Goal: Task Accomplishment & Management: Complete application form

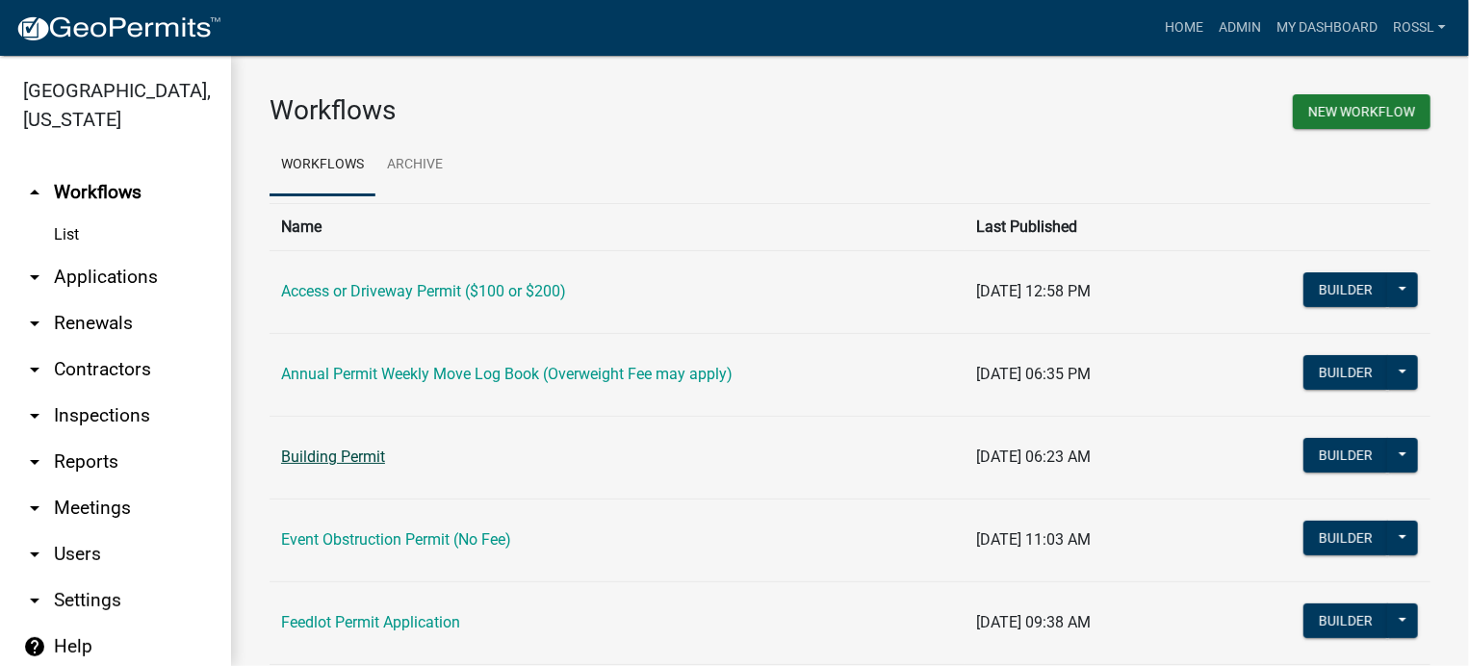
click at [334, 459] on link "Building Permit" at bounding box center [333, 457] width 104 height 18
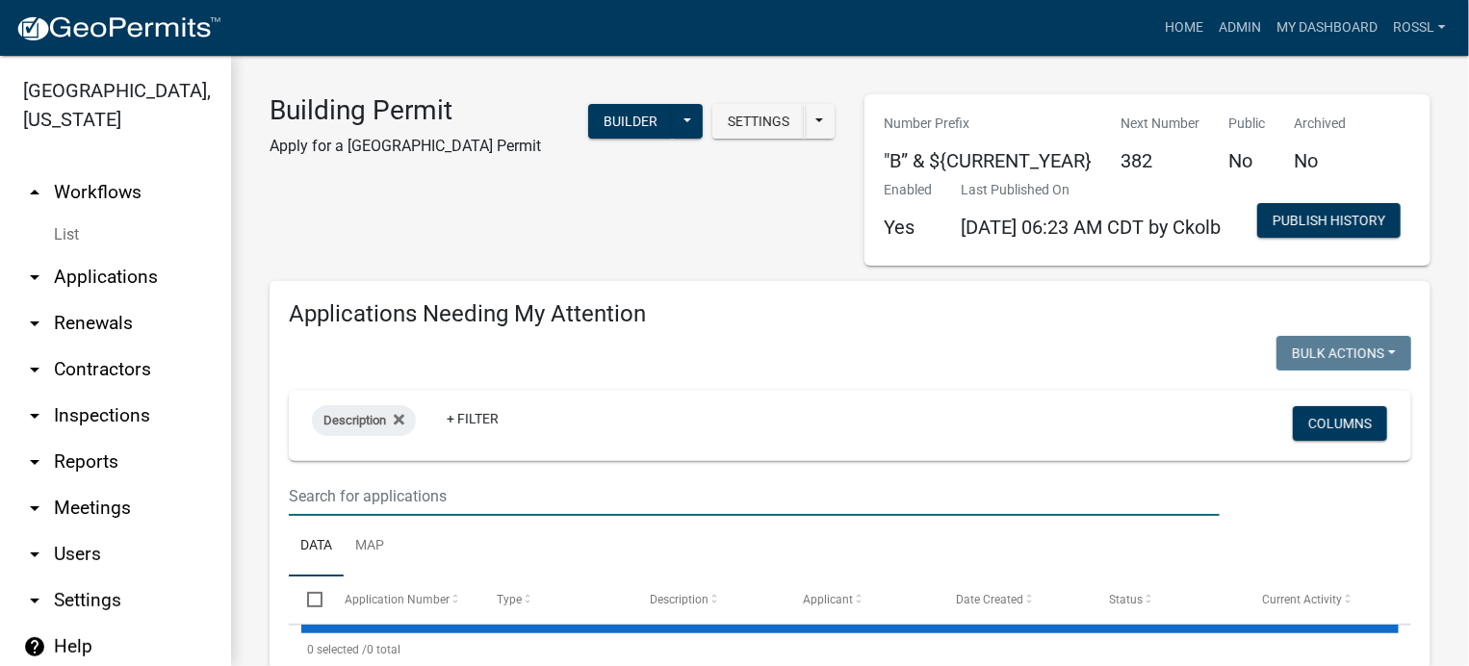
click at [472, 516] on input "text" at bounding box center [754, 496] width 931 height 39
select select "2: 50"
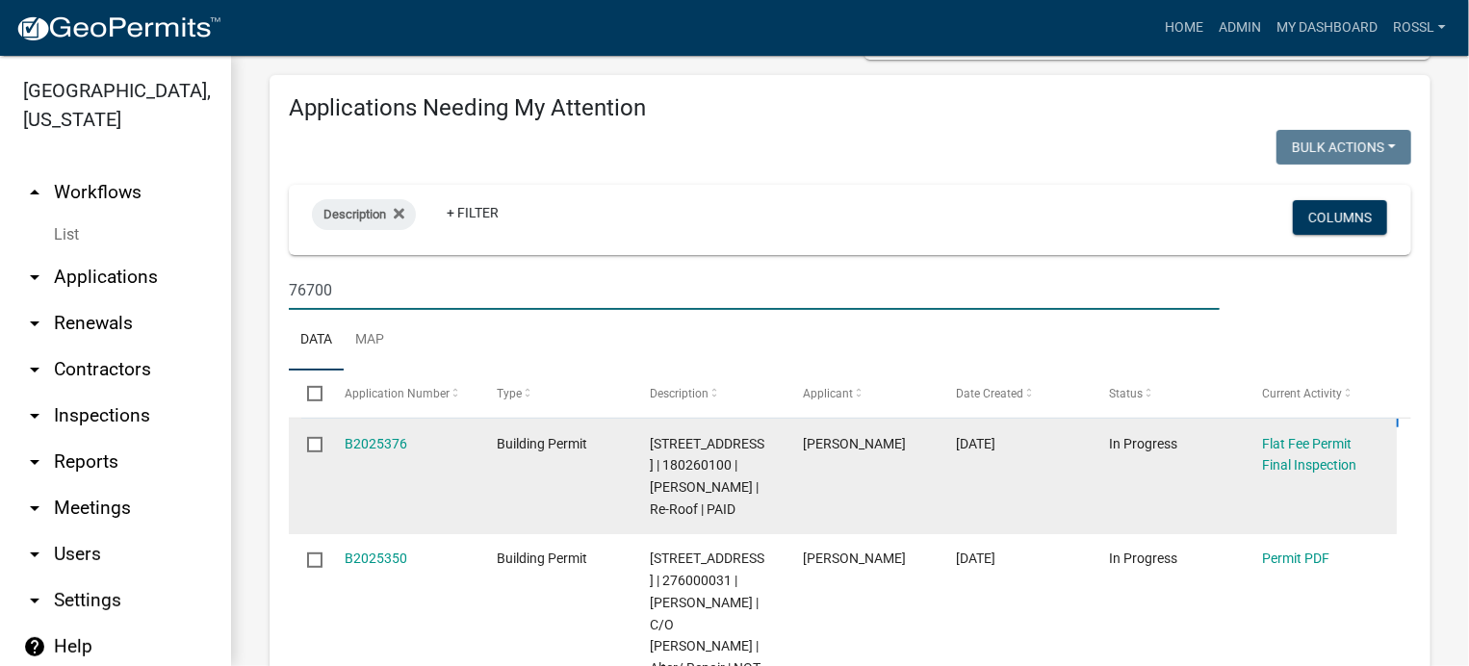
scroll to position [289, 0]
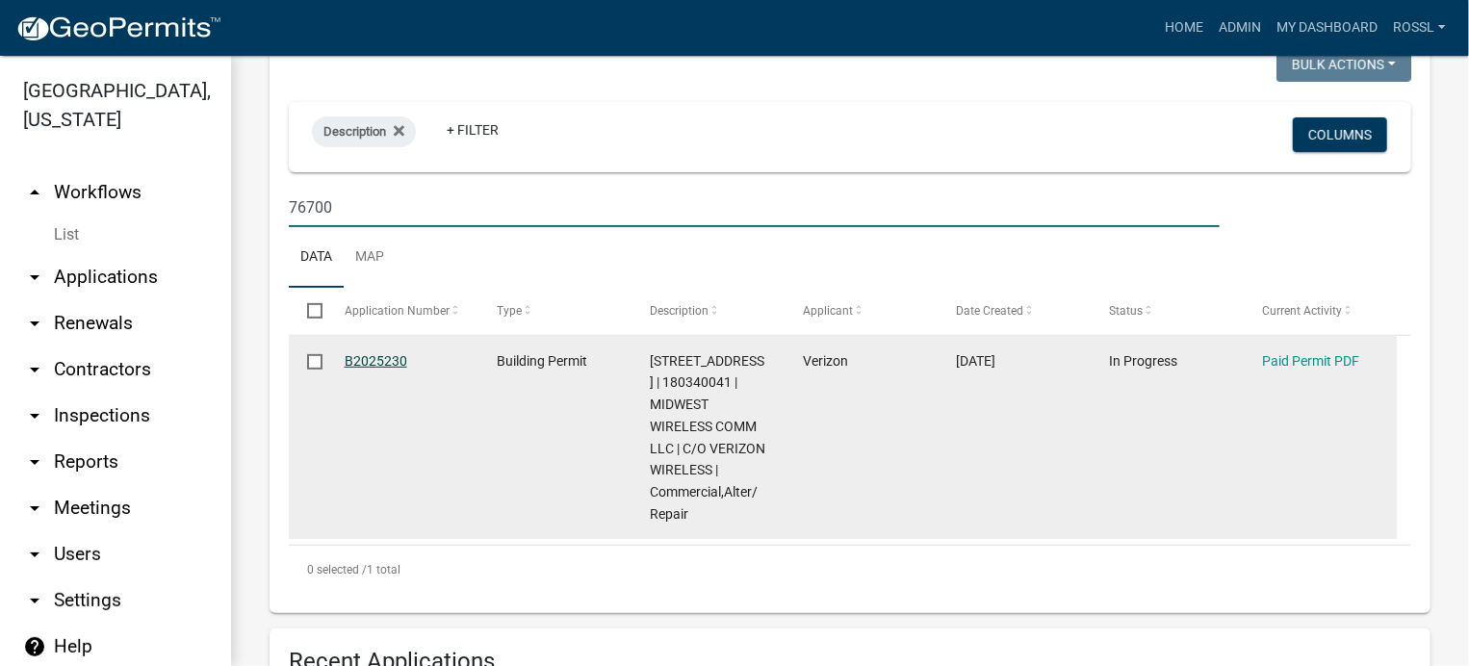
type input "76700"
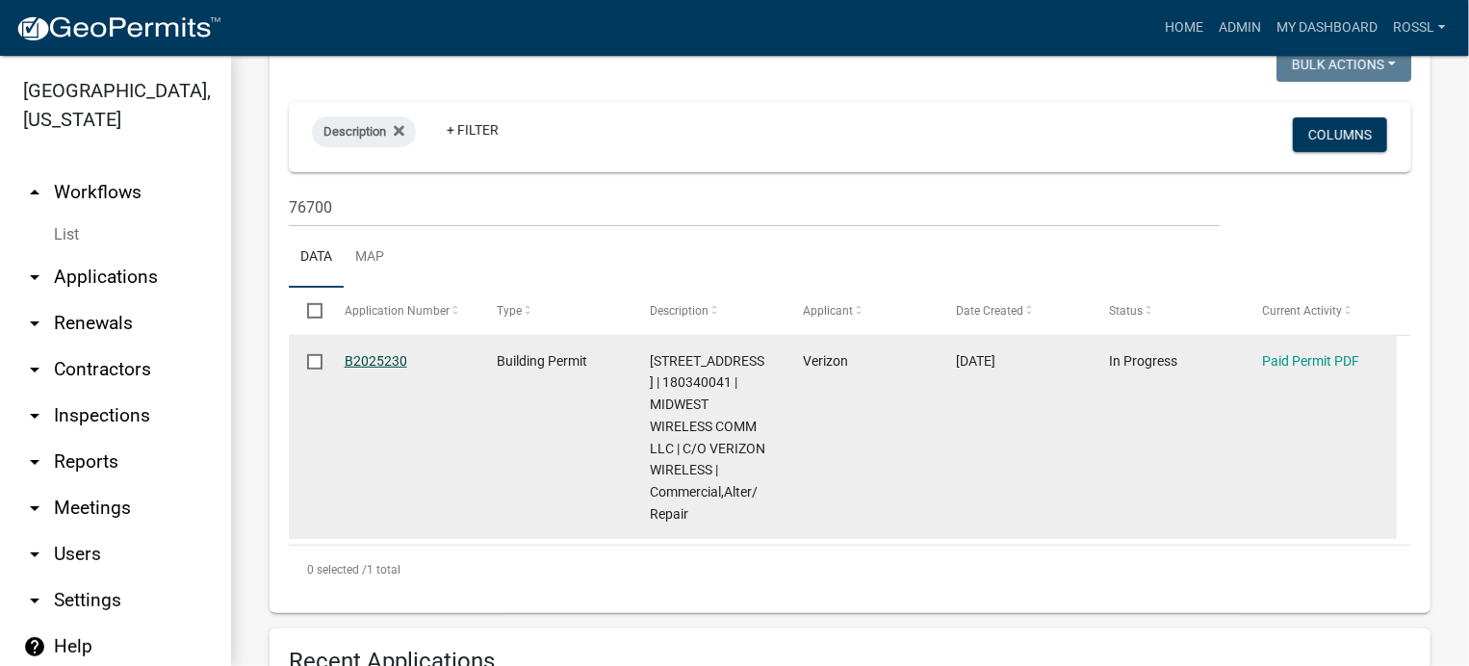
click at [351, 369] on link "B2025230" at bounding box center [376, 360] width 63 height 15
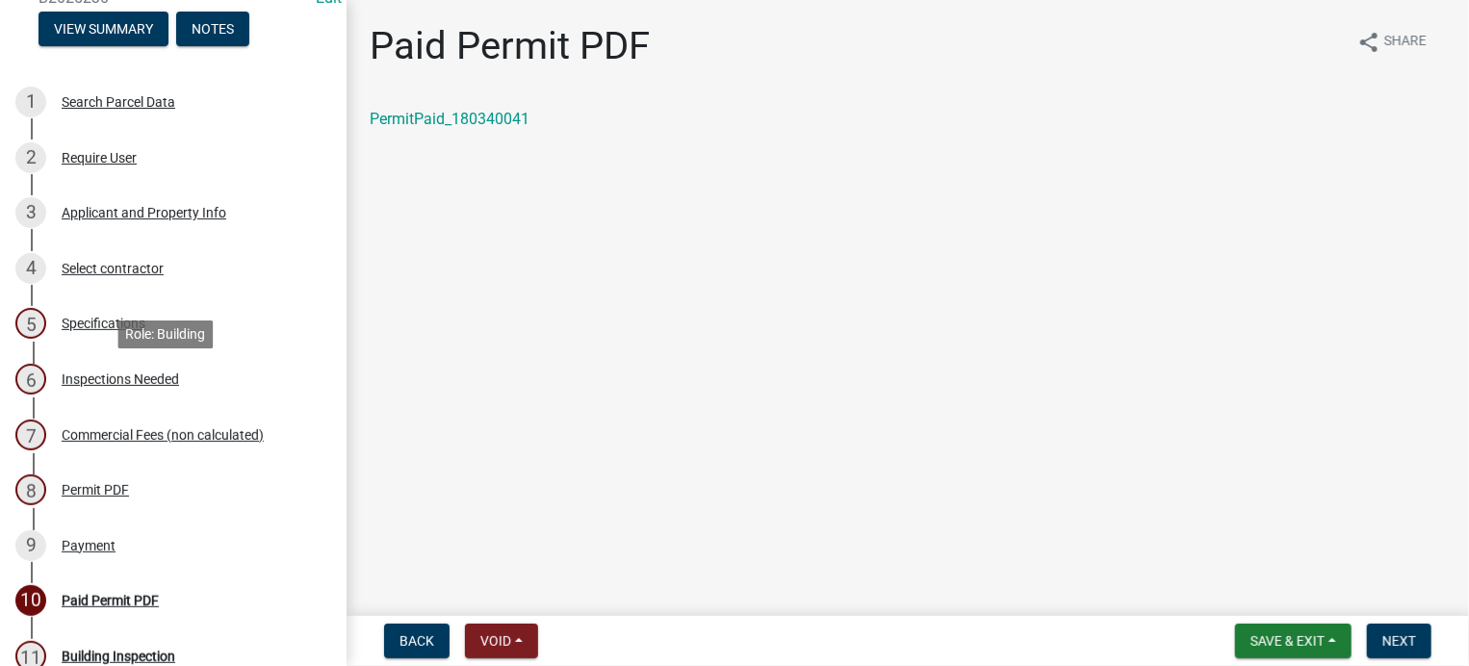
scroll to position [193, 0]
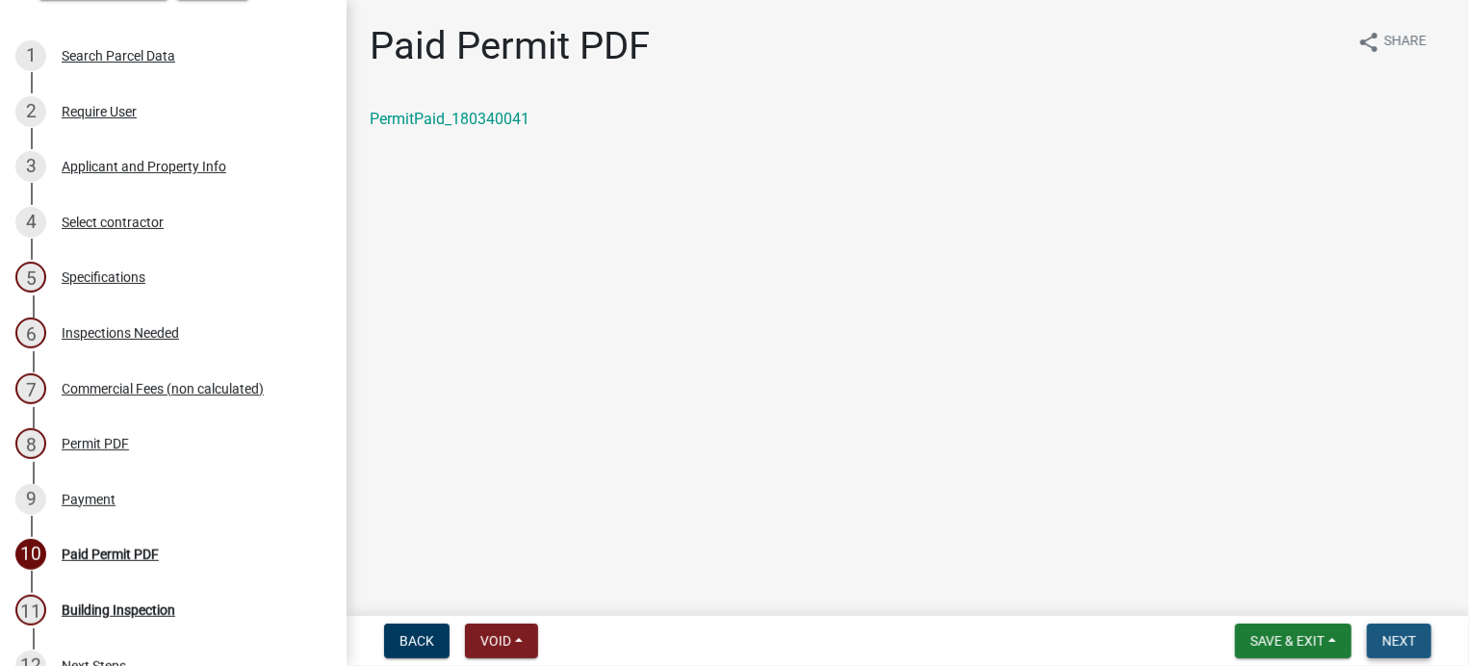
click at [1383, 638] on span "Next" at bounding box center [1400, 641] width 34 height 15
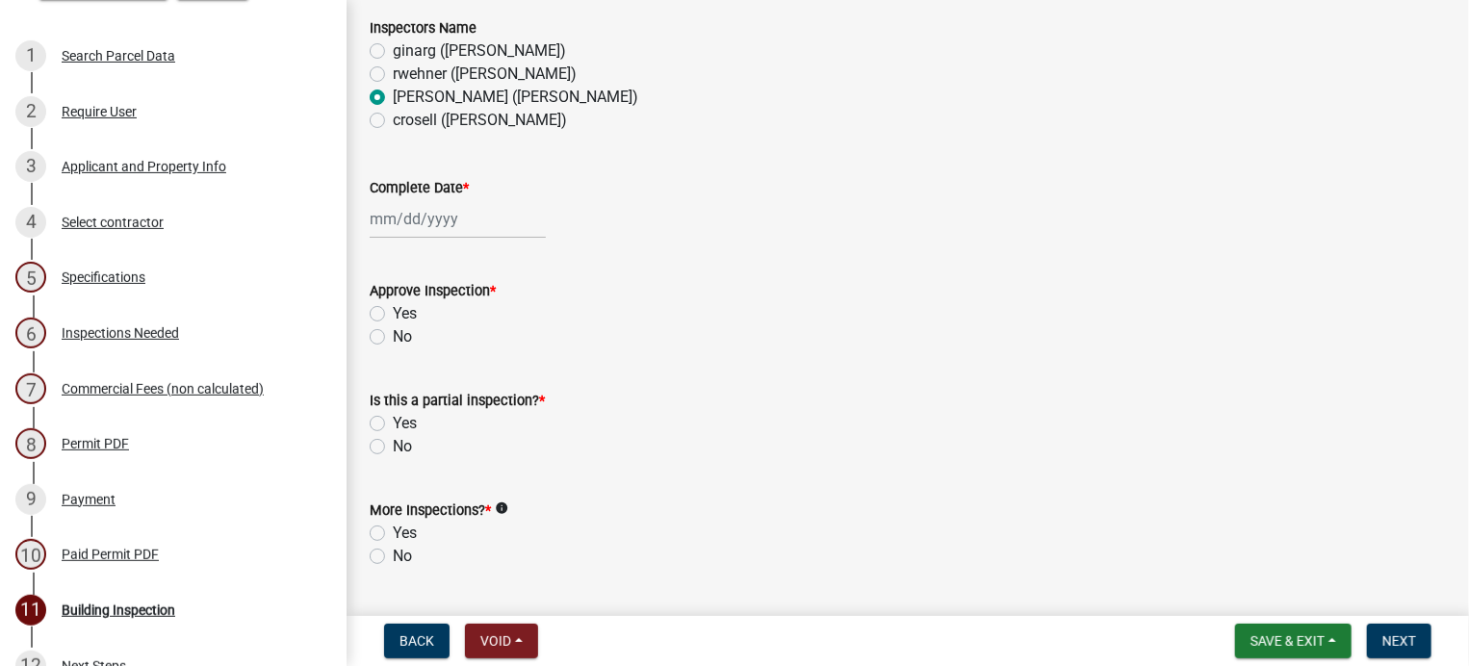
scroll to position [385, 0]
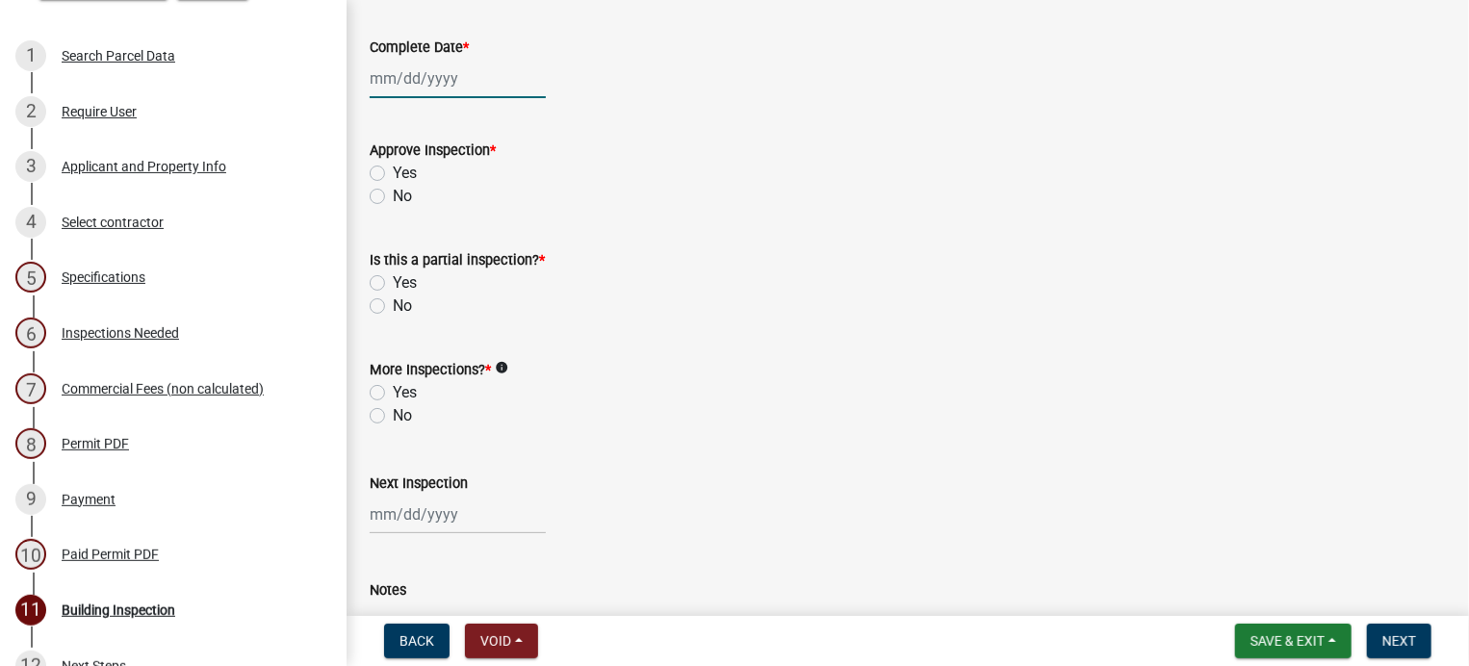
click at [420, 71] on div at bounding box center [458, 78] width 176 height 39
select select "10"
select select "2025"
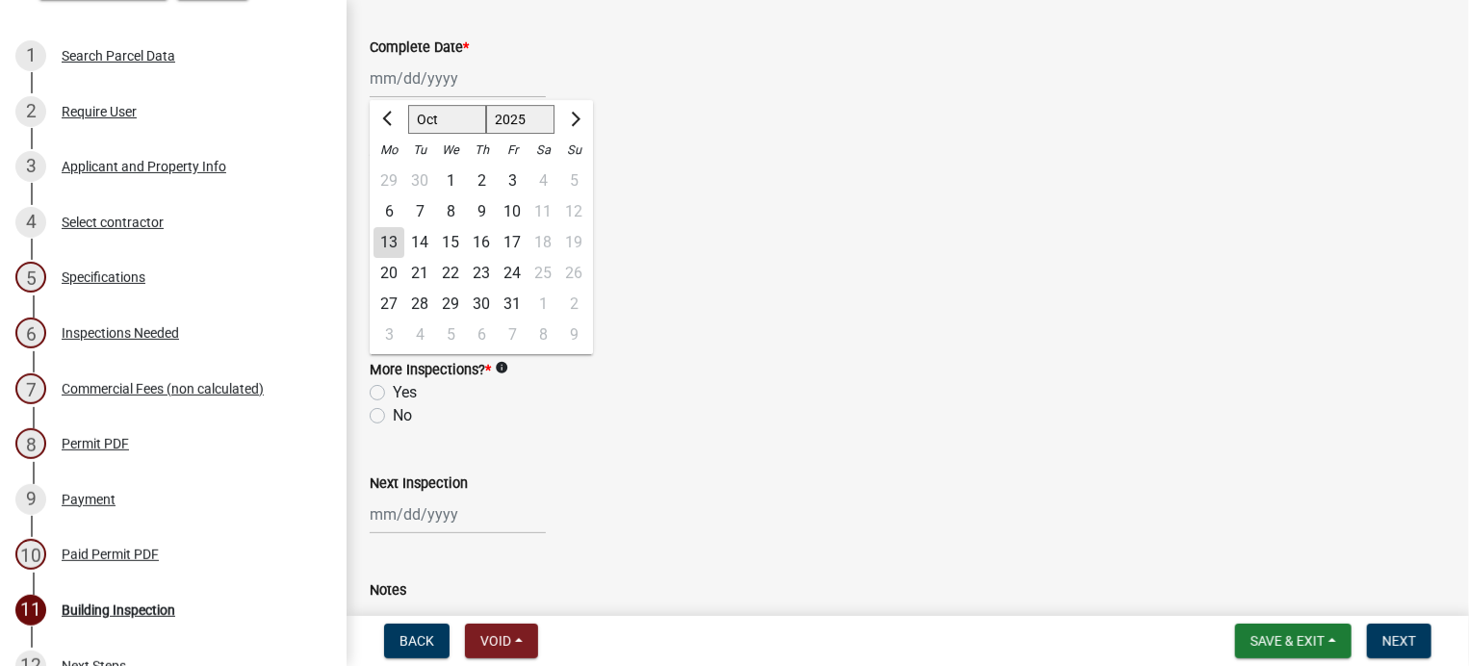
click at [516, 209] on div "10" at bounding box center [512, 211] width 31 height 31
type input "[DATE]"
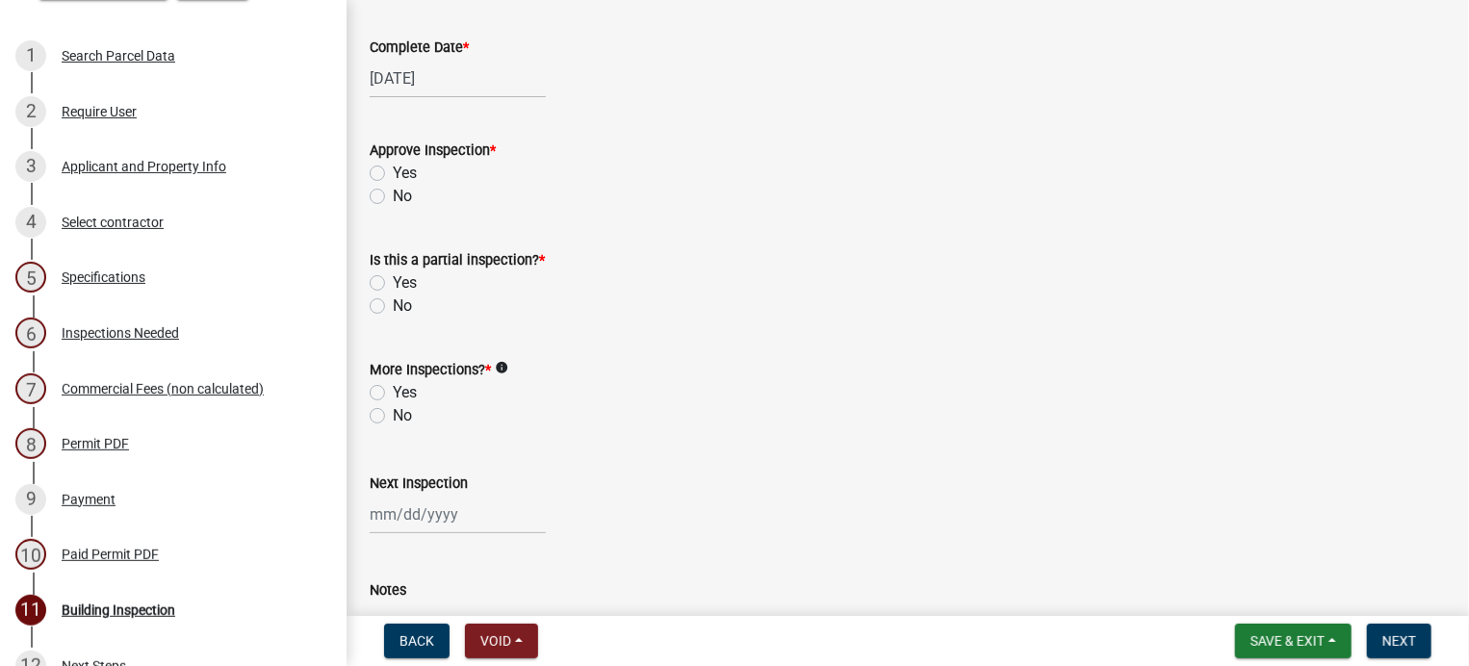
click at [393, 170] on label "Yes" at bounding box center [405, 173] width 24 height 23
click at [393, 170] on input "Yes" at bounding box center [399, 168] width 13 height 13
radio input "true"
click at [393, 311] on label "No" at bounding box center [402, 306] width 19 height 23
click at [393, 307] on input "No" at bounding box center [399, 301] width 13 height 13
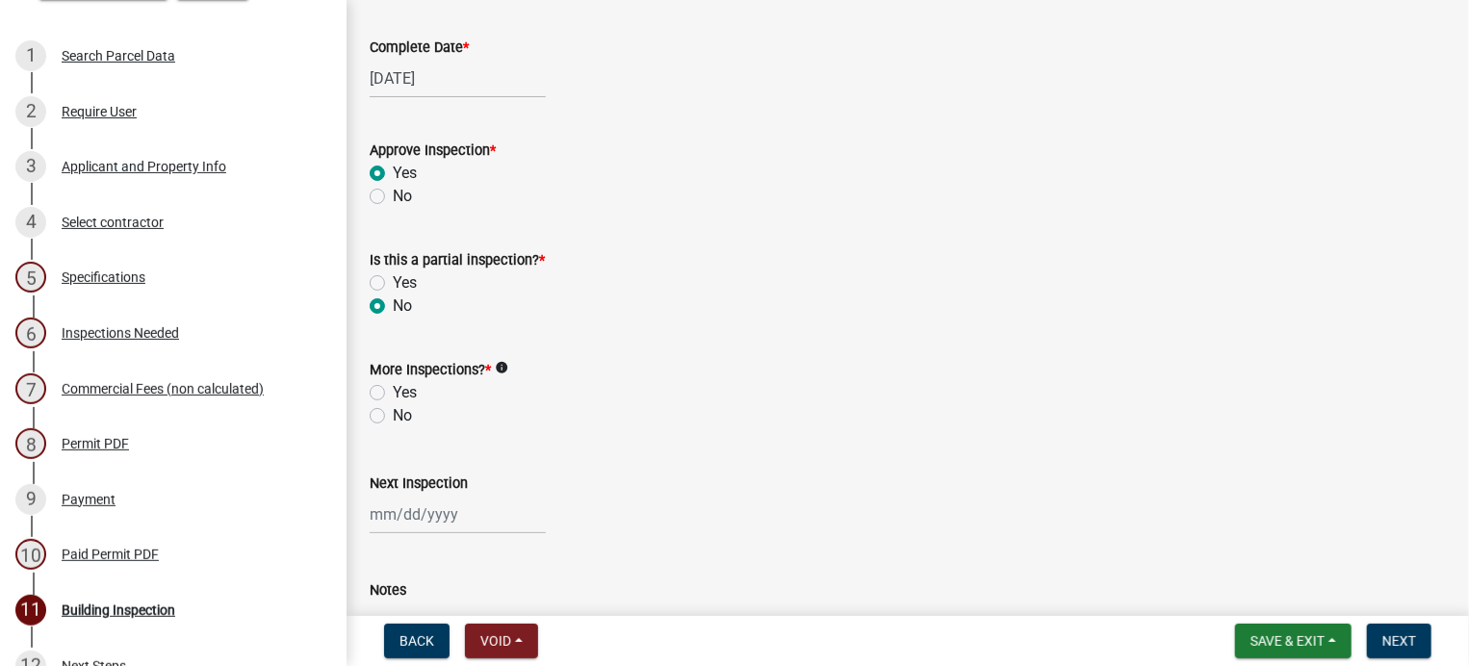
radio input "true"
click at [393, 415] on label "No" at bounding box center [402, 415] width 19 height 23
click at [393, 415] on input "No" at bounding box center [399, 410] width 13 height 13
radio input "true"
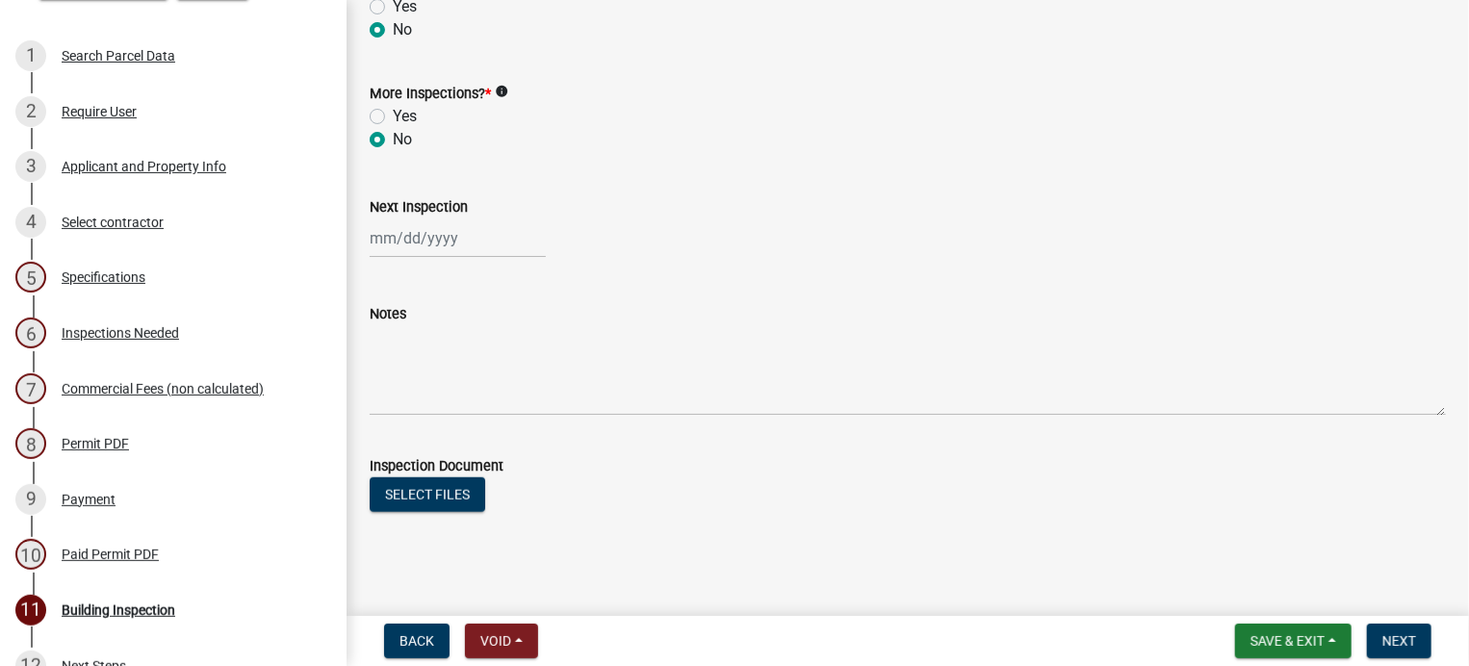
scroll to position [674, 0]
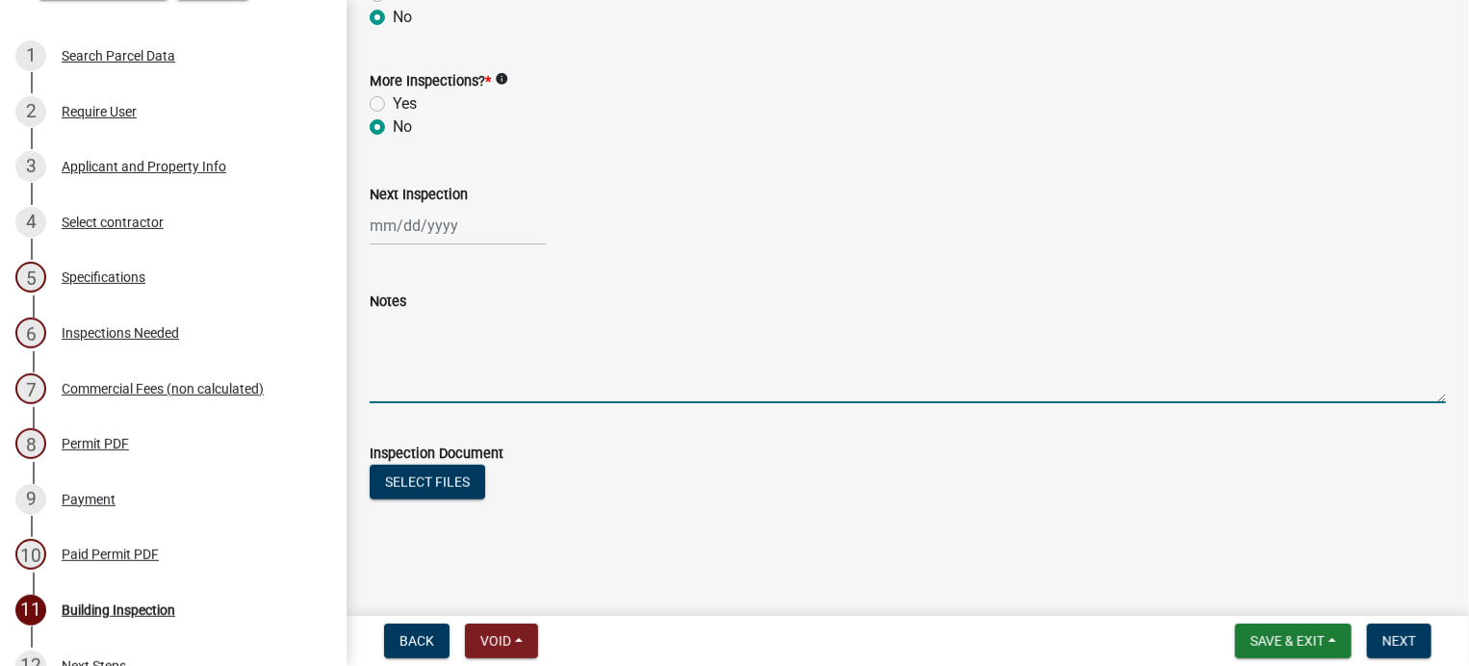
click at [399, 366] on textarea "Notes" at bounding box center [908, 358] width 1077 height 91
click at [704, 326] on textarea "Pics taken contractor emailed project completed. [DATE]" at bounding box center [908, 358] width 1077 height 91
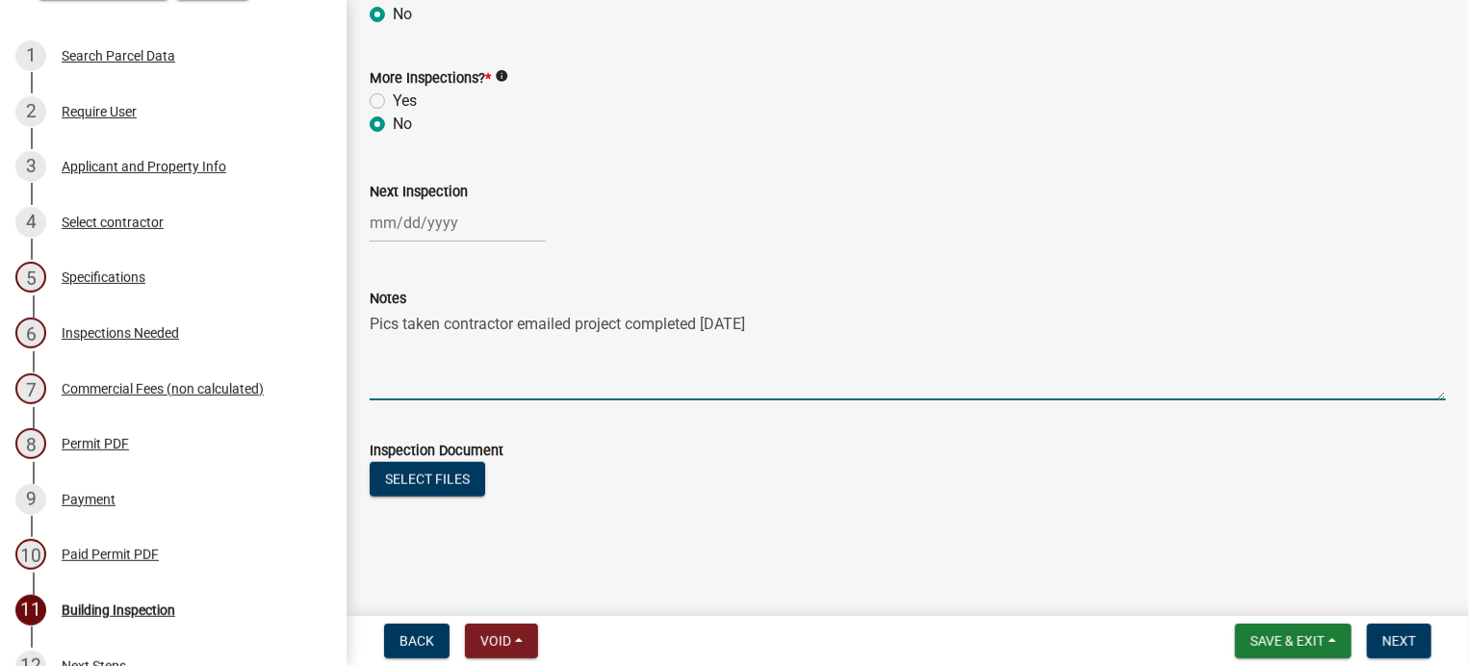
scroll to position [678, 0]
type textarea "Pics taken contractor emailed project completed [DATE]"
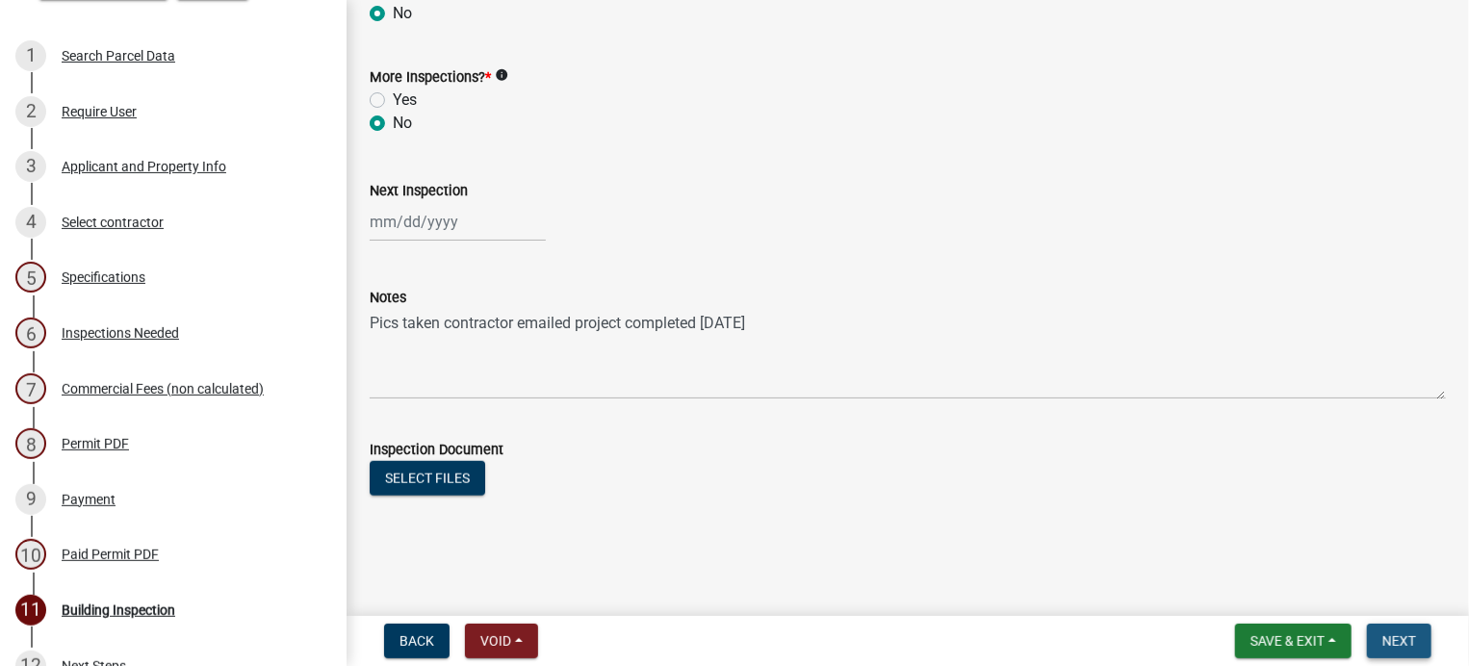
click at [1401, 637] on span "Next" at bounding box center [1400, 641] width 34 height 15
click at [1402, 634] on span "Next" at bounding box center [1400, 641] width 34 height 15
click at [787, 511] on ul at bounding box center [908, 508] width 1077 height 15
click at [1398, 637] on span "Next" at bounding box center [1400, 641] width 34 height 15
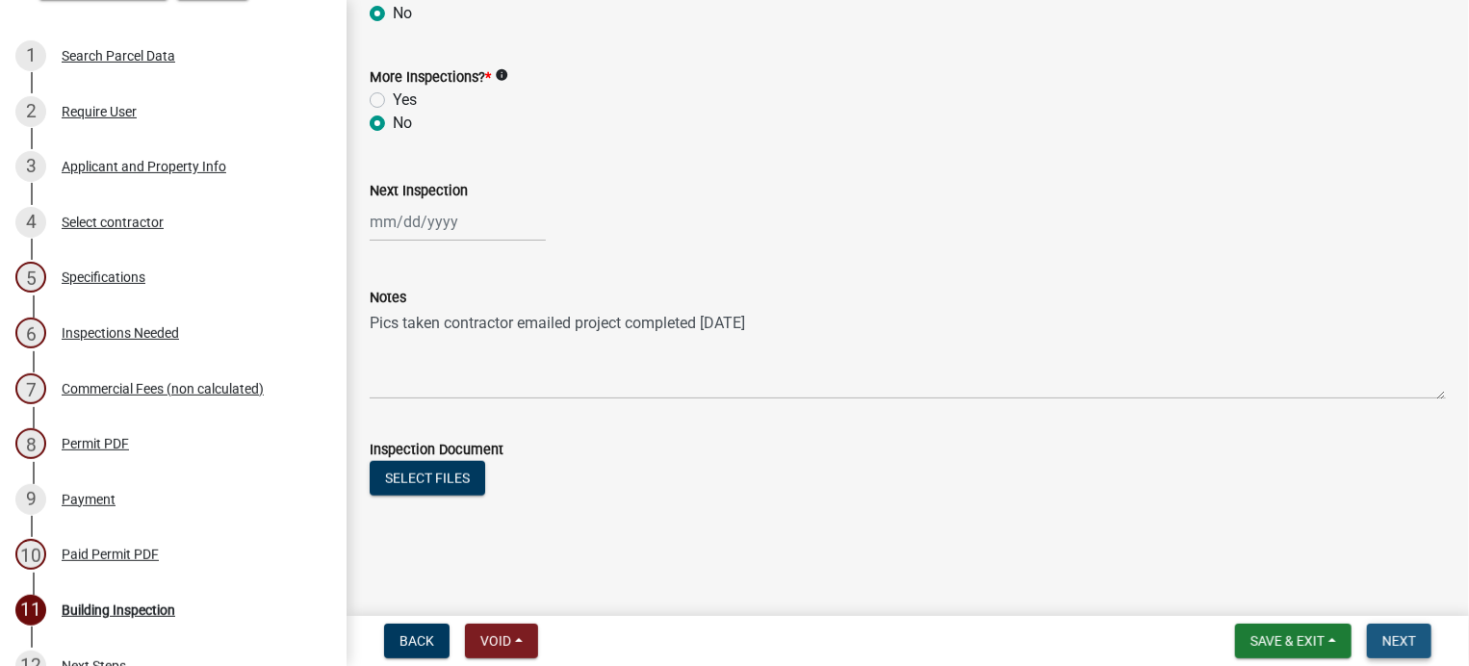
click at [1398, 637] on span "Next" at bounding box center [1400, 641] width 34 height 15
click at [1294, 642] on span "Save & Exit" at bounding box center [1288, 641] width 74 height 15
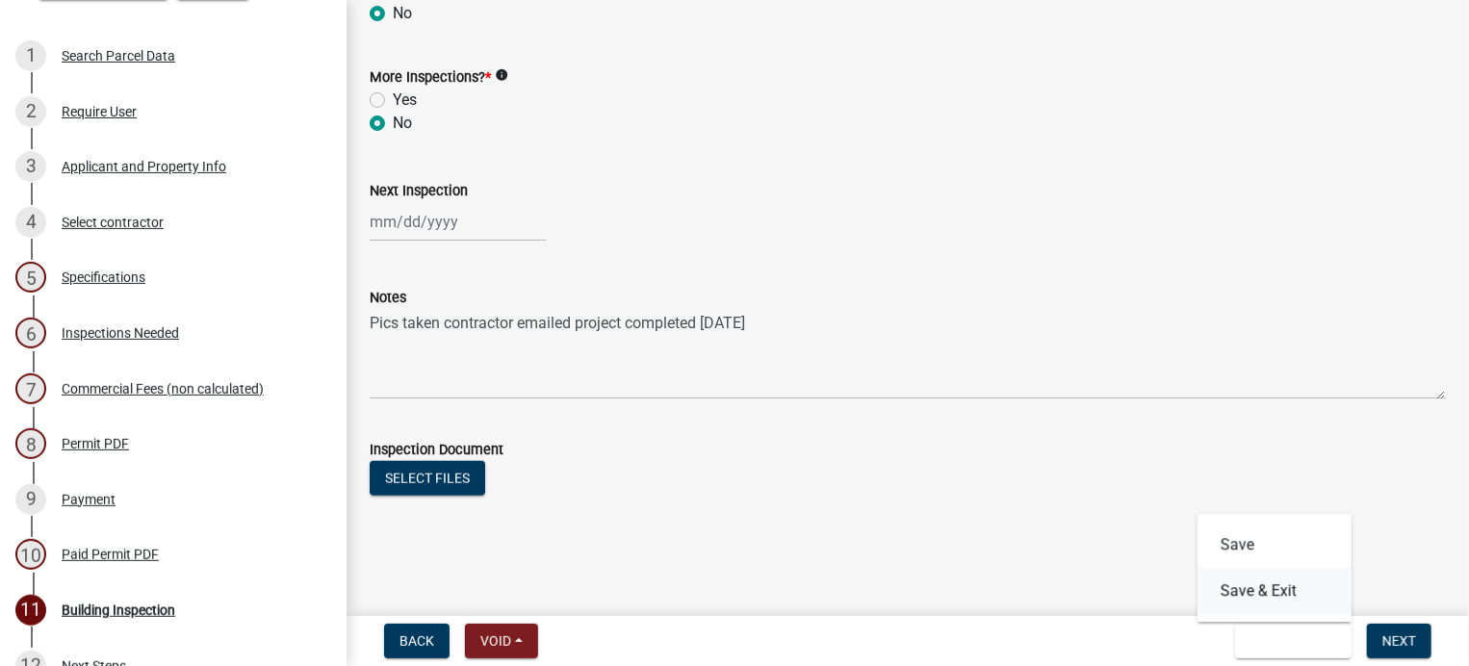
click at [1282, 581] on button "Save & Exit" at bounding box center [1275, 591] width 154 height 46
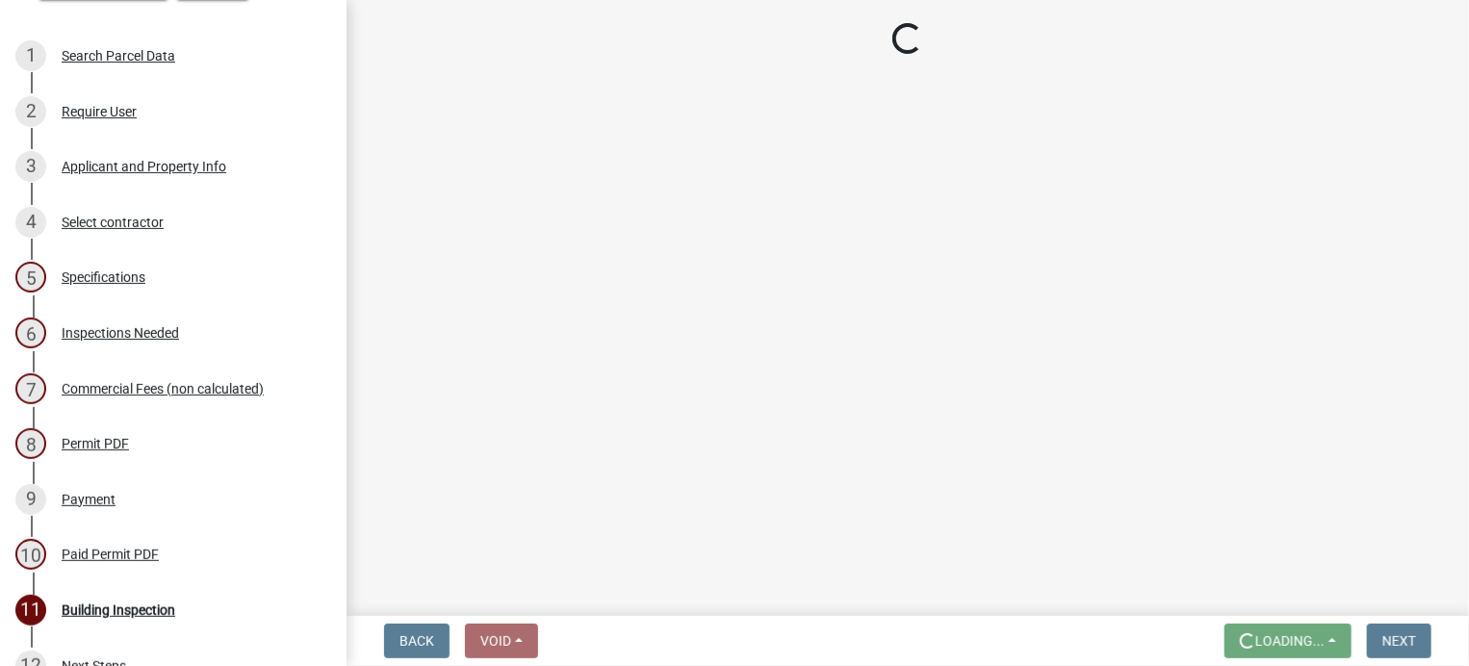
scroll to position [0, 0]
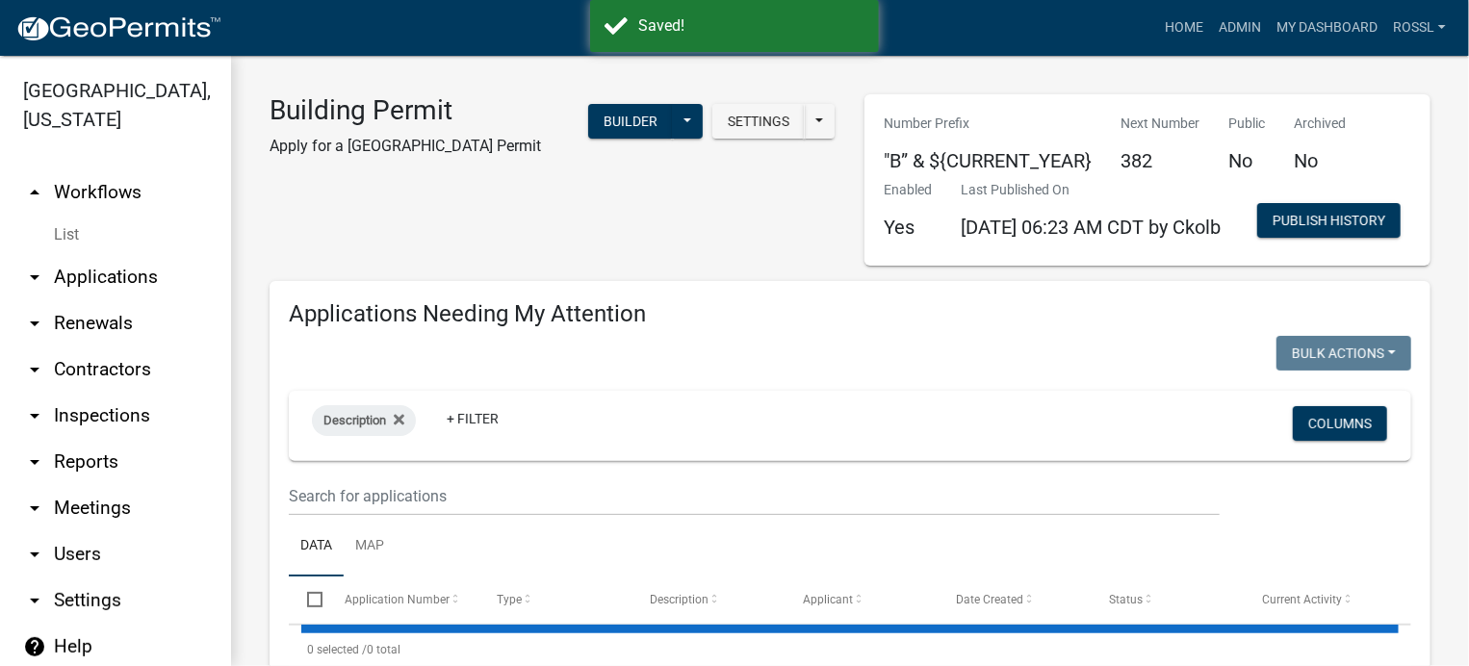
select select "2: 50"
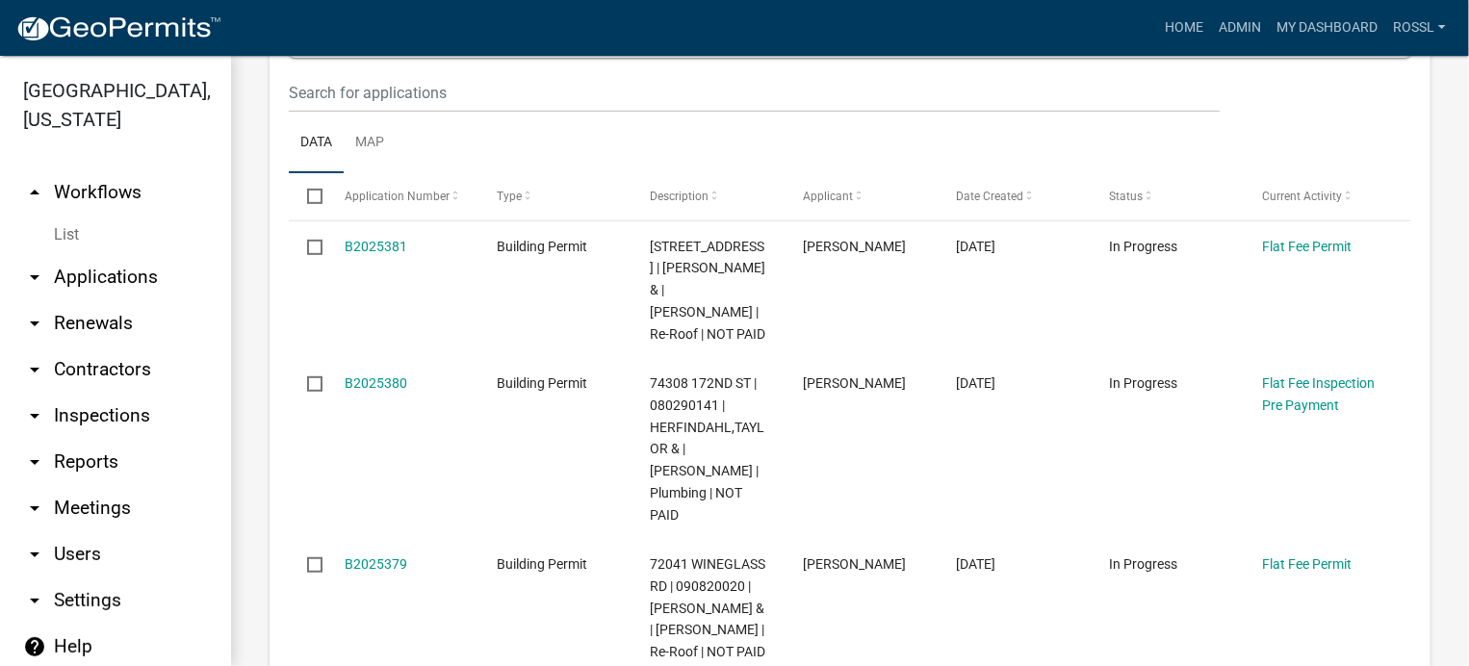
scroll to position [289, 0]
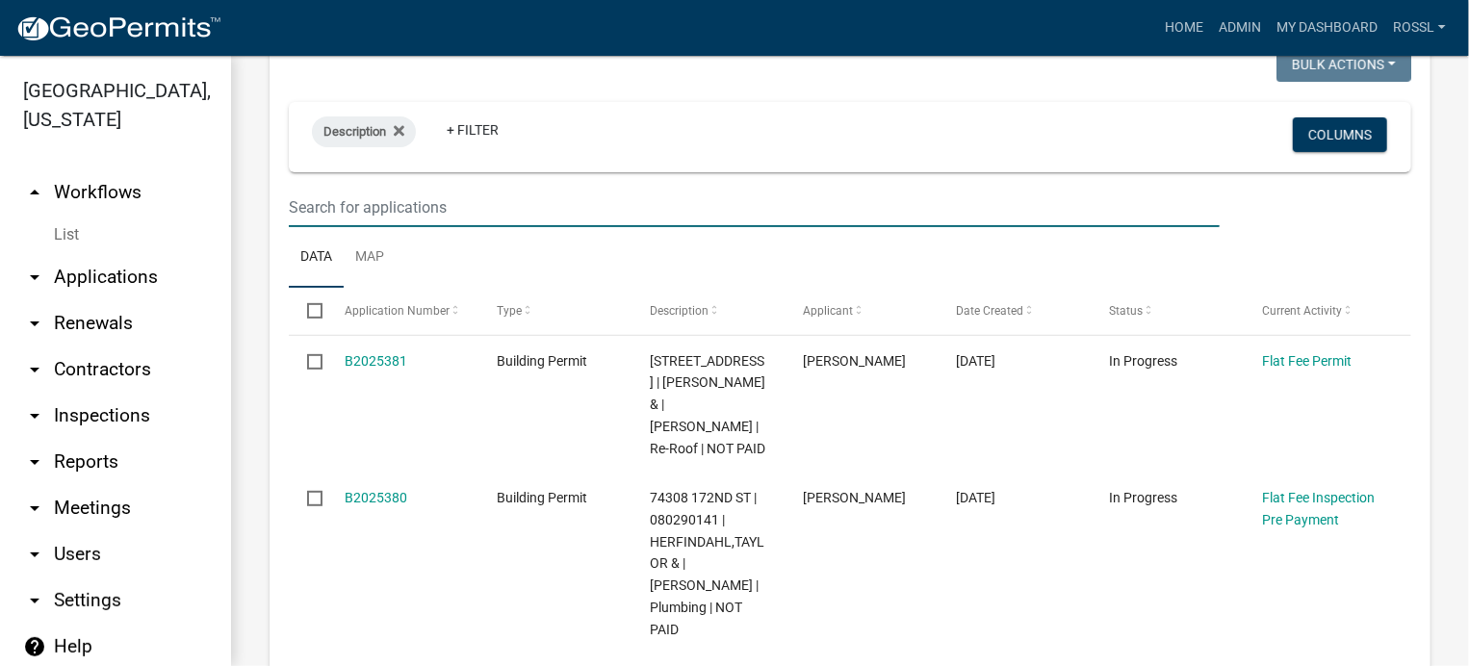
drag, startPoint x: 378, startPoint y: 258, endPoint x: 381, endPoint y: 288, distance: 30.0
click at [379, 227] on input "text" at bounding box center [754, 207] width 931 height 39
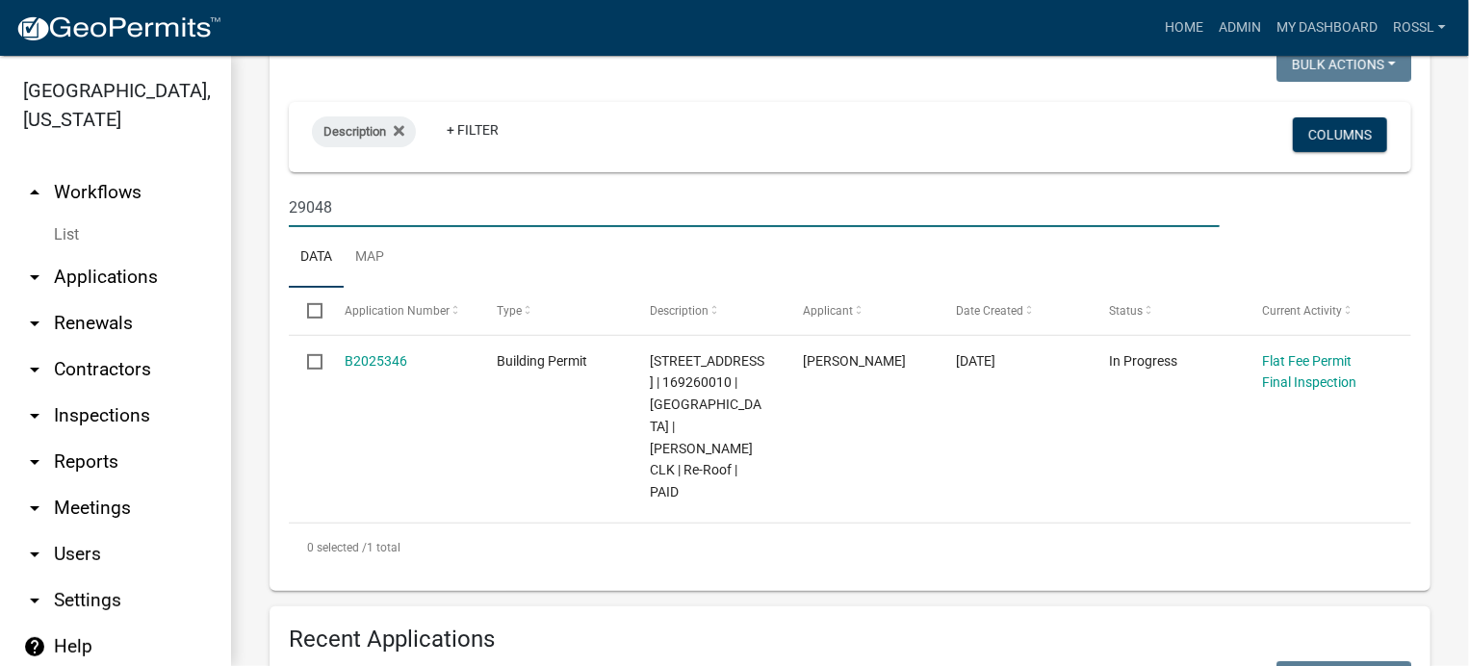
type input "29048"
click at [415, 288] on ul "Data Map" at bounding box center [850, 257] width 1123 height 61
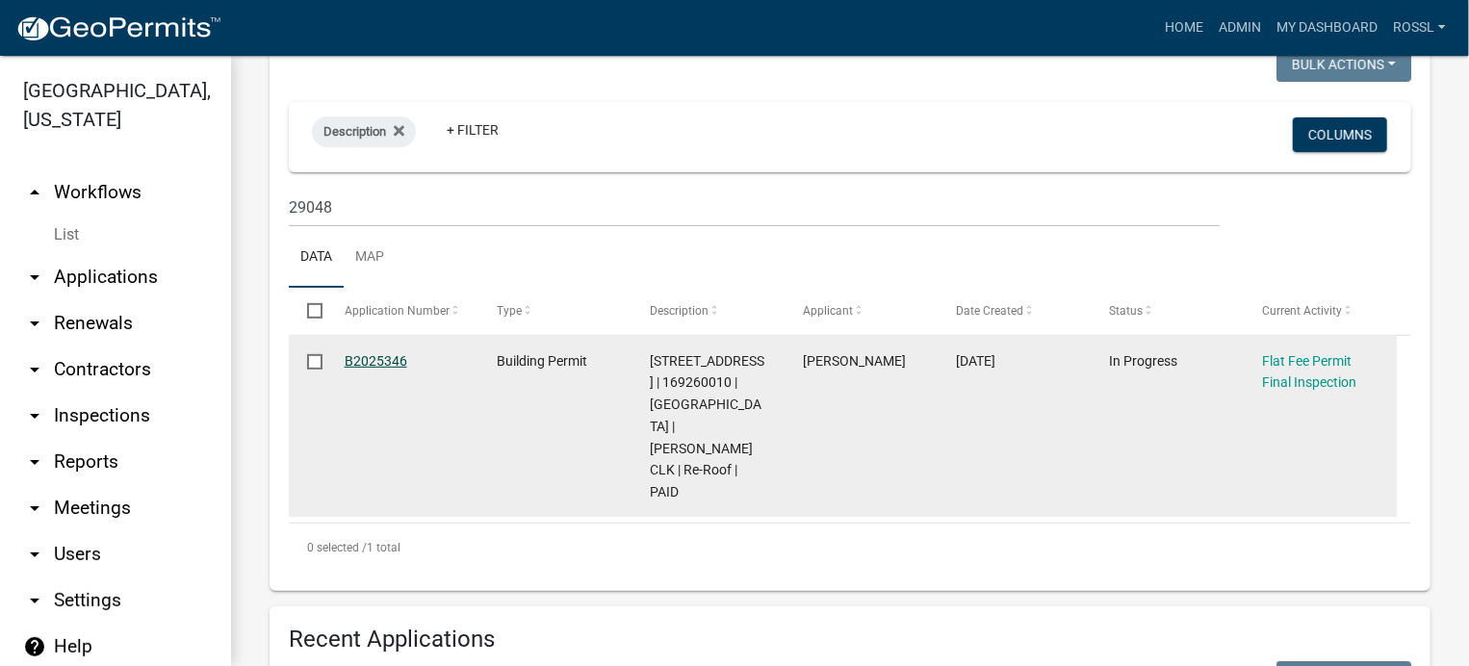
click at [370, 369] on link "B2025346" at bounding box center [376, 360] width 63 height 15
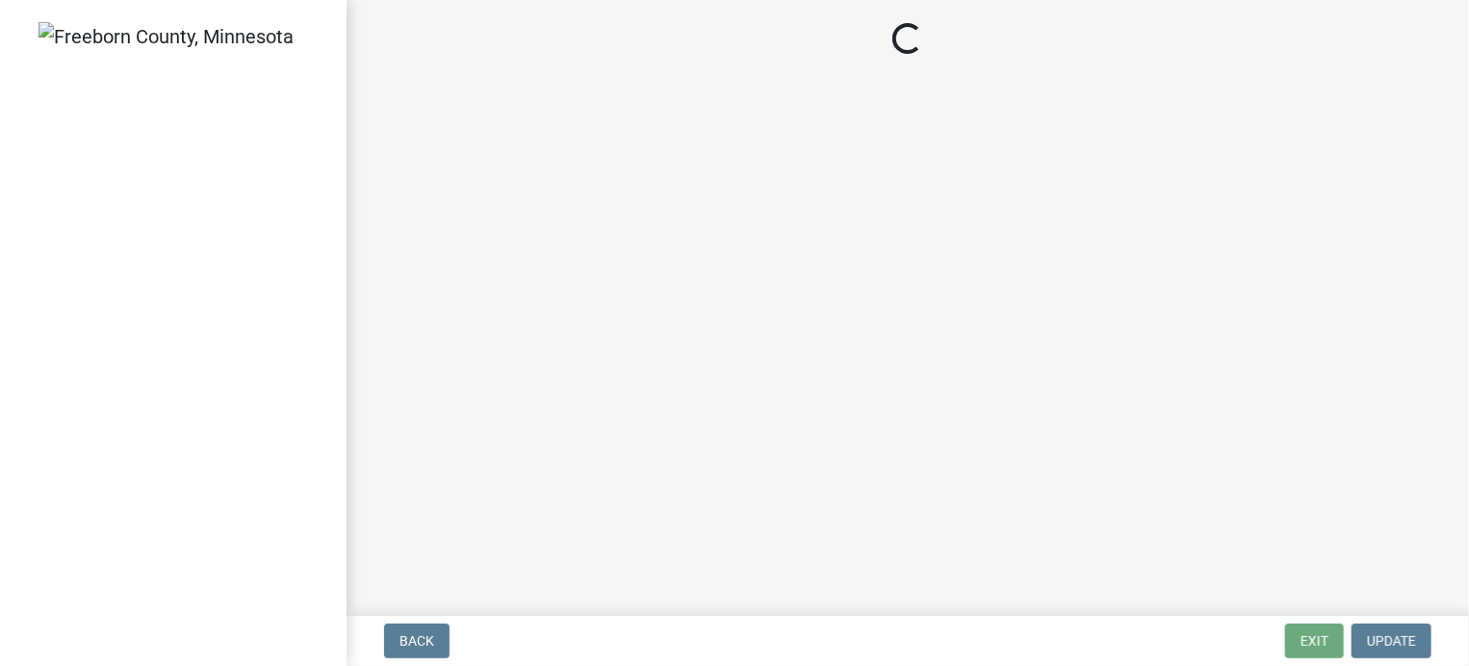
select select "3613e5d6-c0da-40a7-83d4-d5638b2e6124"
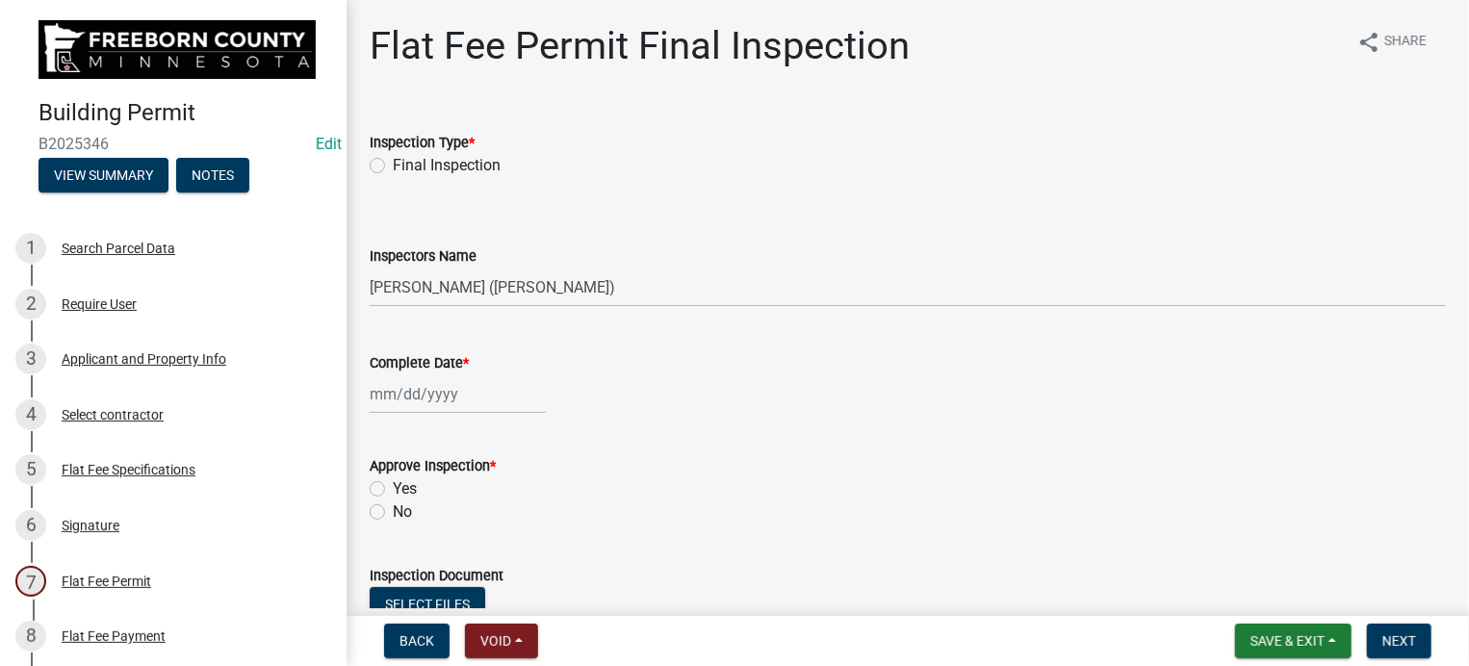
click at [393, 167] on label "Final Inspection" at bounding box center [447, 165] width 108 height 23
click at [393, 167] on input "Final Inspection" at bounding box center [399, 160] width 13 height 13
radio input "true"
click at [408, 296] on select "Select Item... [PERSON_NAME] ([PERSON_NAME]) [PERSON_NAME] ([PERSON_NAME]) [PER…" at bounding box center [908, 287] width 1077 height 39
click at [418, 285] on select "Select Item... [PERSON_NAME] ([PERSON_NAME]) [PERSON_NAME] ([PERSON_NAME]) [PER…" at bounding box center [908, 287] width 1077 height 39
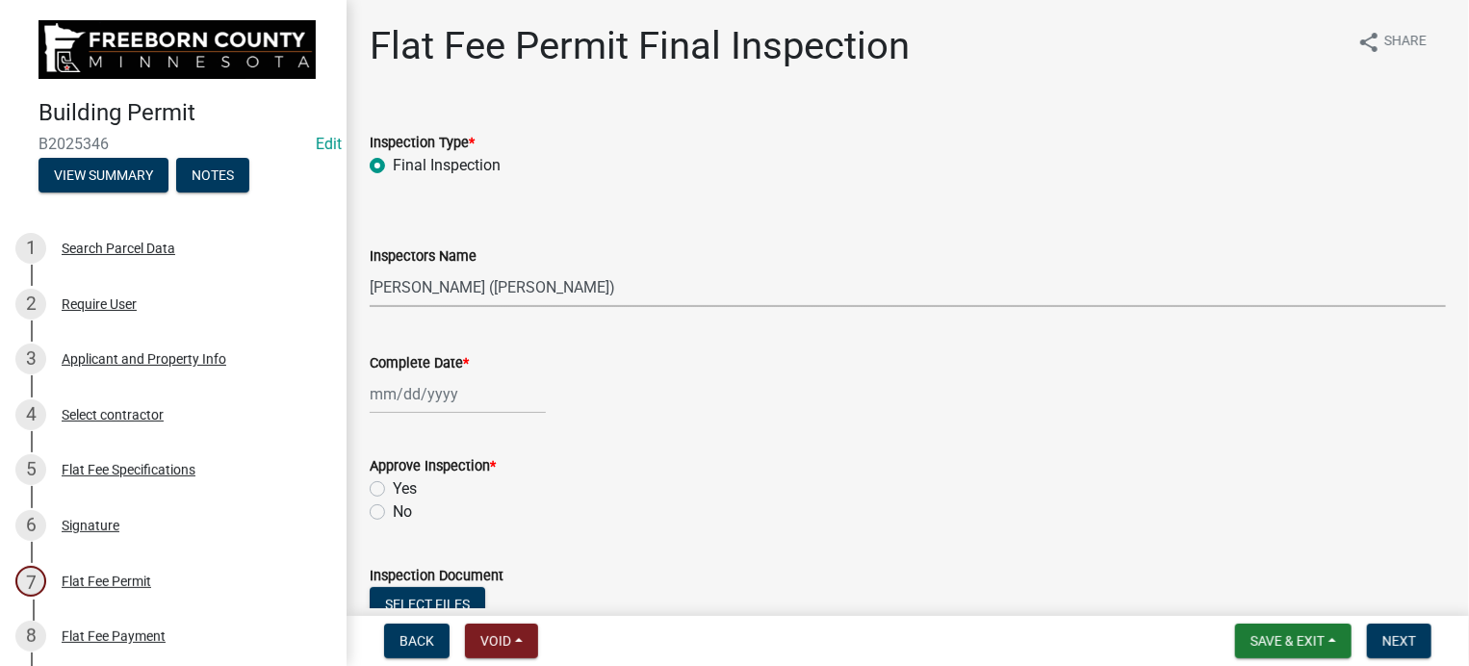
select select "10"
select select "2025"
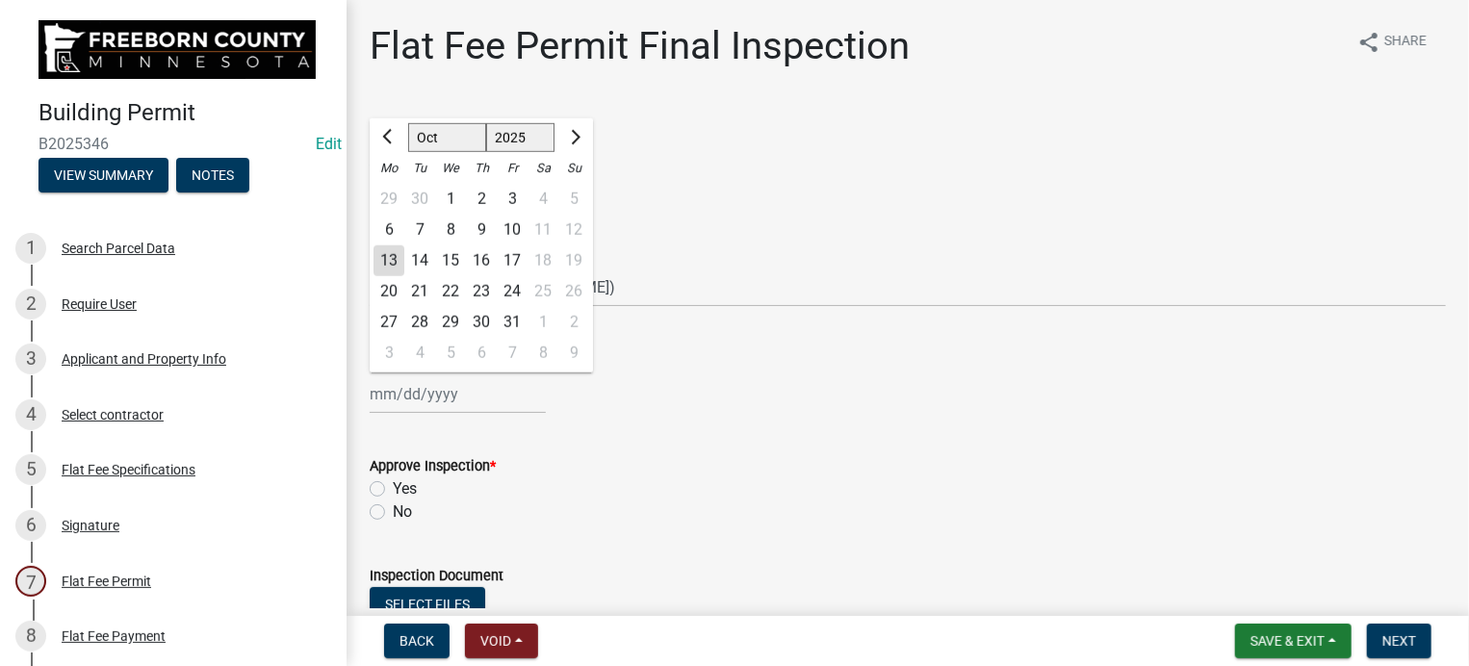
click at [396, 394] on div "[PERSON_NAME] Feb Mar Apr [PERSON_NAME][DATE] Oct Nov [DATE] 1526 1527 1528 152…" at bounding box center [458, 394] width 176 height 39
click at [392, 257] on div "13" at bounding box center [389, 261] width 31 height 31
type input "[DATE]"
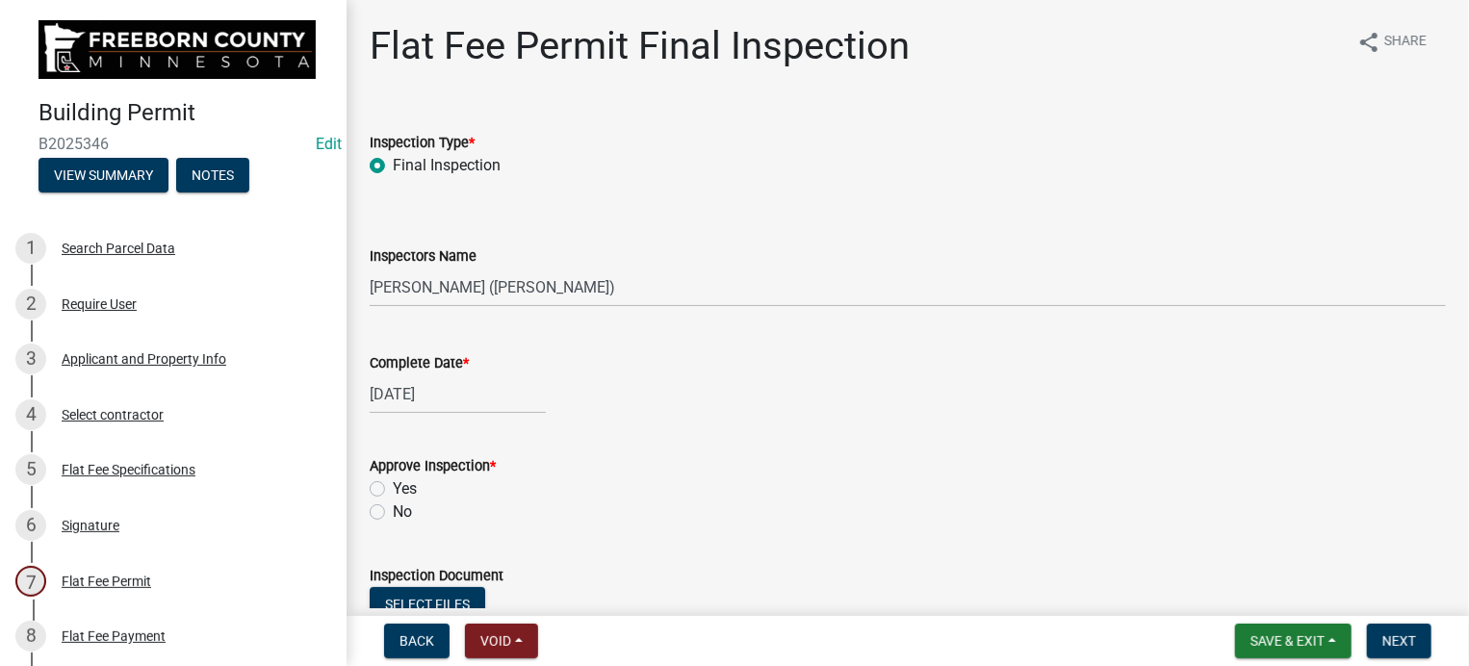
select select "10"
select select "2025"
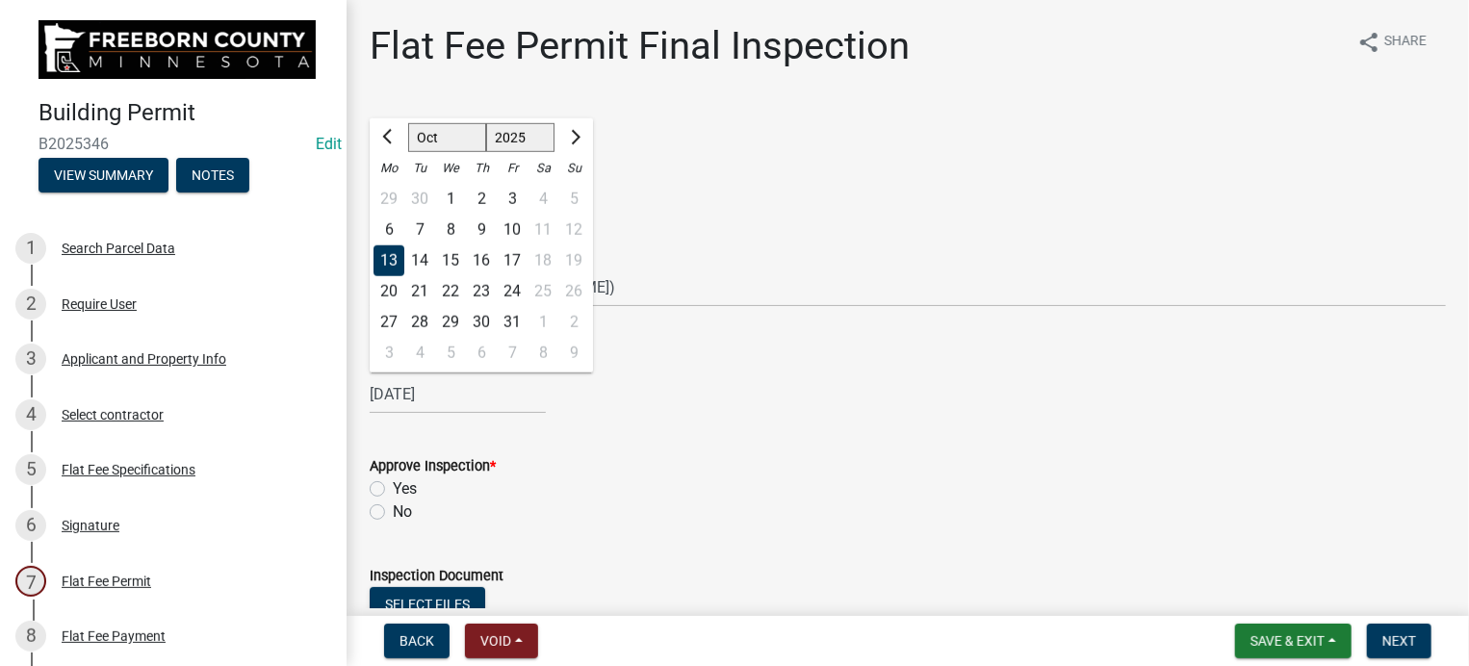
click at [404, 403] on div "[DATE] [PERSON_NAME] Apr [PERSON_NAME][DATE] Sep Oct Nov [DATE] 1526 1527 1528 …" at bounding box center [458, 394] width 176 height 39
click at [519, 228] on div "10" at bounding box center [512, 230] width 31 height 31
type input "[DATE]"
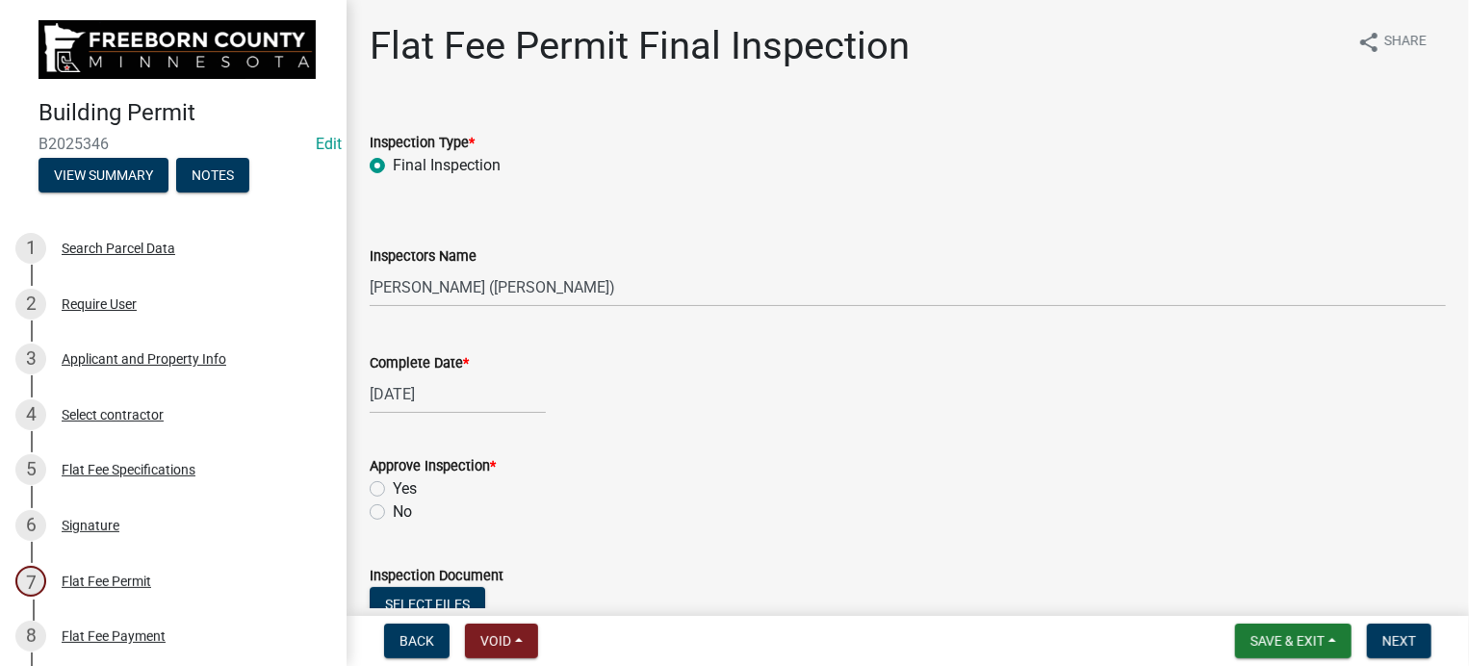
click at [393, 488] on label "Yes" at bounding box center [405, 489] width 24 height 23
click at [393, 488] on input "Yes" at bounding box center [399, 484] width 13 height 13
radio input "true"
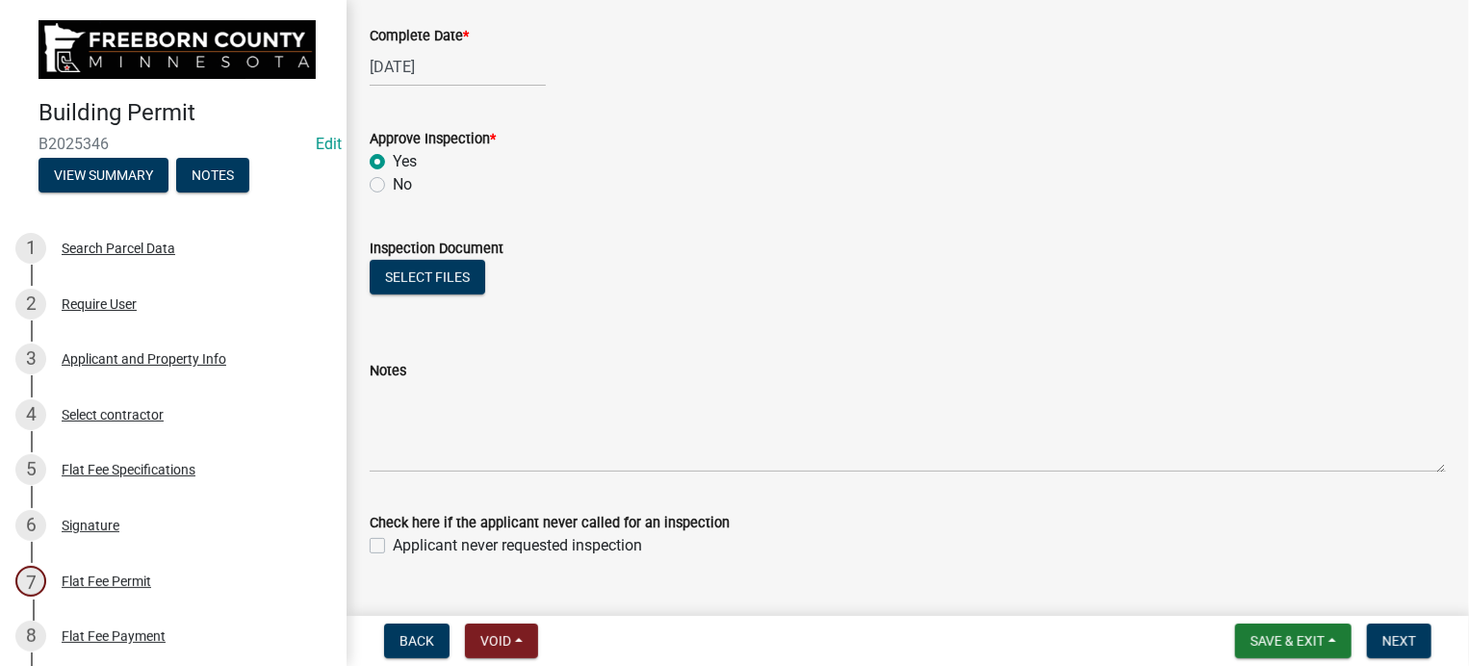
scroll to position [369, 0]
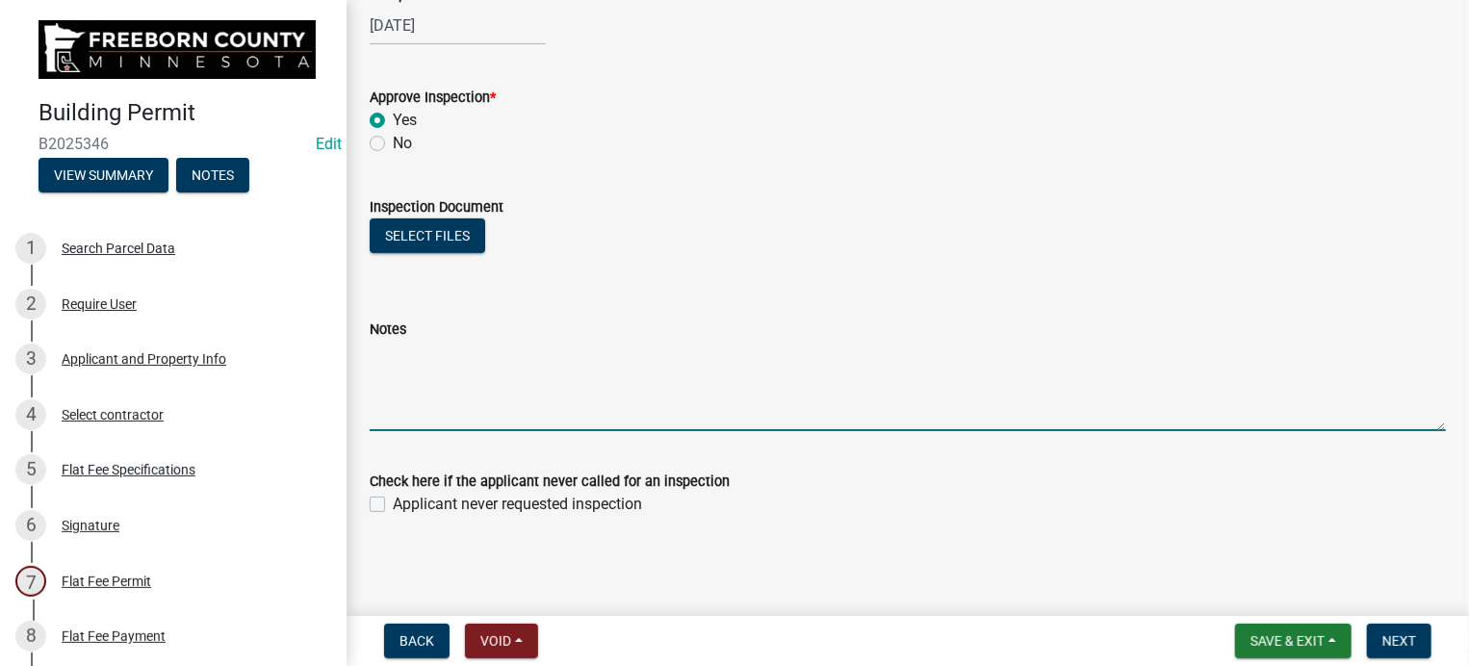
click at [443, 411] on textarea "Notes" at bounding box center [908, 386] width 1077 height 91
type textarea "Pics by [PERSON_NAME] and onsite [DATE]"
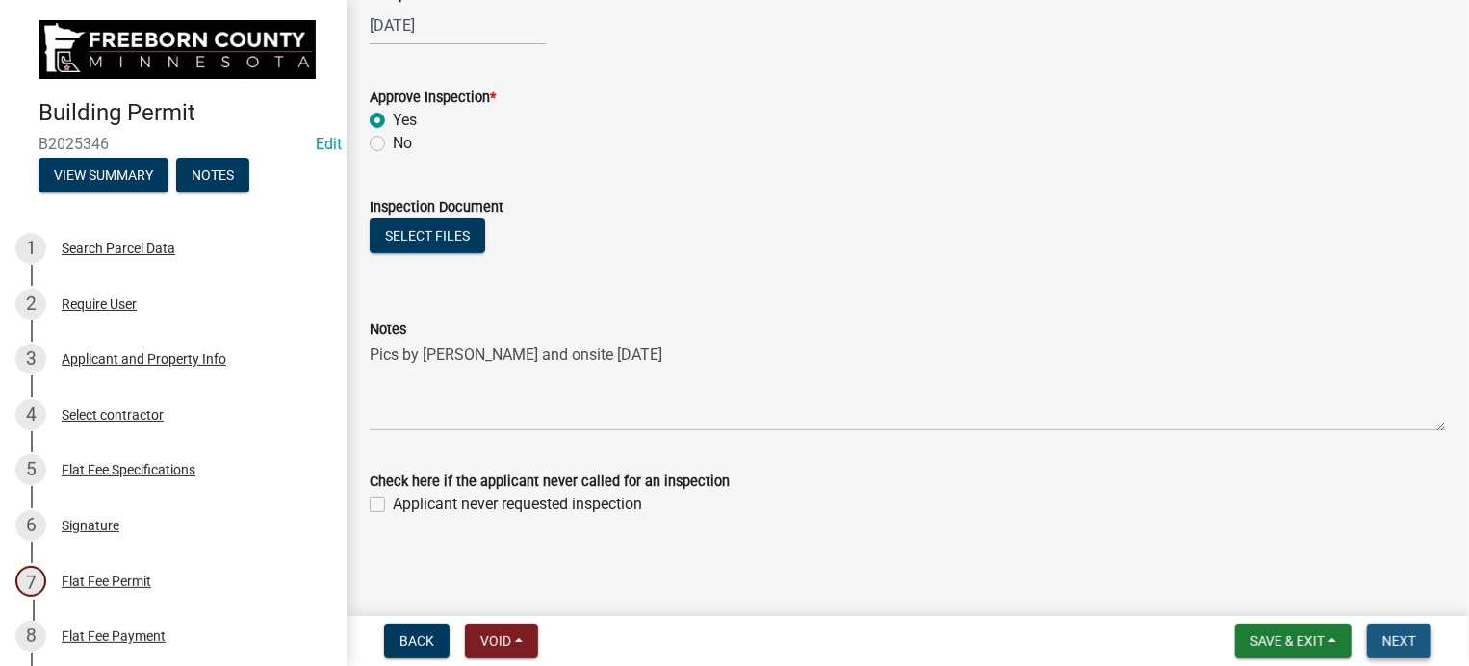
click at [1404, 638] on span "Next" at bounding box center [1400, 641] width 34 height 15
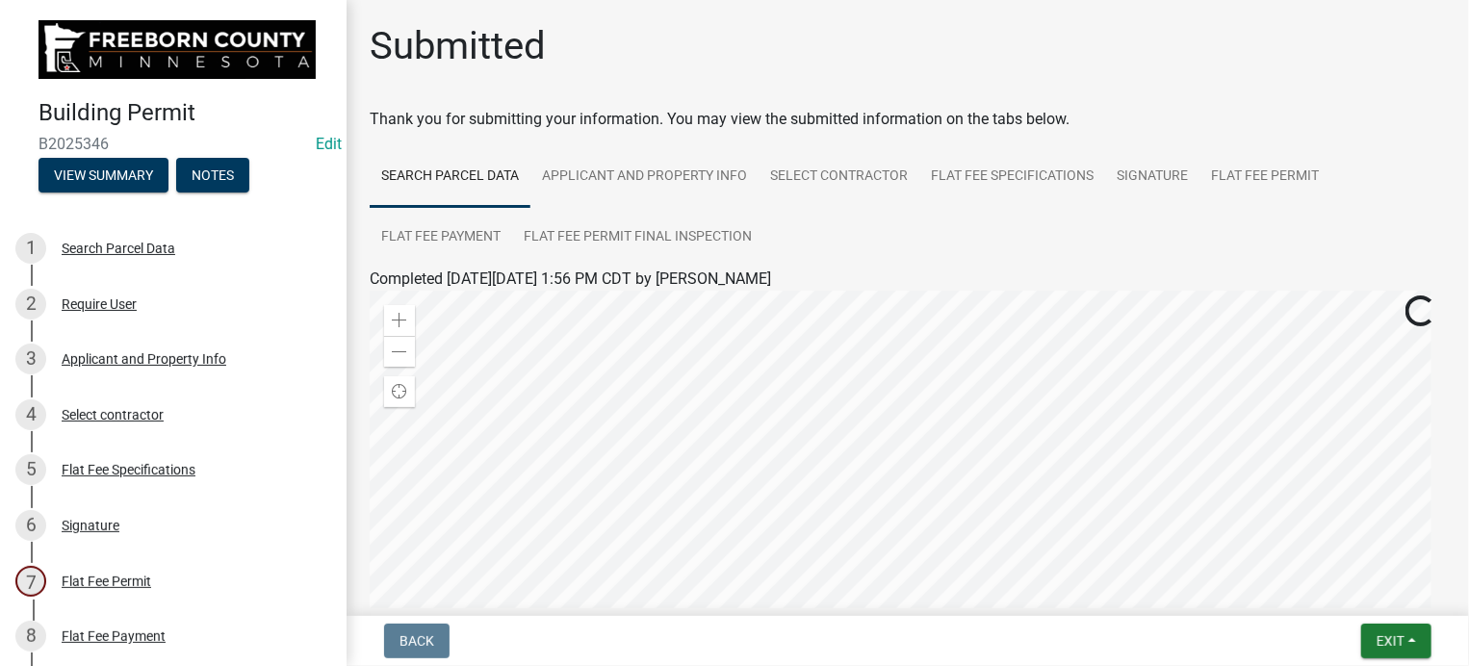
scroll to position [372, 0]
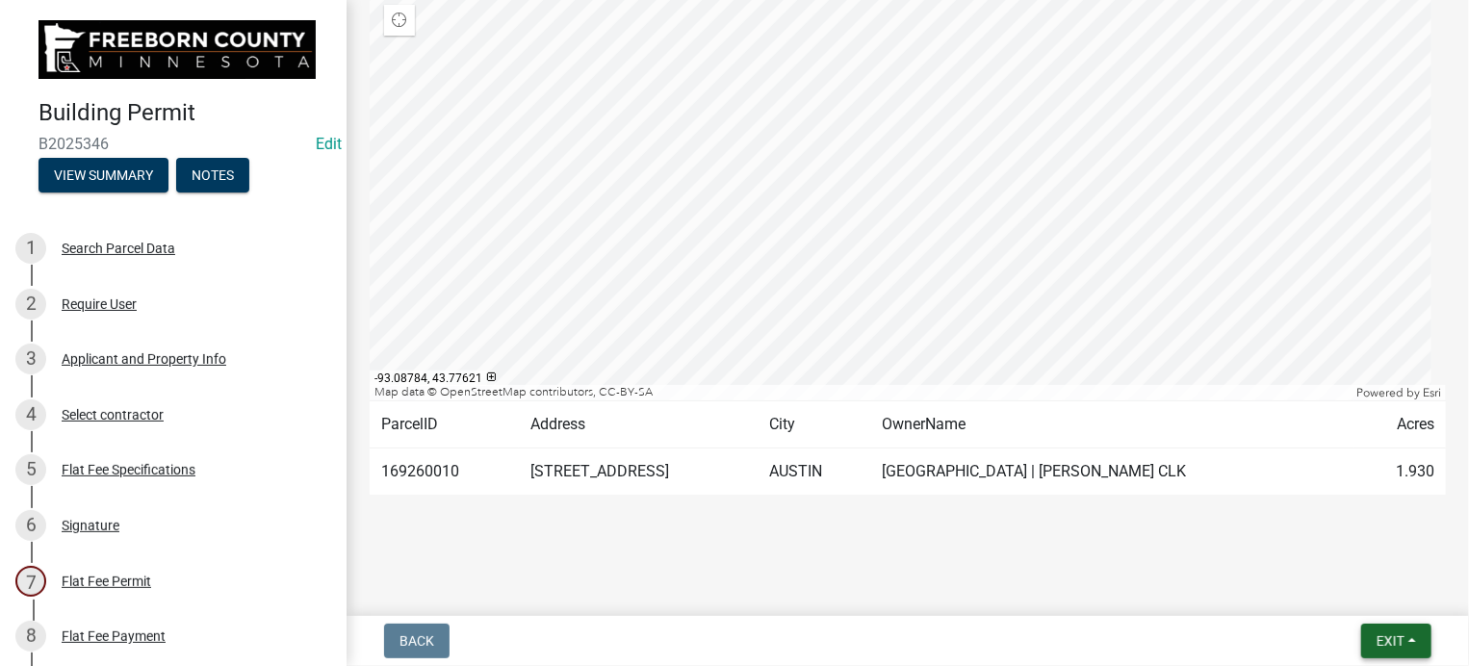
click at [1404, 643] on span "Exit" at bounding box center [1391, 641] width 28 height 15
click at [1355, 598] on button "Save & Exit" at bounding box center [1356, 591] width 154 height 46
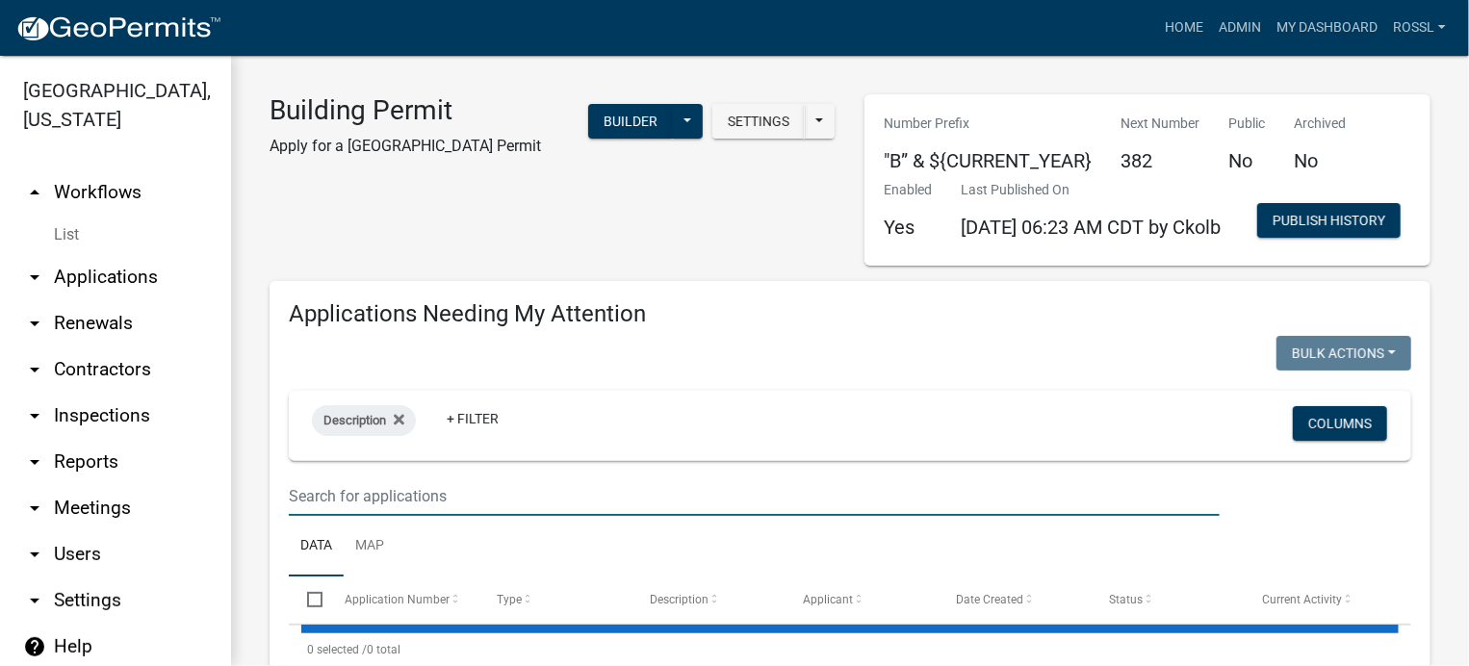
select select "2: 50"
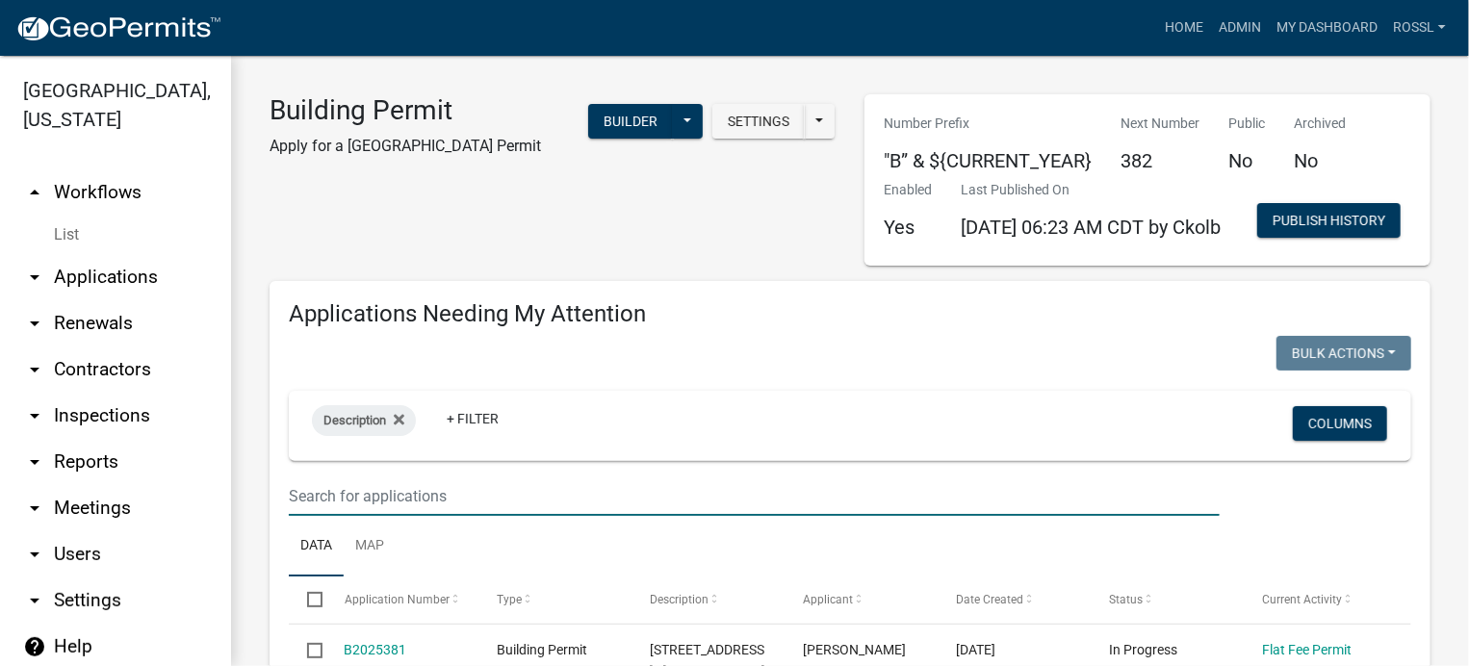
click at [474, 516] on input "text" at bounding box center [754, 496] width 931 height 39
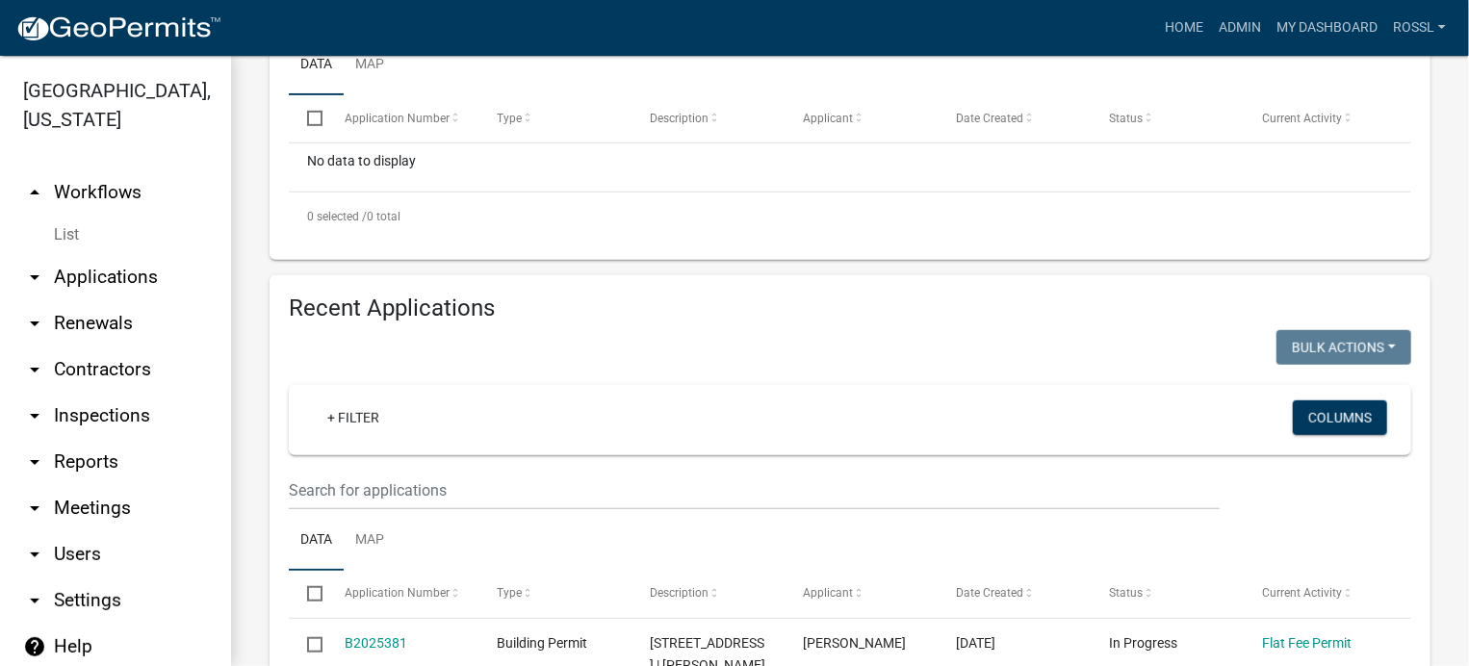
scroll to position [674, 0]
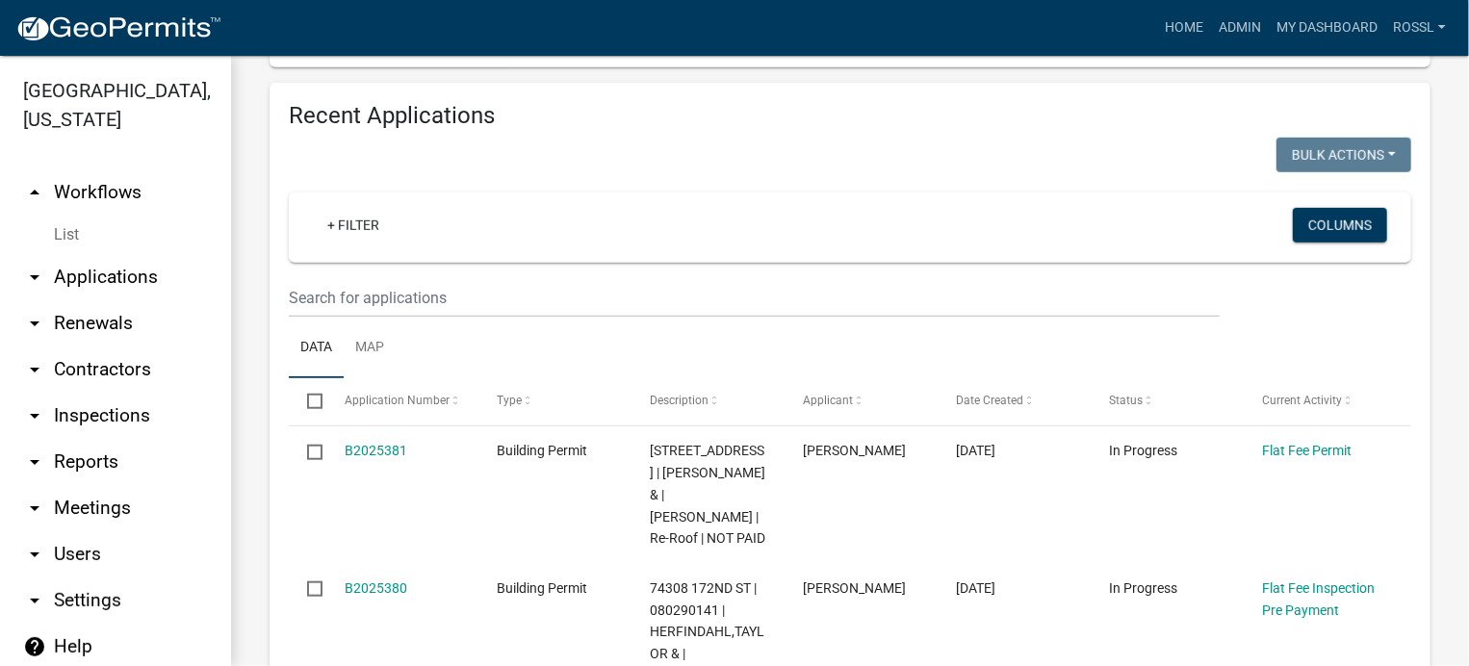
type input "76900"
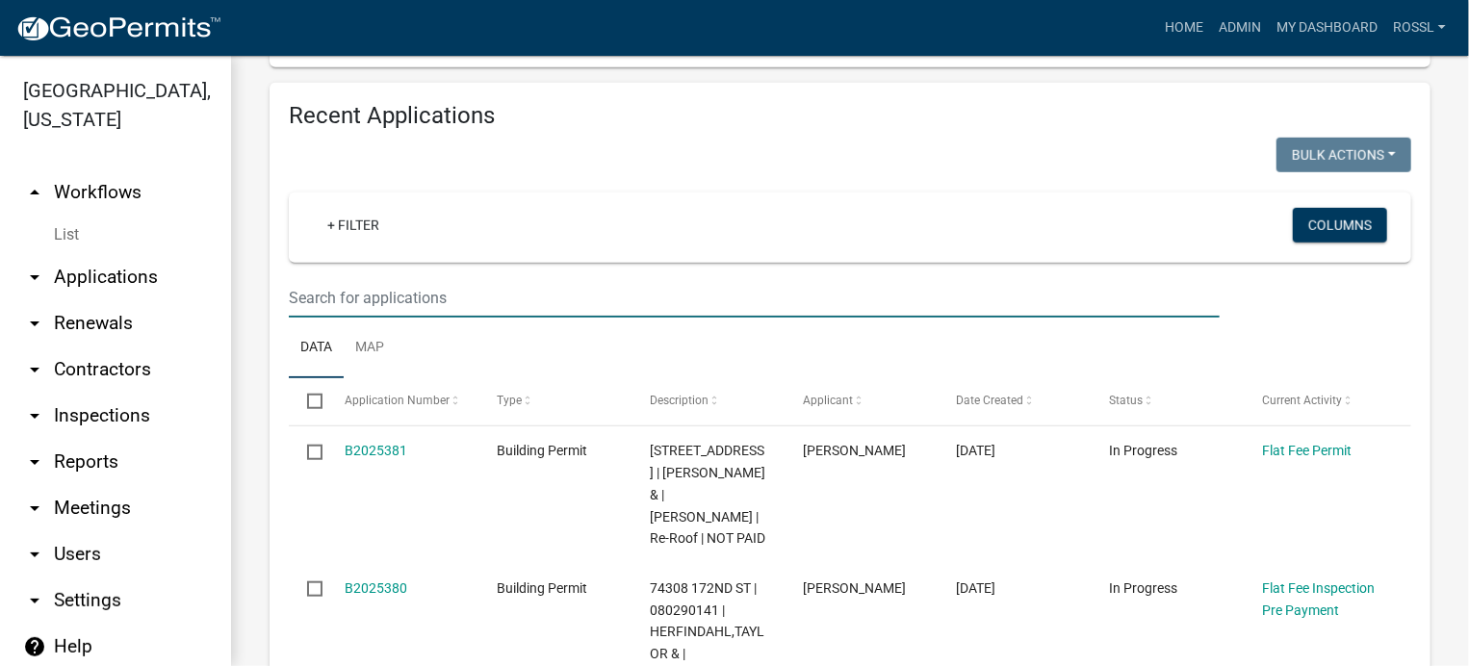
click at [360, 318] on input "text" at bounding box center [754, 297] width 931 height 39
type input "6"
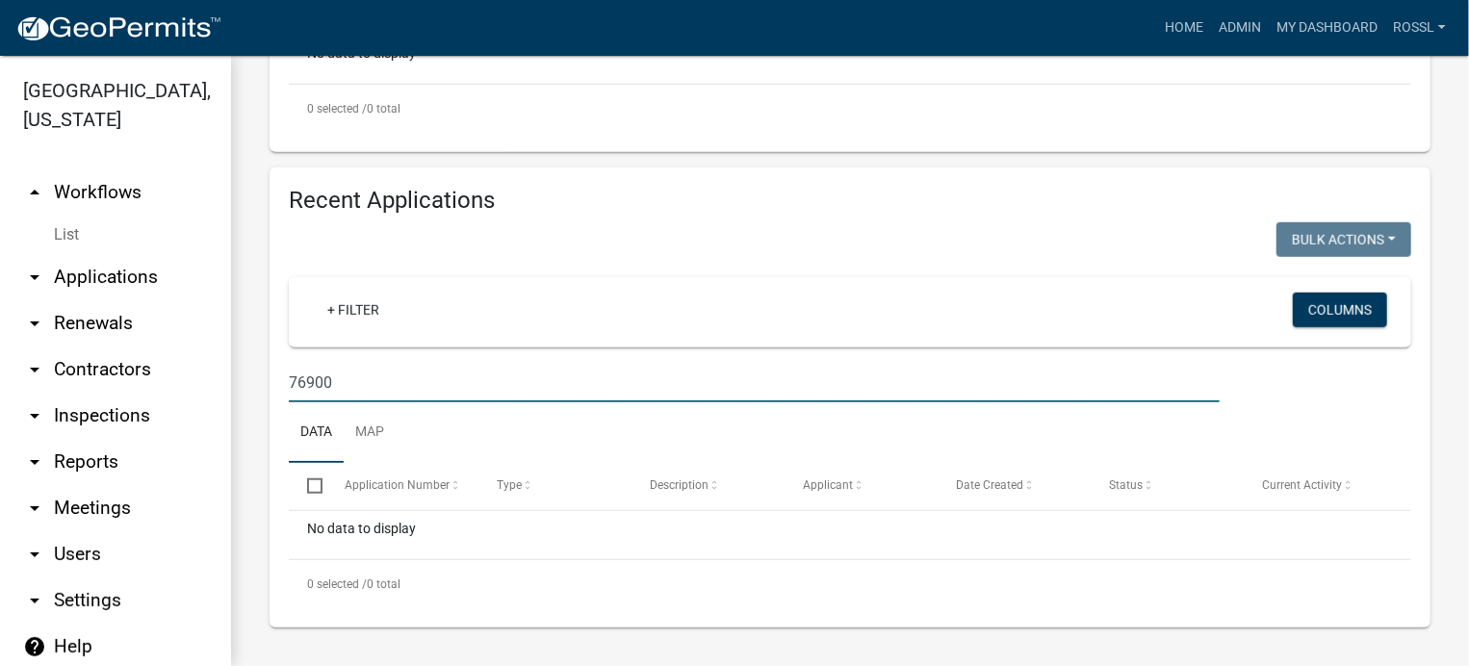
scroll to position [651, 0]
click at [387, 394] on input "76900" at bounding box center [754, 382] width 931 height 39
type input "7"
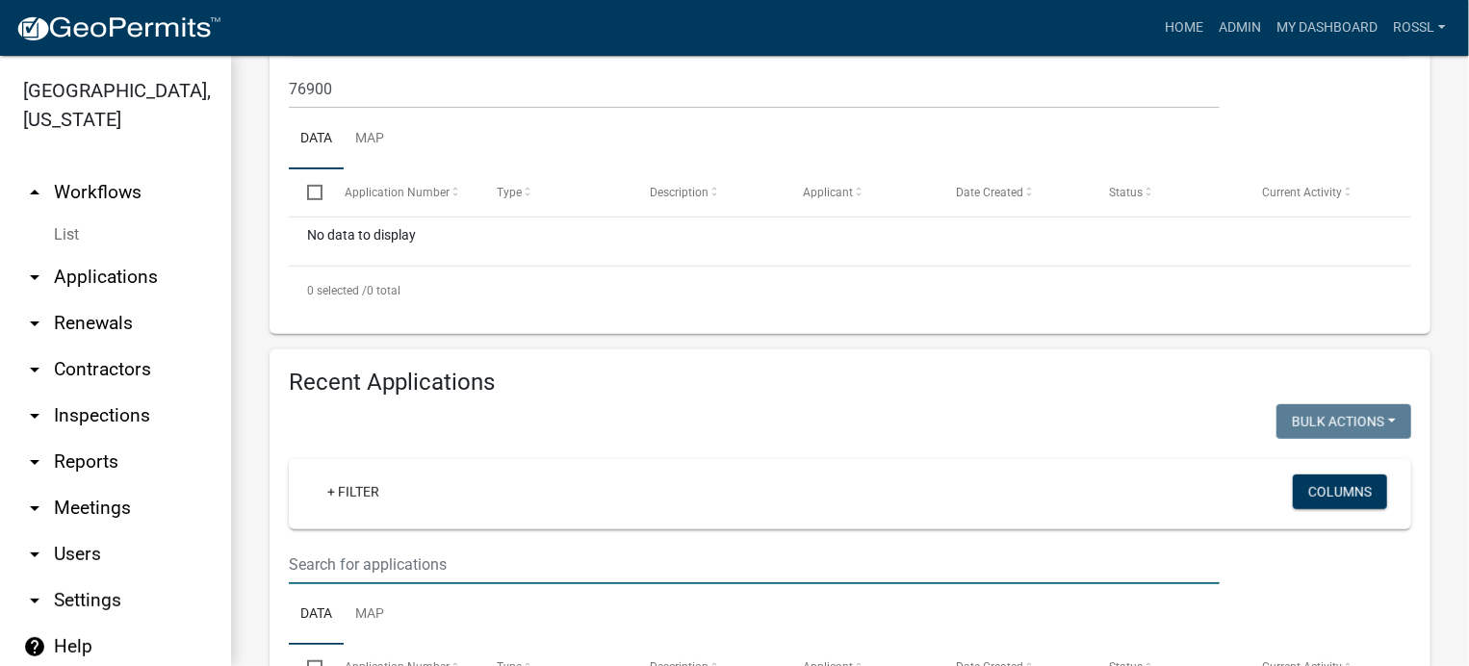
select select "2: 50"
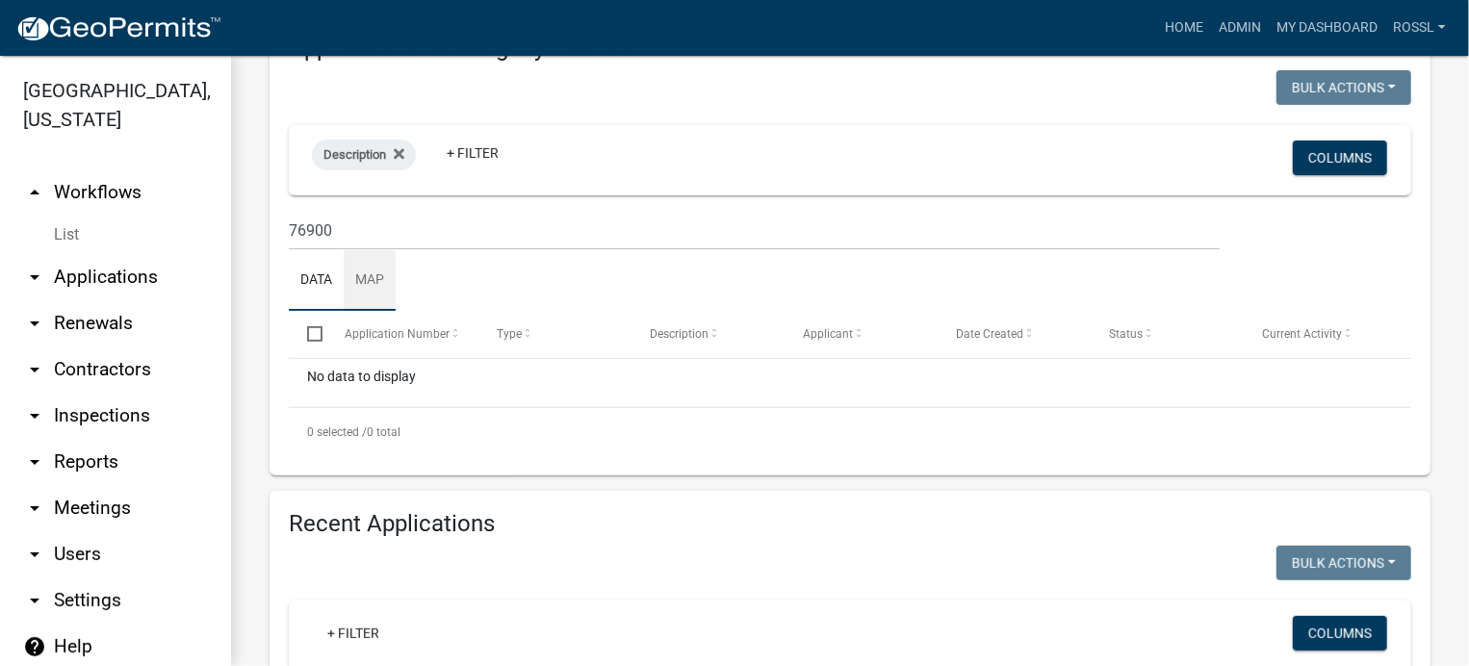
click at [359, 311] on link "Map" at bounding box center [370, 281] width 52 height 62
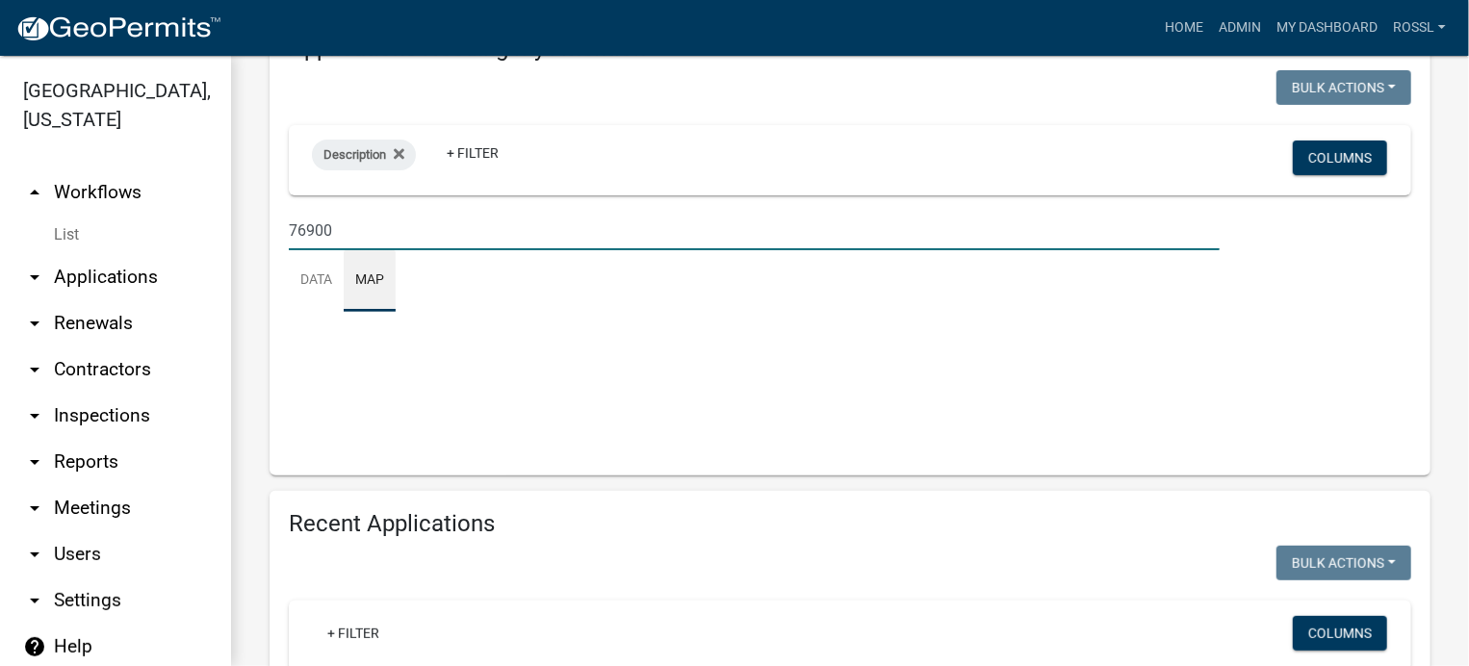
click at [365, 250] on input "76900" at bounding box center [754, 230] width 931 height 39
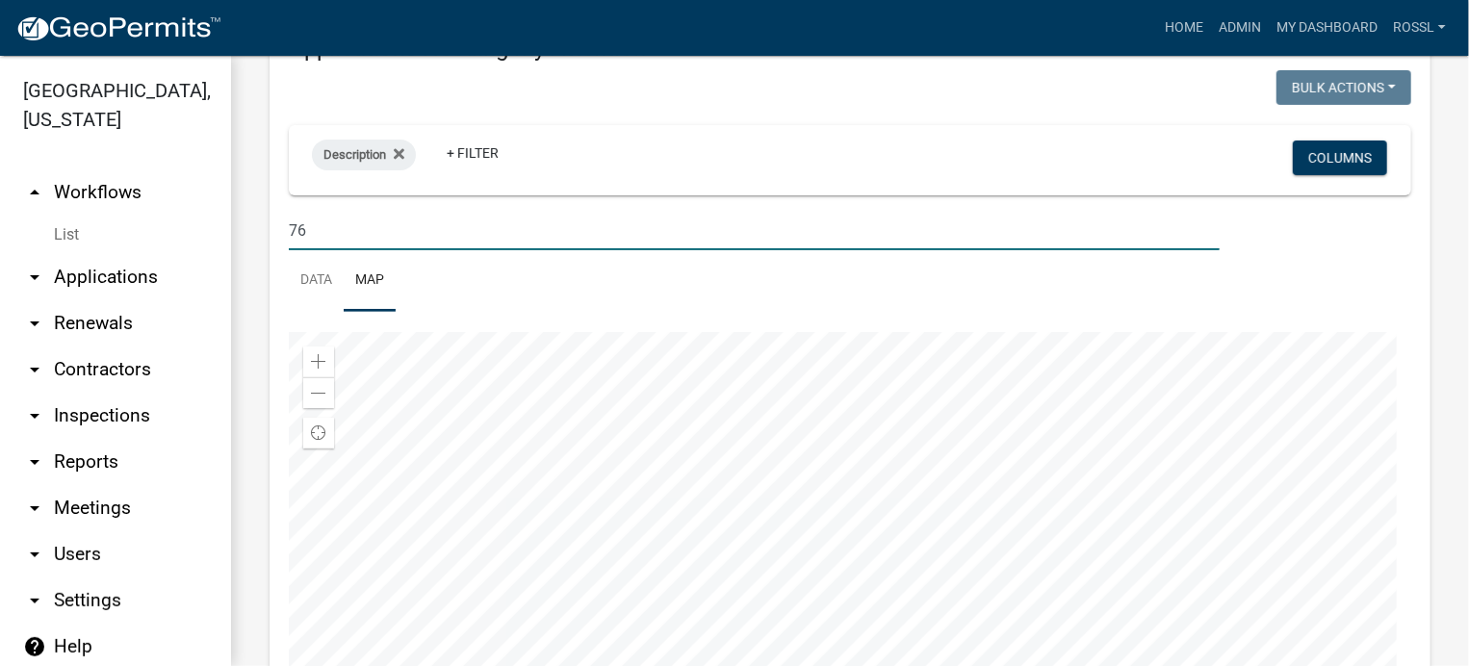
type input "7"
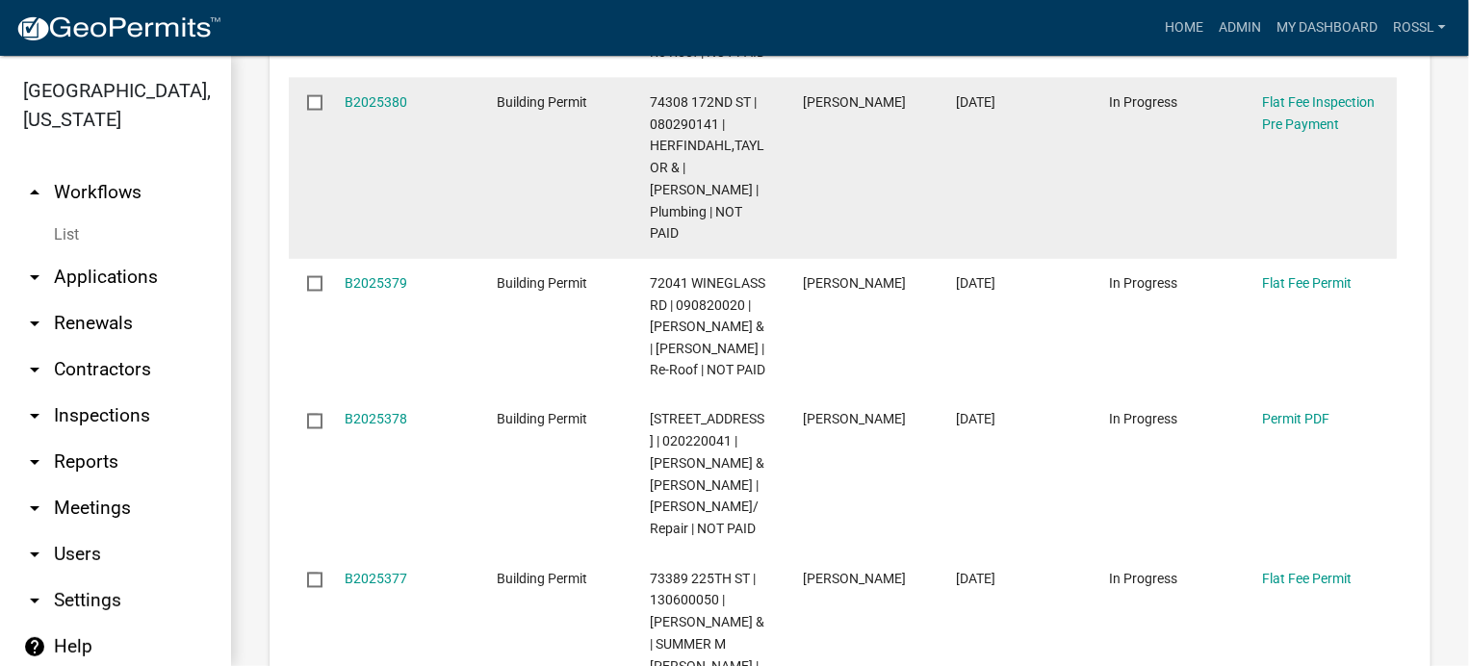
select select "2: 50"
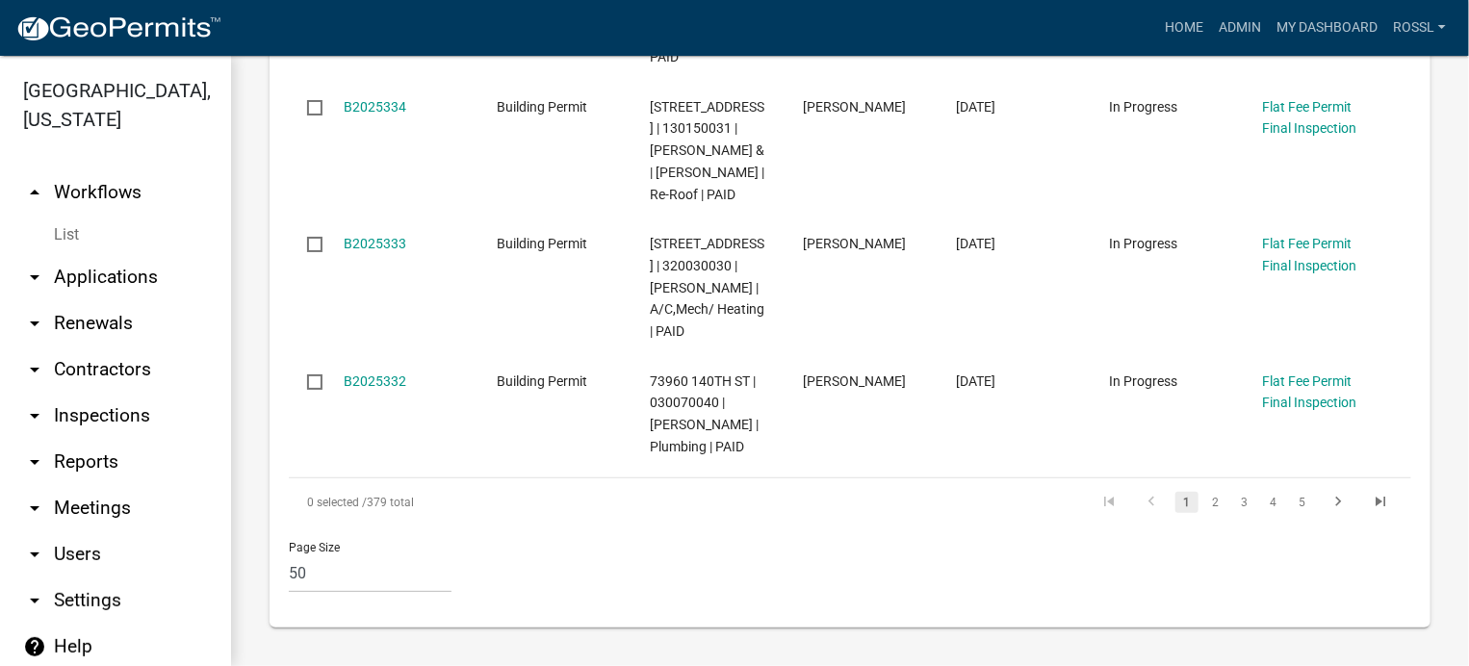
scroll to position [8853, 0]
click at [1234, 513] on link "3" at bounding box center [1245, 502] width 23 height 21
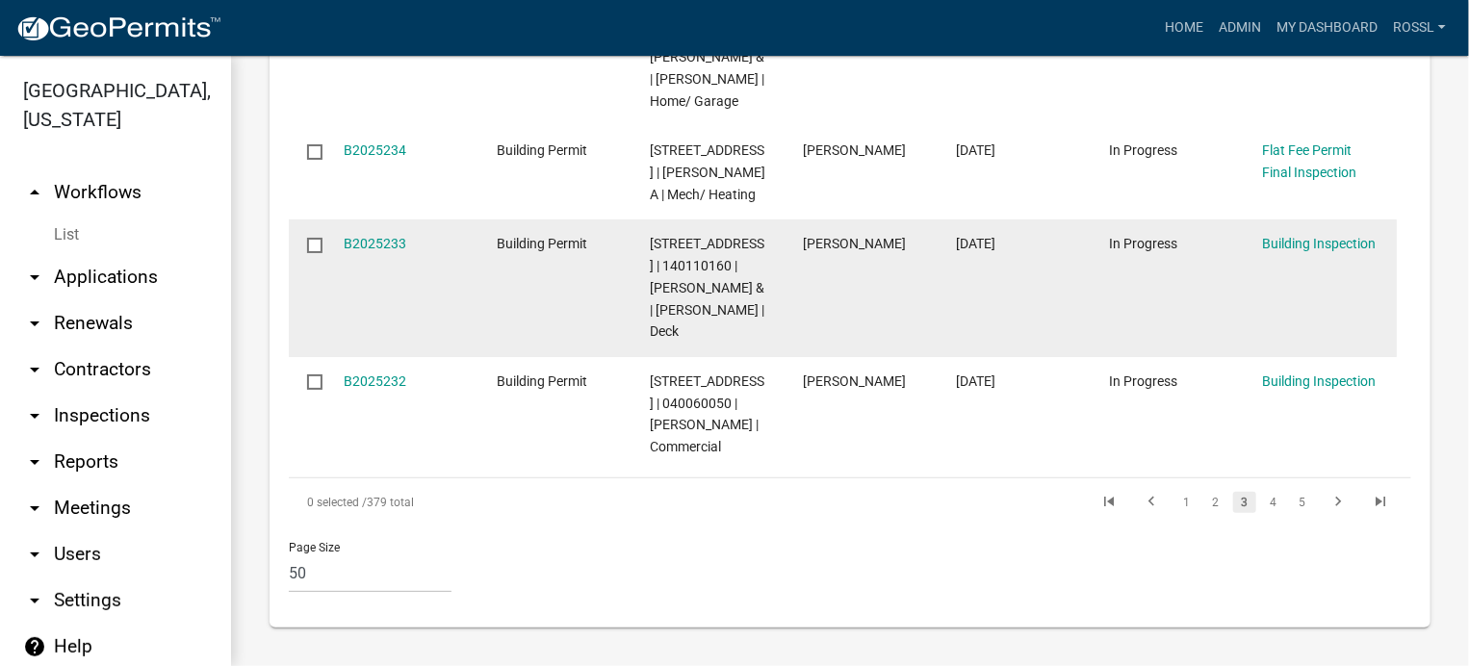
scroll to position [8147, 0]
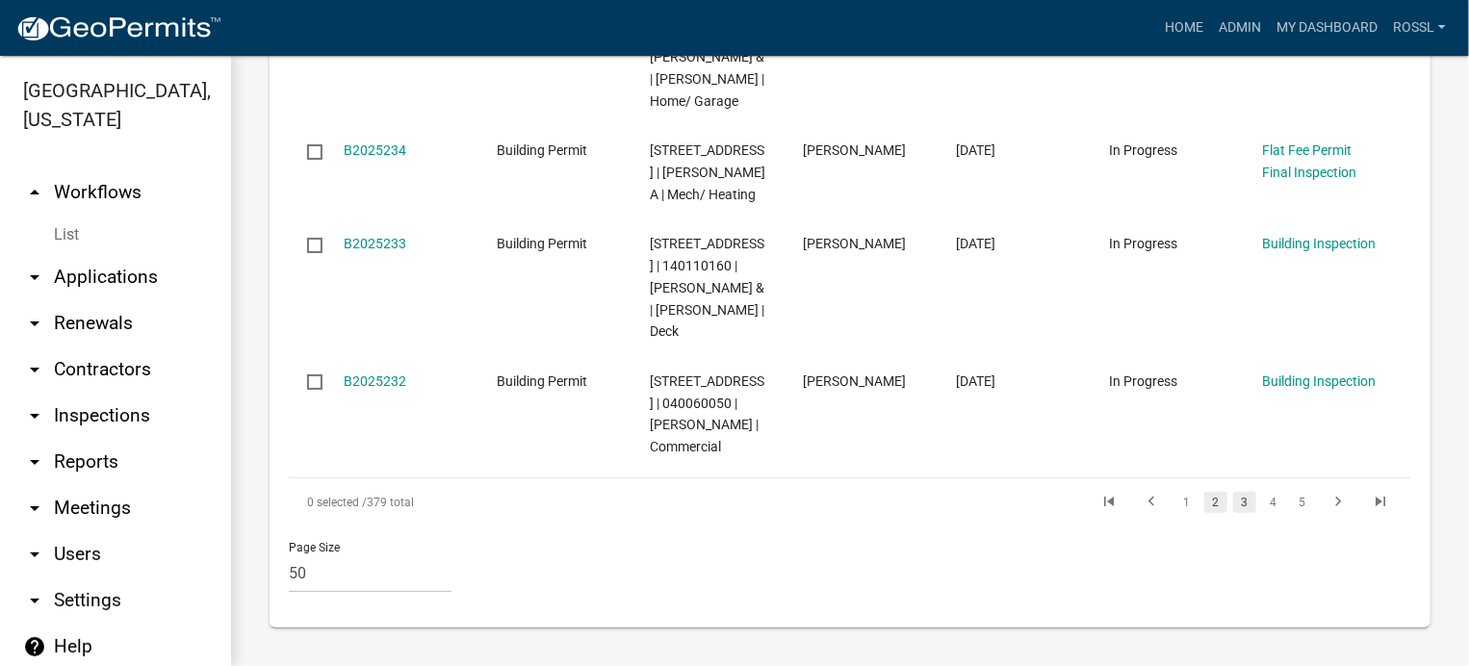
click at [1205, 499] on link "2" at bounding box center [1216, 502] width 23 height 21
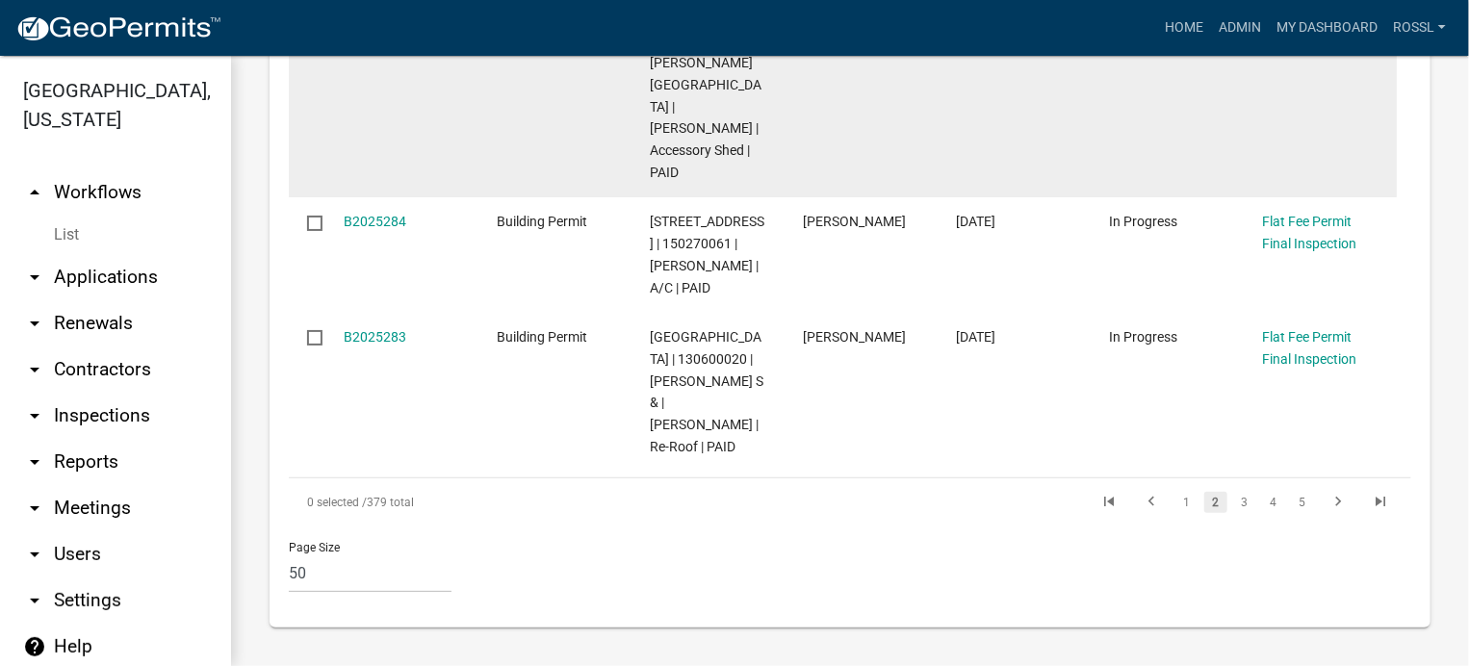
scroll to position [8629, 0]
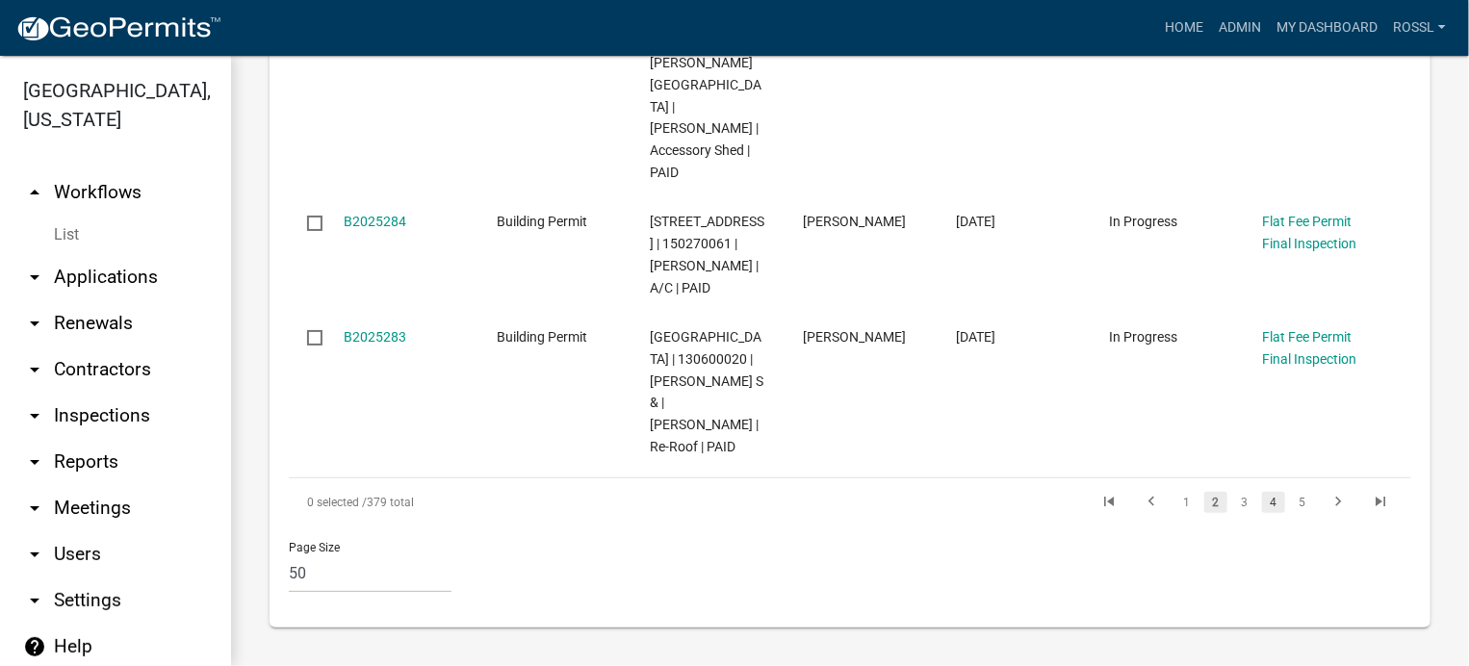
click at [1262, 504] on link "4" at bounding box center [1273, 502] width 23 height 21
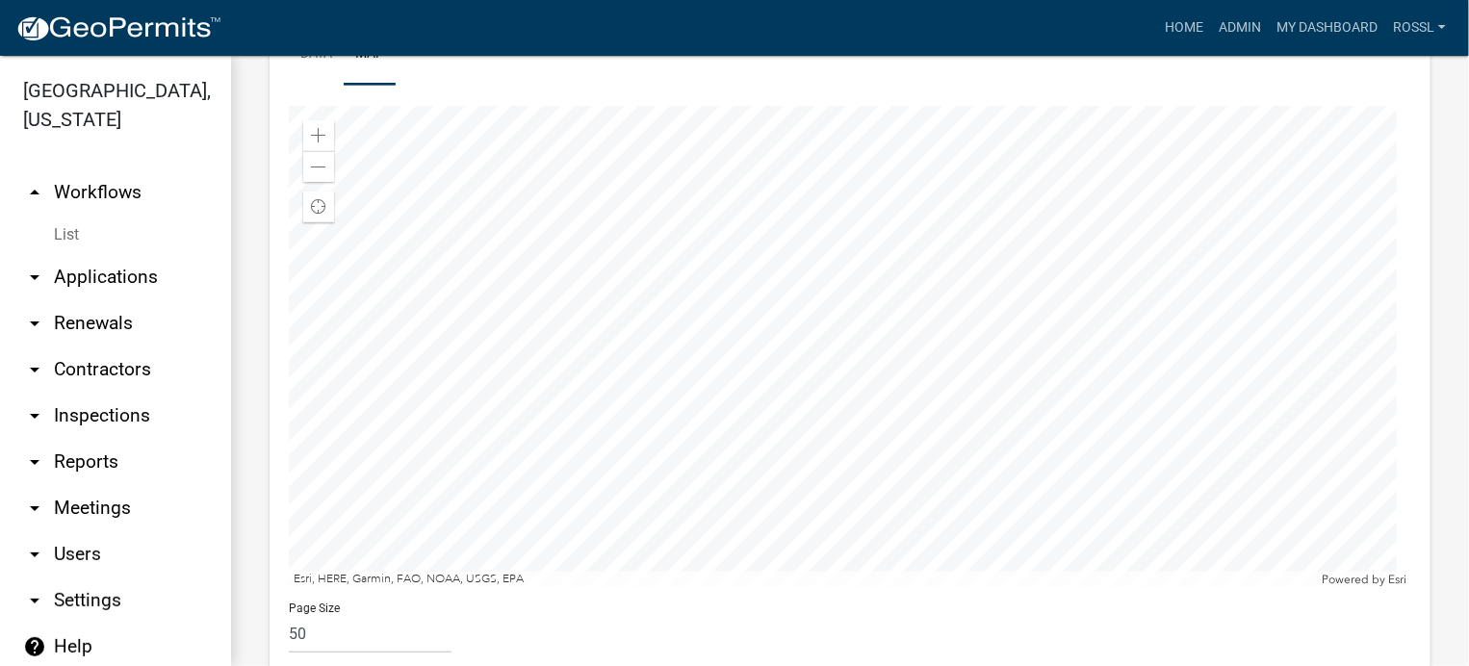
scroll to position [588, 0]
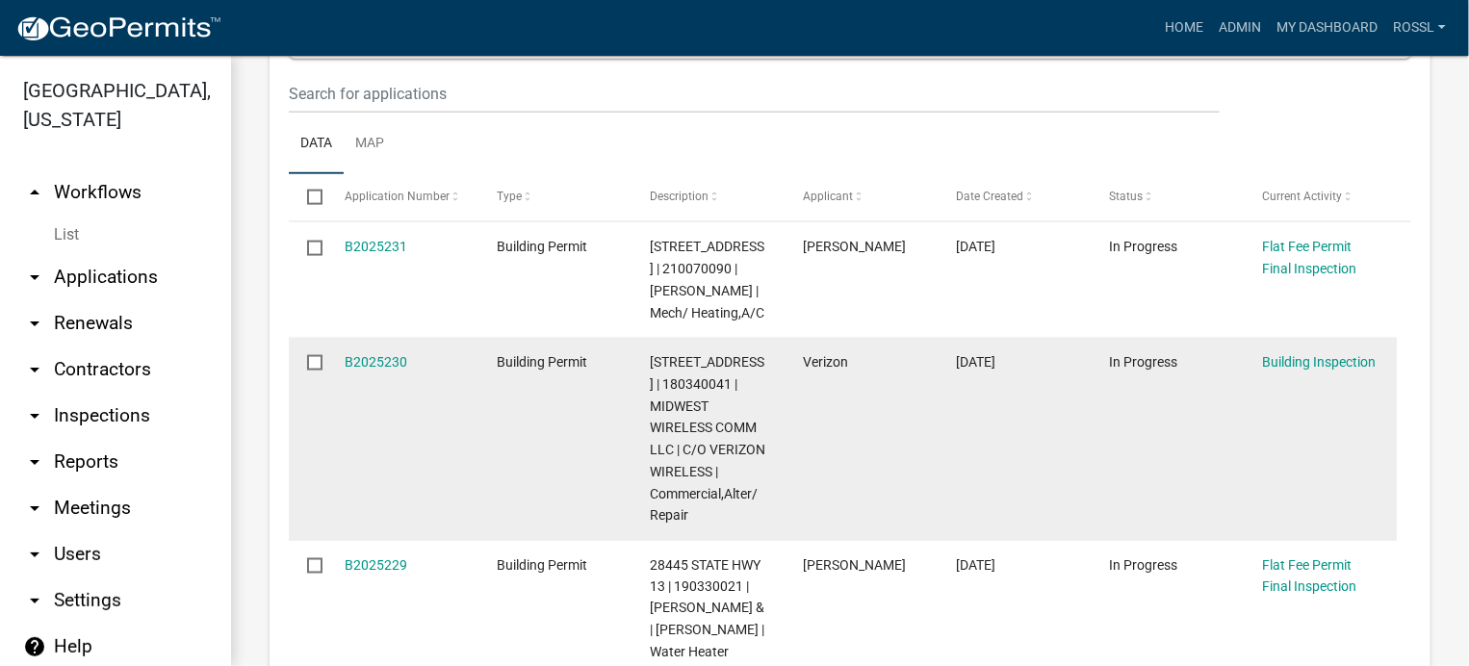
scroll to position [1359, 0]
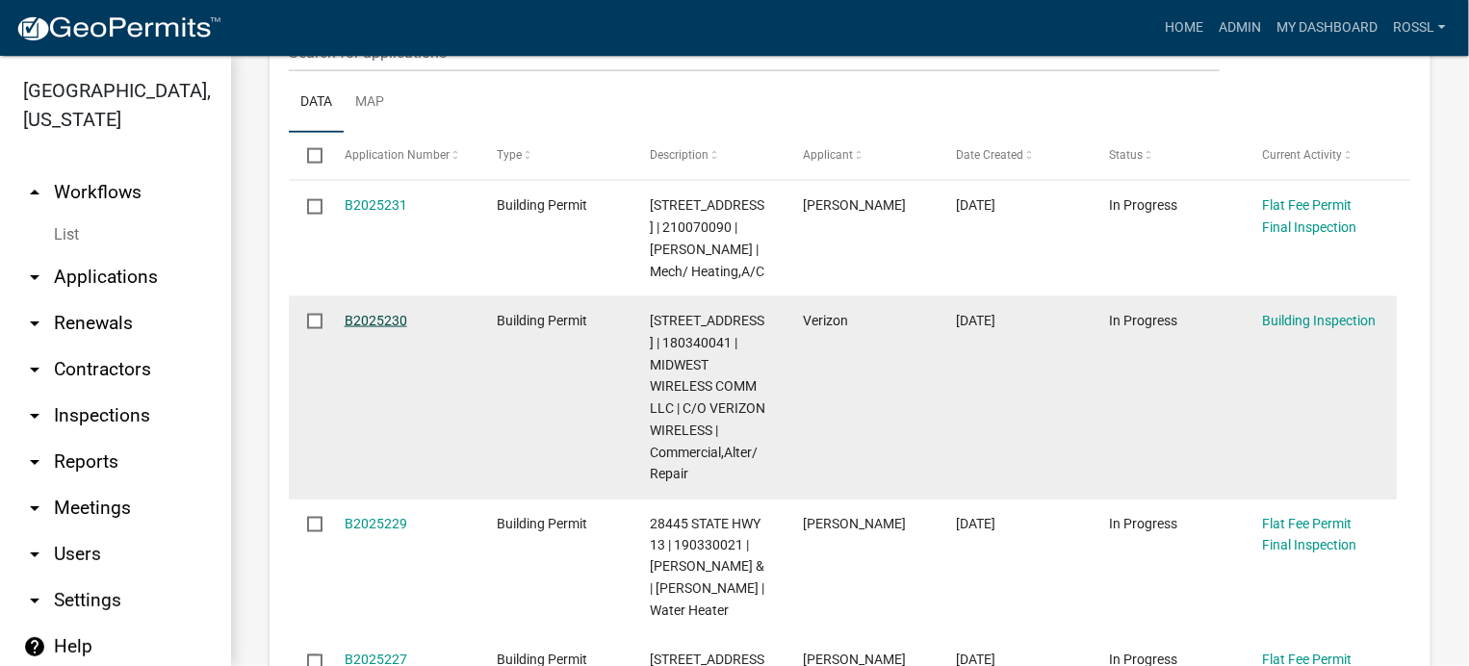
click at [374, 328] on link "B2025230" at bounding box center [376, 320] width 63 height 15
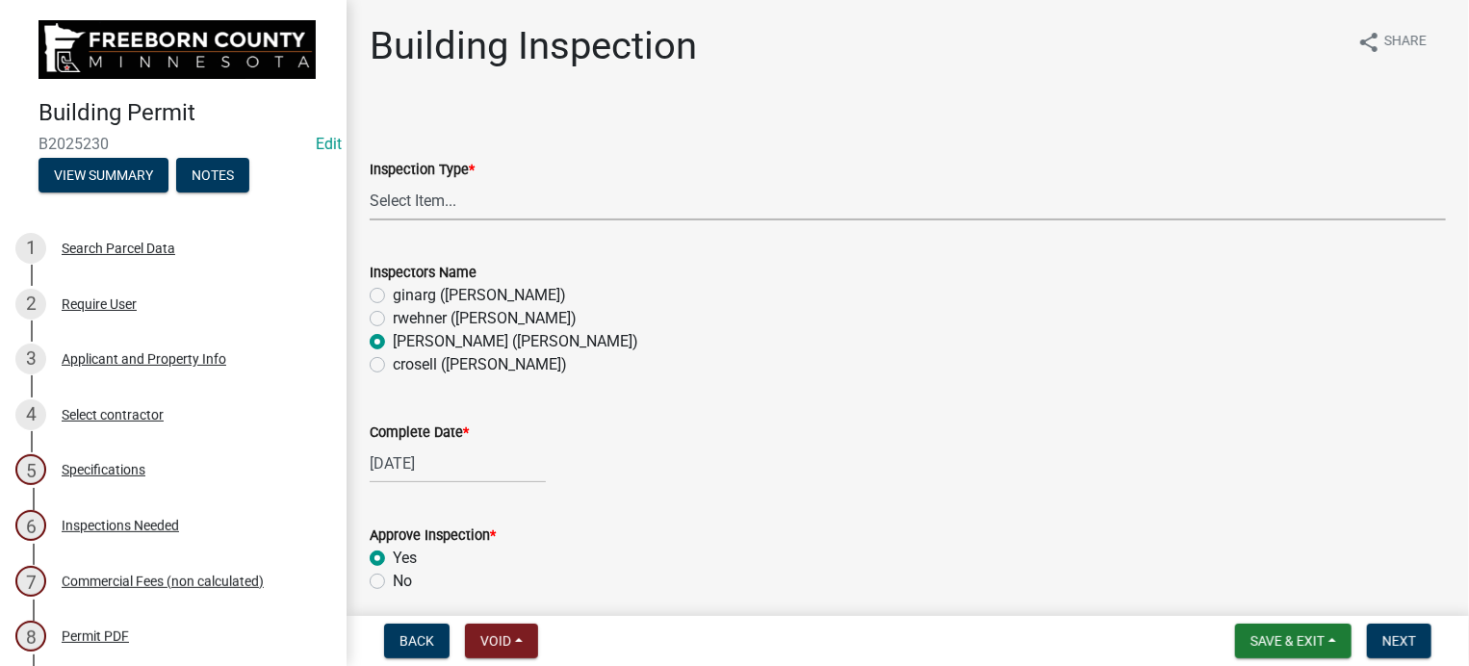
click at [403, 207] on select "Select Item... Footings Foundation Rough Plumbing Rough Mechanical Framing Gas …" at bounding box center [908, 200] width 1077 height 39
click at [370, 181] on select "Select Item... Footings Foundation Rough Plumbing Rough Mechanical Framing Gas …" at bounding box center [908, 200] width 1077 height 39
select select "42761e87-c04a-4c6f-b54d-d360a8c7204e"
click at [725, 321] on div "rwehner ([PERSON_NAME])" at bounding box center [908, 318] width 1077 height 23
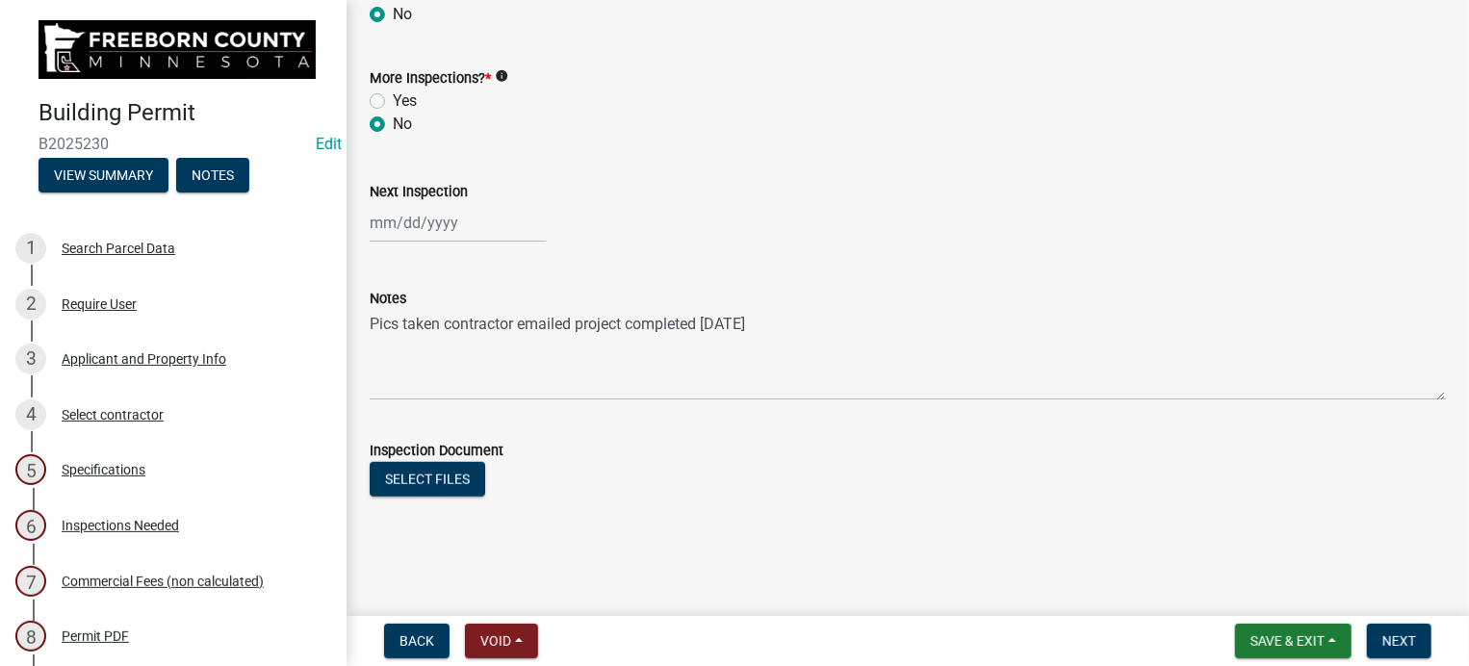
scroll to position [678, 0]
click at [1413, 629] on button "Next" at bounding box center [1399, 641] width 65 height 35
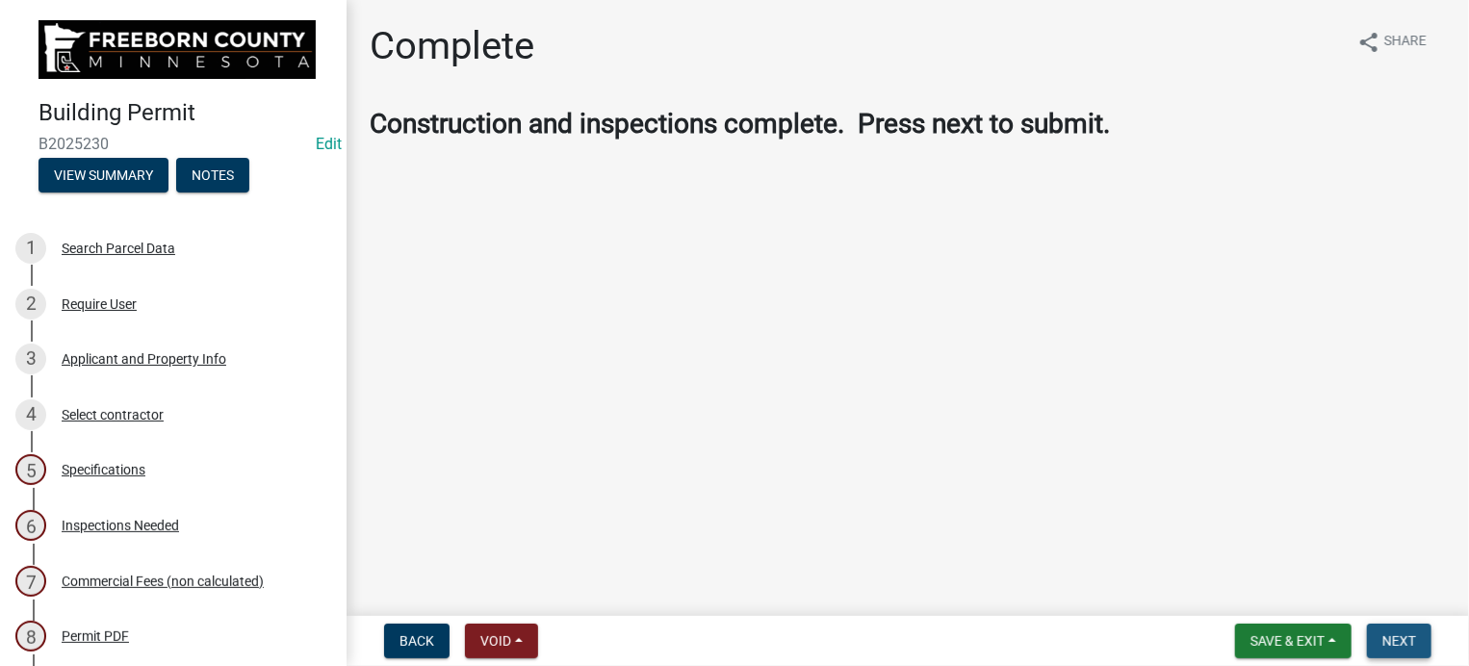
click at [1408, 634] on span "Next" at bounding box center [1400, 641] width 34 height 15
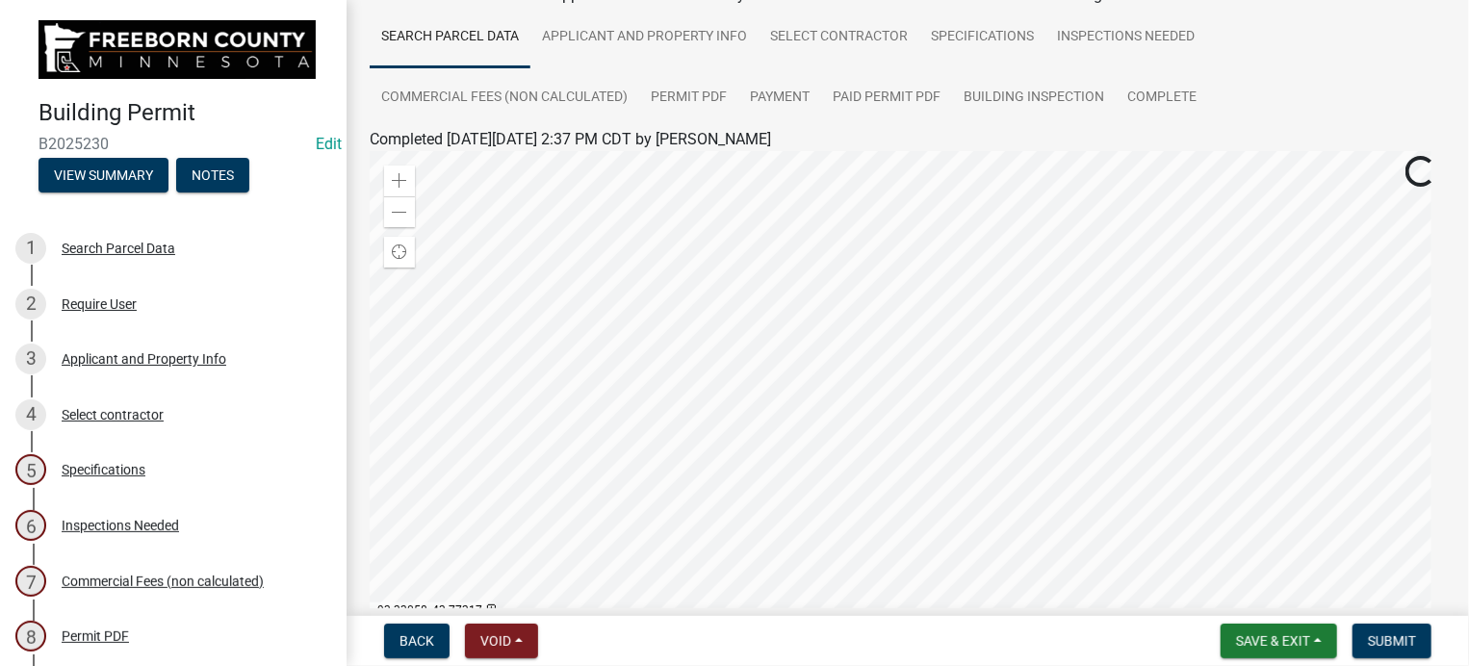
scroll to position [289, 0]
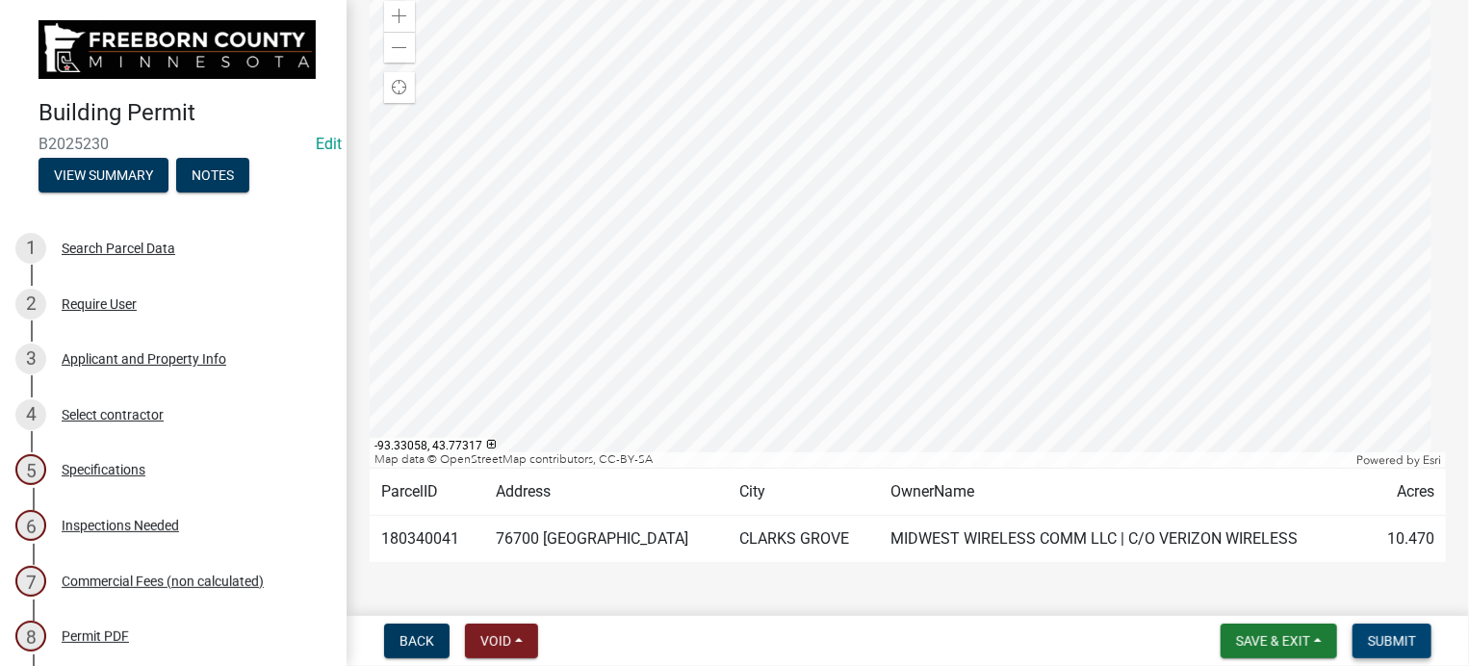
click at [1407, 647] on span "Submit" at bounding box center [1392, 641] width 48 height 15
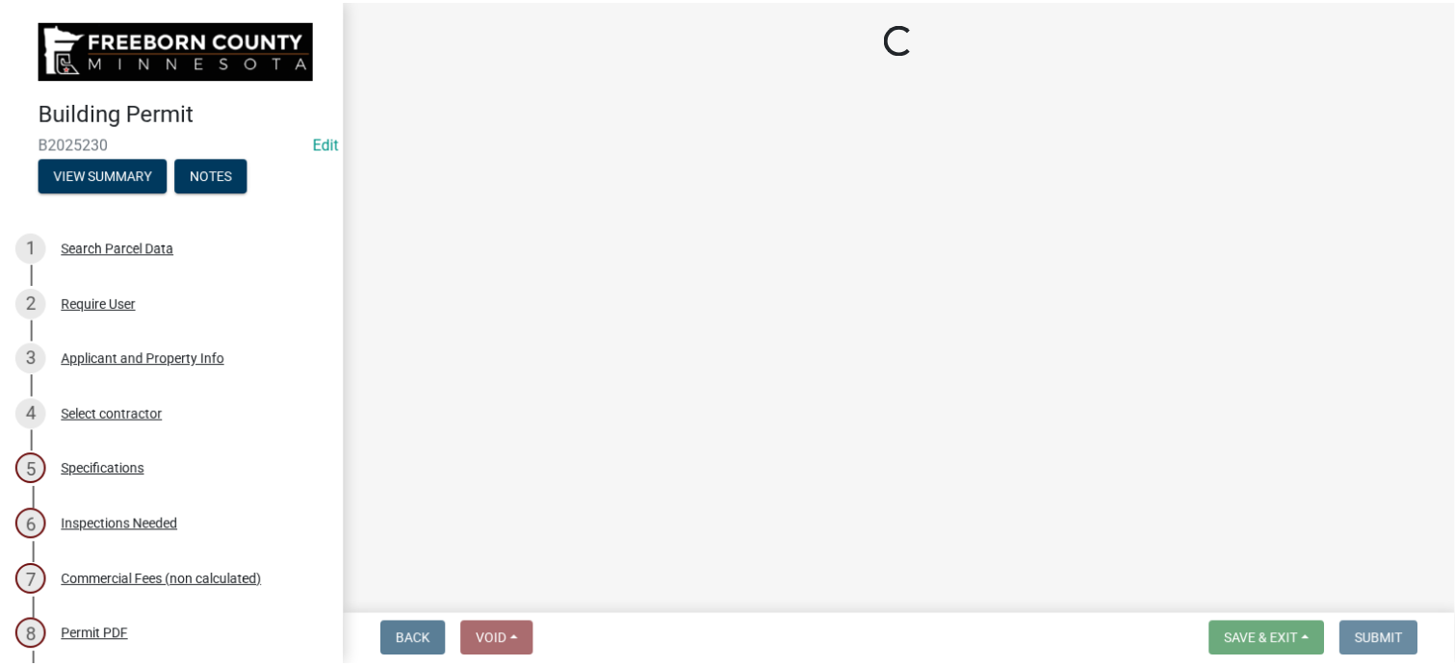
scroll to position [0, 0]
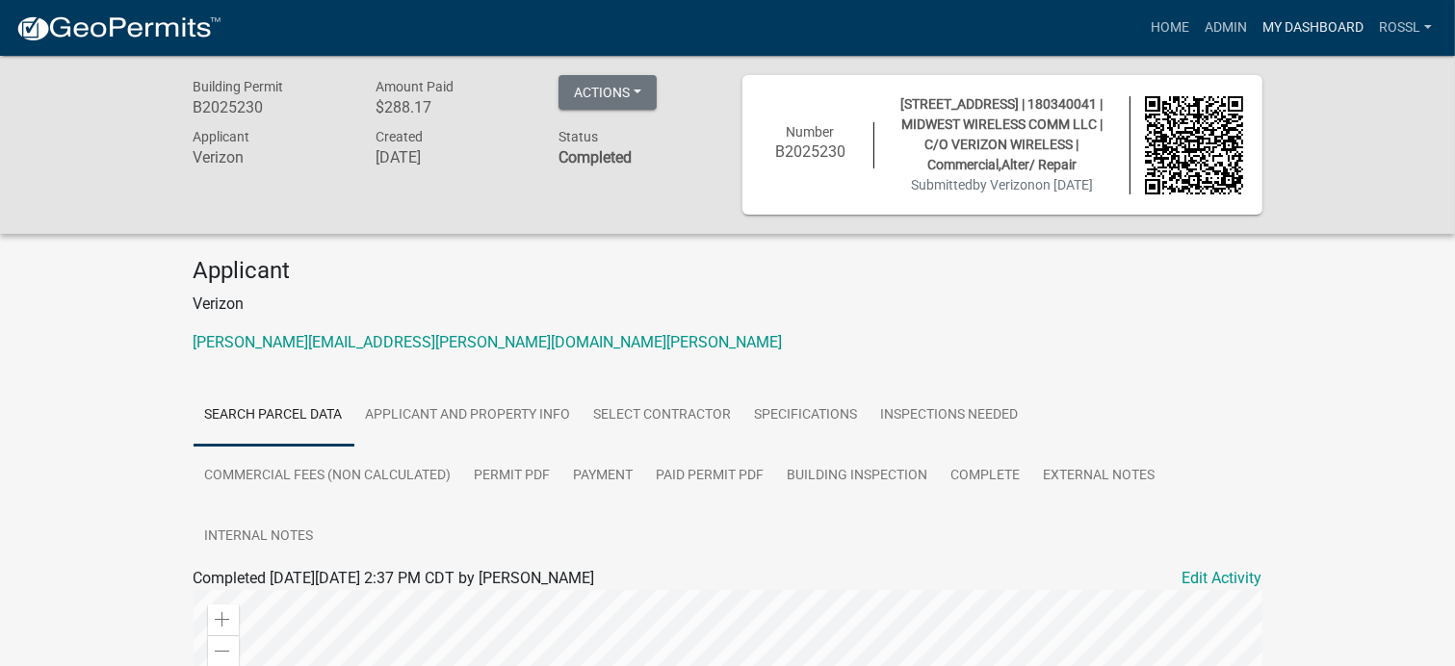
click at [1294, 24] on link "My Dashboard" at bounding box center [1313, 28] width 117 height 37
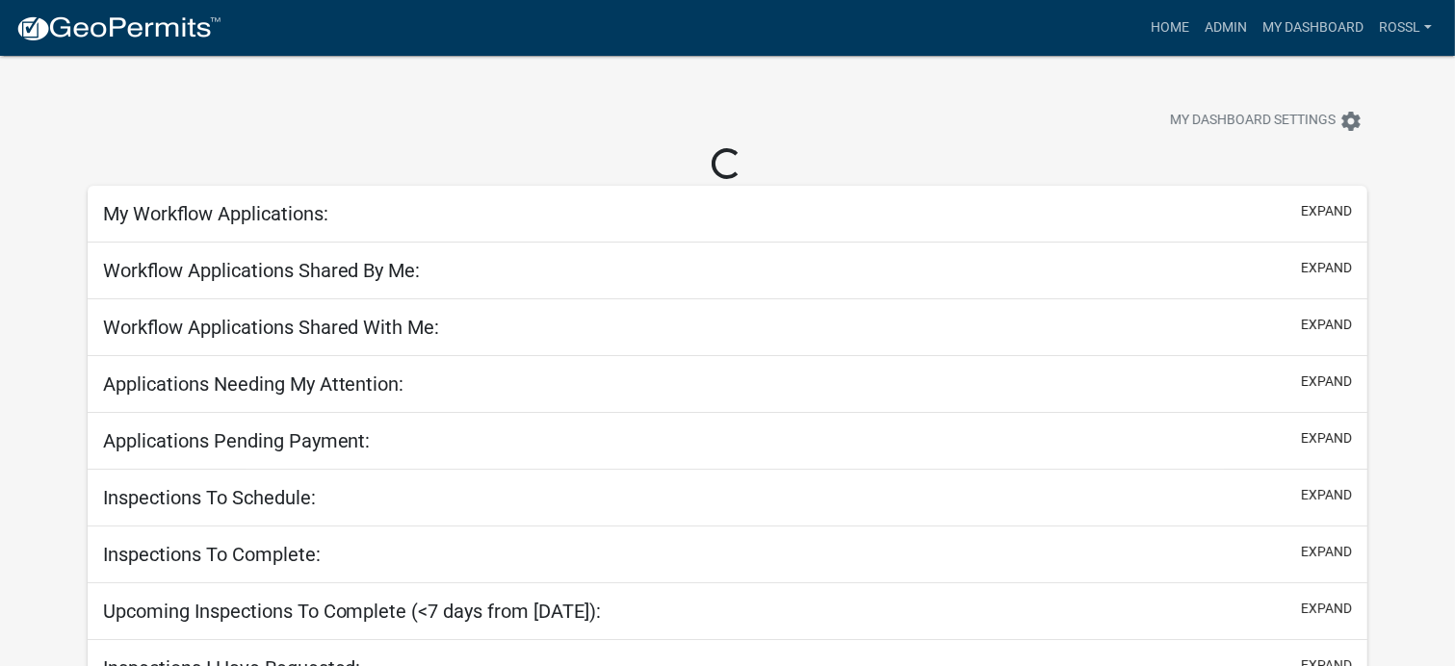
select select "2: 50"
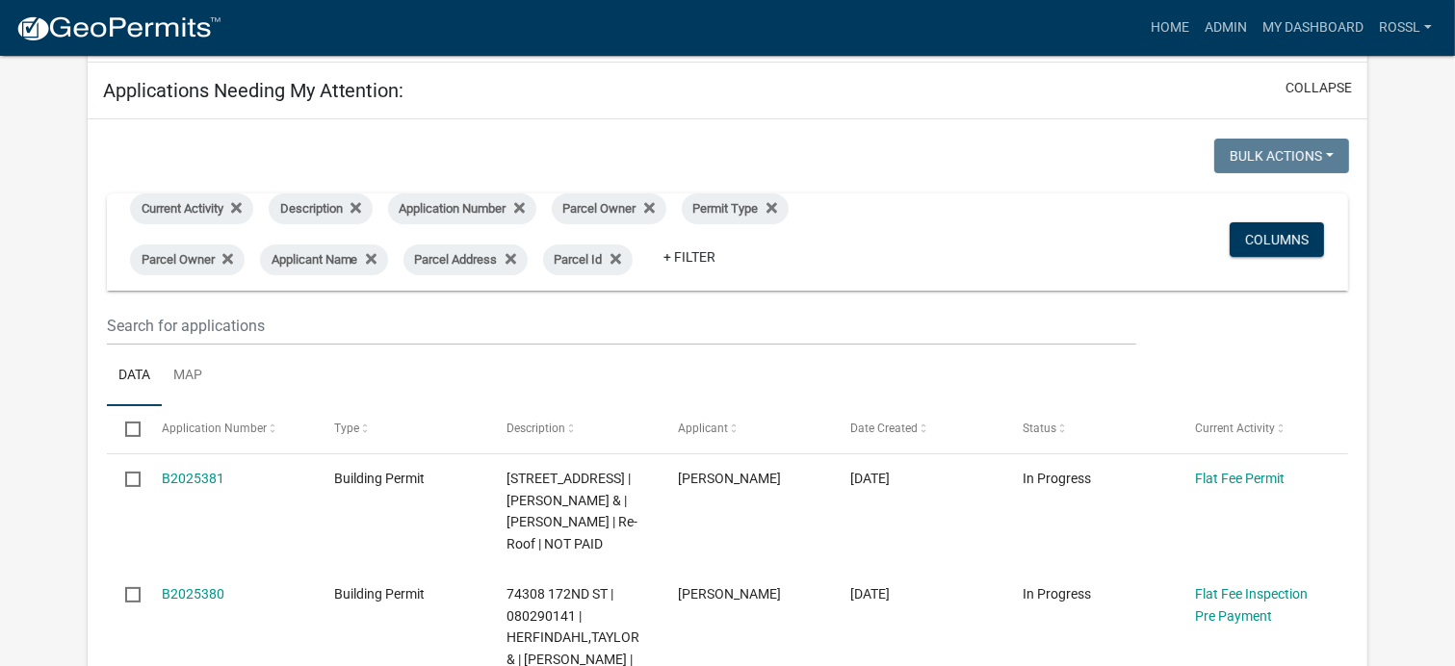
scroll to position [289, 0]
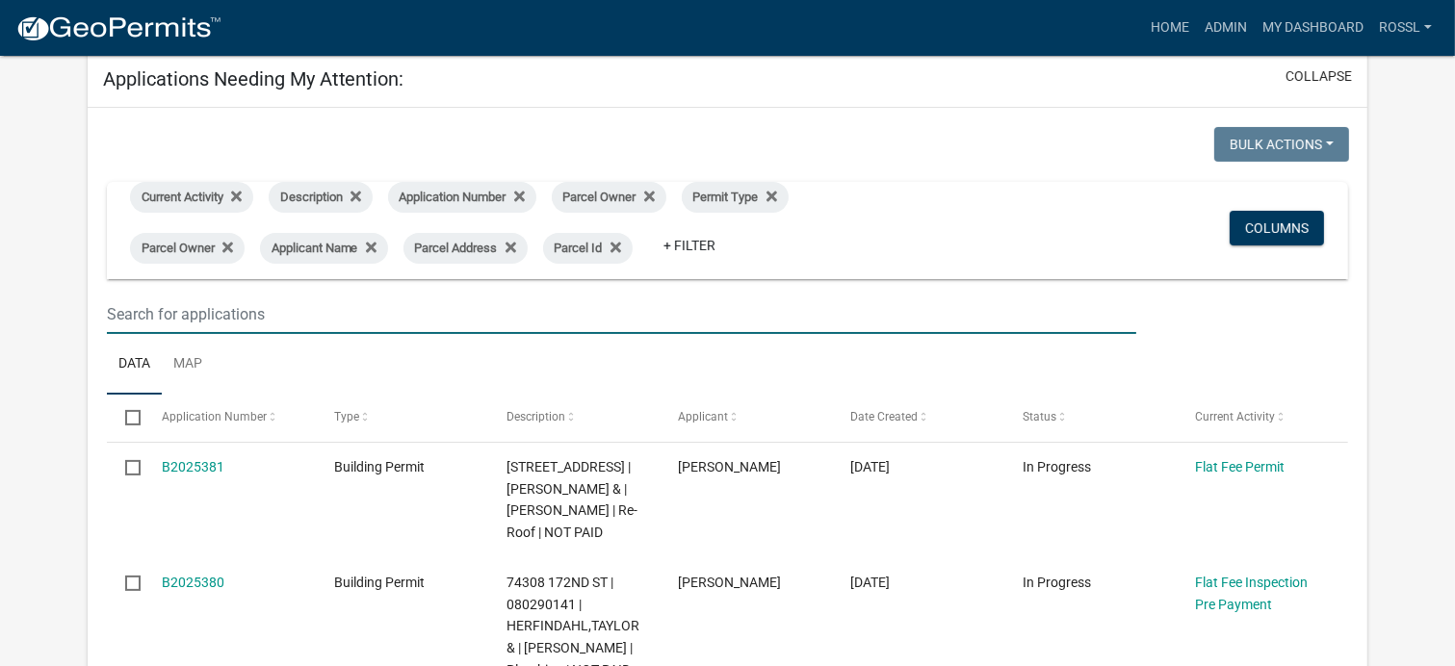
click at [277, 312] on input "text" at bounding box center [622, 314] width 1030 height 39
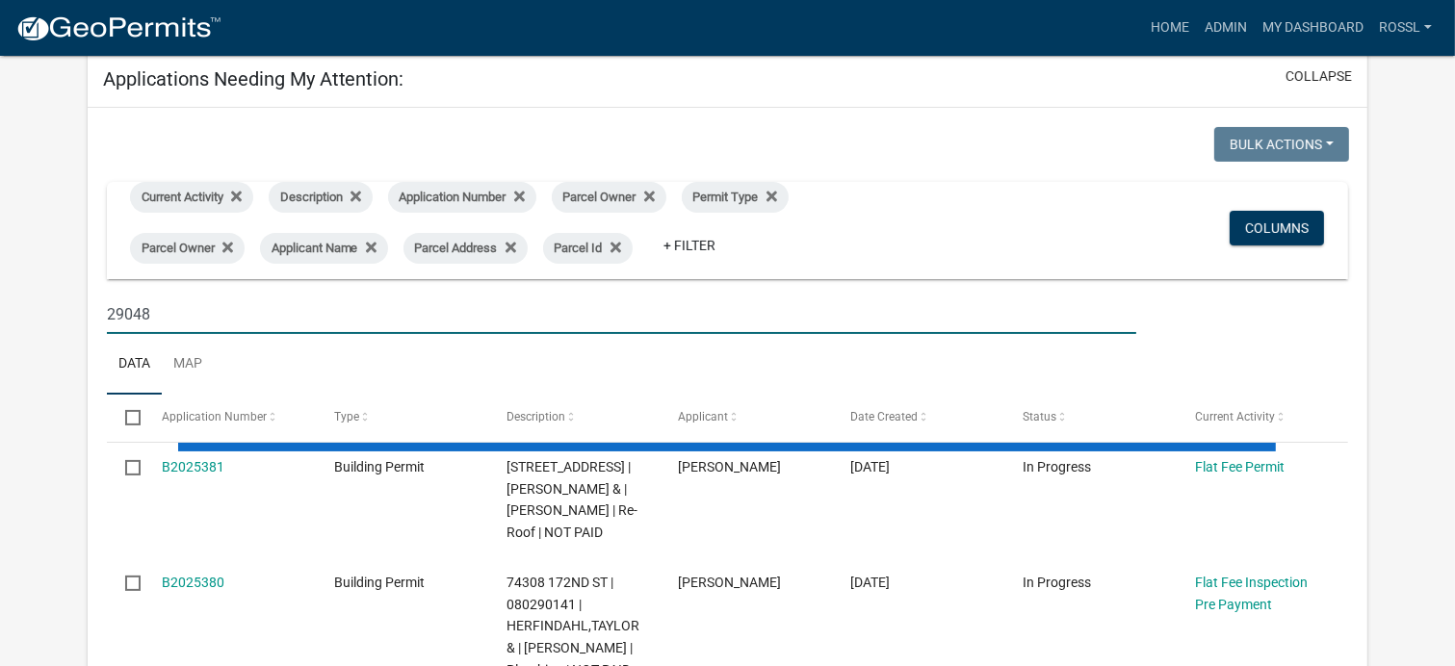
type input "29048"
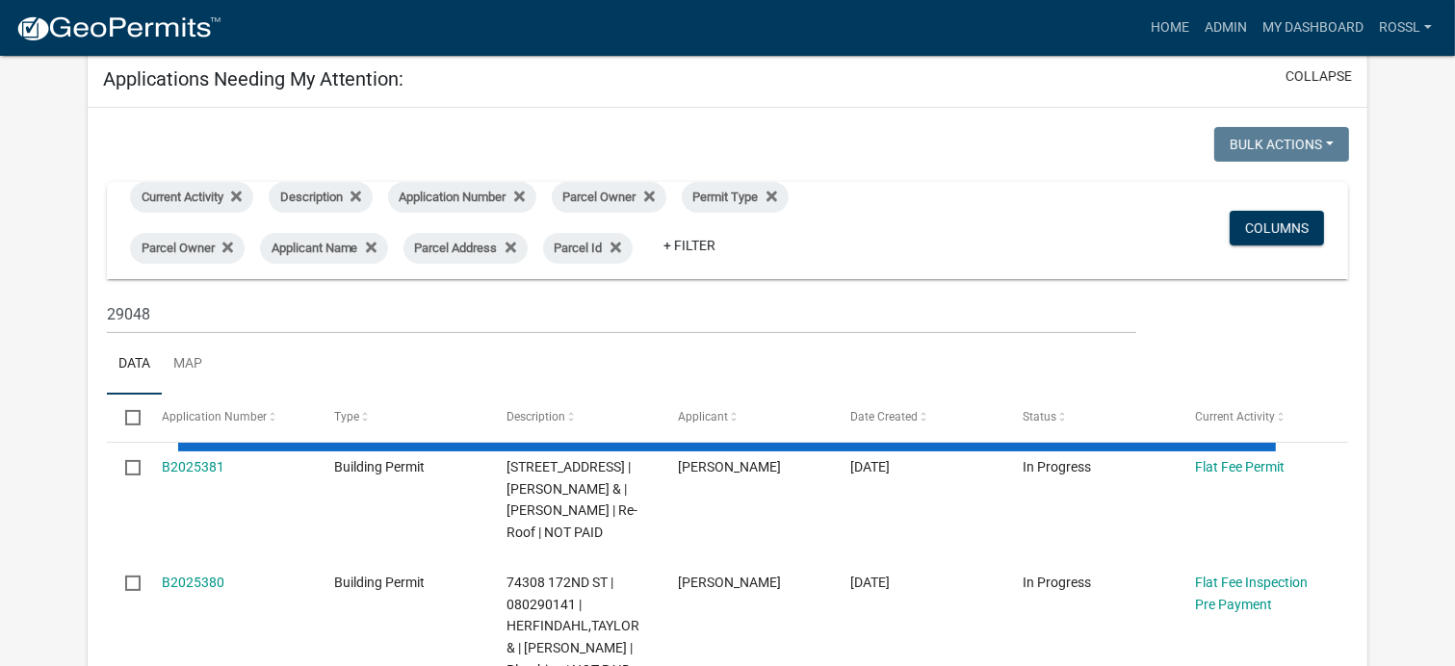
click at [362, 343] on ul "Data Map" at bounding box center [728, 364] width 1242 height 61
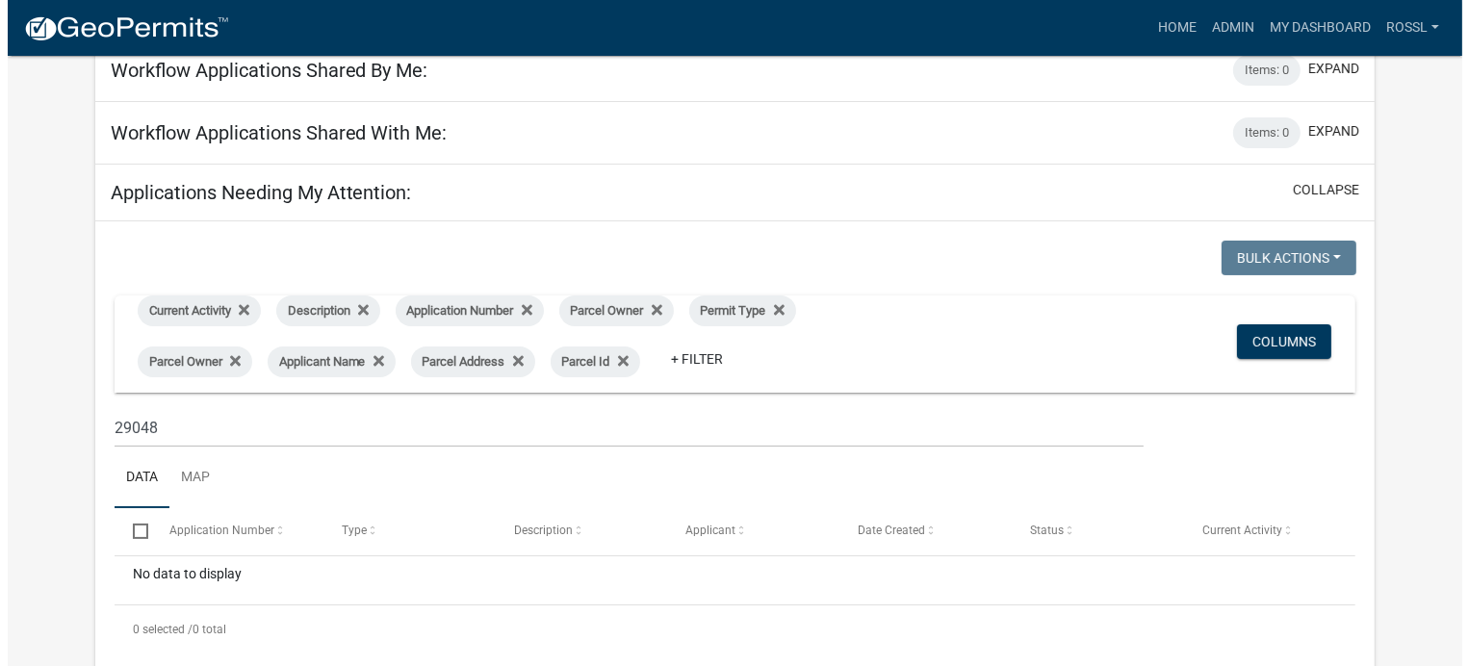
scroll to position [0, 0]
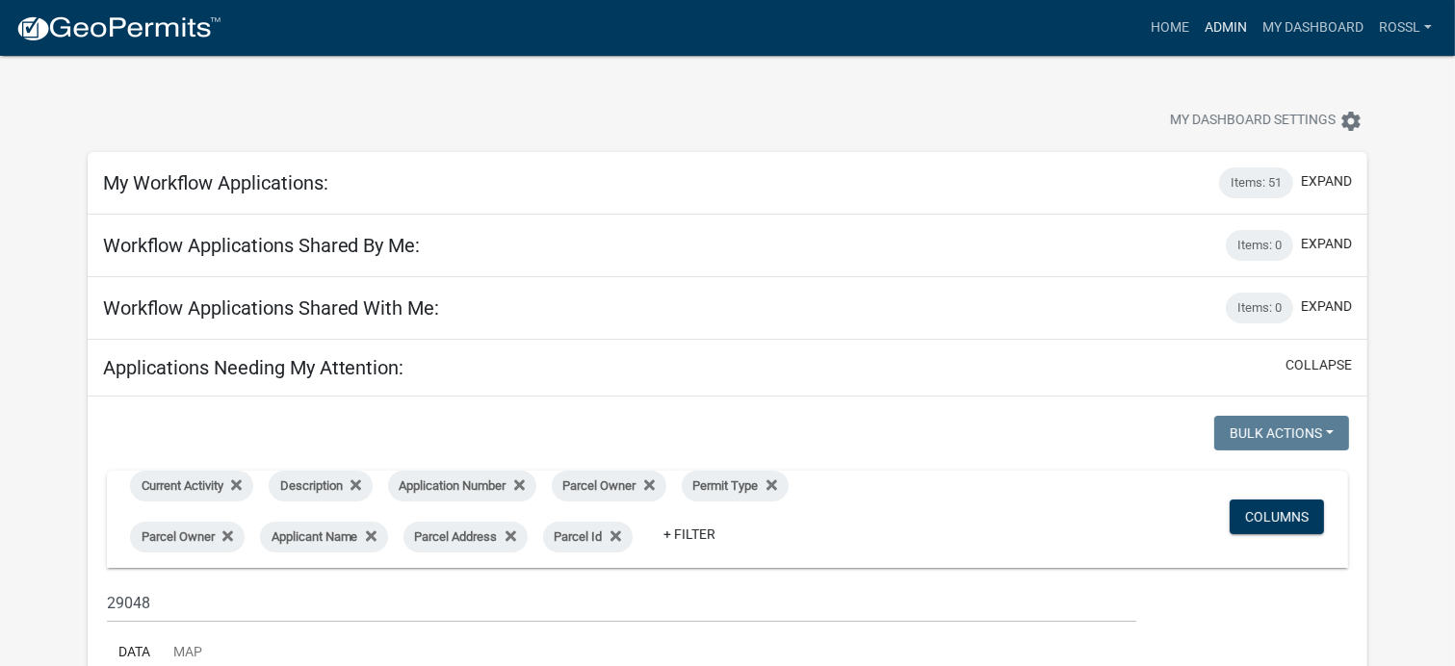
click at [1217, 17] on link "Admin" at bounding box center [1226, 28] width 58 height 37
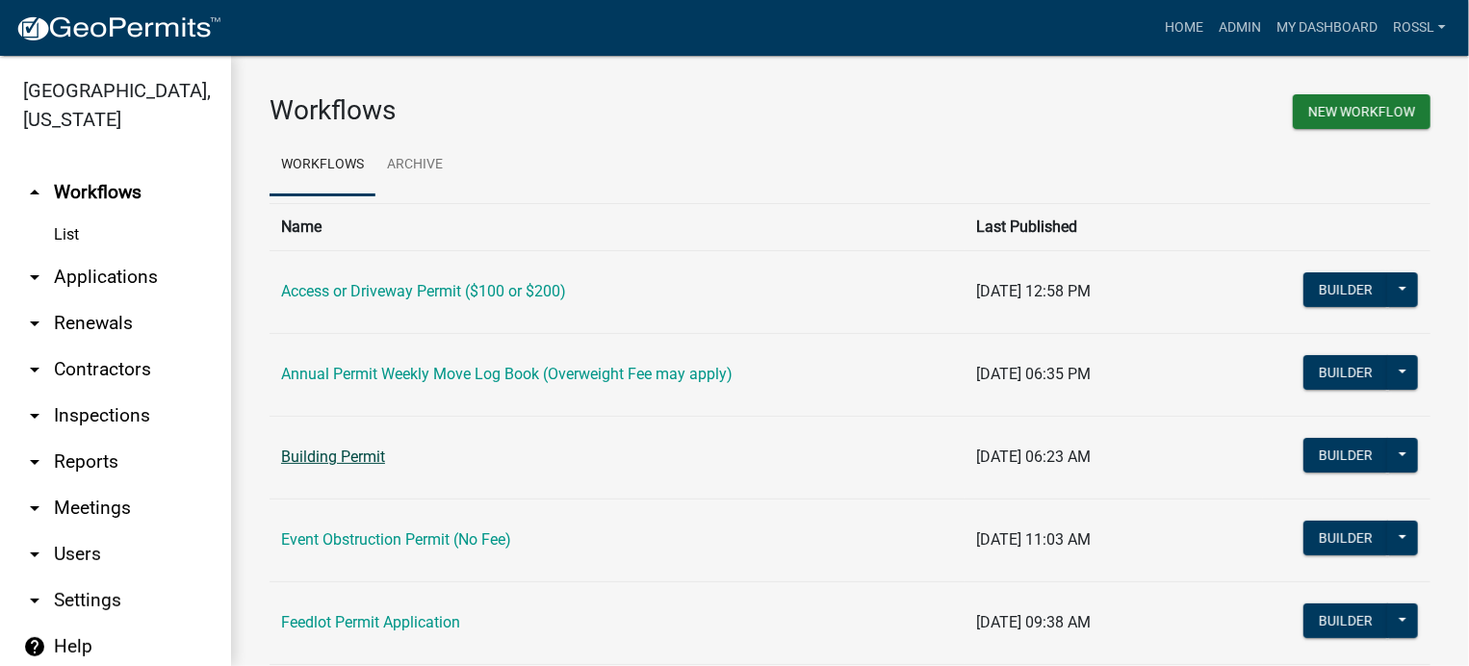
click at [366, 457] on link "Building Permit" at bounding box center [333, 457] width 104 height 18
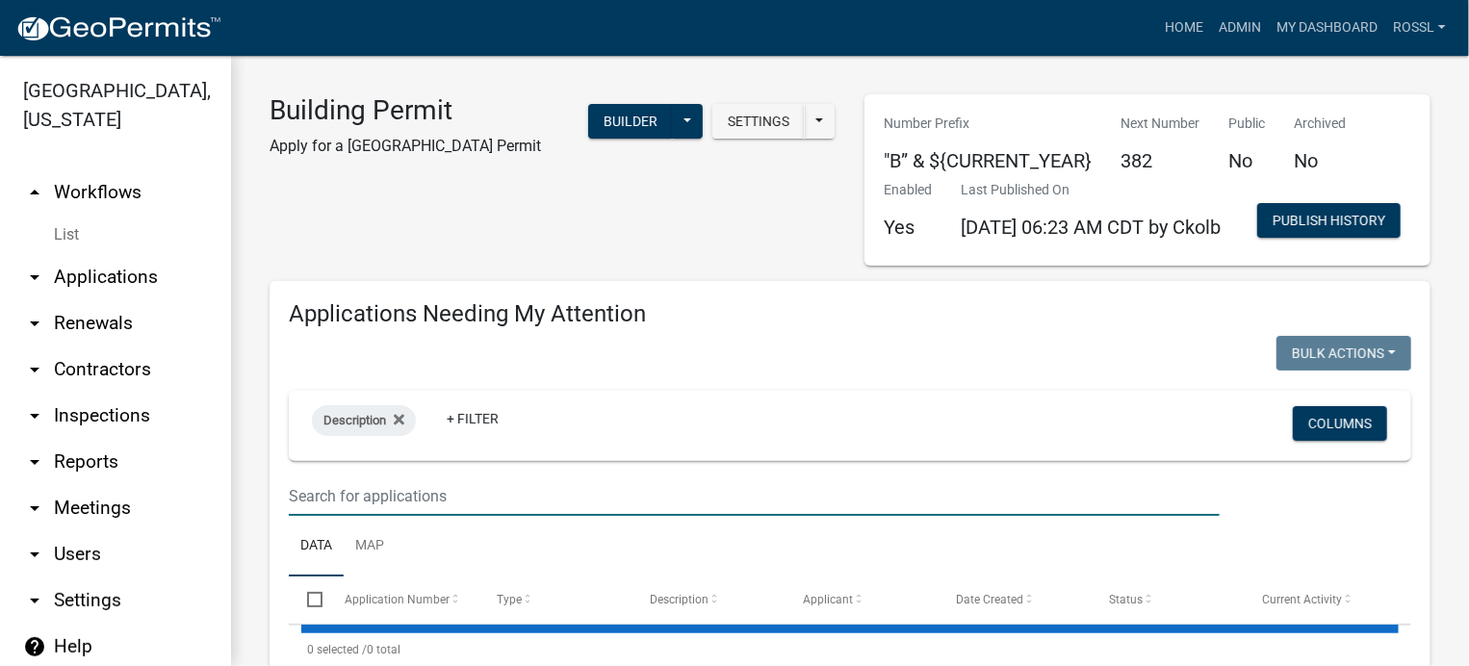
select select "2: 50"
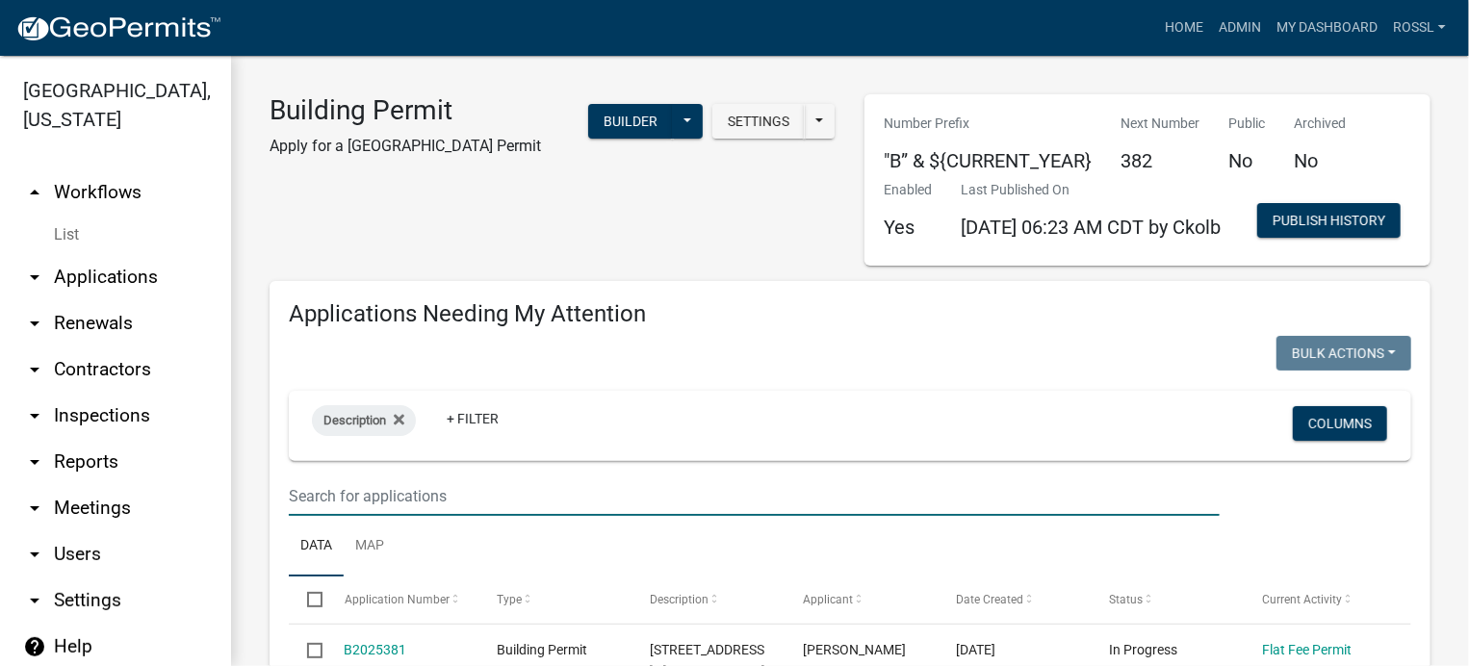
click at [364, 516] on input "text" at bounding box center [754, 496] width 931 height 39
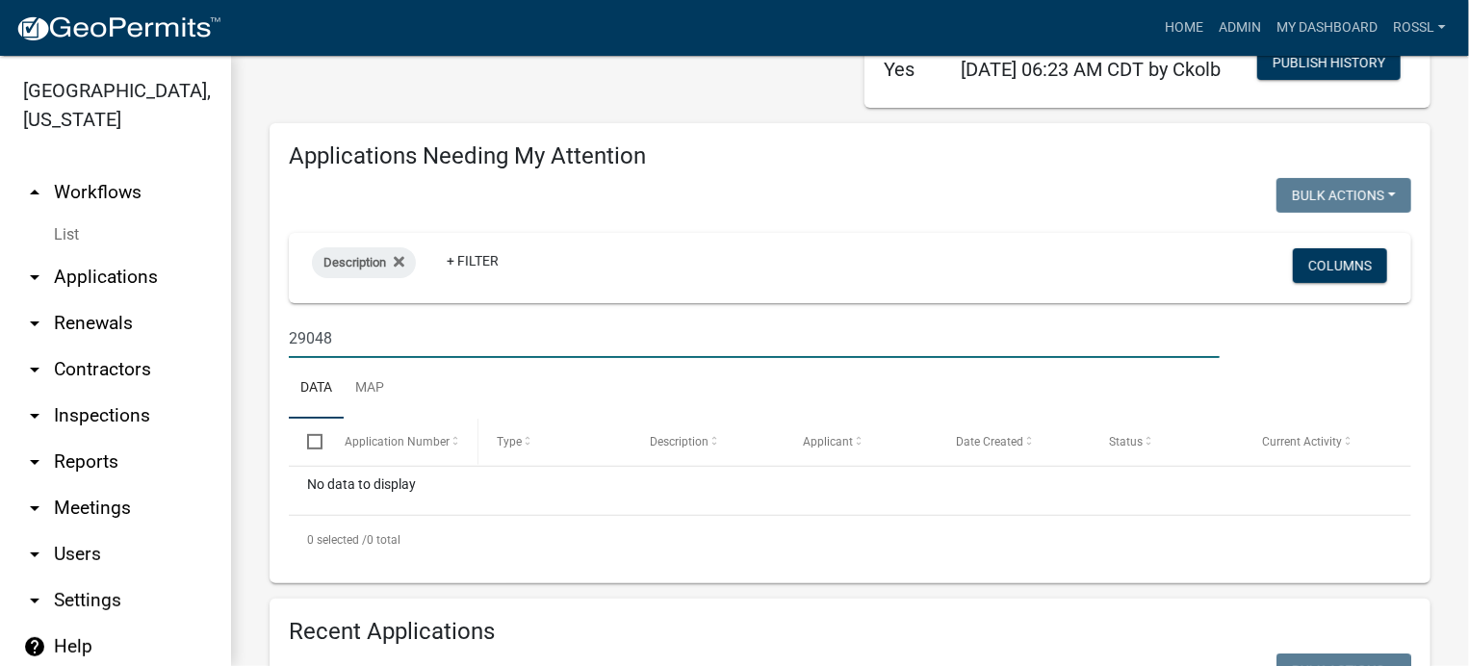
scroll to position [193, 0]
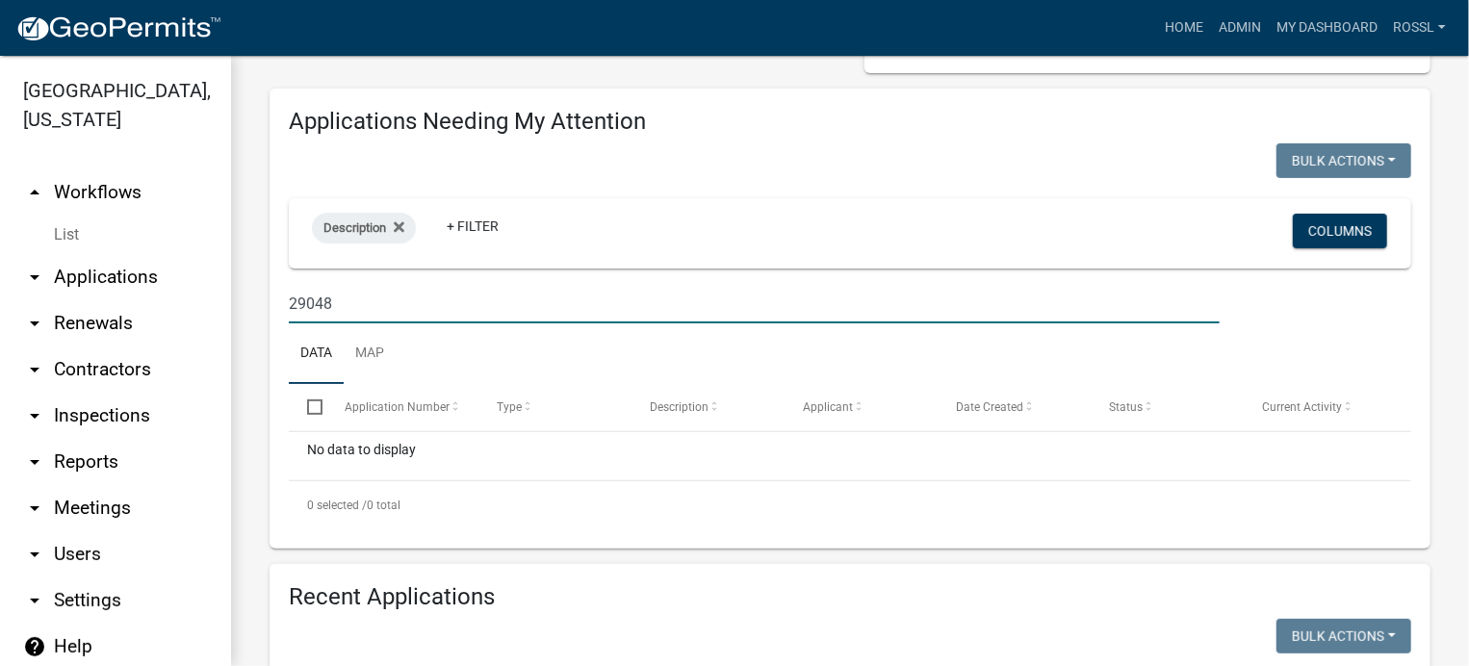
type input "29048"
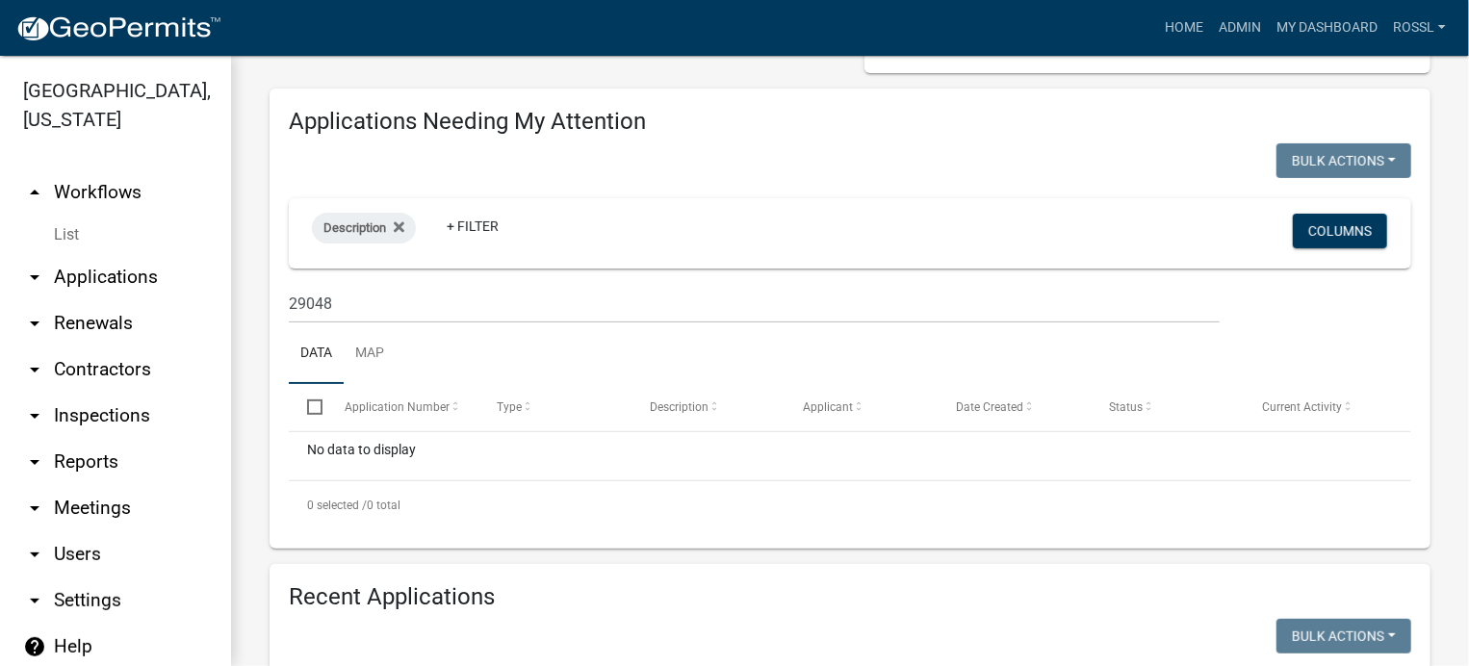
click at [490, 384] on ul "Data Map" at bounding box center [850, 354] width 1123 height 61
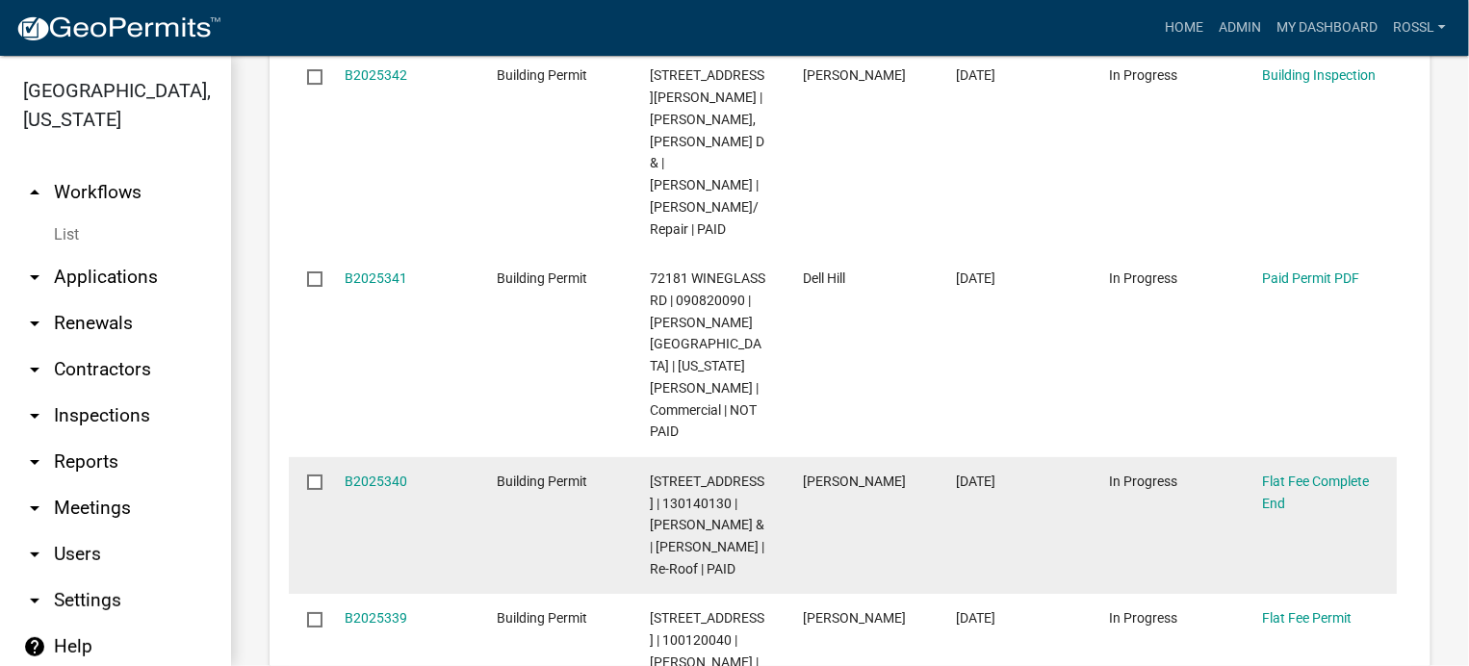
scroll to position [7126, 0]
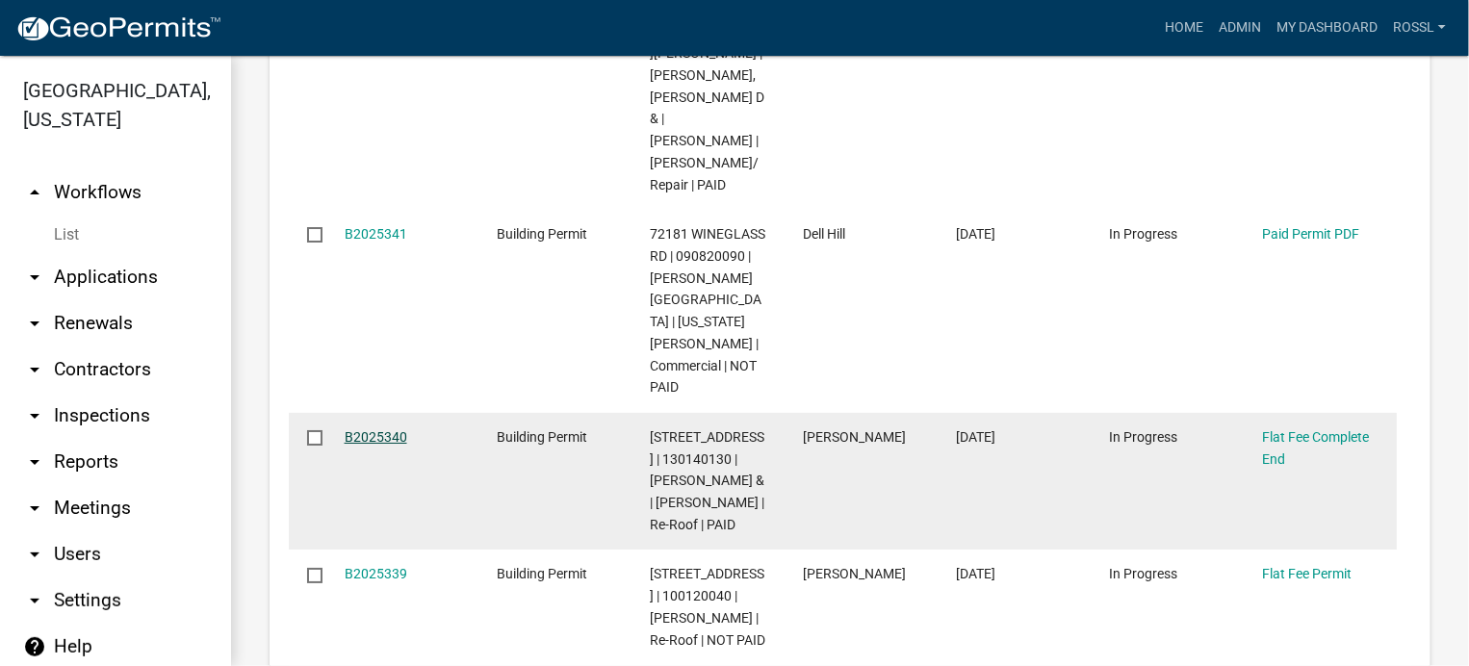
click at [385, 445] on link "B2025340" at bounding box center [376, 436] width 63 height 15
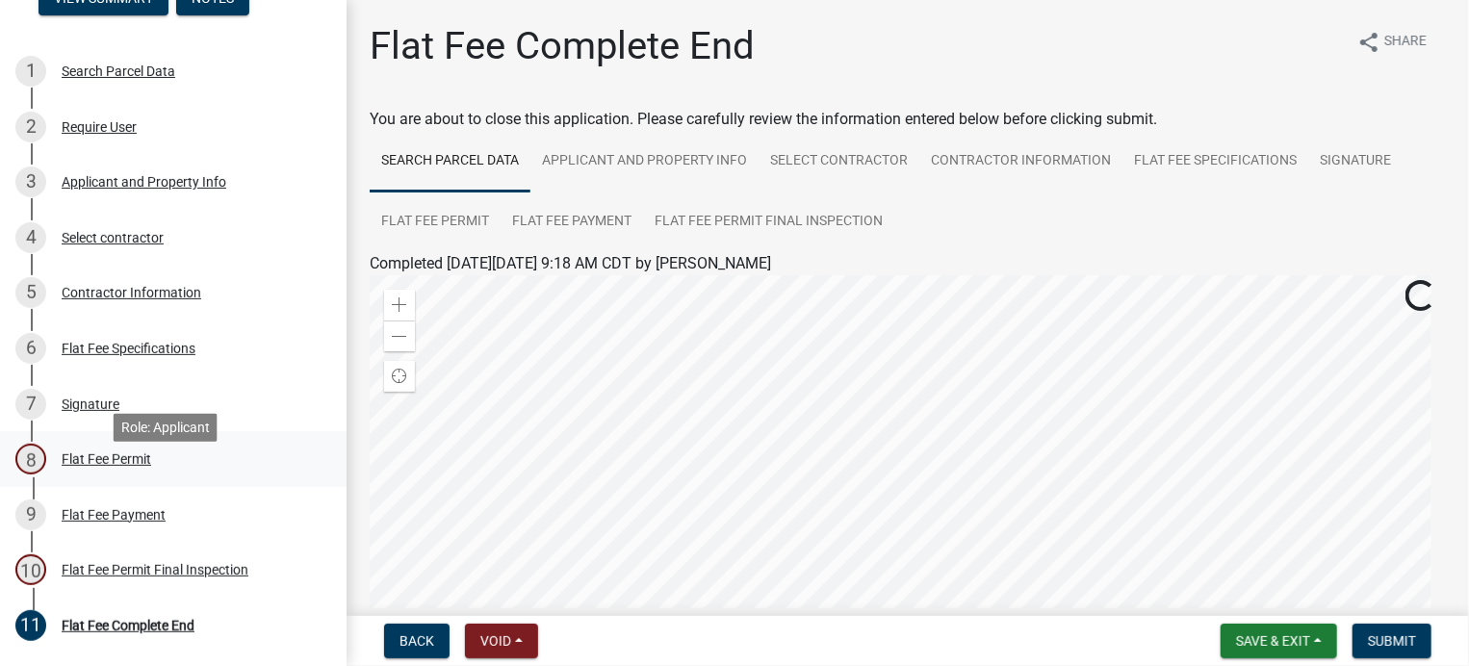
scroll to position [193, 0]
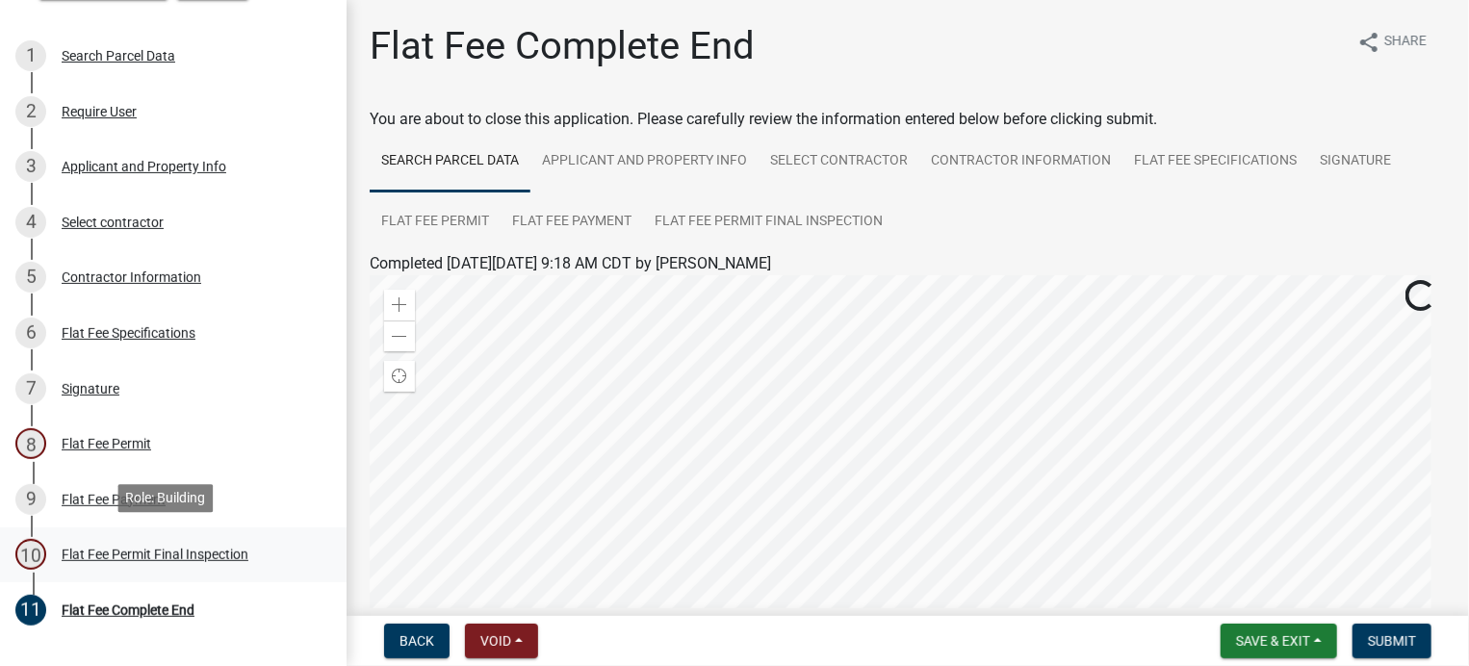
click at [228, 548] on div "Flat Fee Permit Final Inspection" at bounding box center [155, 554] width 187 height 13
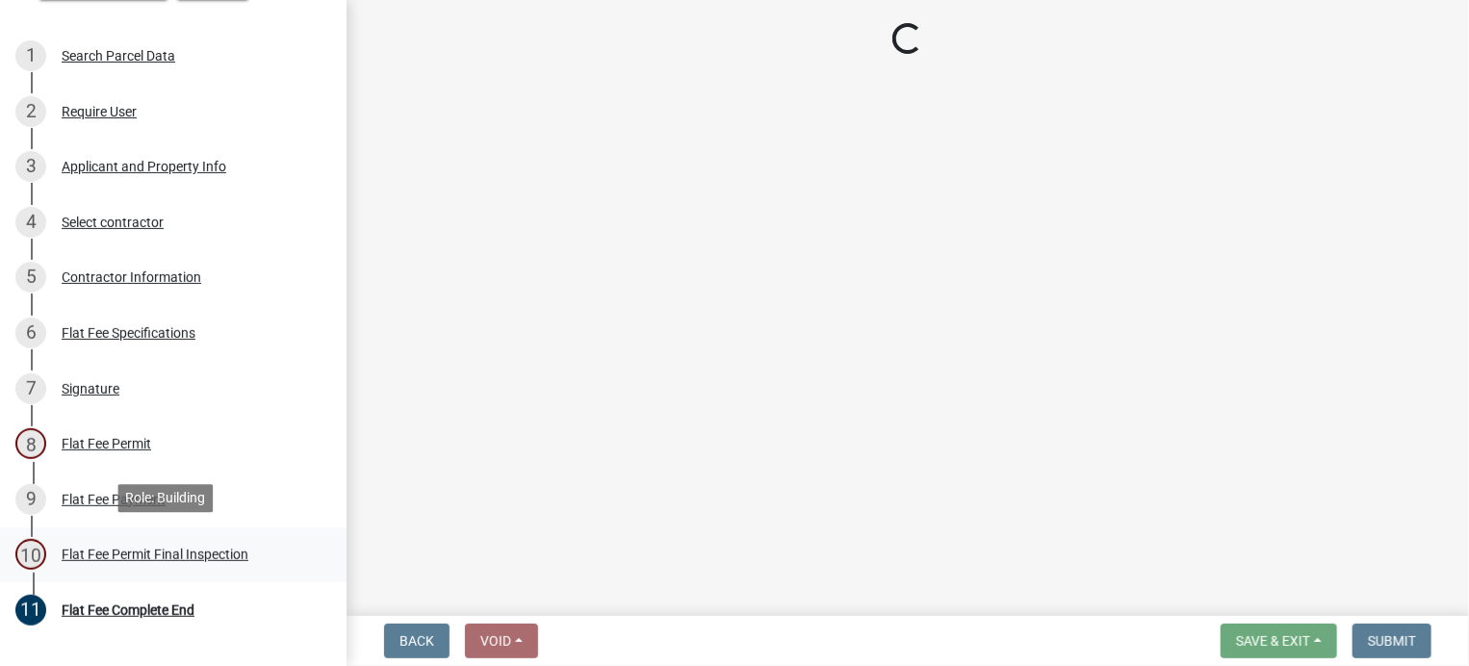
select select "3613e5d6-c0da-40a7-83d4-d5638b2e6124"
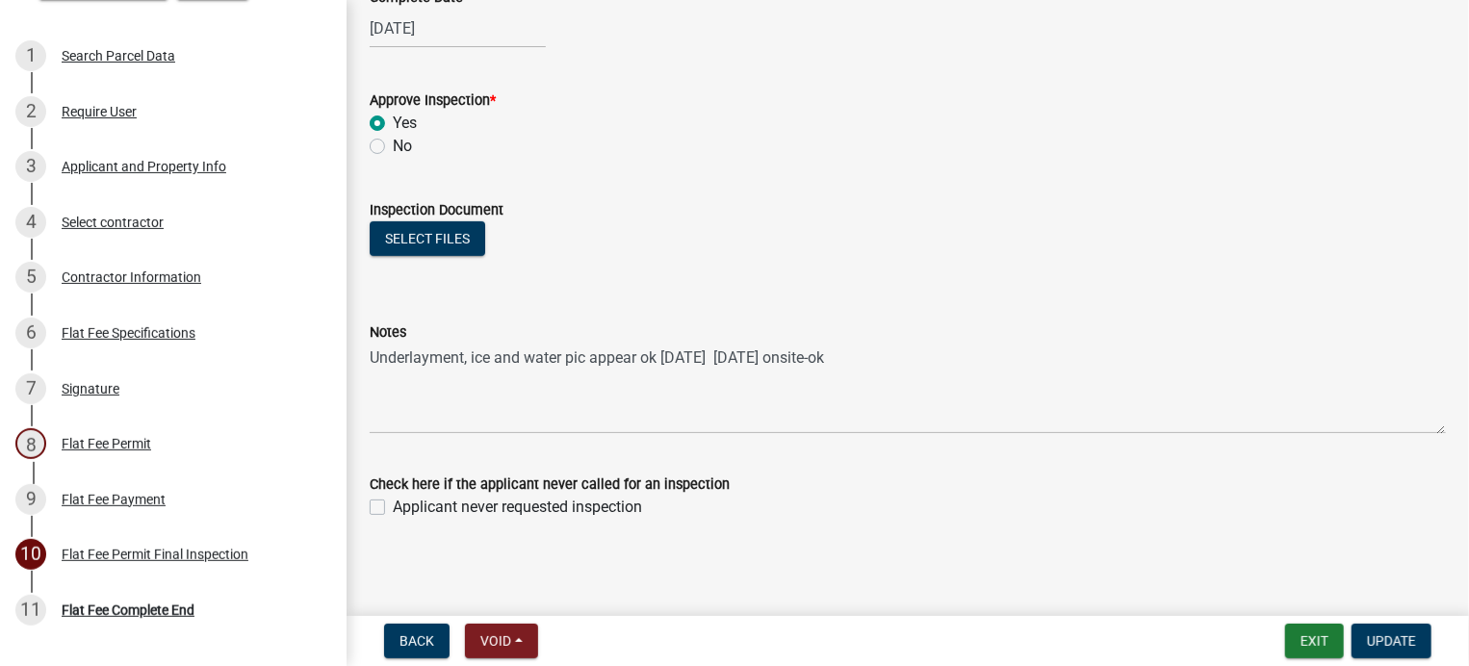
scroll to position [369, 0]
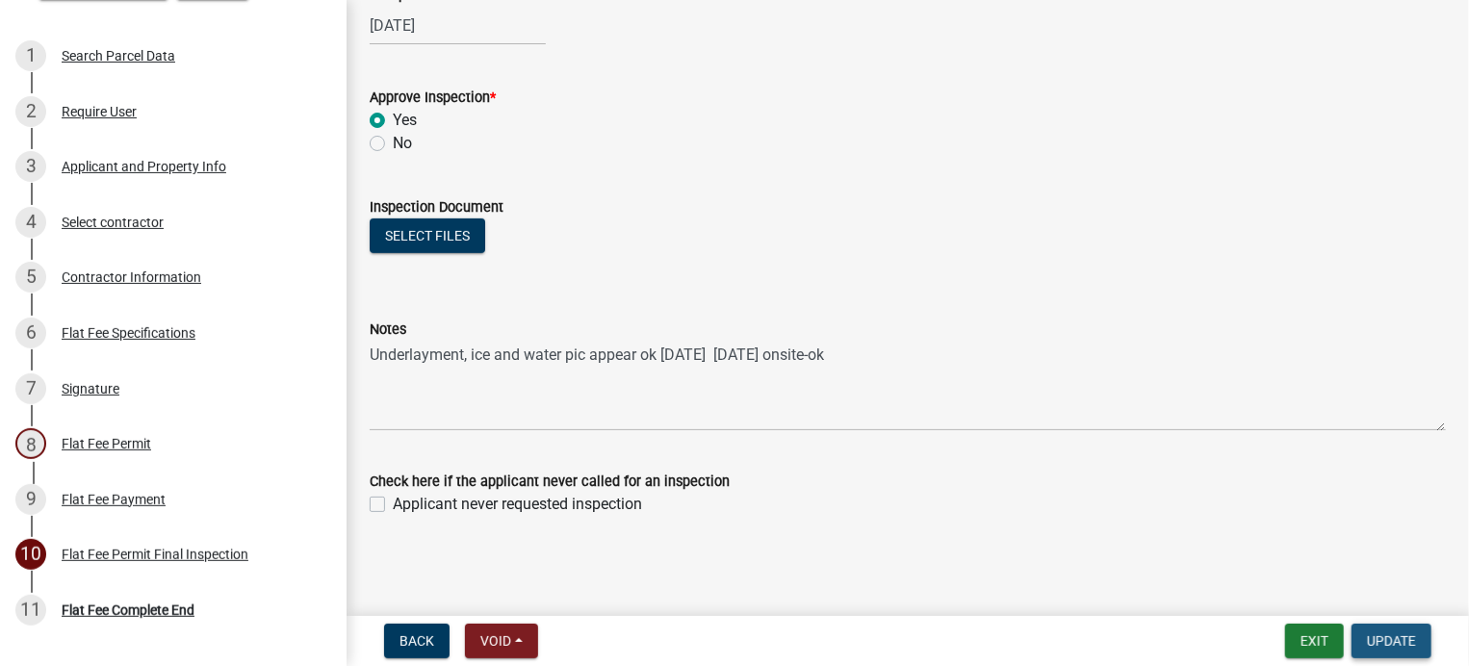
click at [1382, 639] on span "Update" at bounding box center [1391, 641] width 49 height 15
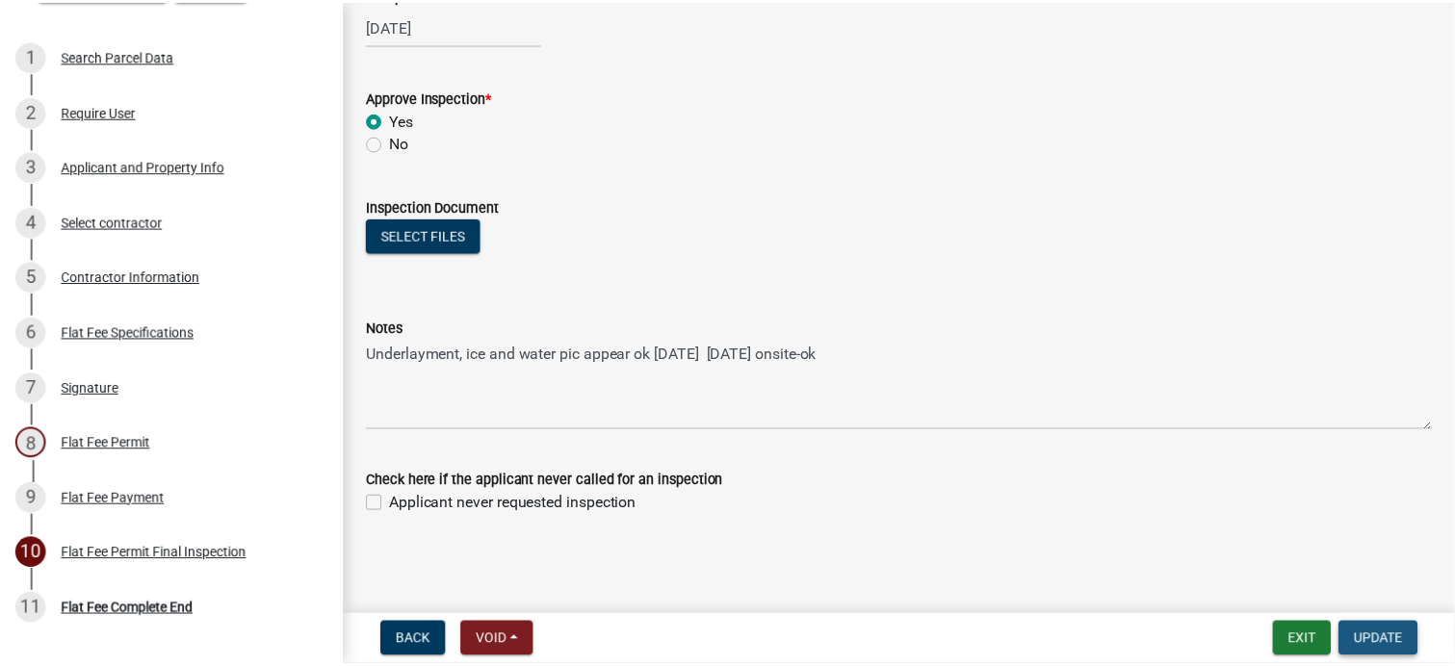
scroll to position [0, 0]
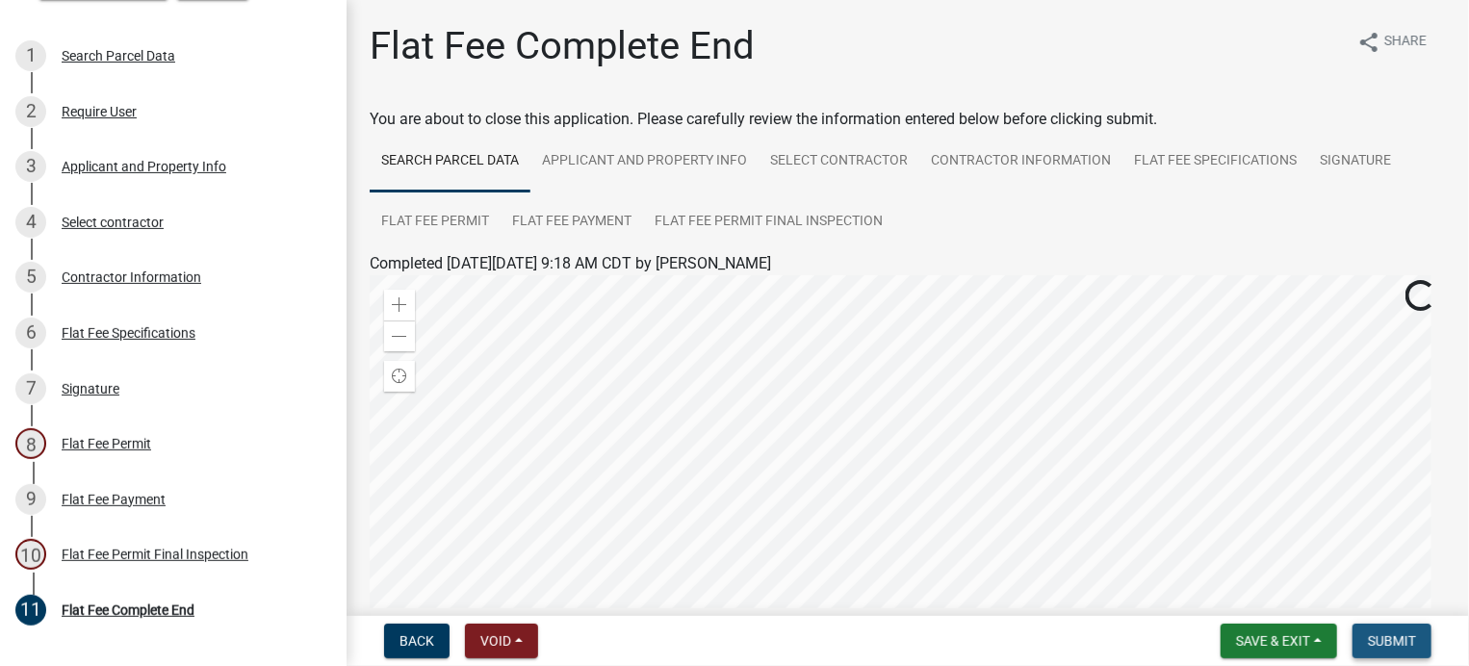
click at [1427, 649] on button "Submit" at bounding box center [1392, 641] width 79 height 35
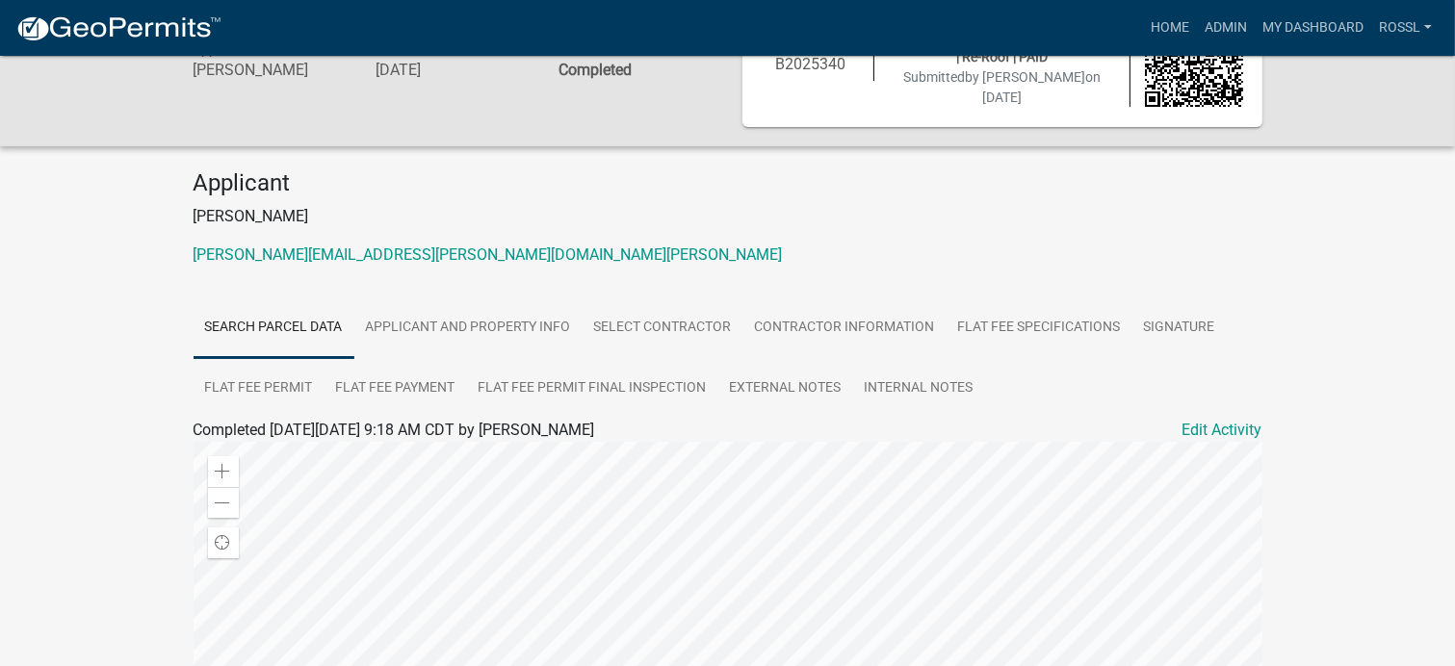
scroll to position [289, 0]
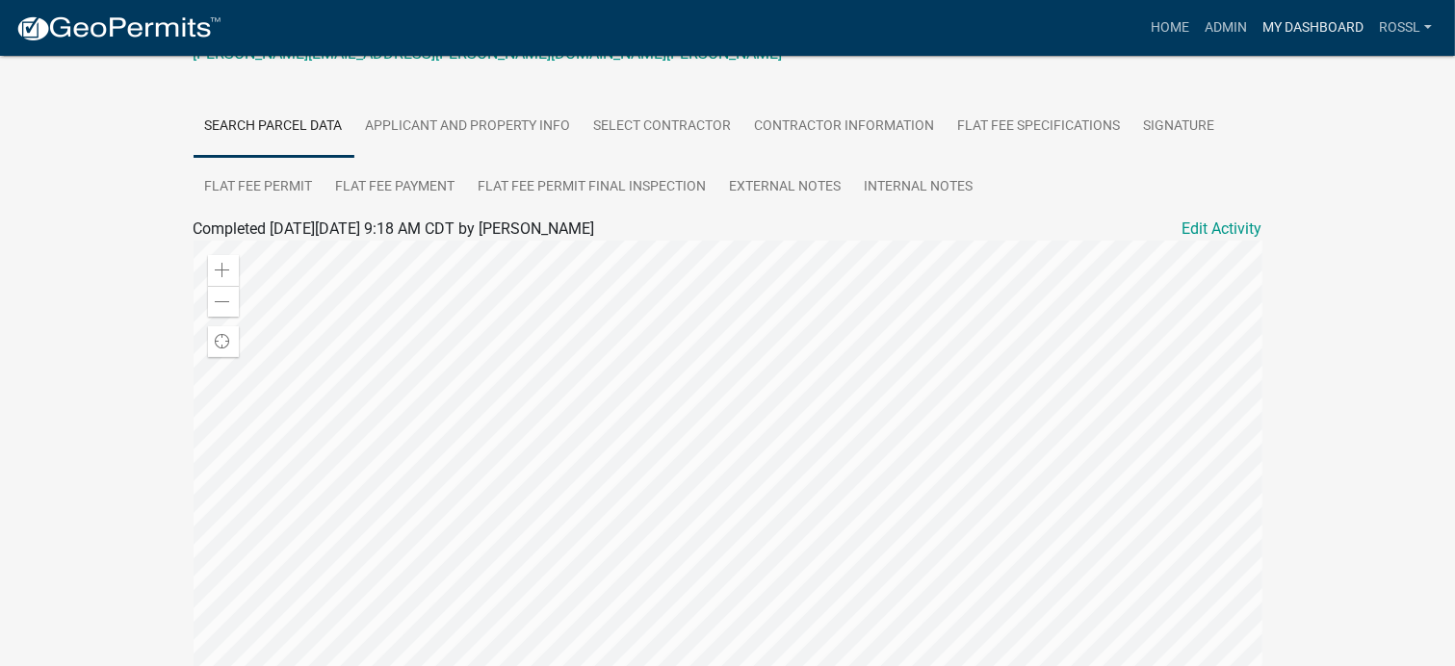
click at [1267, 30] on link "My Dashboard" at bounding box center [1313, 28] width 117 height 37
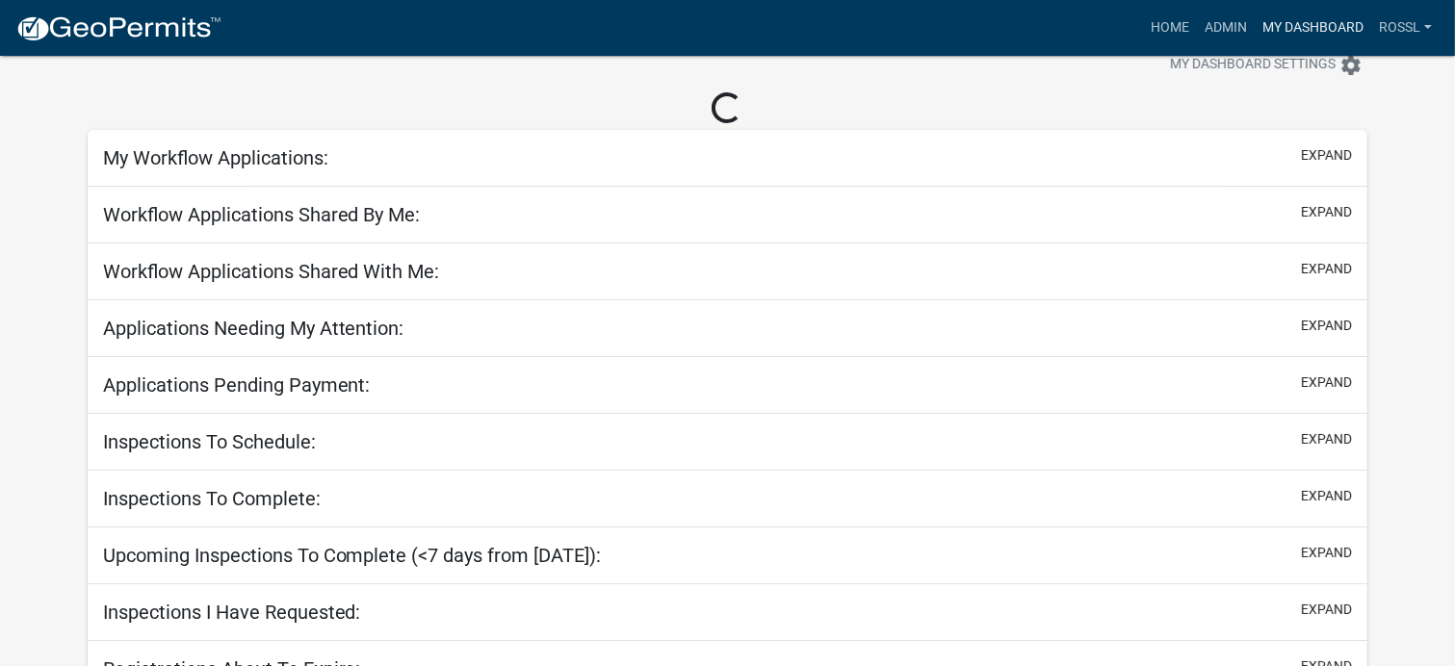
scroll to position [142, 0]
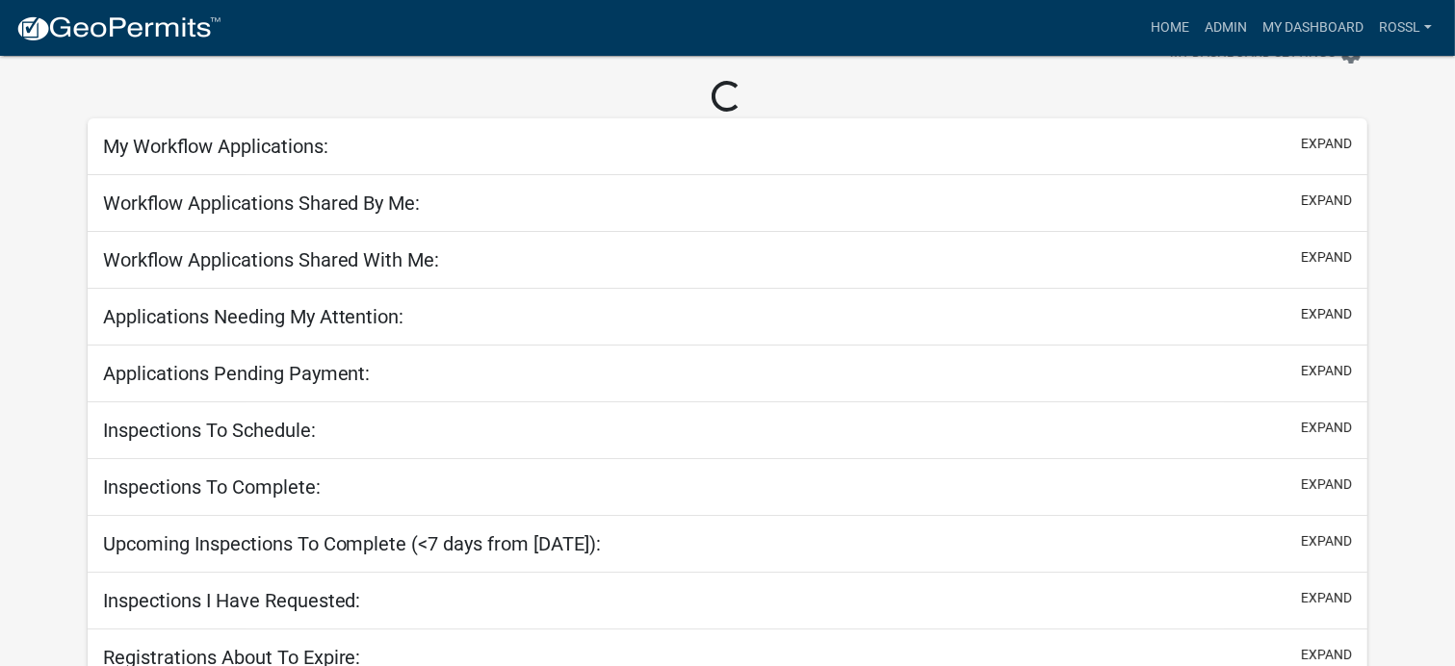
scroll to position [142, 0]
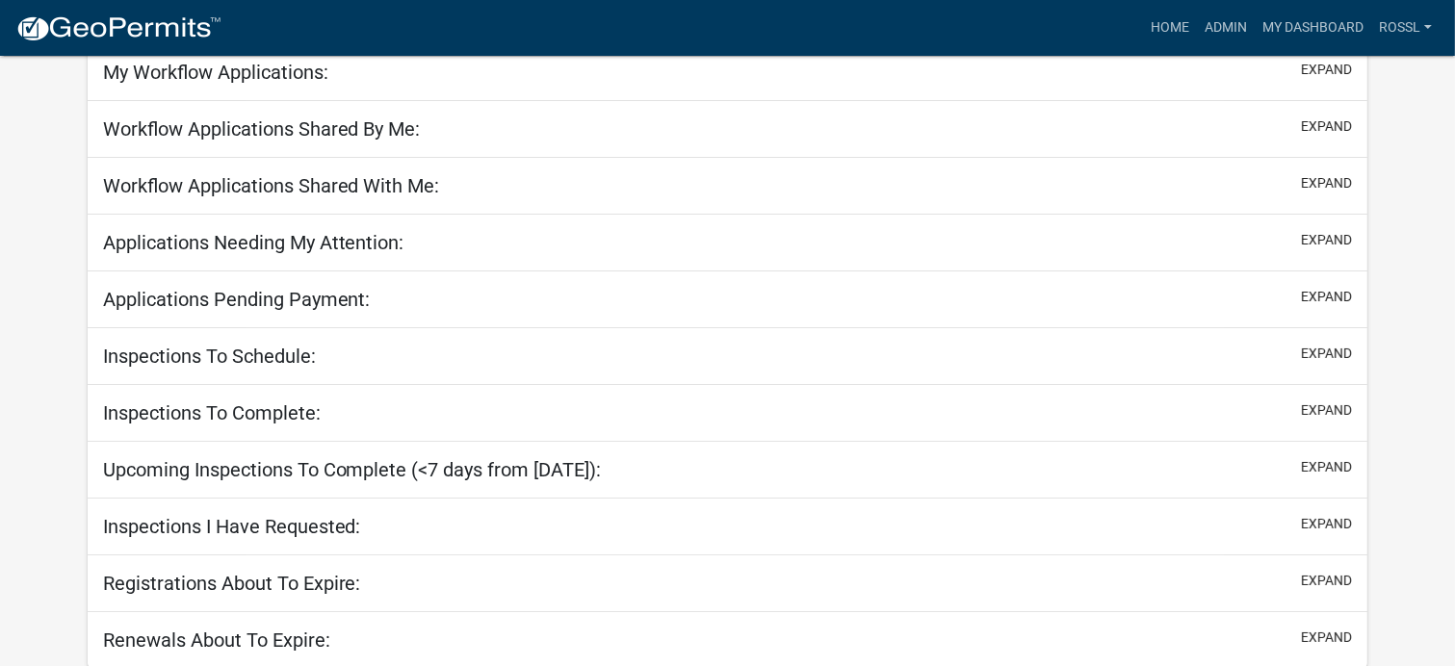
select select "2: 50"
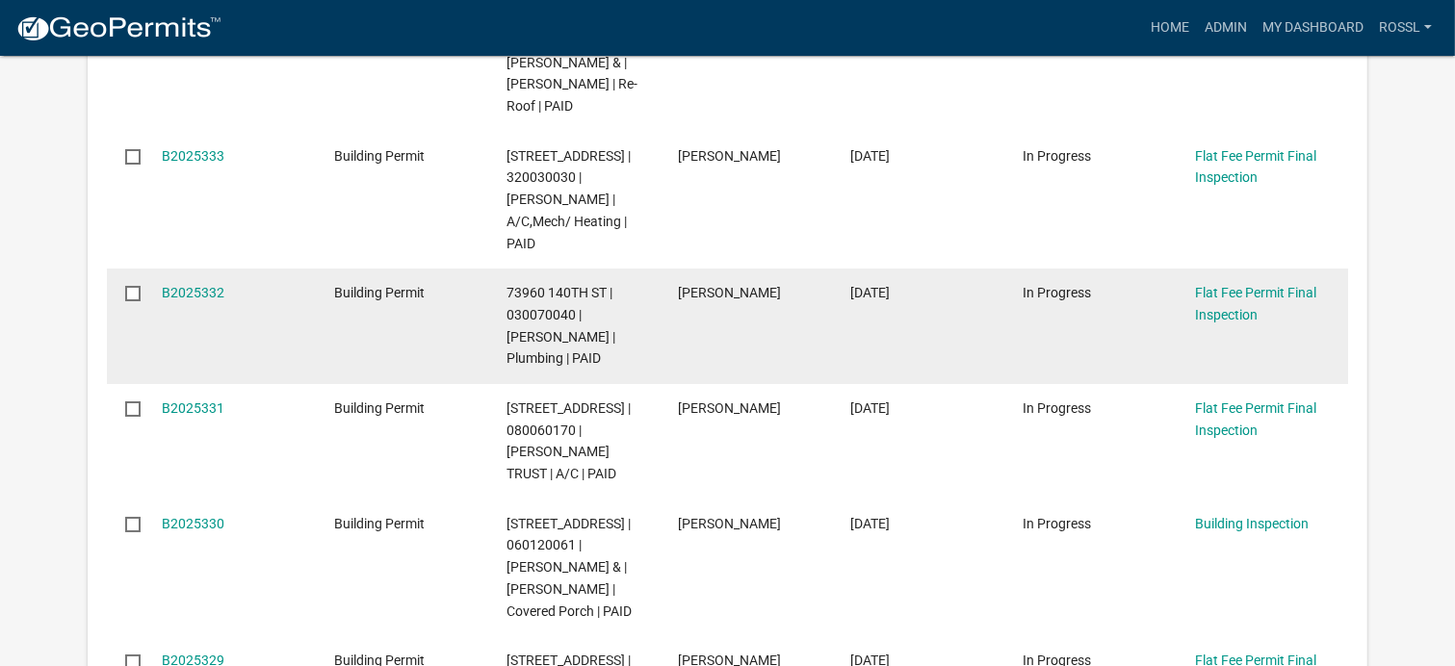
scroll to position [7364, 0]
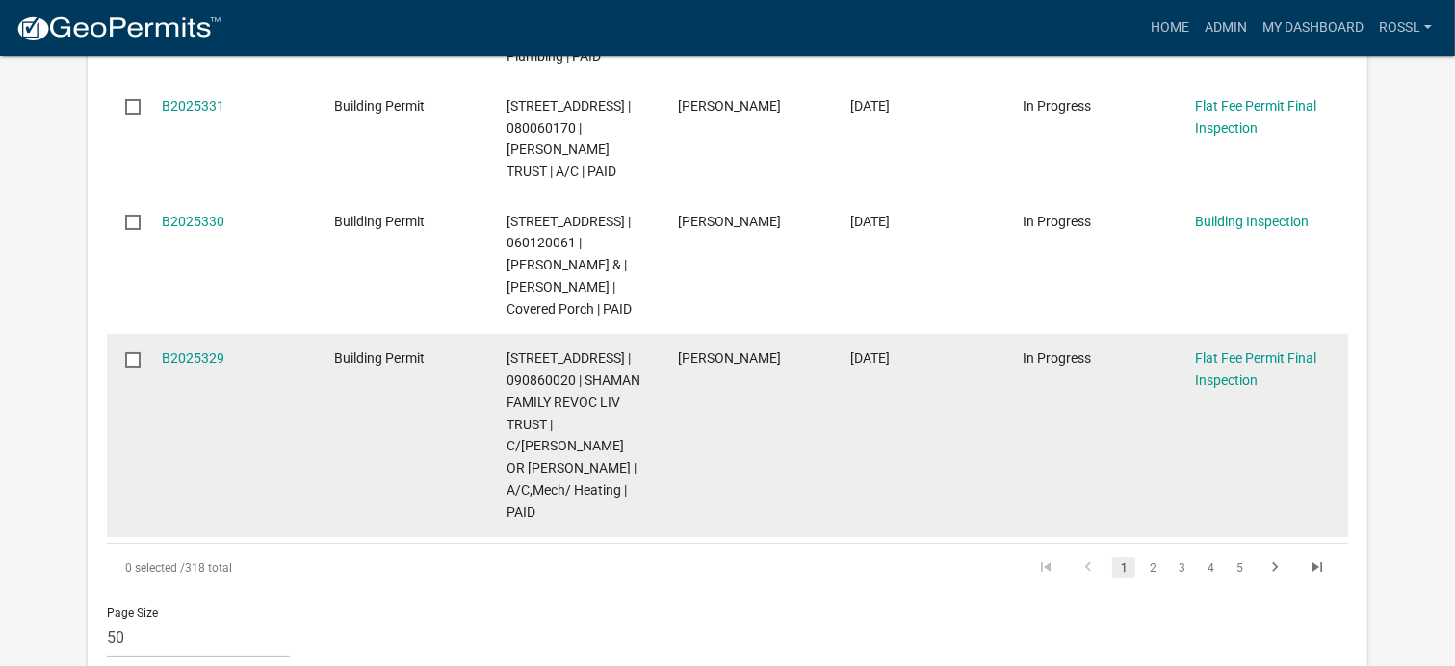
click at [1182, 567] on link "3" at bounding box center [1181, 568] width 23 height 21
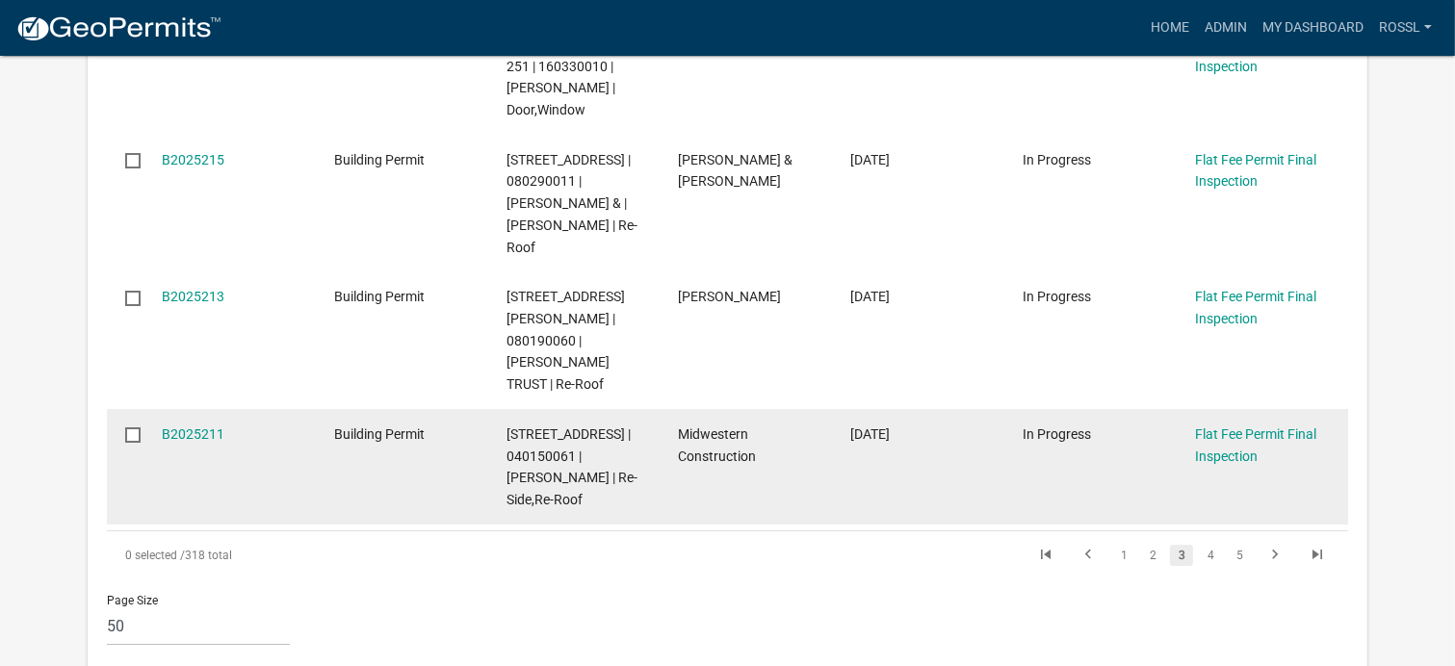
scroll to position [6847, 0]
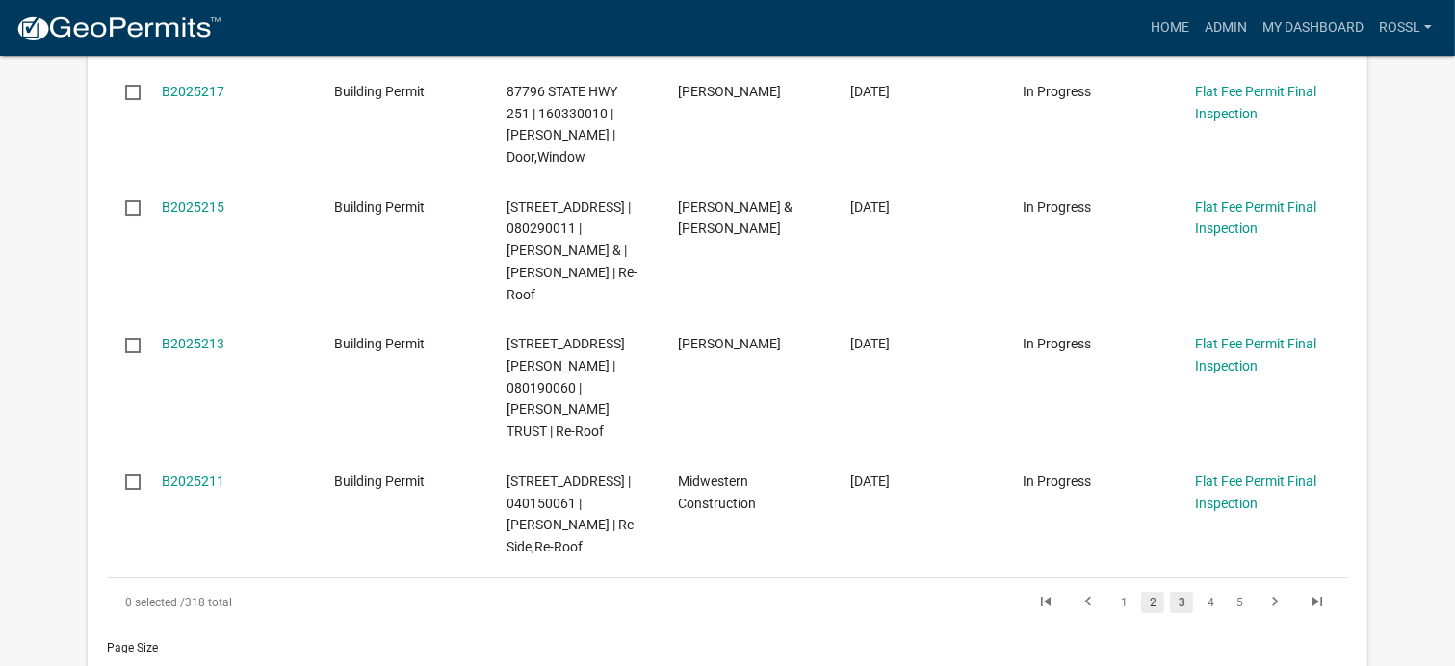
click at [1153, 592] on link "2" at bounding box center [1152, 602] width 23 height 21
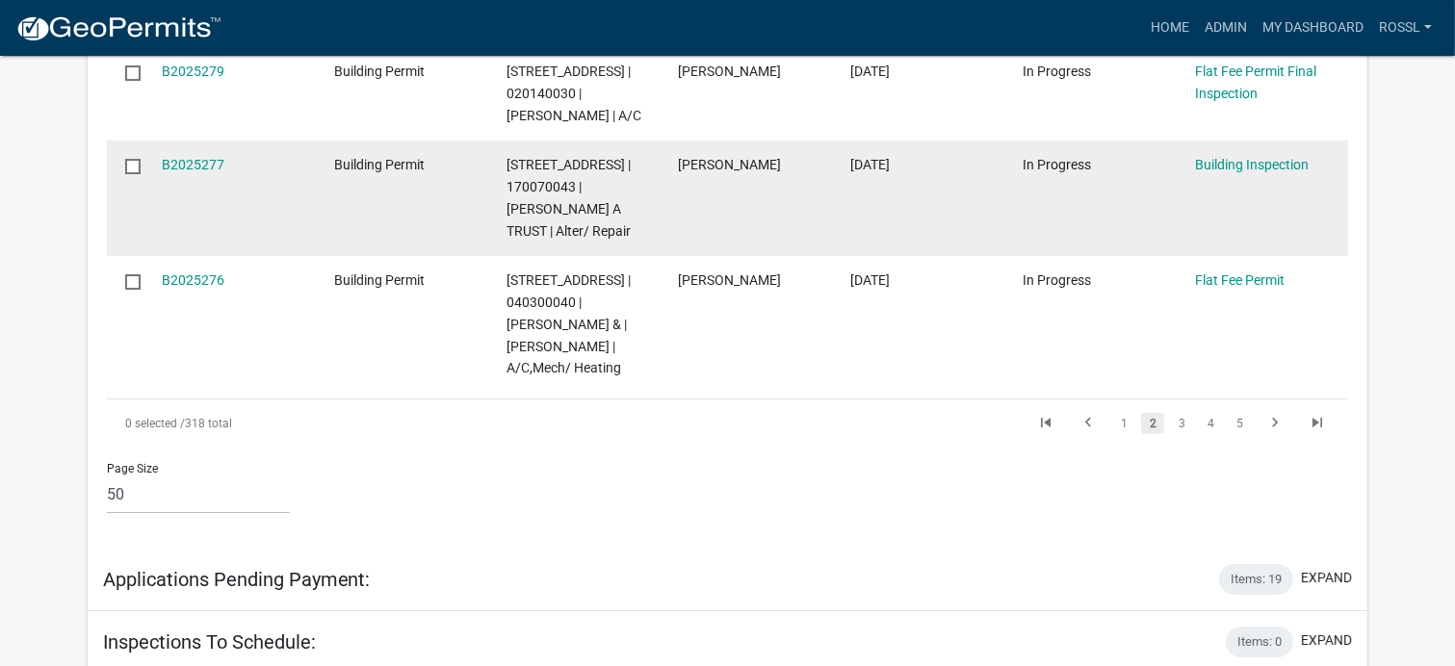
scroll to position [7008, 0]
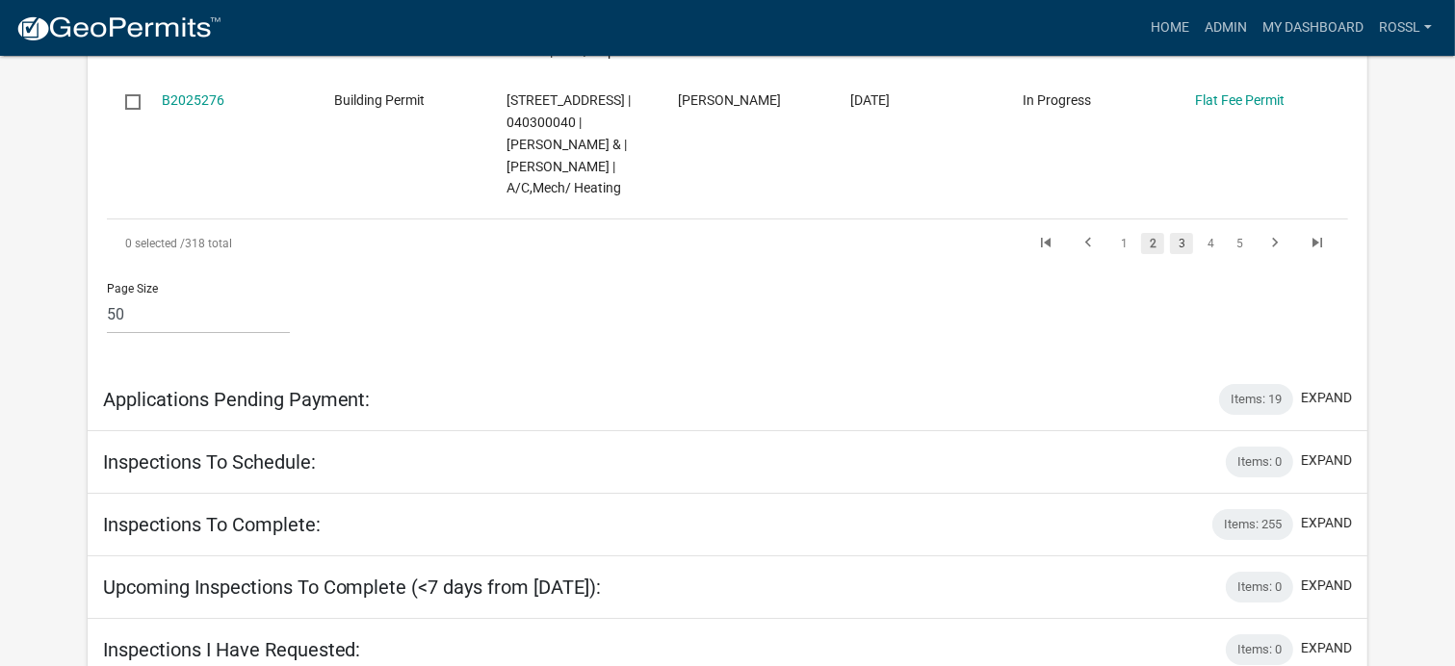
click at [1179, 254] on link "3" at bounding box center [1181, 243] width 23 height 21
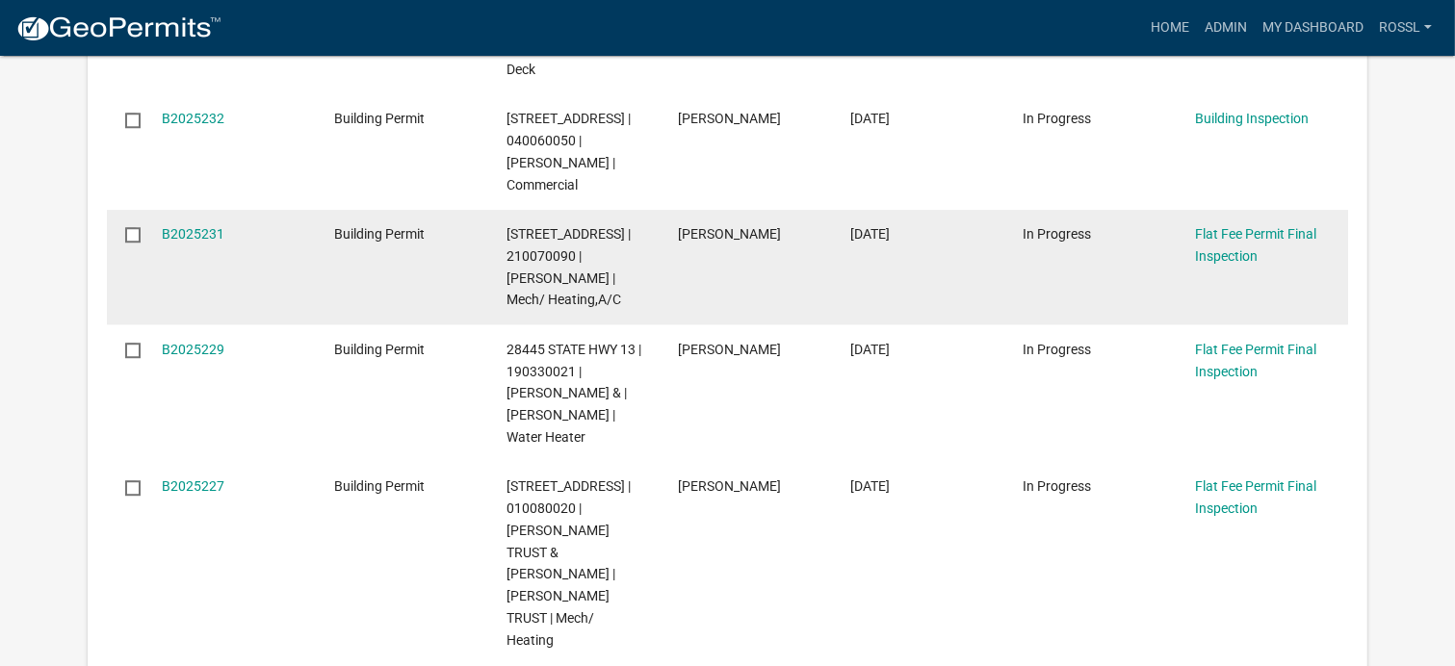
scroll to position [5254, 0]
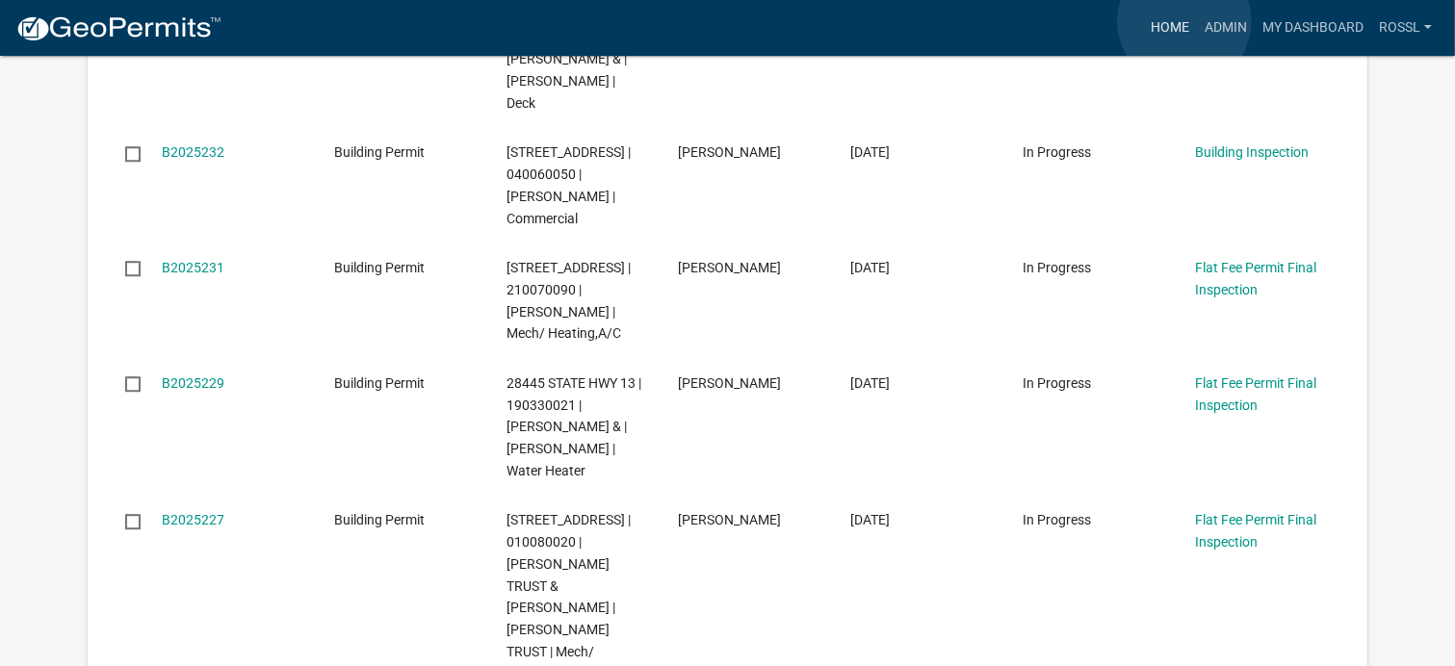
click at [1183, 21] on link "Home" at bounding box center [1170, 28] width 54 height 37
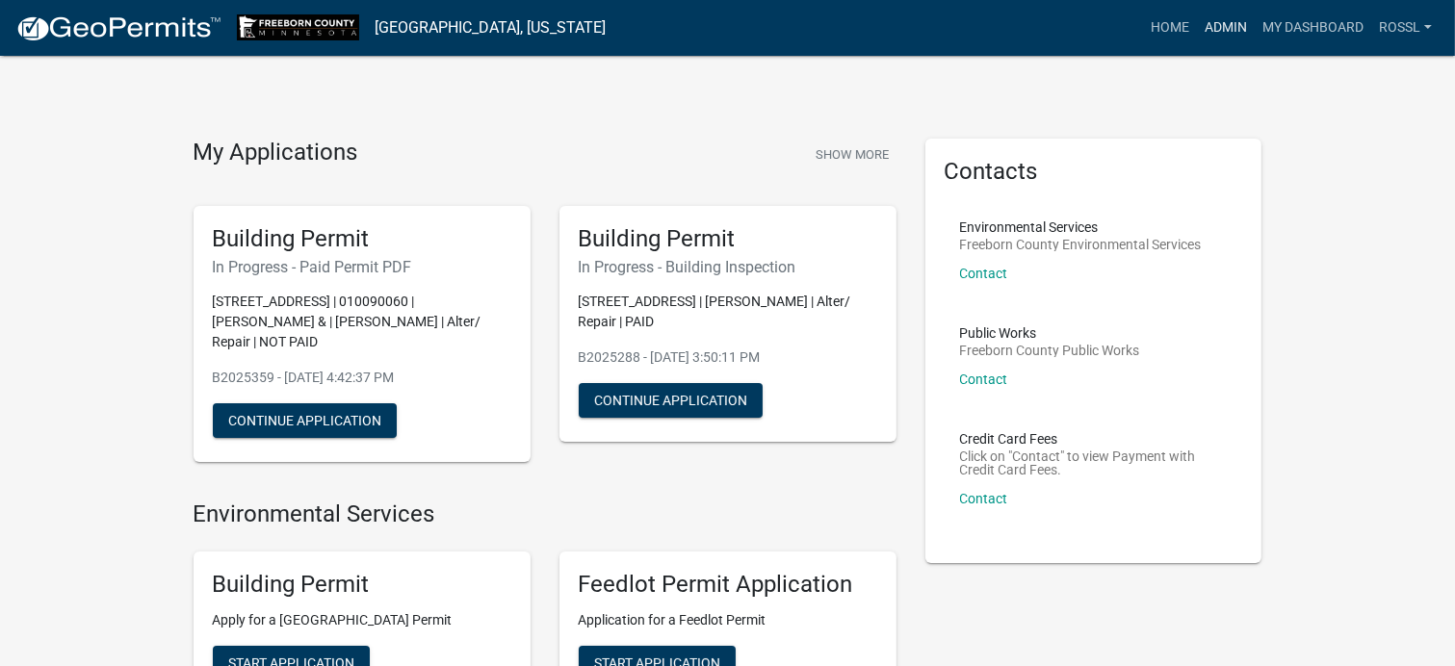
click at [1229, 26] on link "Admin" at bounding box center [1226, 28] width 58 height 37
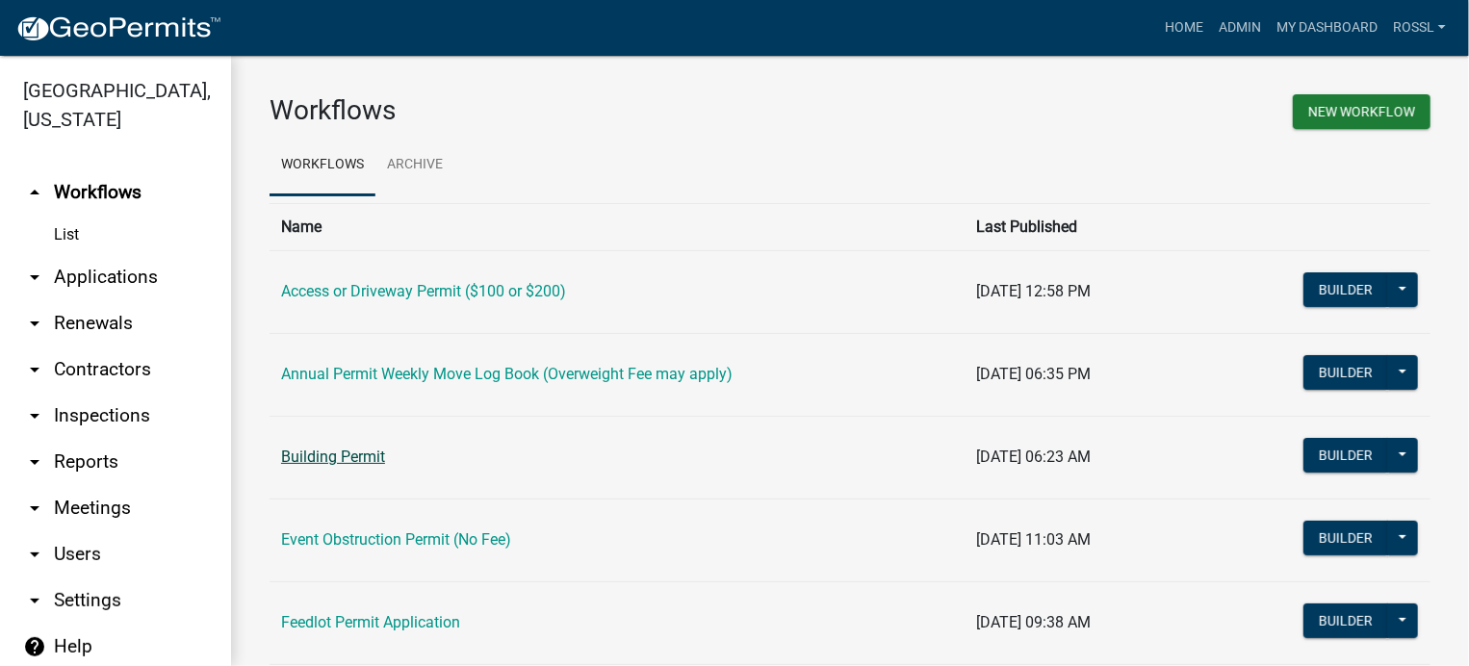
click at [337, 459] on link "Building Permit" at bounding box center [333, 457] width 104 height 18
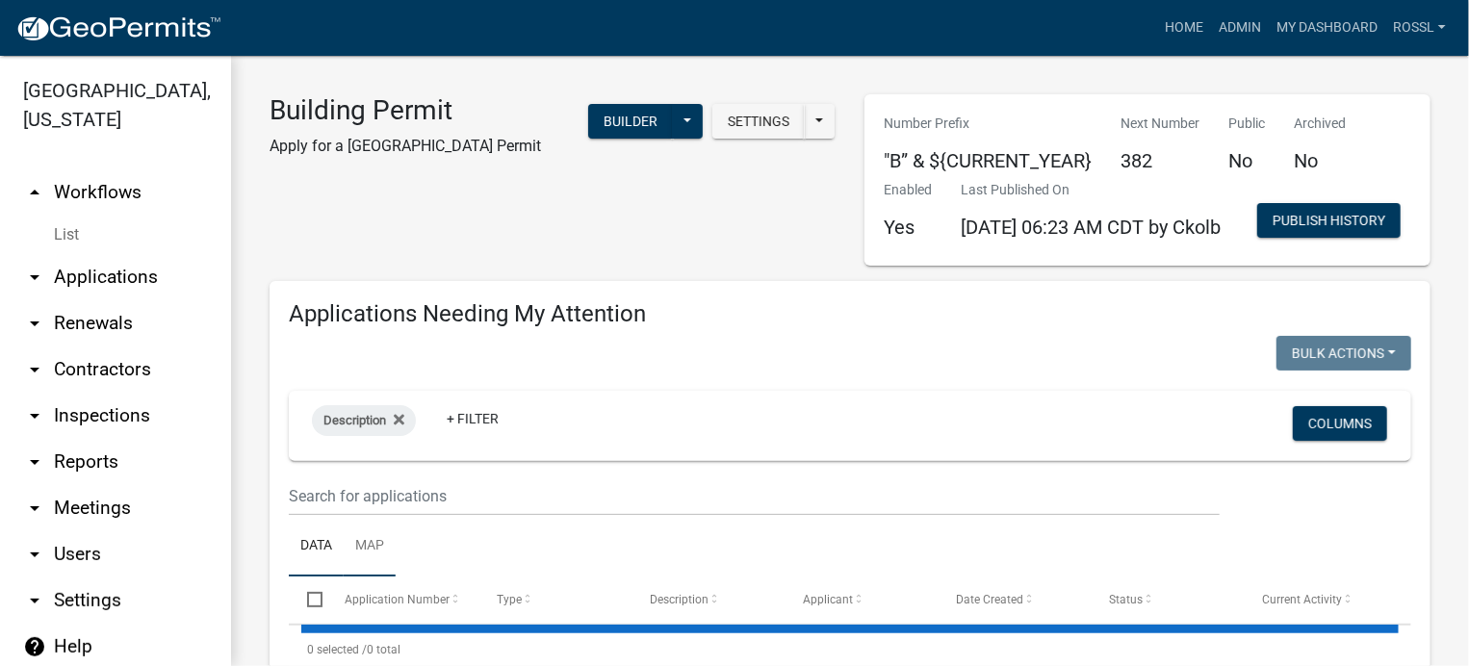
select select "2: 50"
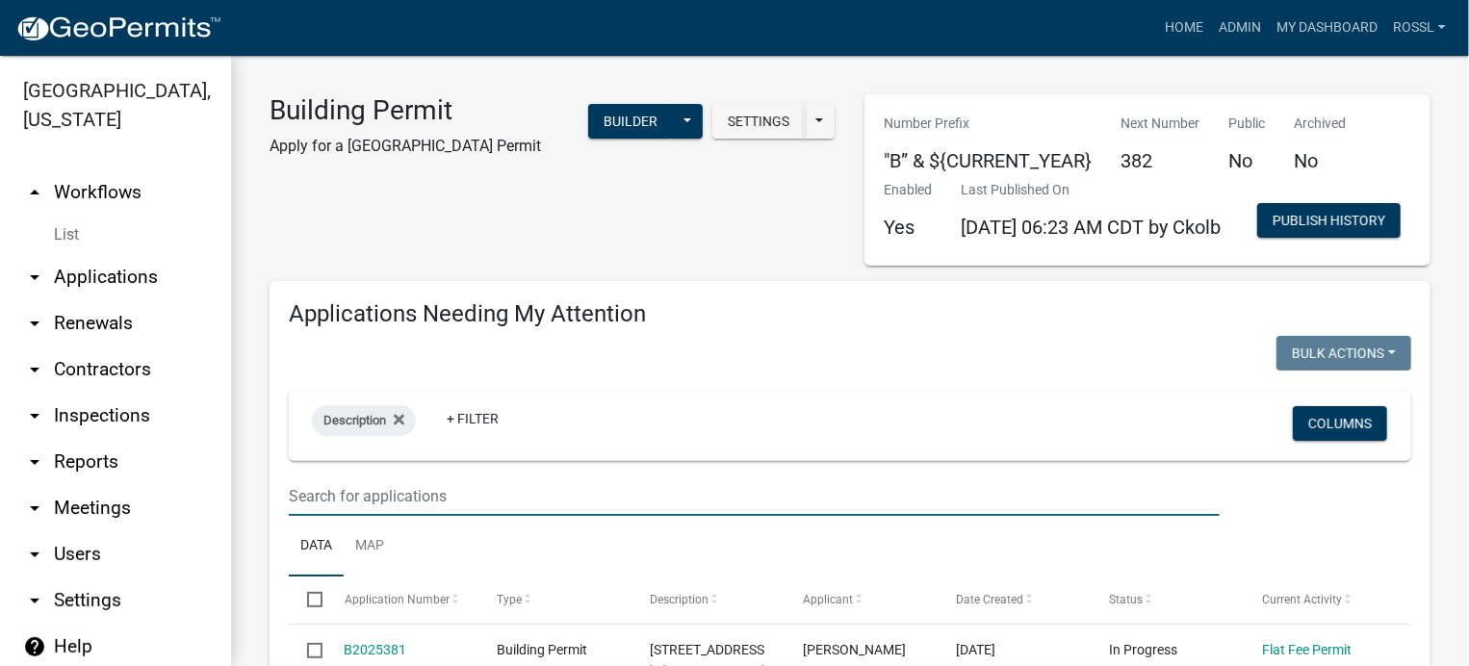
click at [386, 516] on input "text" at bounding box center [754, 496] width 931 height 39
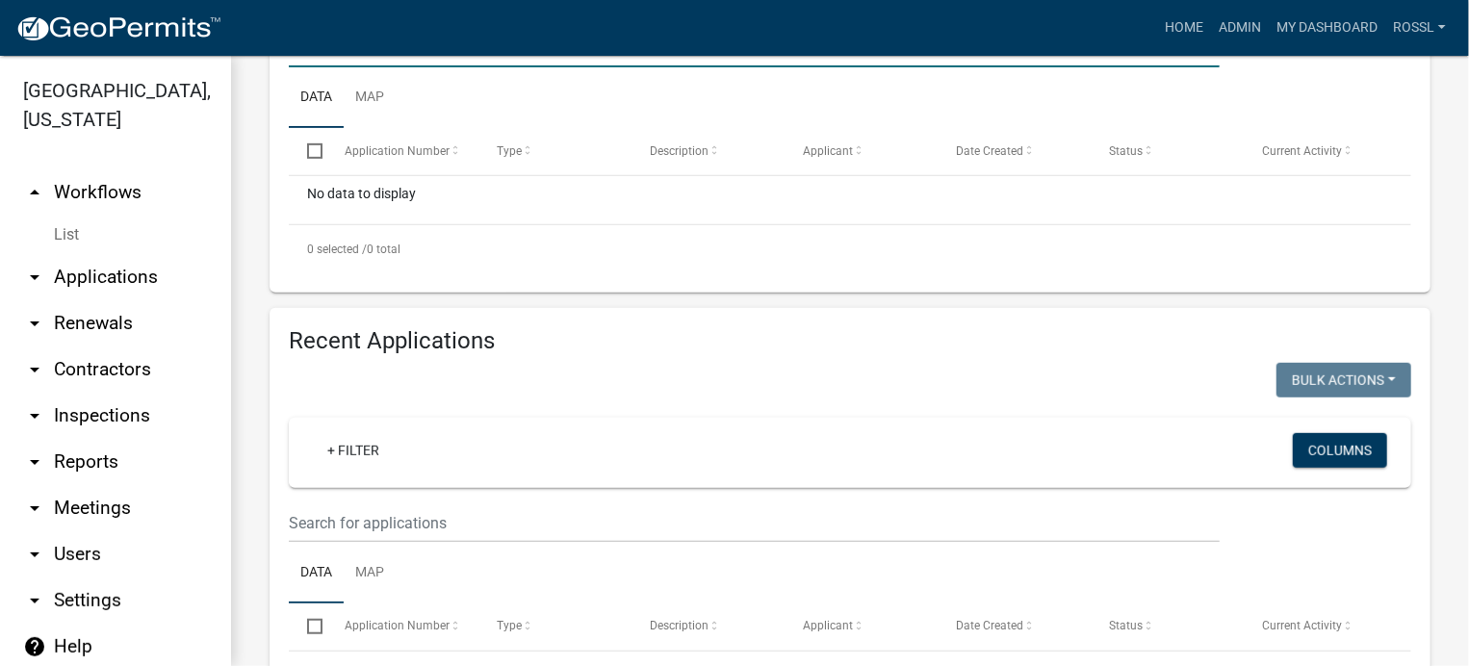
scroll to position [578, 0]
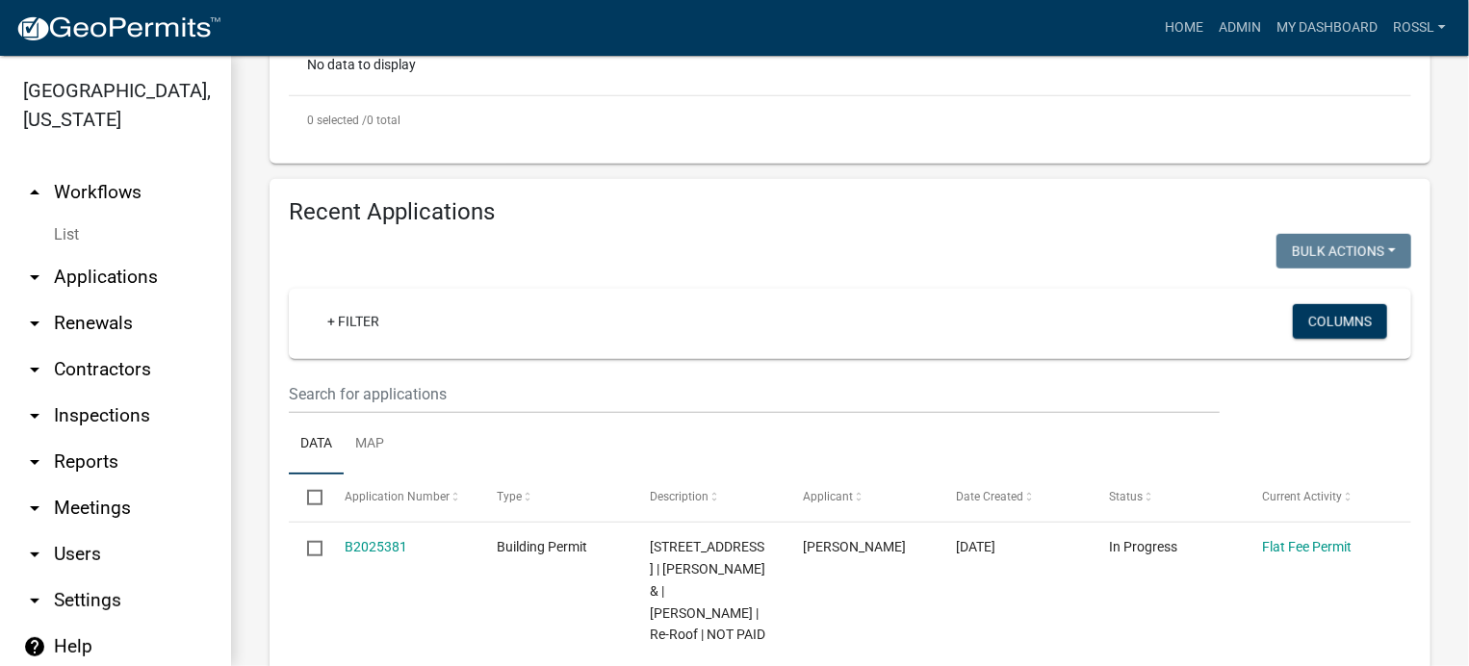
type input "76900"
click at [412, 414] on input "text" at bounding box center [754, 394] width 931 height 39
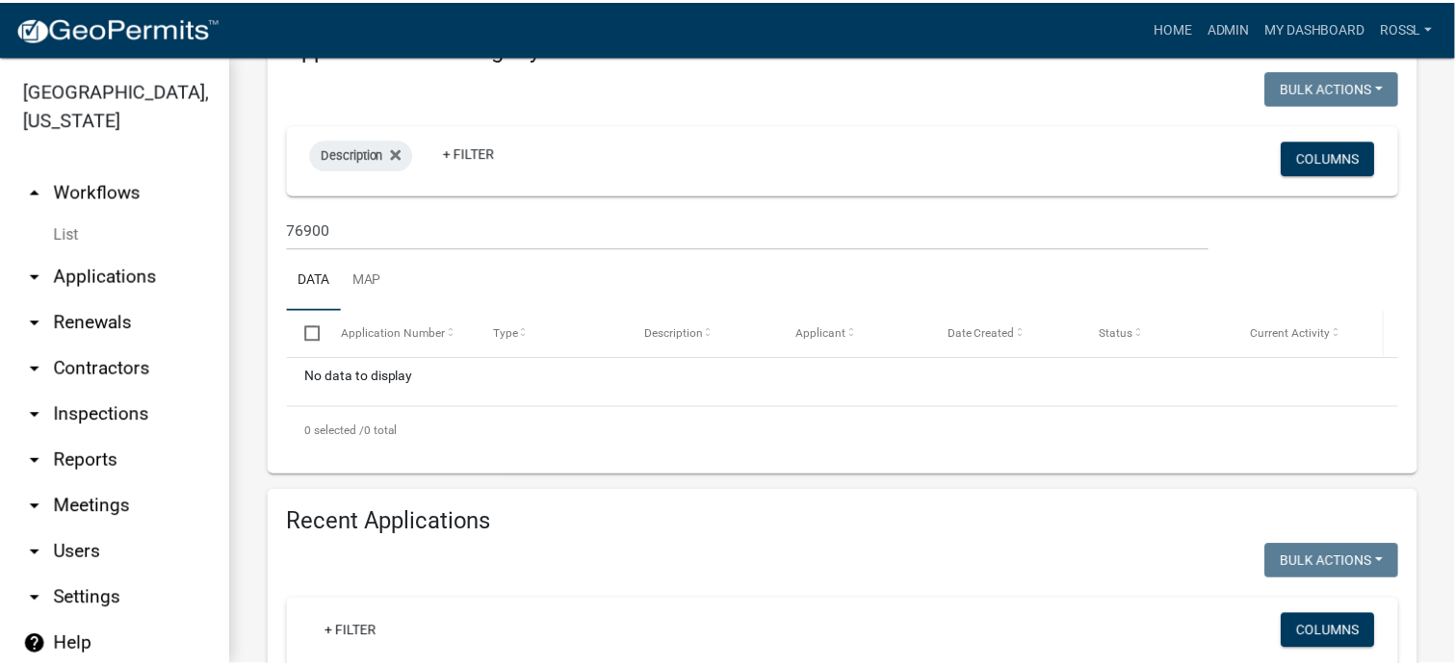
scroll to position [0, 0]
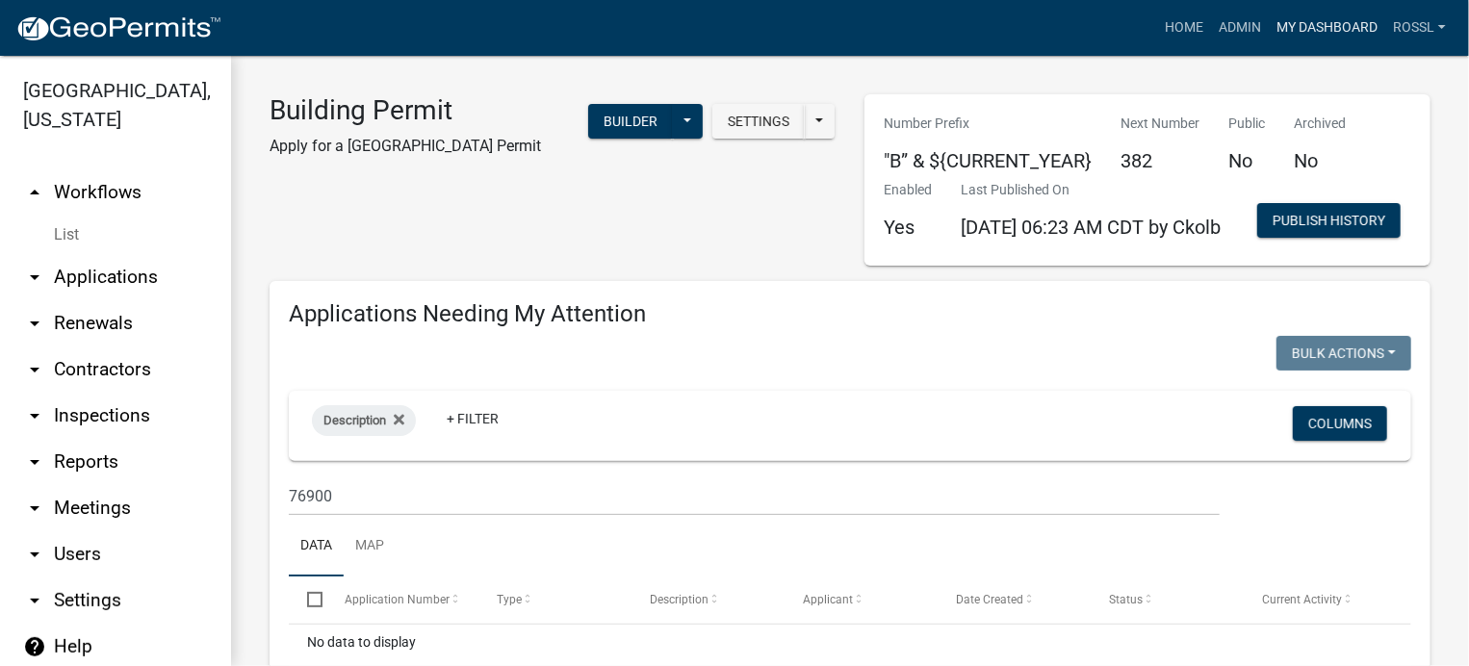
type input "76900"
click at [1306, 24] on link "My Dashboard" at bounding box center [1327, 28] width 117 height 37
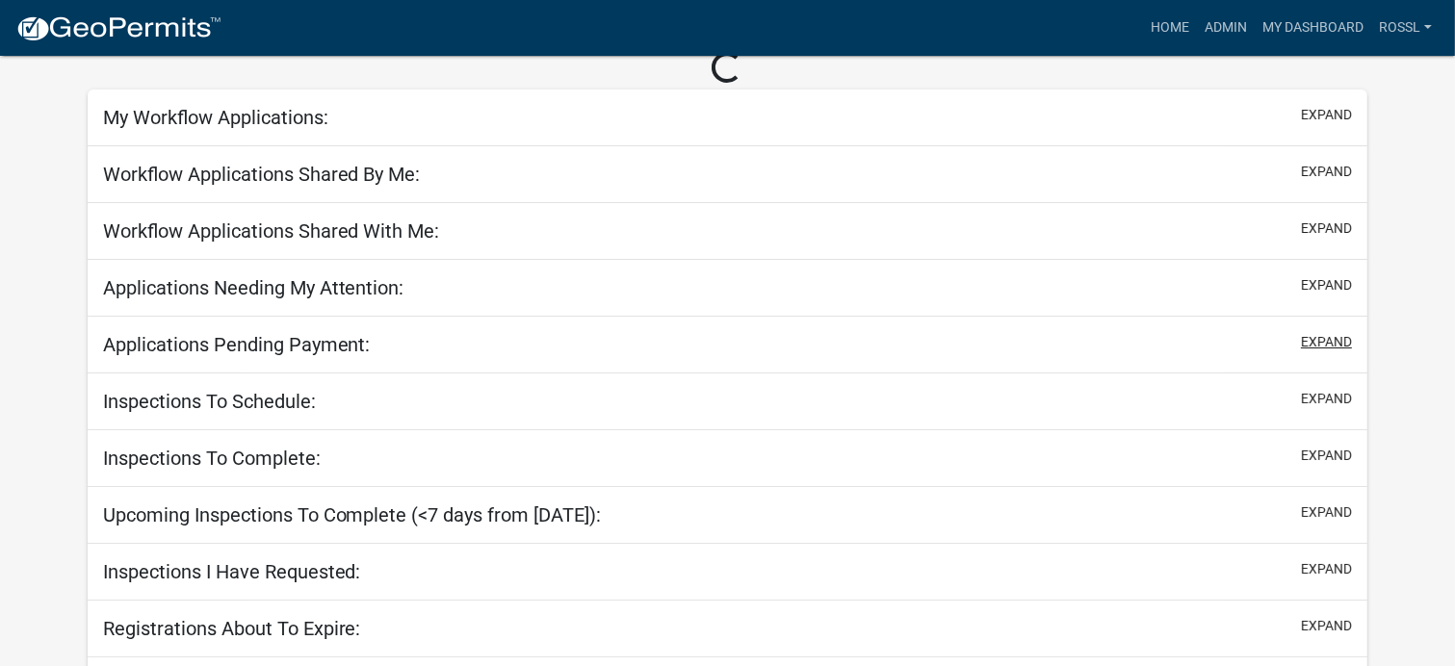
select select "2: 50"
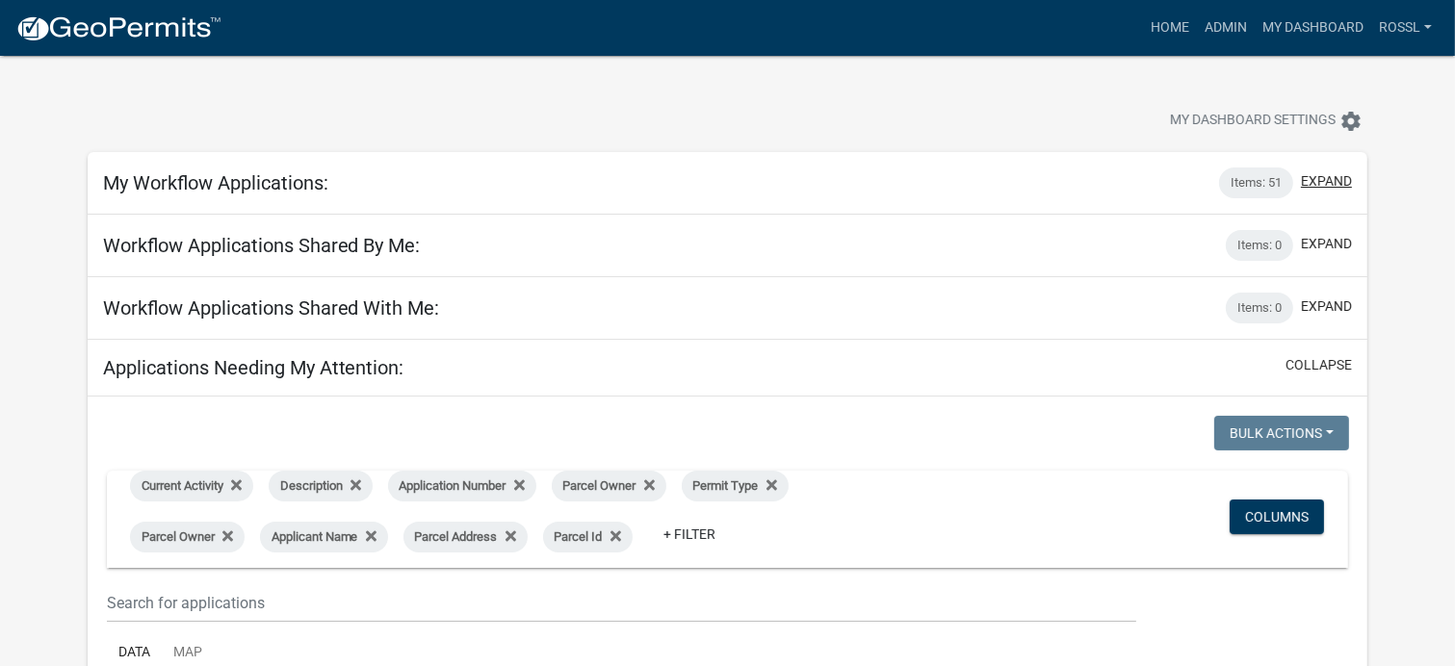
click at [1319, 183] on button "expand" at bounding box center [1326, 181] width 51 height 20
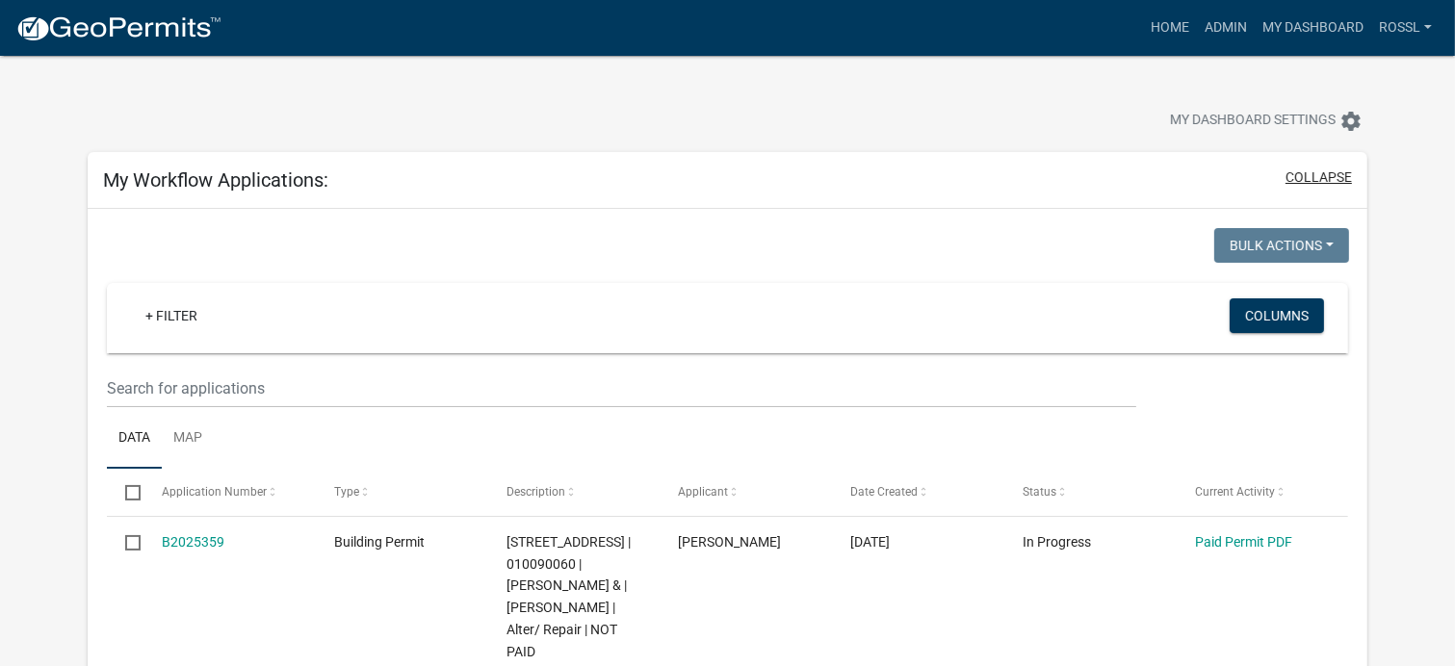
click at [1338, 174] on button "collapse" at bounding box center [1319, 178] width 66 height 20
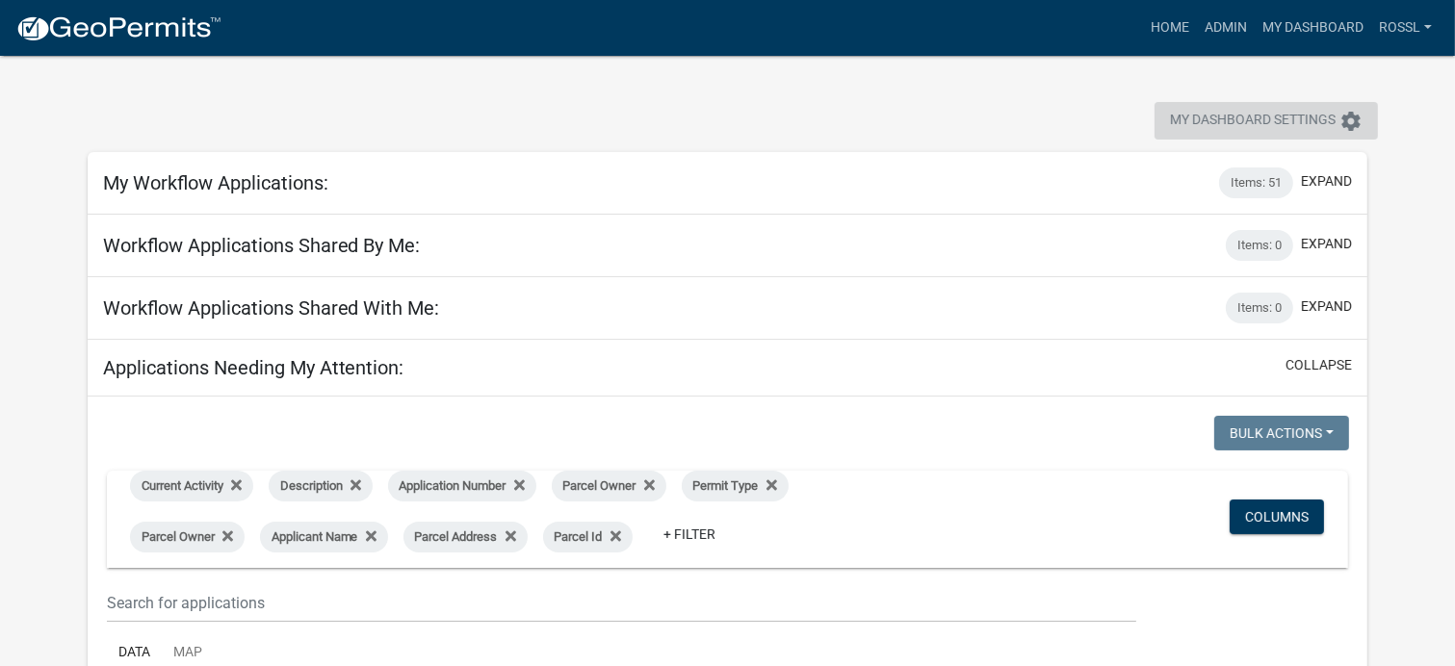
click at [1349, 124] on icon "settings" at bounding box center [1350, 121] width 23 height 23
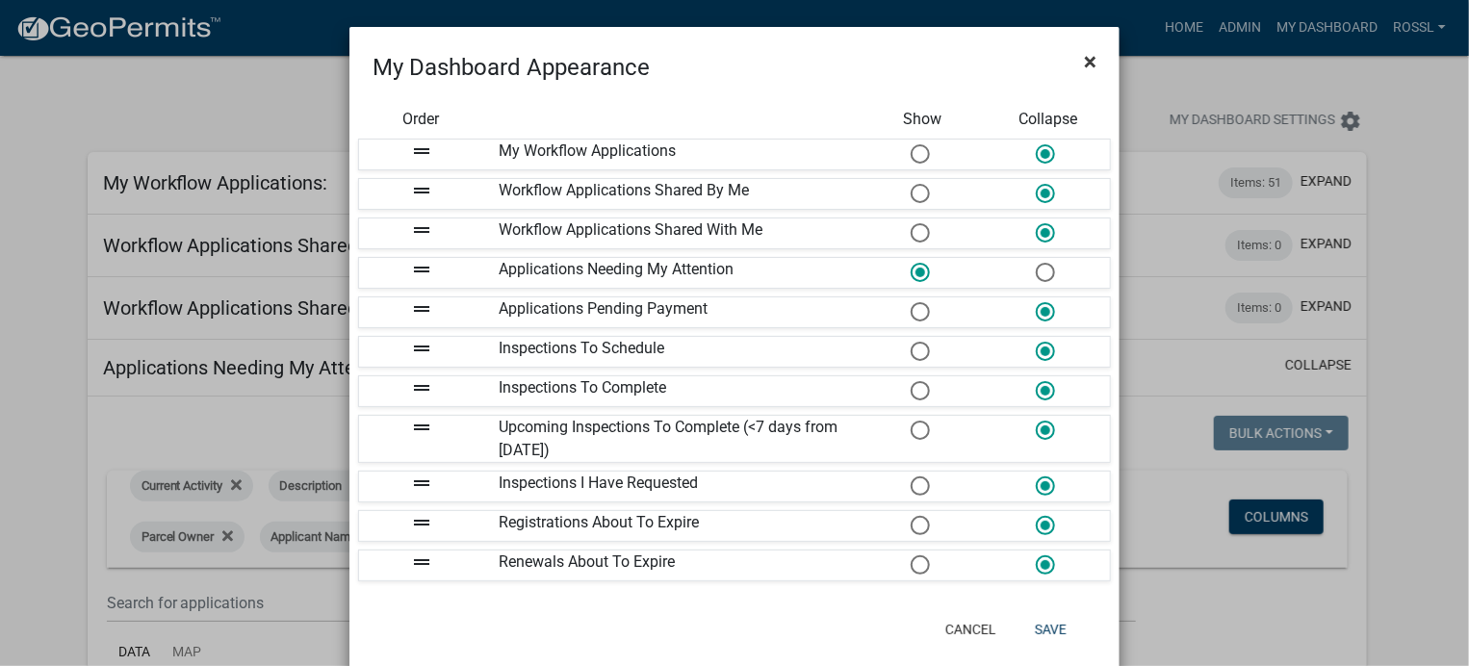
click at [1084, 58] on span "×" at bounding box center [1090, 61] width 13 height 27
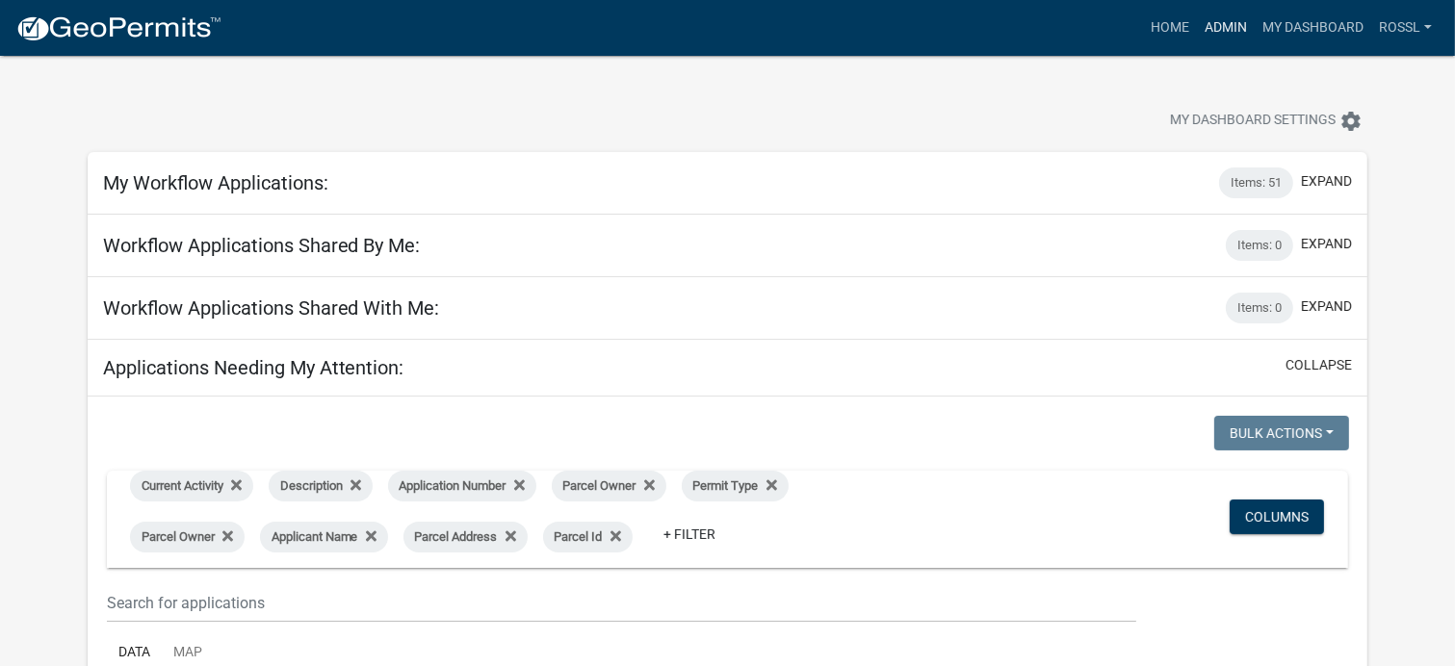
click at [1224, 23] on link "Admin" at bounding box center [1226, 28] width 58 height 37
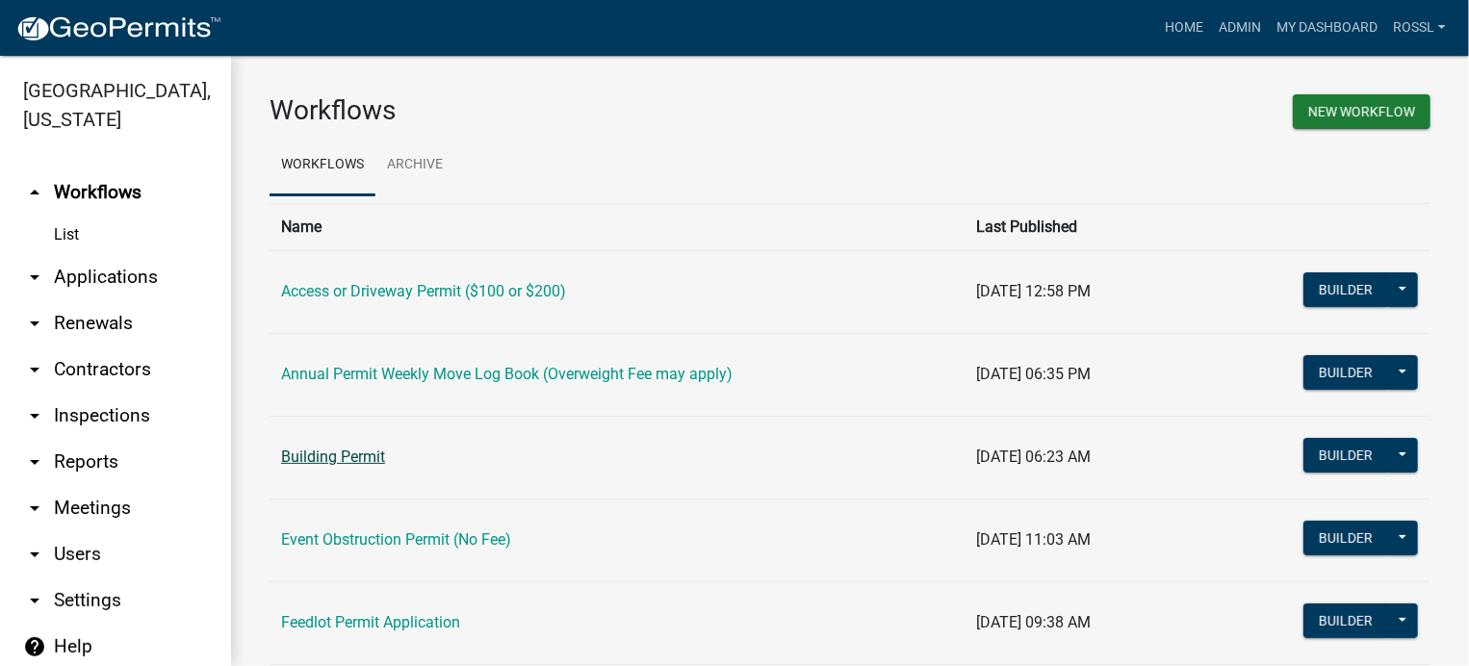
click at [316, 457] on link "Building Permit" at bounding box center [333, 457] width 104 height 18
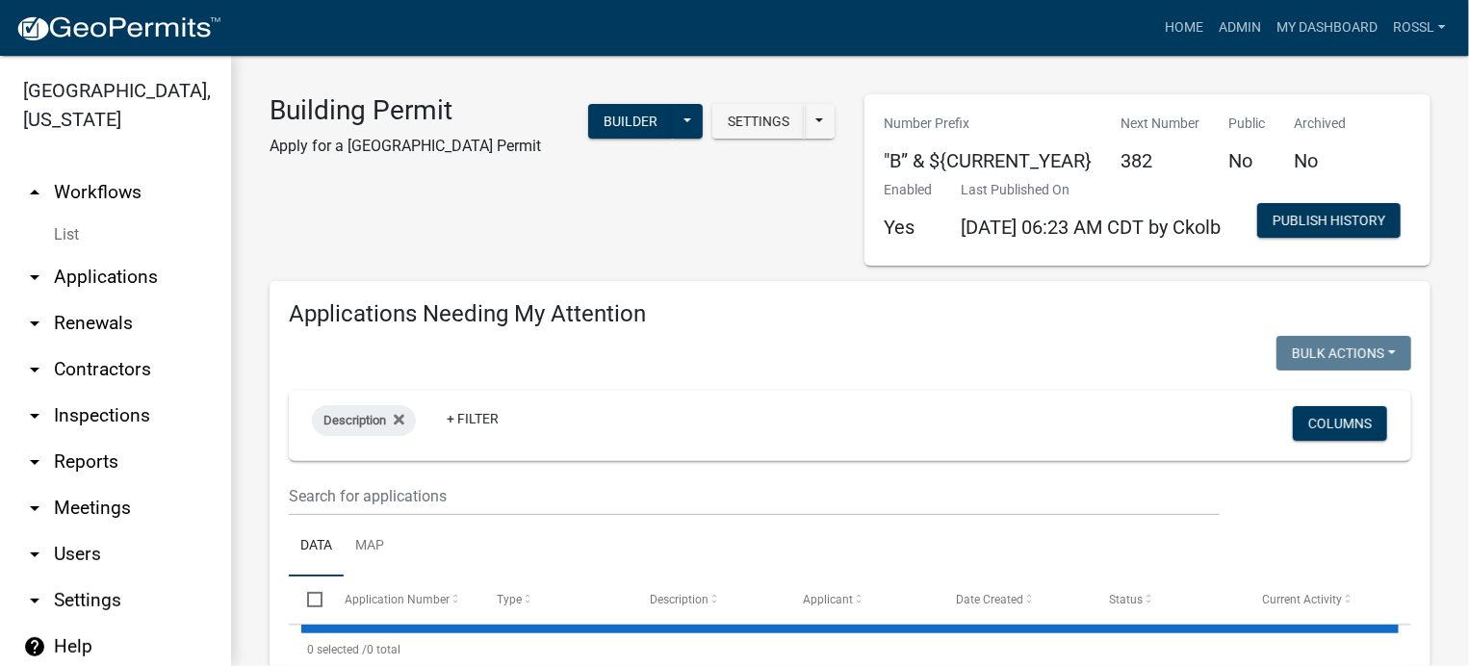
select select "2: 50"
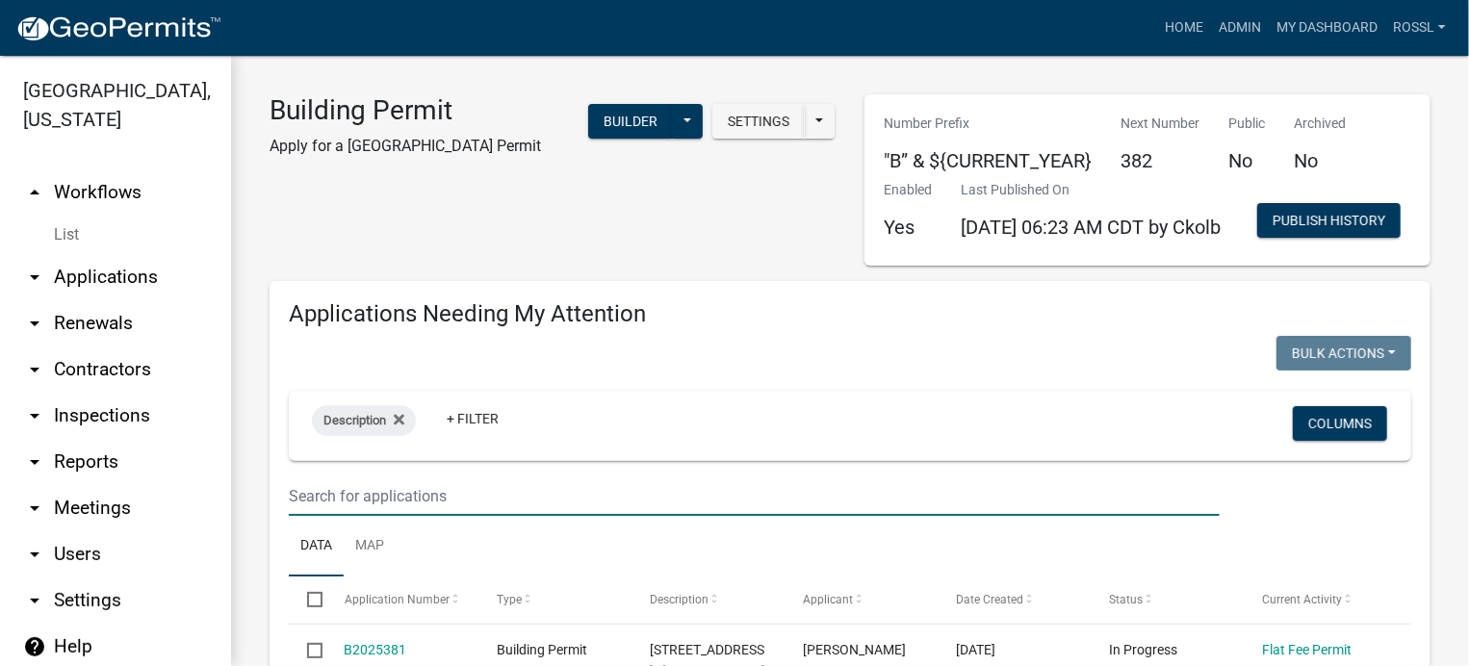
click at [348, 516] on input "text" at bounding box center [754, 496] width 931 height 39
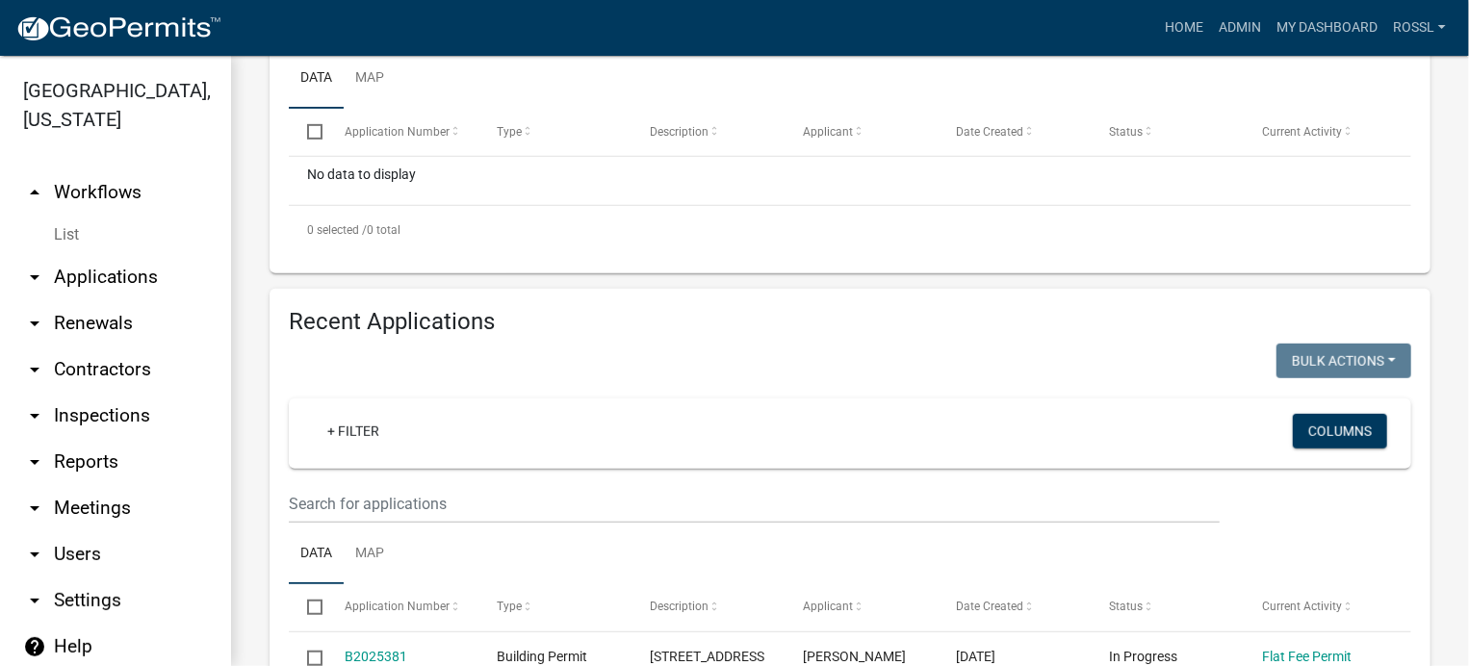
scroll to position [481, 0]
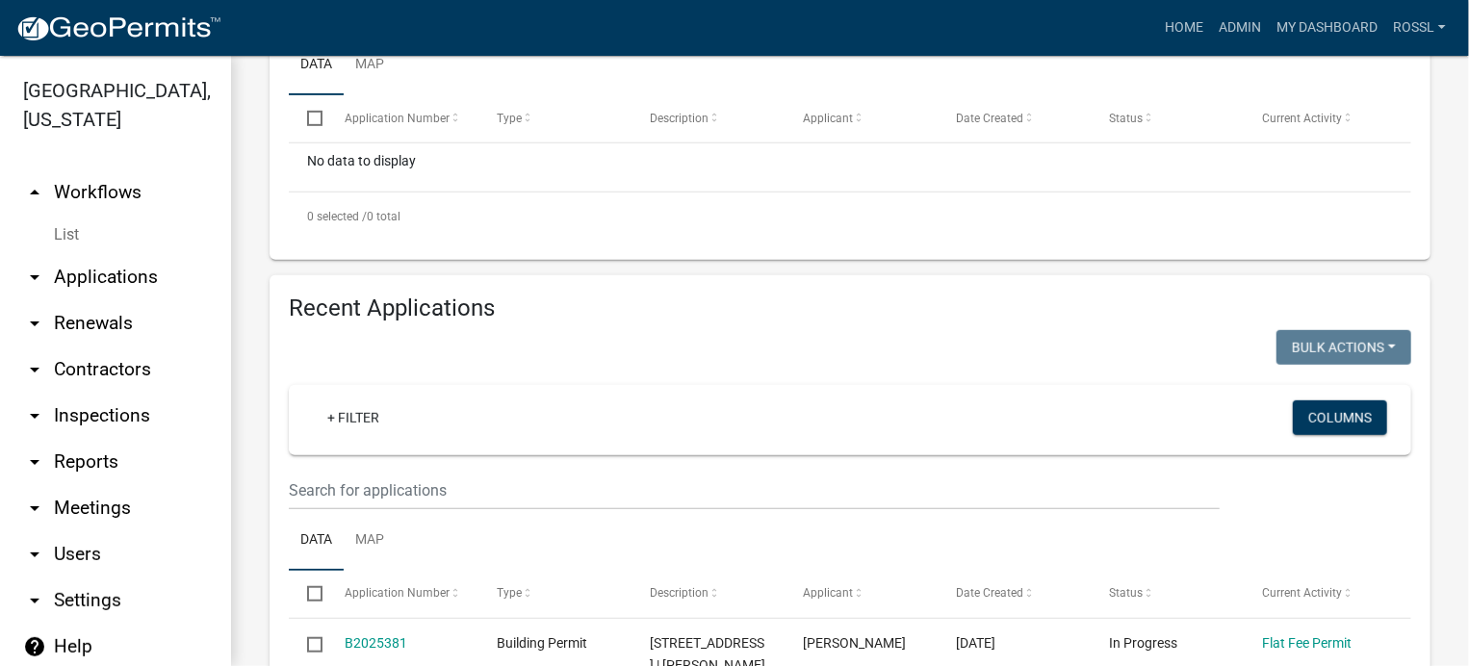
type input "76700"
click at [424, 510] on input "text" at bounding box center [754, 490] width 931 height 39
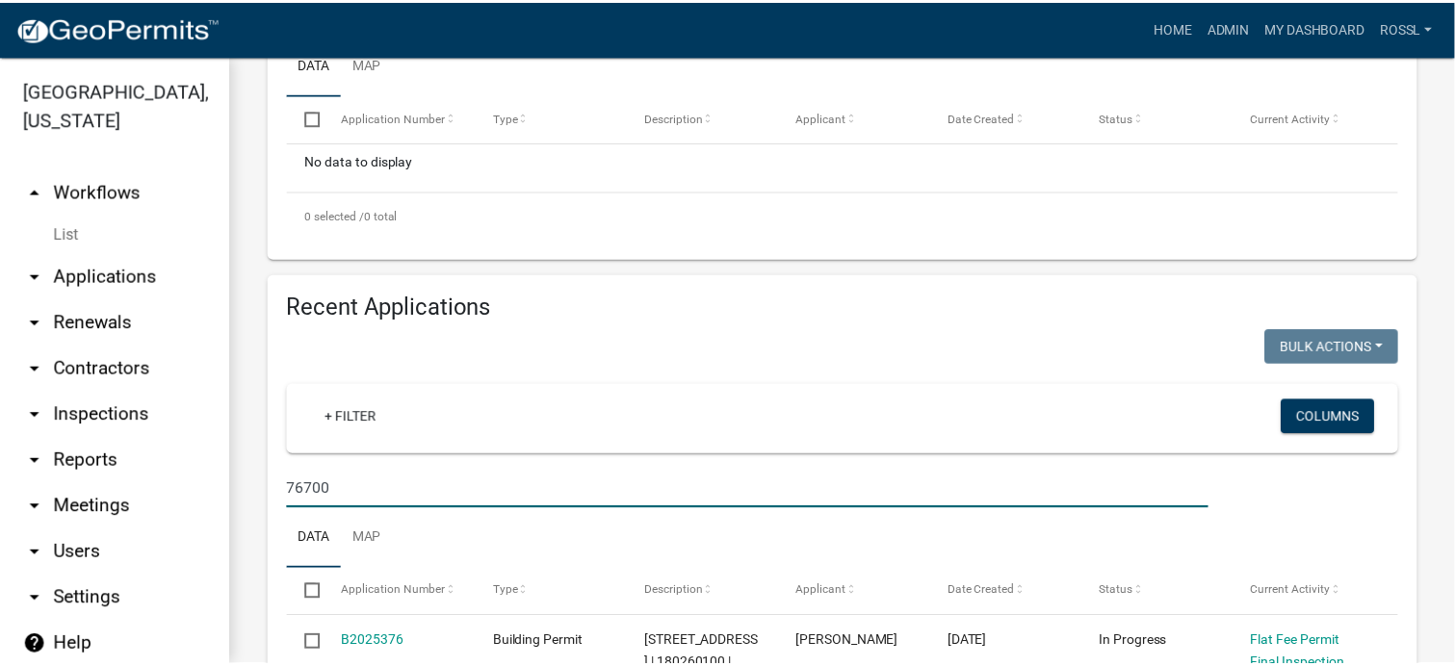
scroll to position [770, 0]
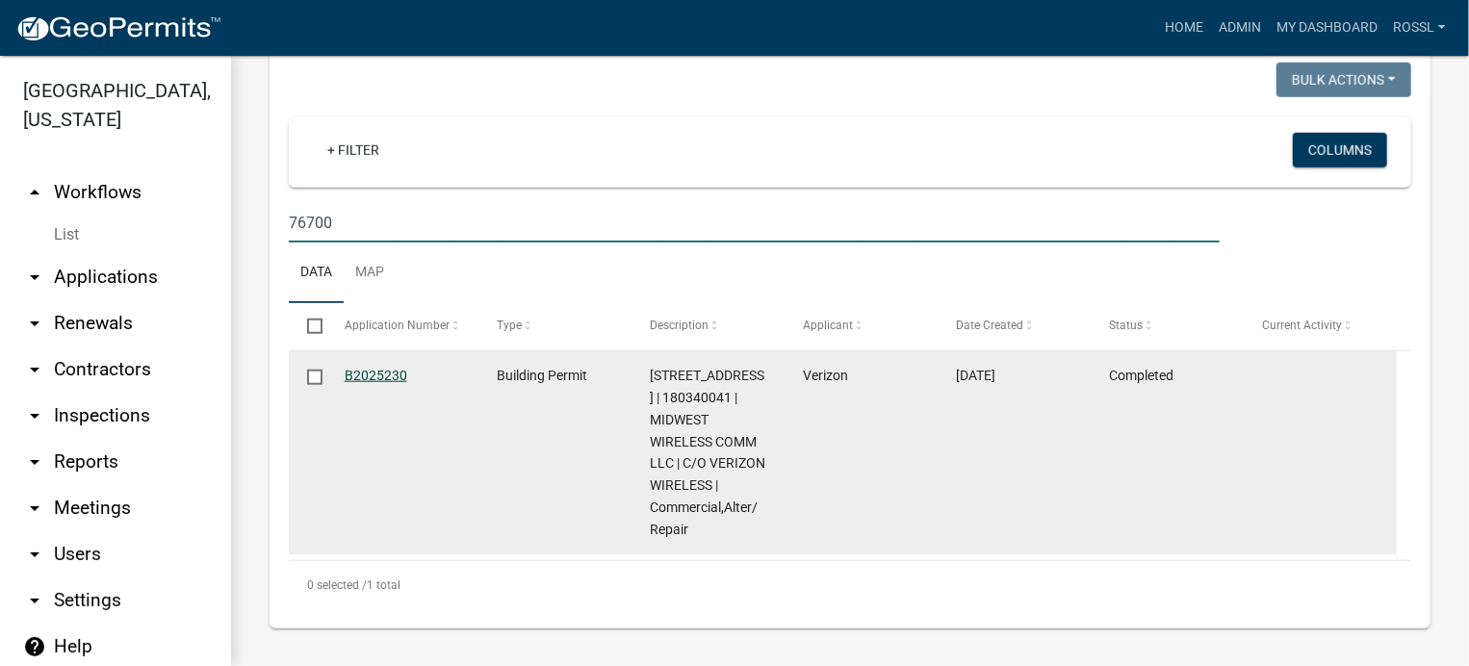
type input "76700"
click at [361, 383] on link "B2025230" at bounding box center [376, 375] width 63 height 15
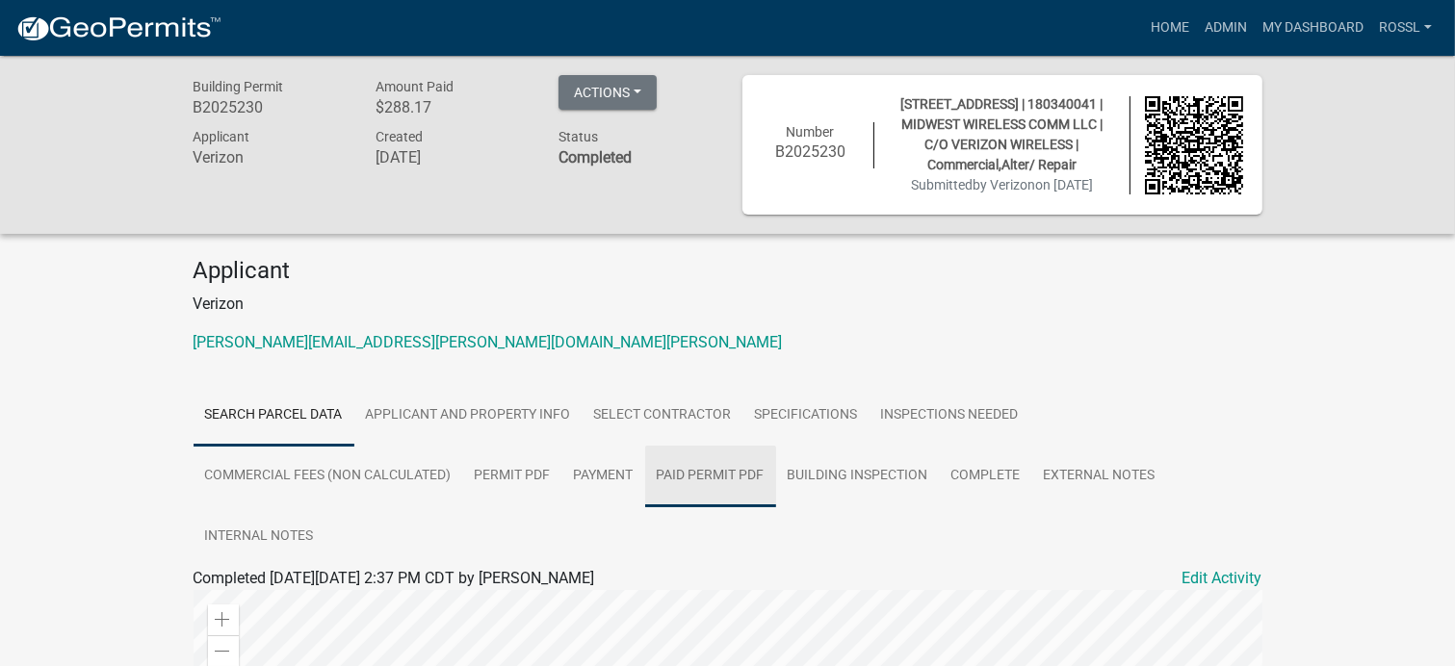
click at [741, 467] on link "Paid Permit PDF" at bounding box center [710, 477] width 131 height 62
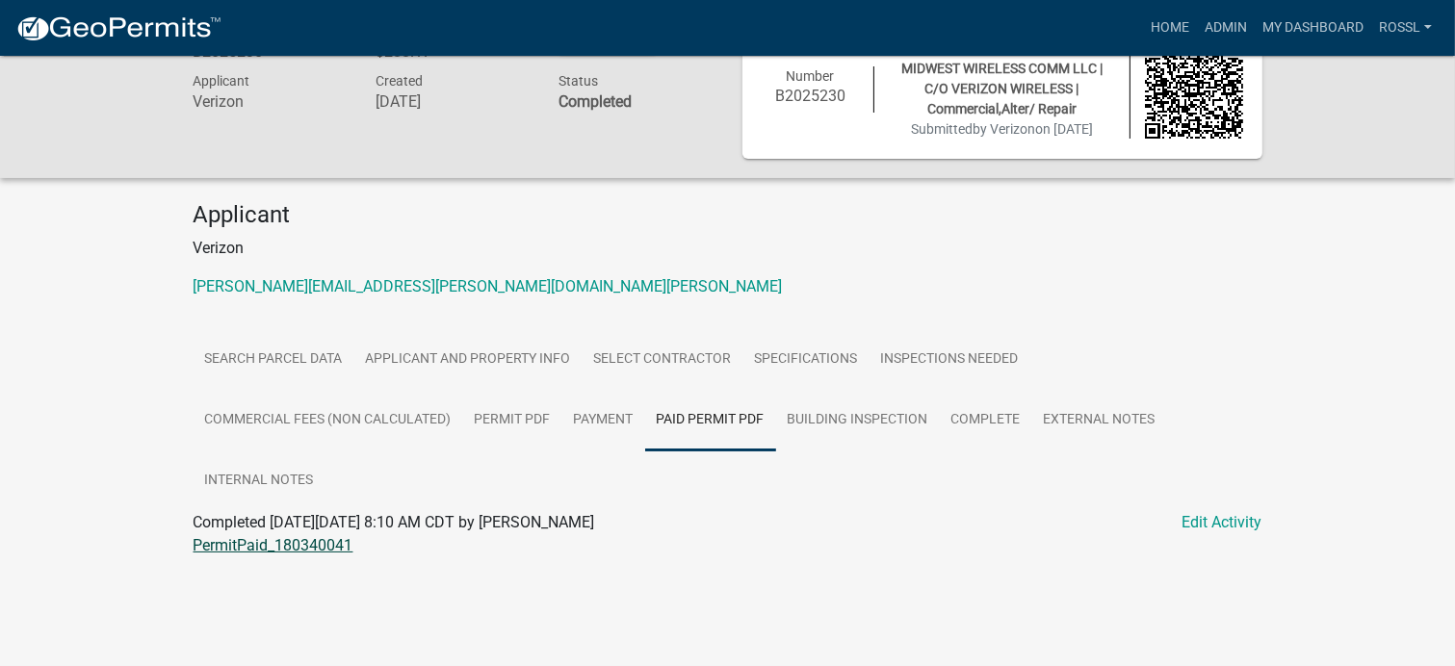
click at [227, 549] on link "PermitPaid_180340041" at bounding box center [274, 545] width 160 height 18
click at [882, 412] on link "Building Inspection" at bounding box center [858, 421] width 164 height 62
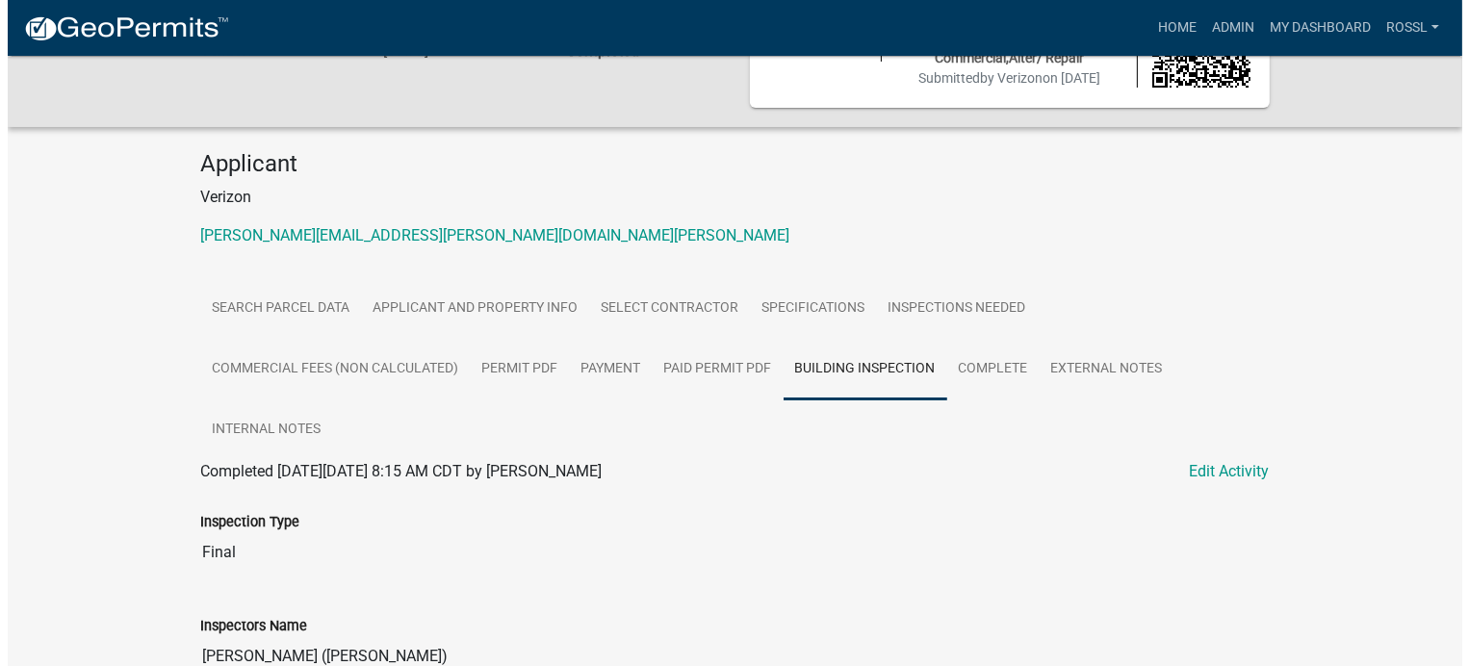
scroll to position [152, 0]
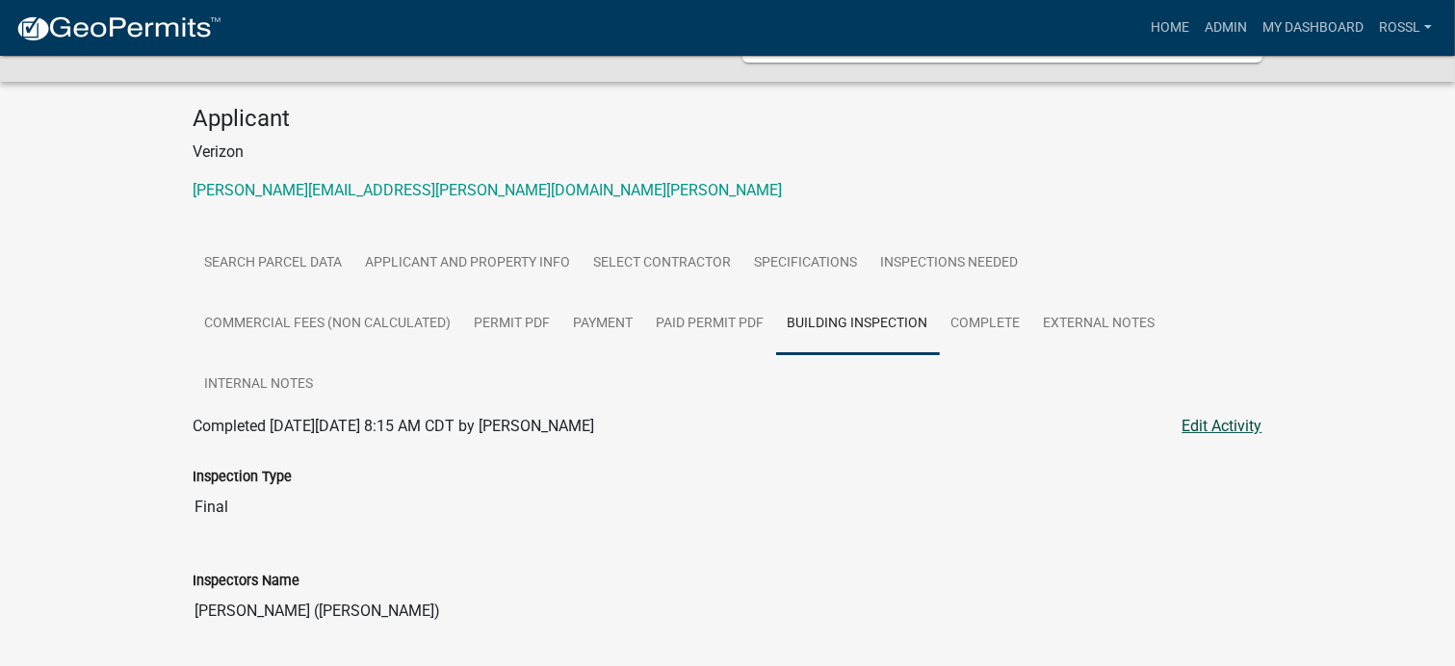
click at [1217, 426] on link "Edit Activity" at bounding box center [1222, 426] width 80 height 23
select select "42761e87-c04a-4c6f-b54d-d360a8c7204e"
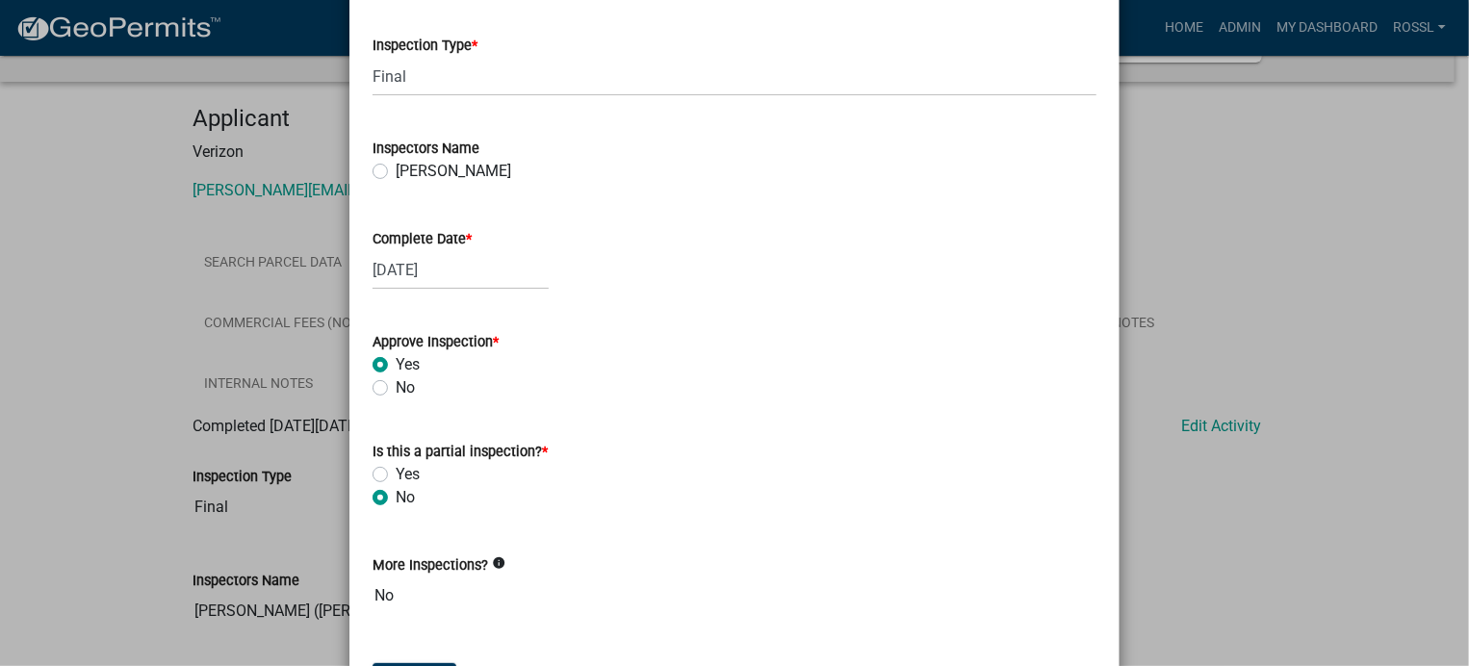
scroll to position [289, 0]
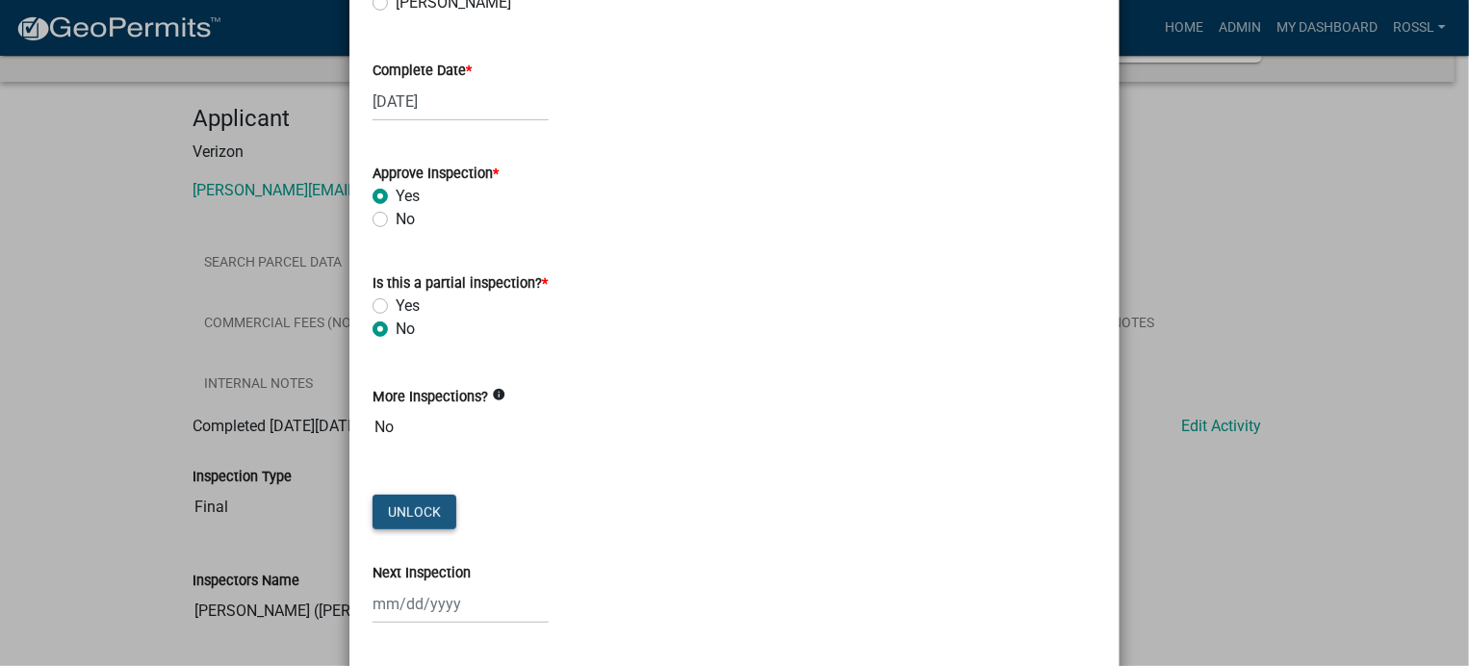
click at [401, 511] on button "Unlock" at bounding box center [415, 512] width 84 height 35
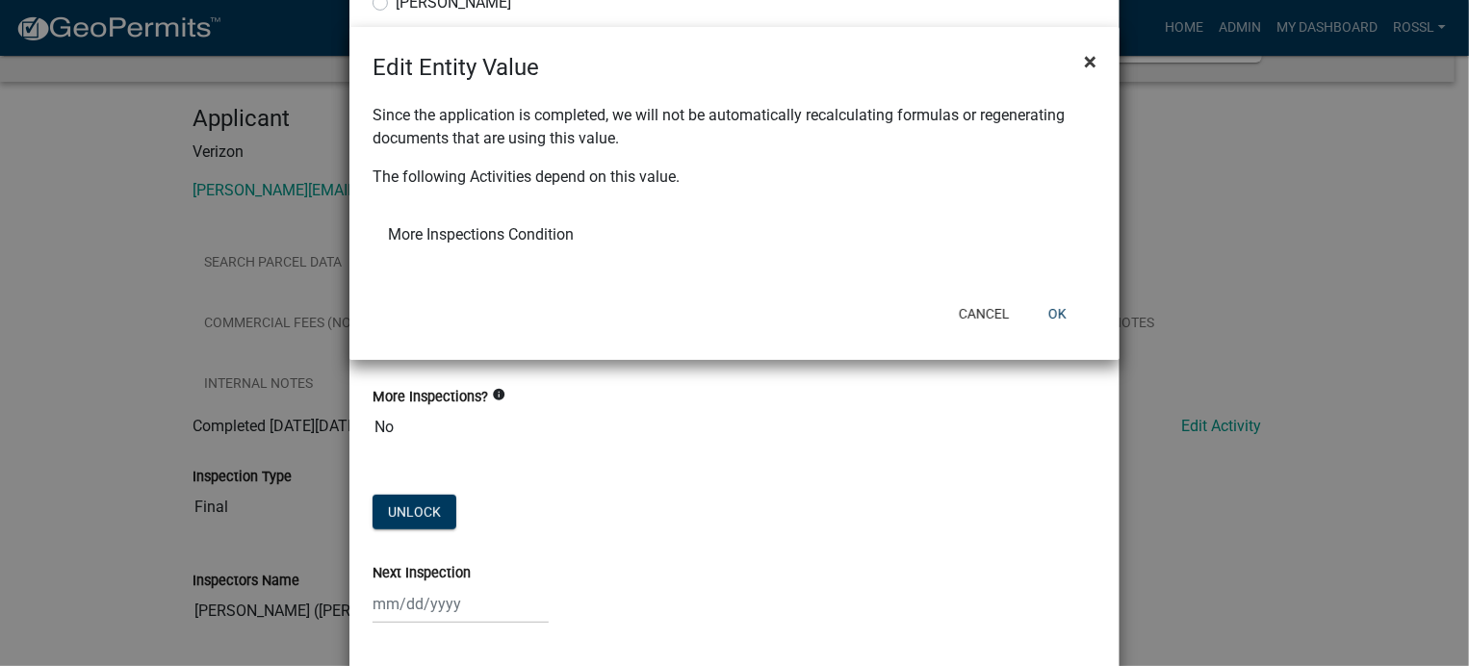
click at [1094, 56] on span "×" at bounding box center [1090, 61] width 13 height 27
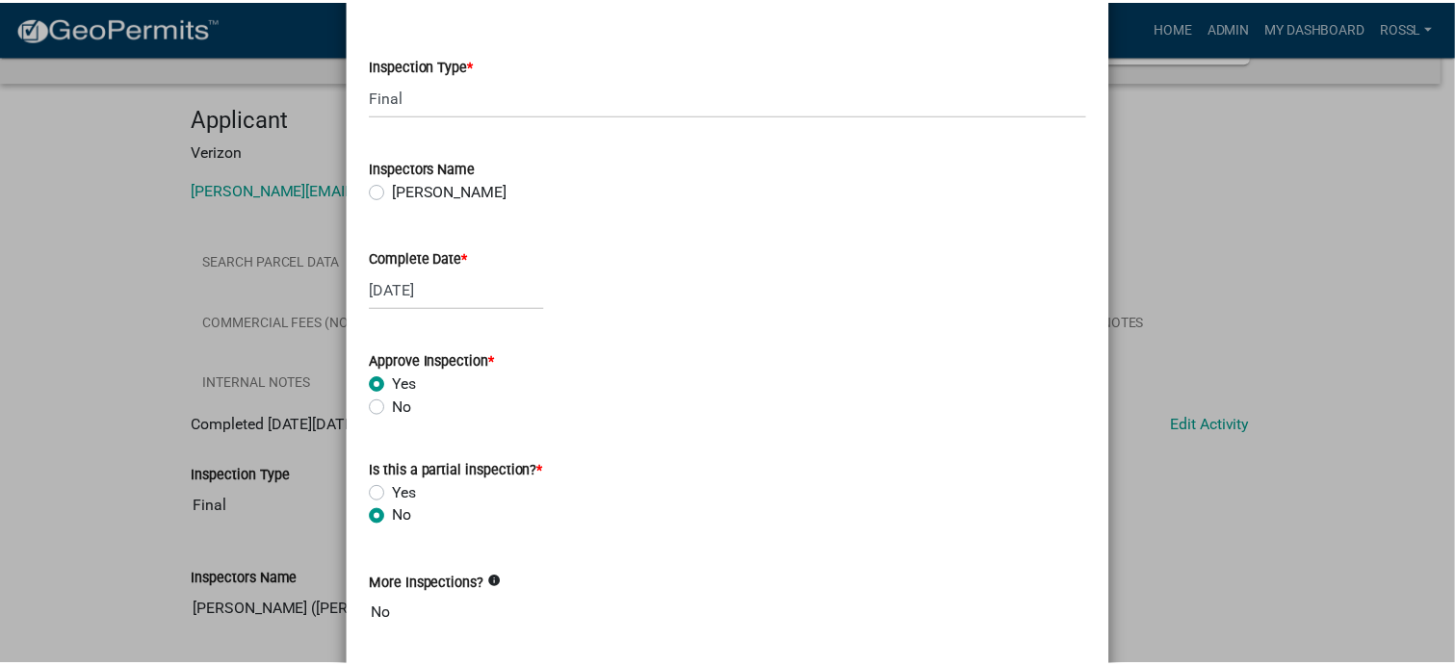
scroll to position [0, 0]
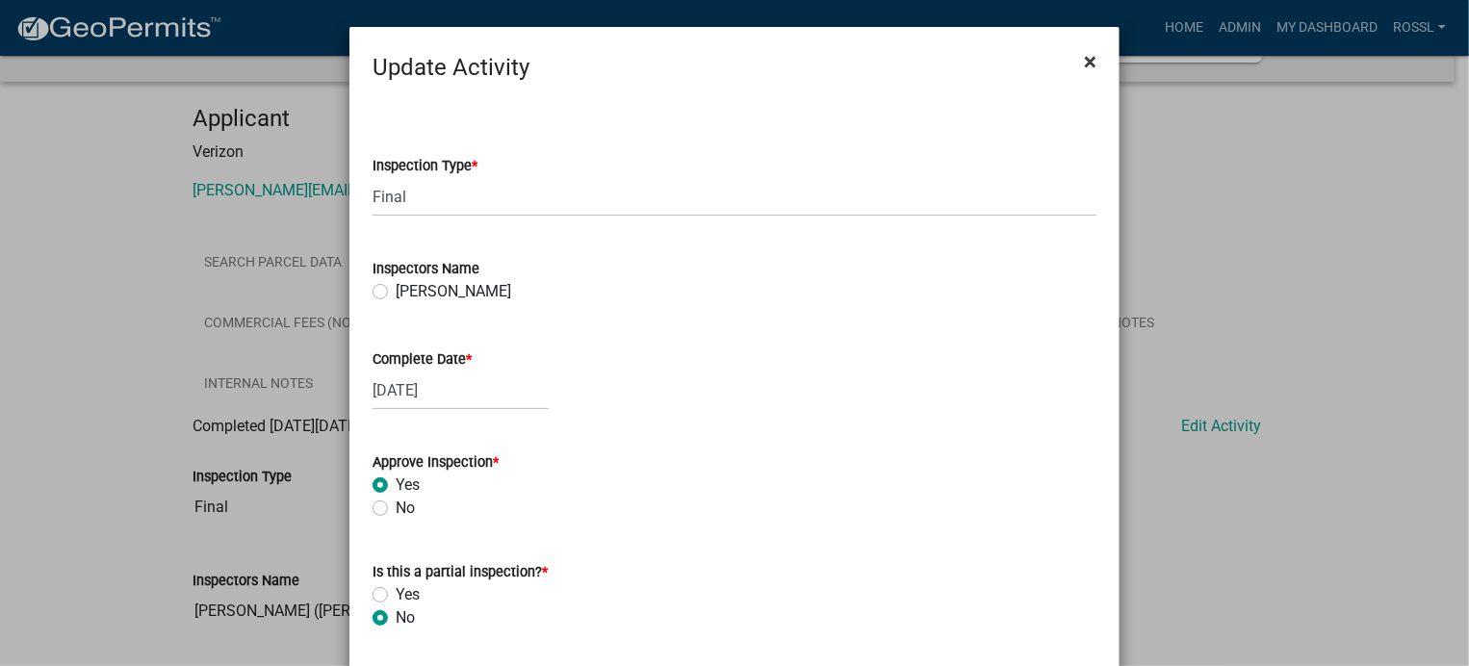
click at [1084, 61] on span "×" at bounding box center [1090, 61] width 13 height 27
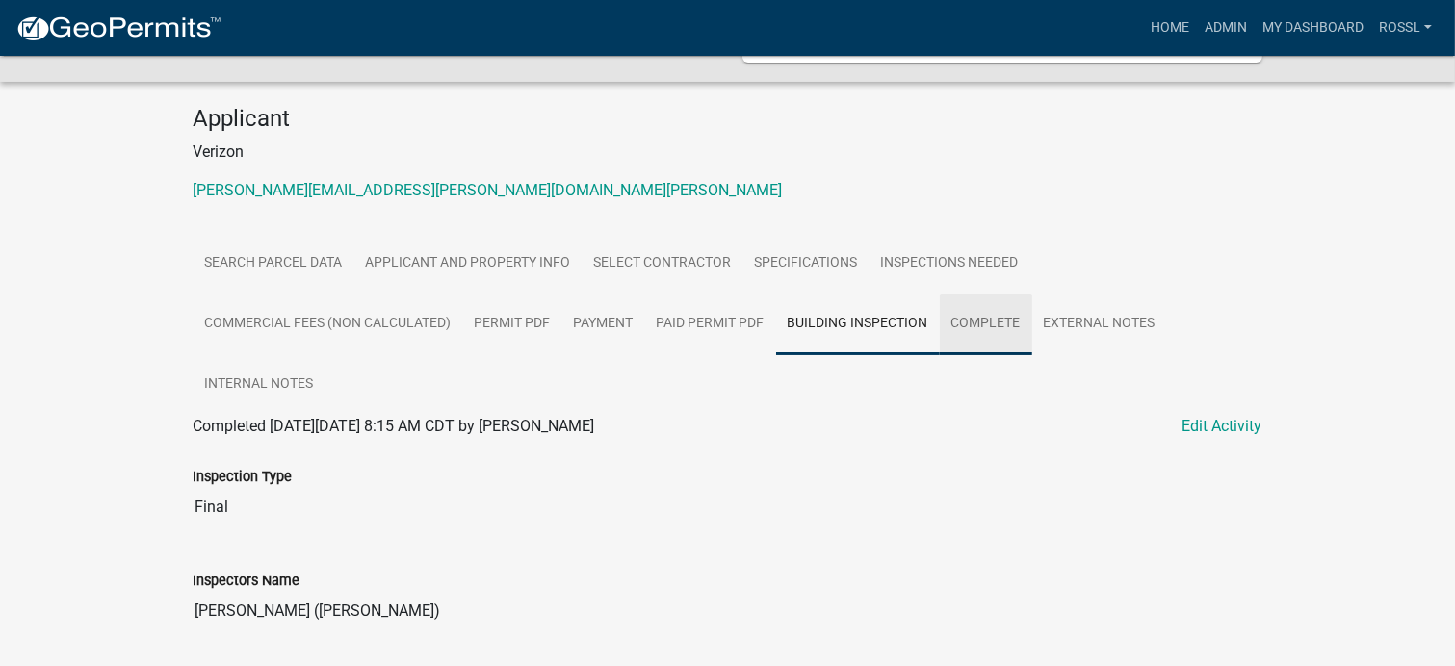
click at [1008, 323] on link "Complete" at bounding box center [986, 325] width 92 height 62
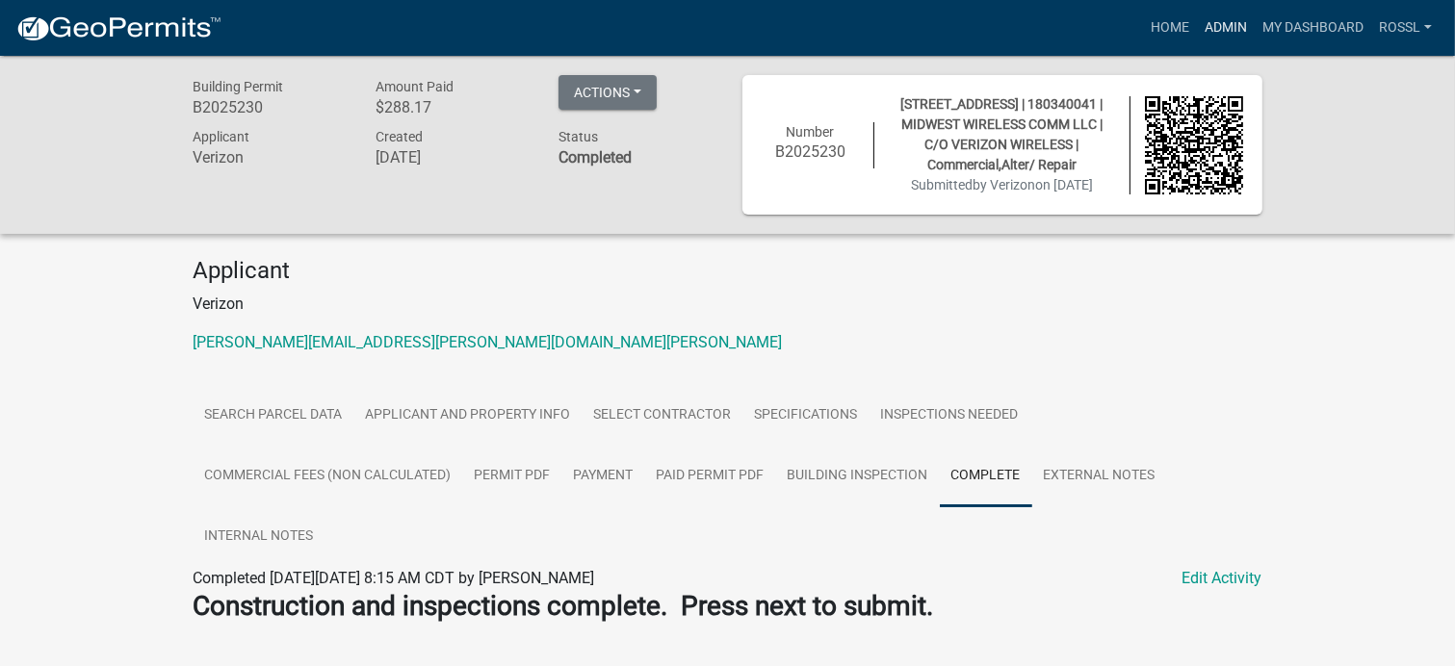
click at [1219, 19] on link "Admin" at bounding box center [1226, 28] width 58 height 37
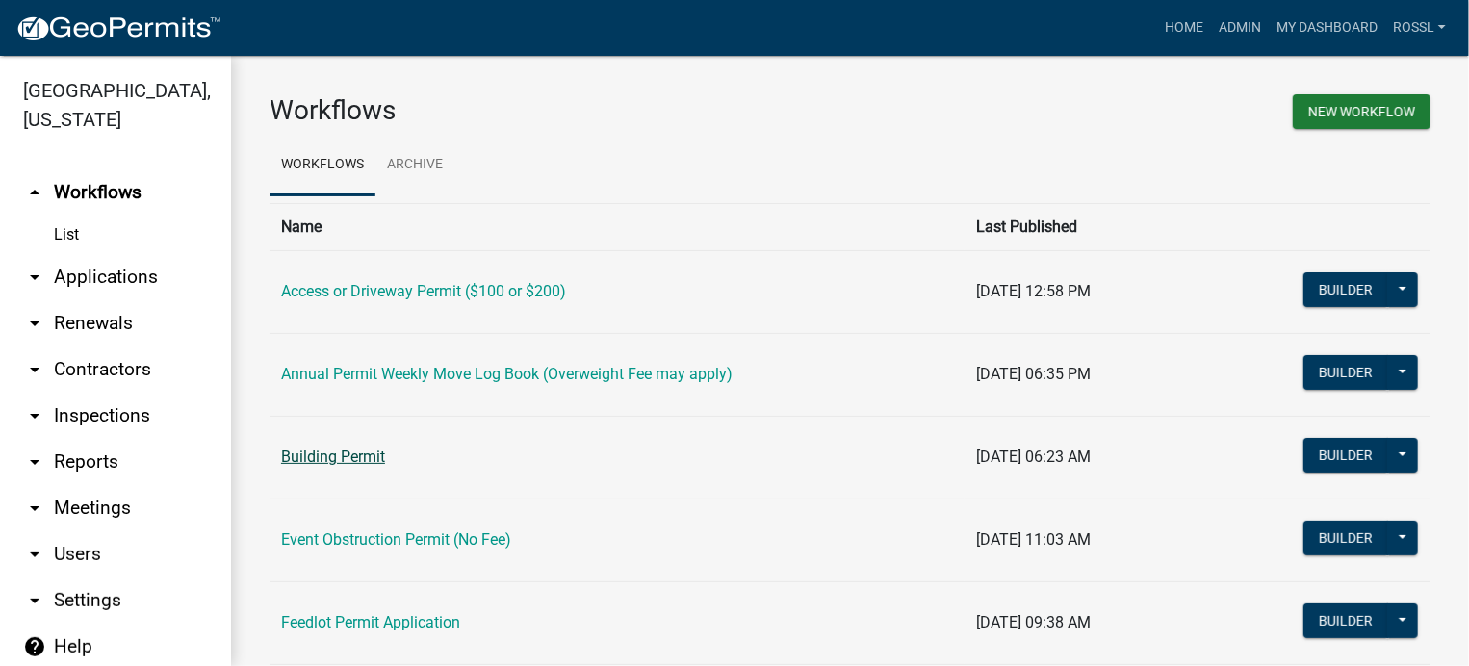
click at [325, 453] on link "Building Permit" at bounding box center [333, 457] width 104 height 18
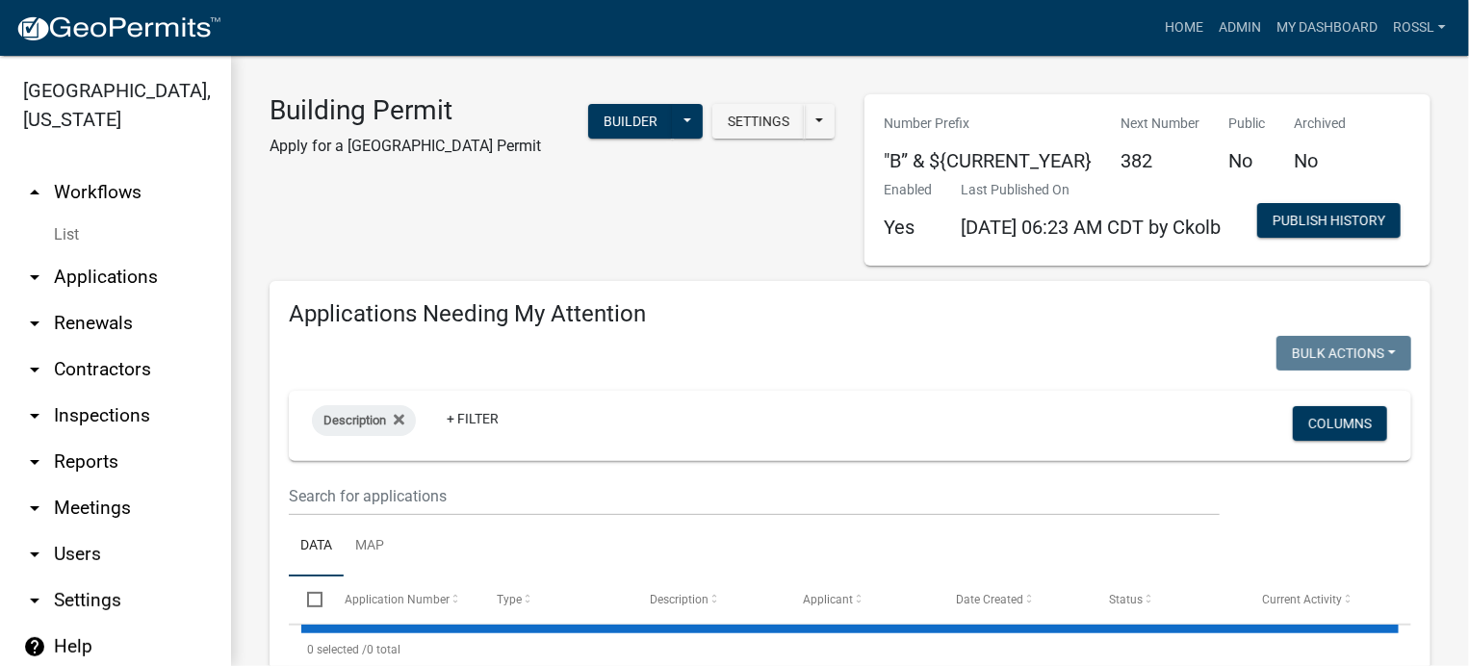
select select "2: 50"
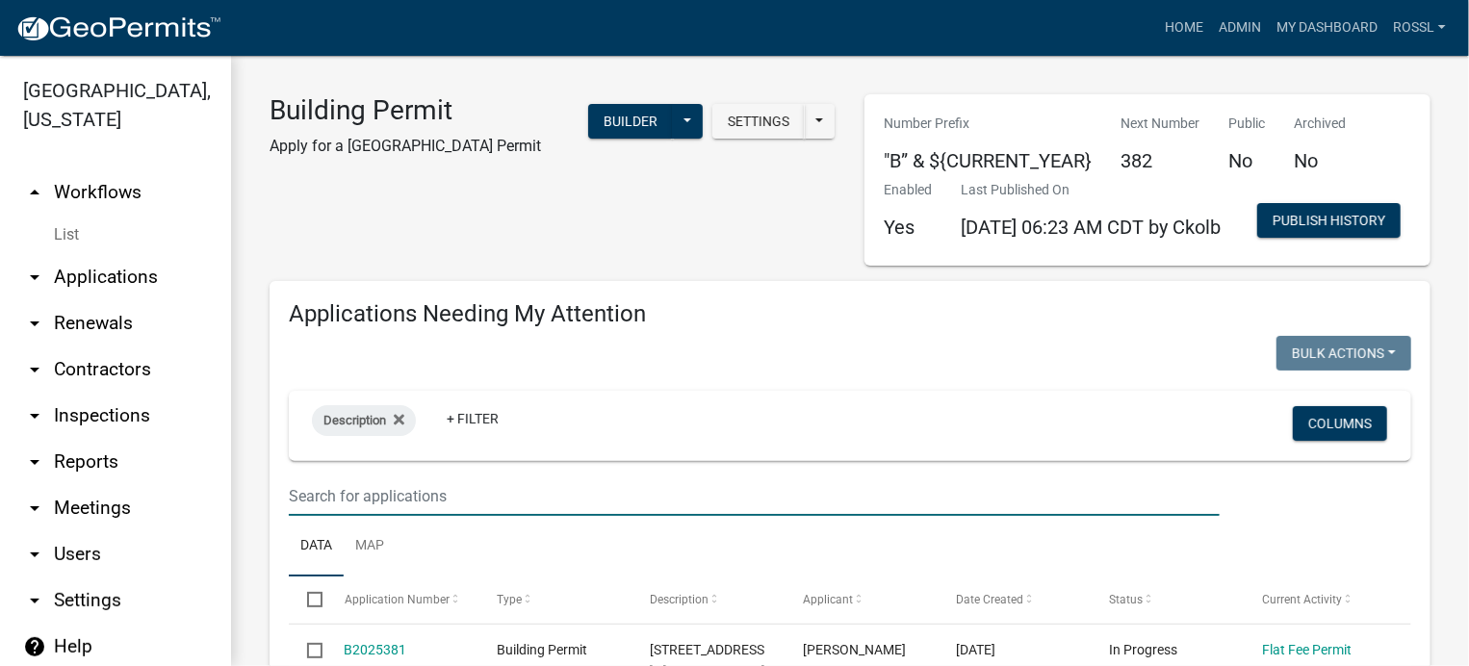
click at [374, 516] on input "text" at bounding box center [754, 496] width 931 height 39
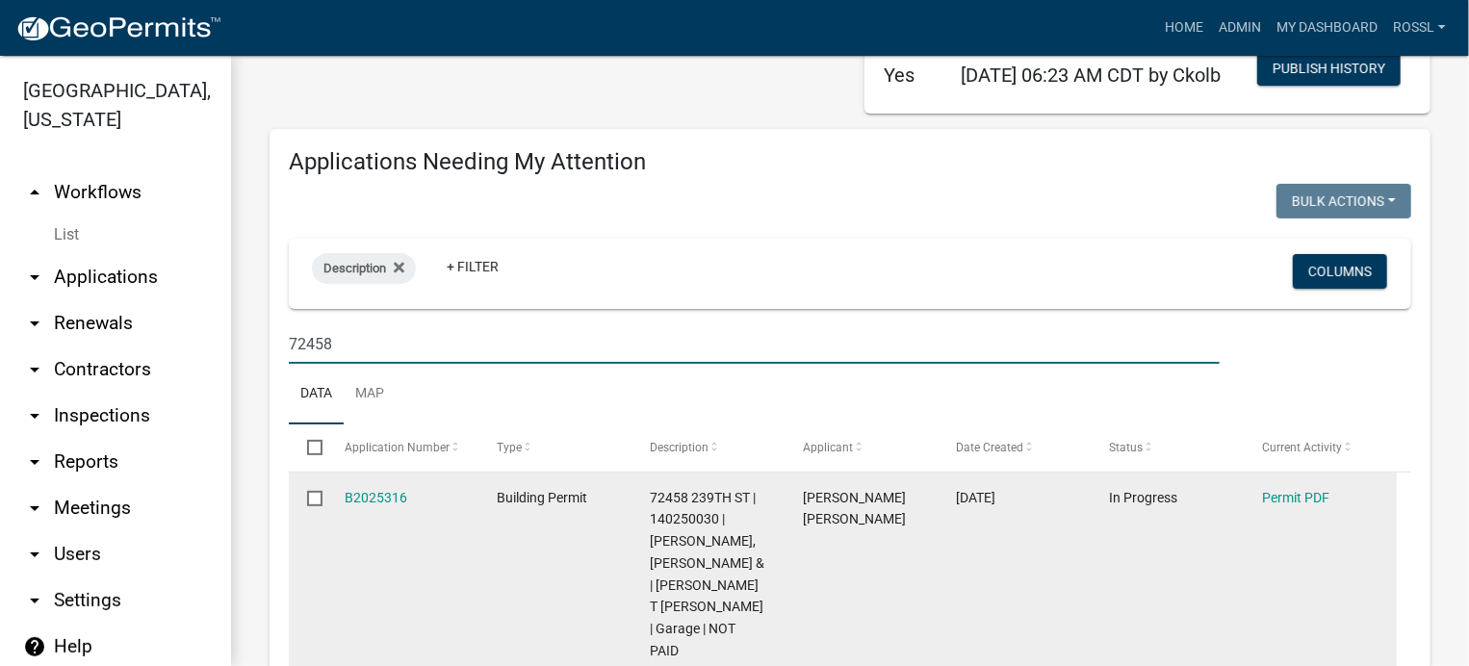
scroll to position [289, 0]
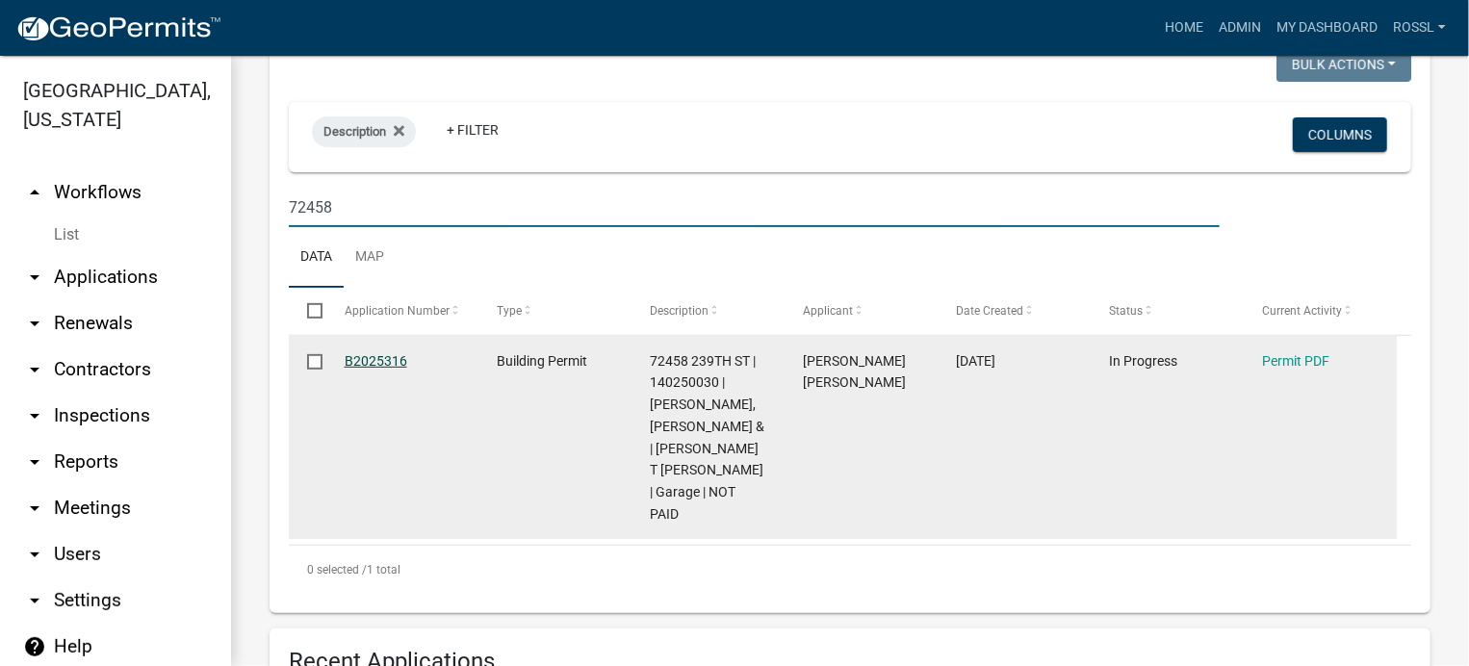
type input "72458"
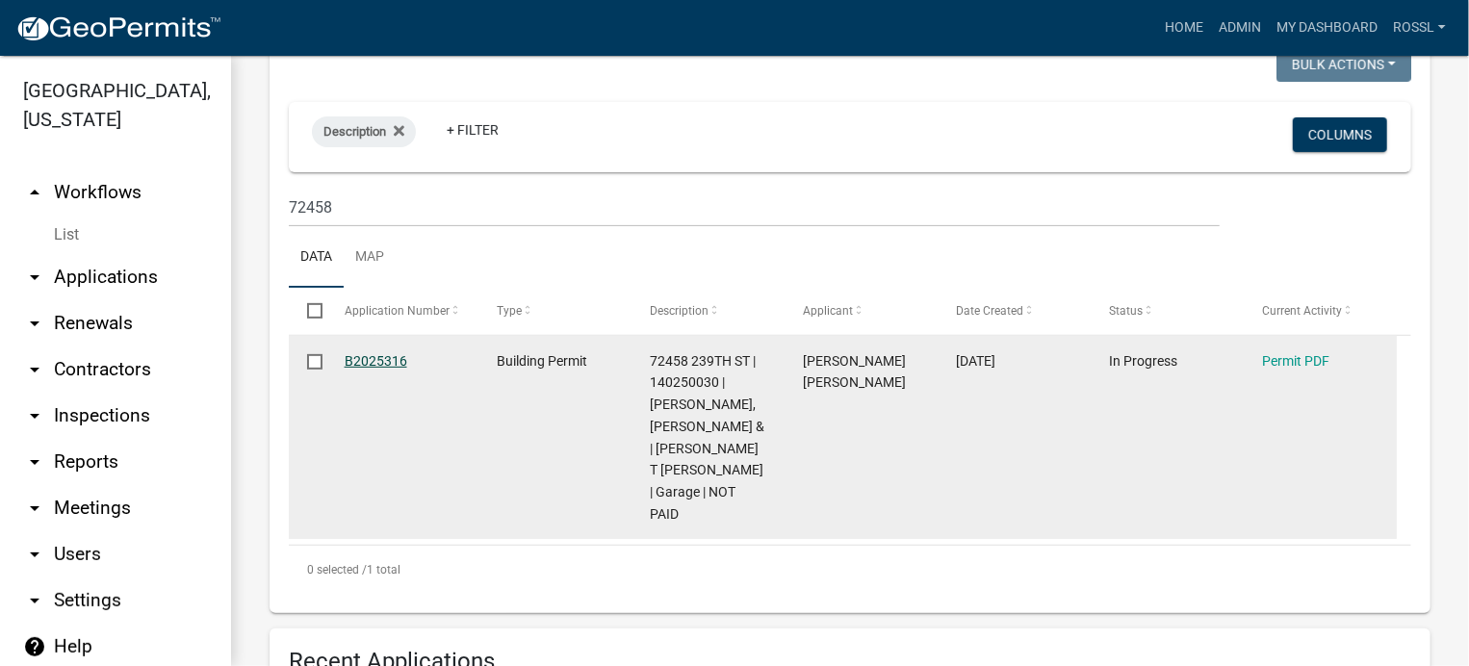
click at [402, 369] on link "B2025316" at bounding box center [376, 360] width 63 height 15
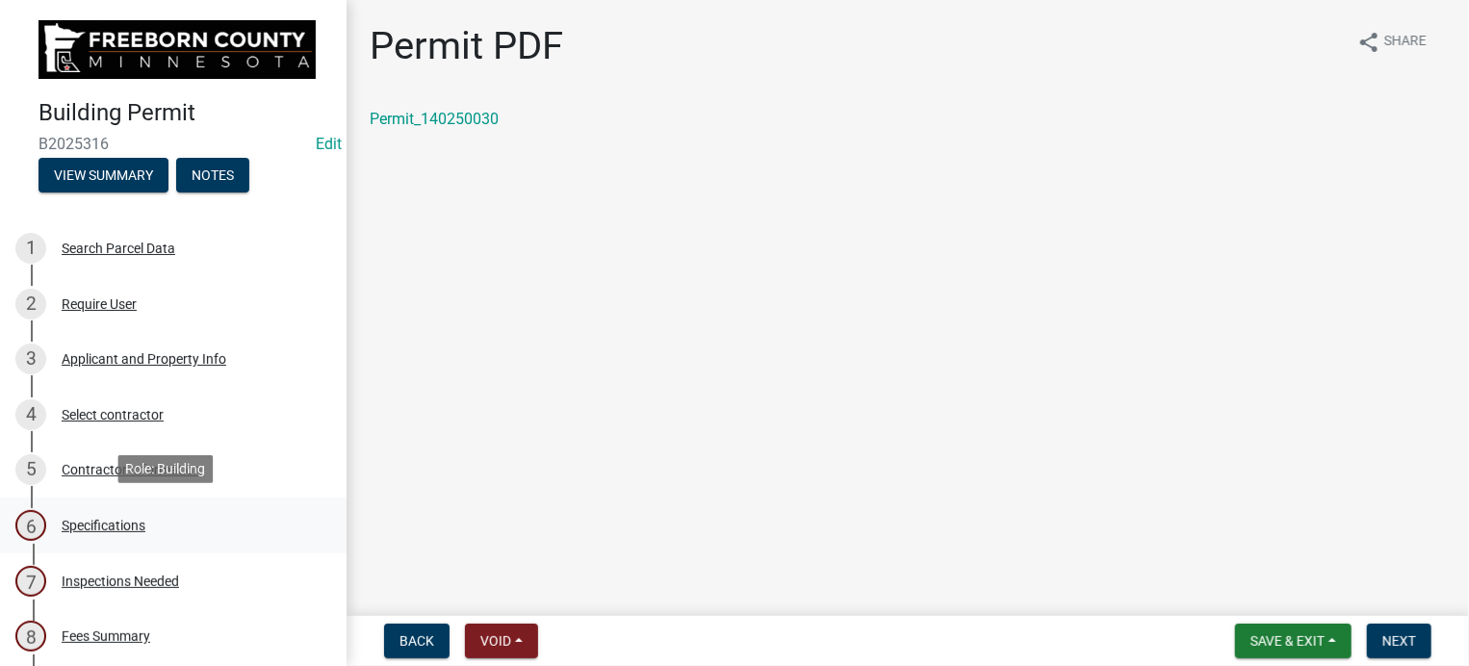
click at [137, 523] on div "Specifications" at bounding box center [104, 525] width 84 height 13
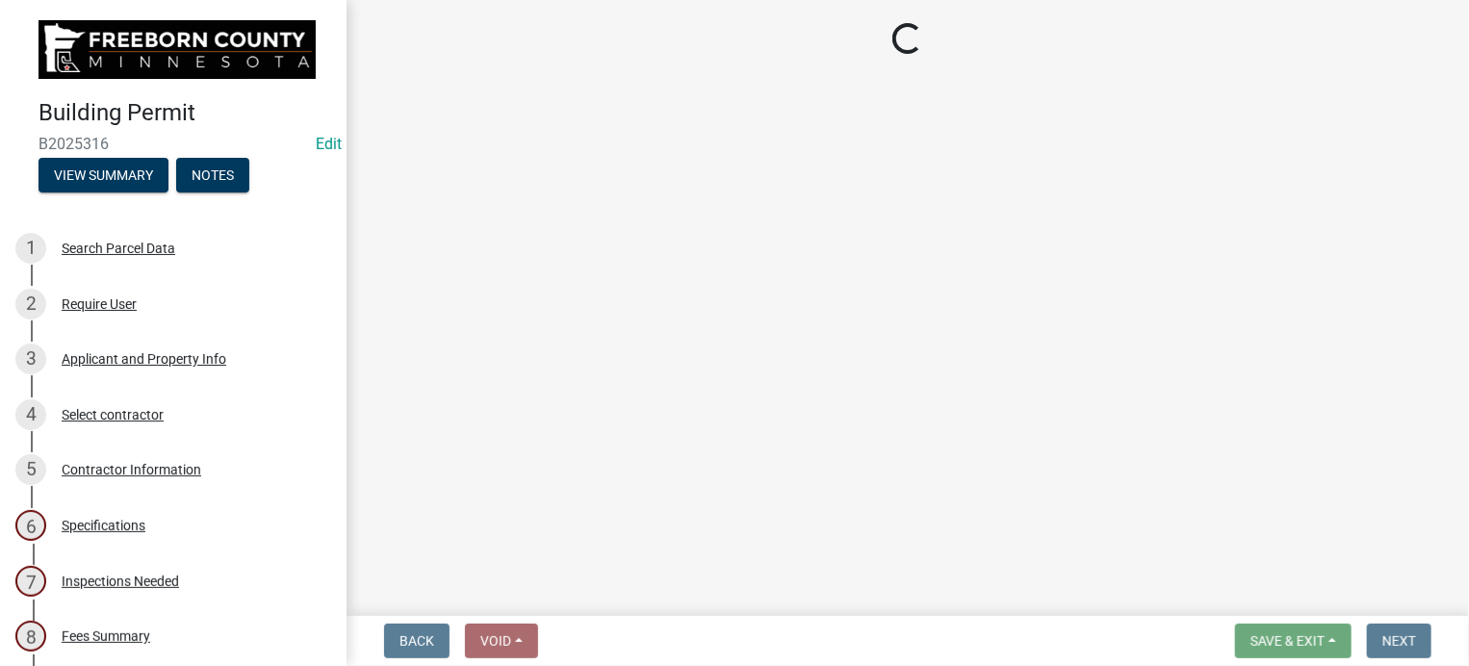
select select "cf5e982a-8fde-449d-bcd8-be8cdfb99374"
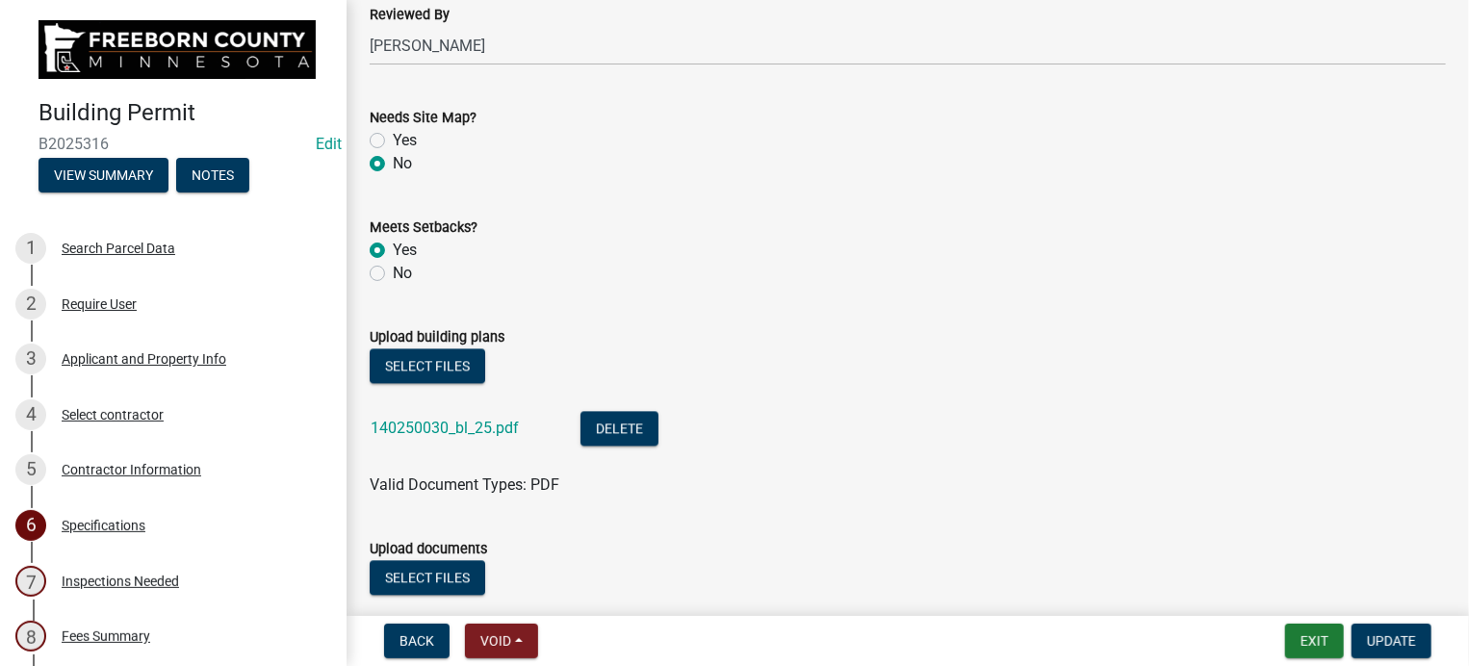
scroll to position [2215, 0]
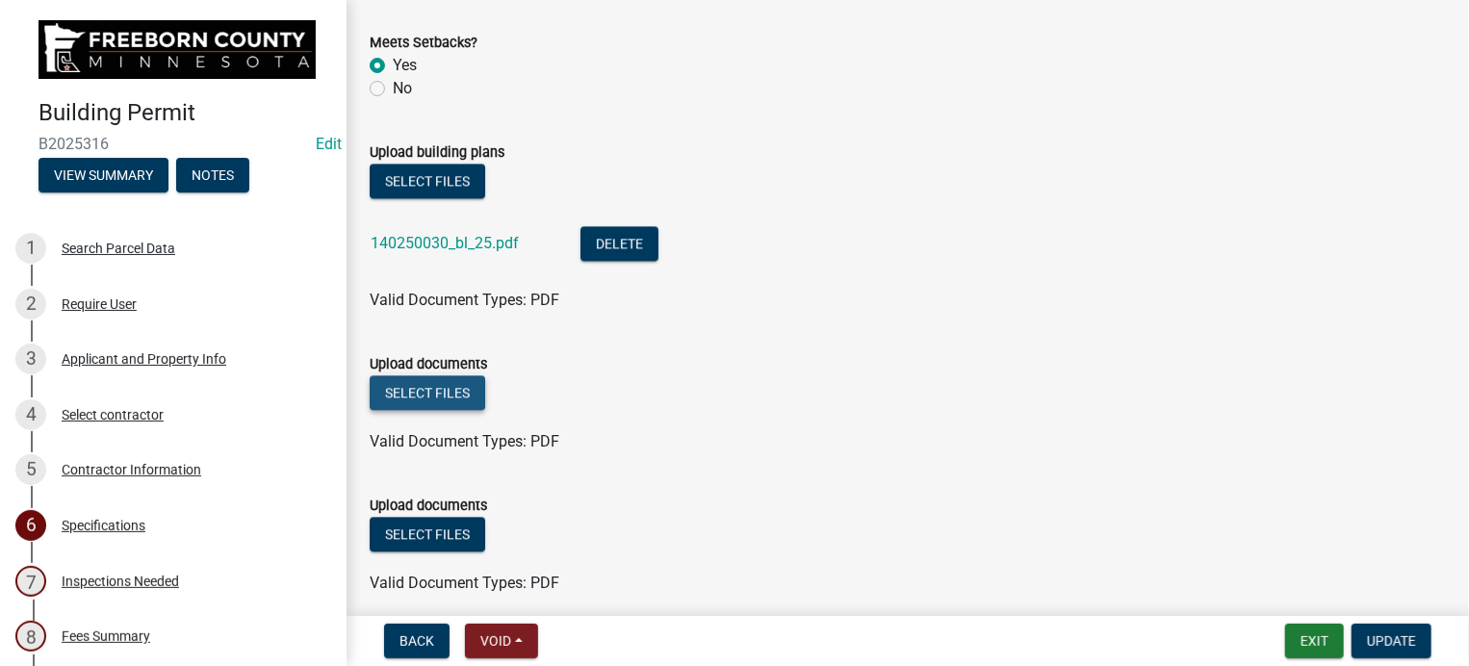
click at [470, 400] on button "Select files" at bounding box center [428, 393] width 116 height 35
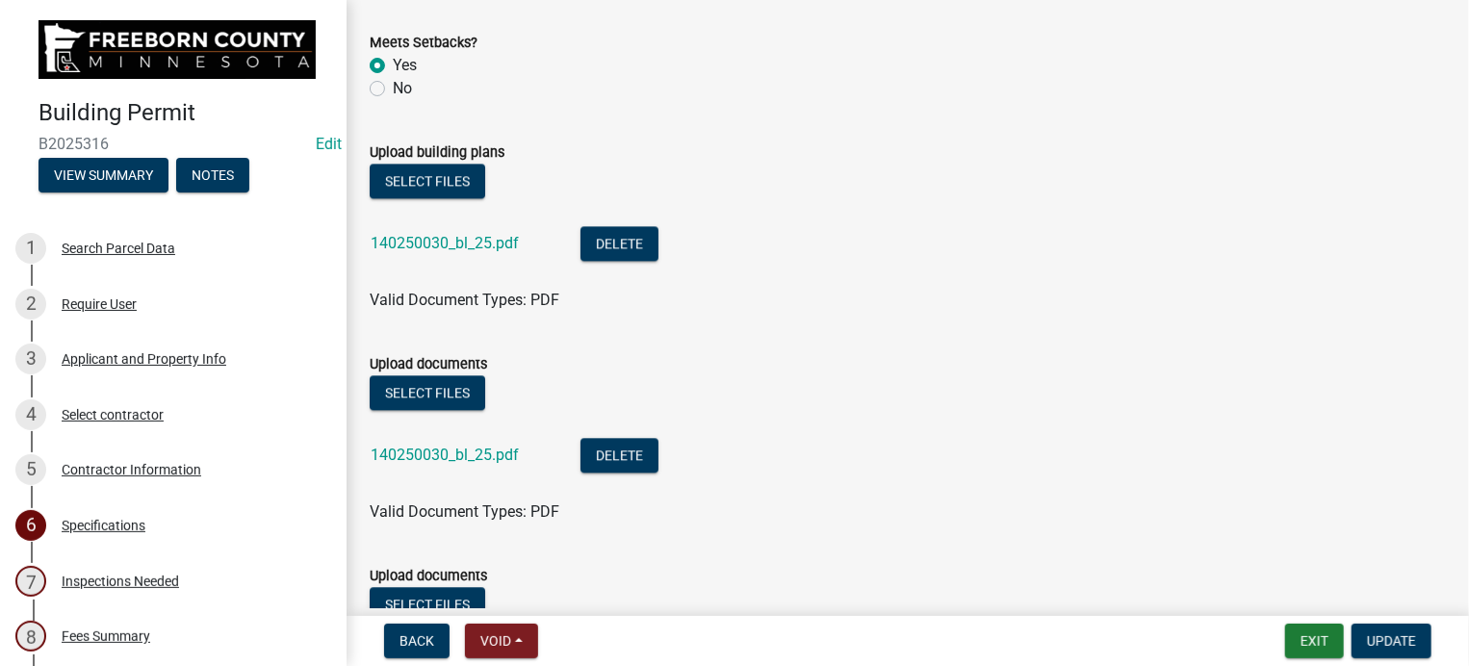
click at [851, 405] on div "Select files" at bounding box center [908, 395] width 1077 height 39
click at [511, 452] on link "140250030_bl_25.pdf" at bounding box center [445, 455] width 148 height 18
click at [648, 458] on button "Delete" at bounding box center [620, 455] width 78 height 35
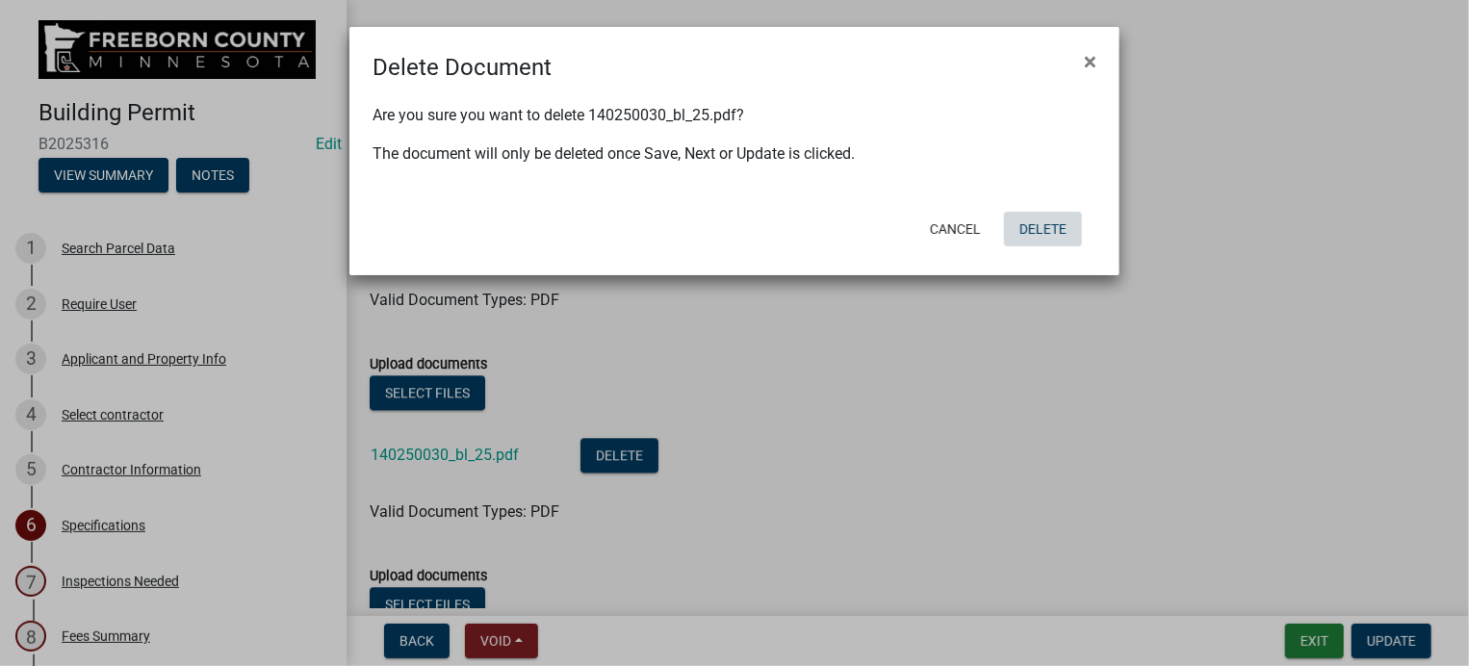
click at [1047, 234] on button "Delete" at bounding box center [1043, 229] width 78 height 35
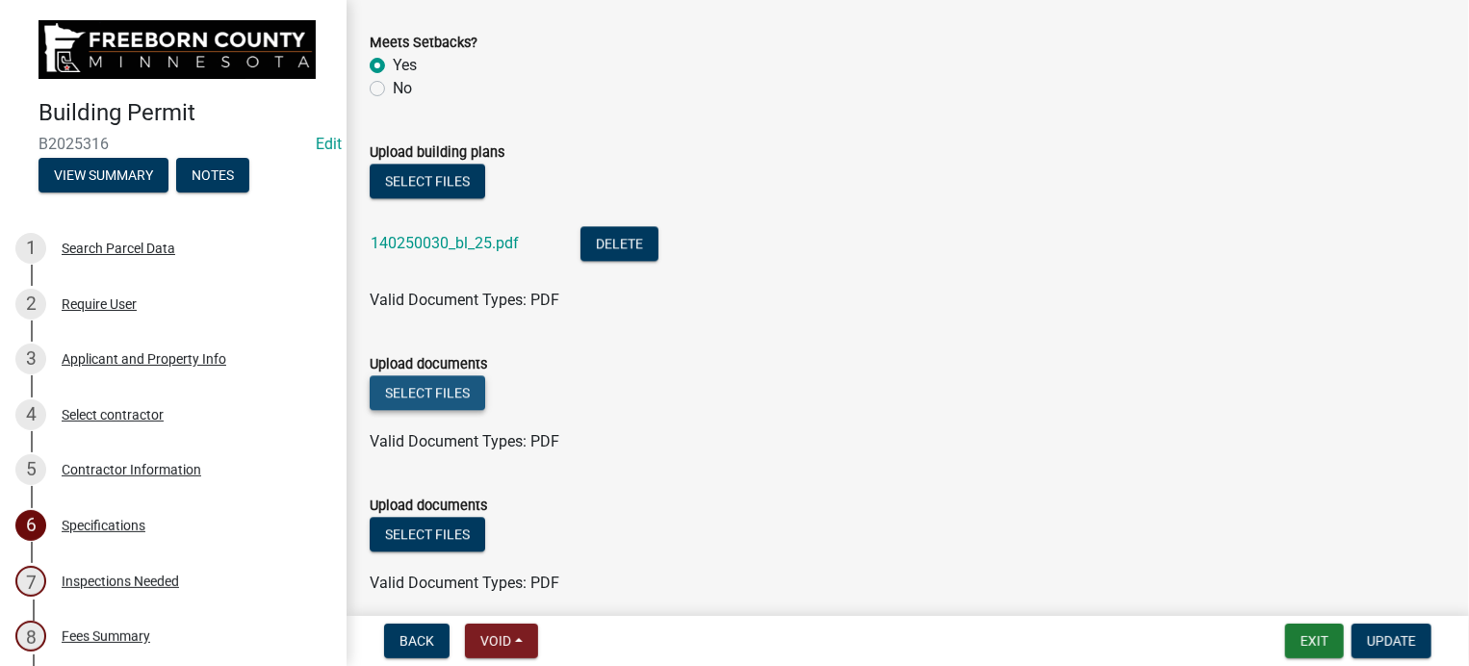
click at [458, 395] on button "Select files" at bounding box center [428, 393] width 116 height 35
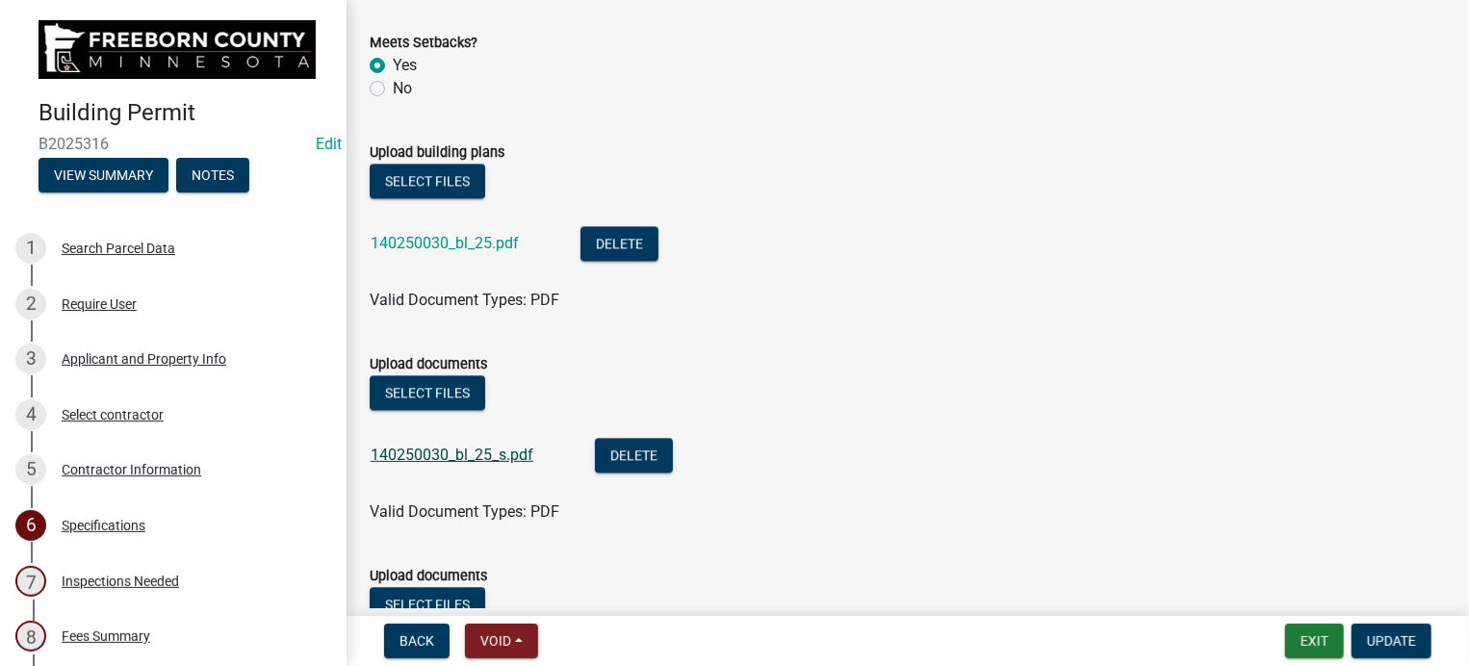
click at [481, 459] on link "140250030_bl_25_s.pdf" at bounding box center [452, 455] width 163 height 18
click at [1365, 637] on button "Update" at bounding box center [1392, 641] width 80 height 35
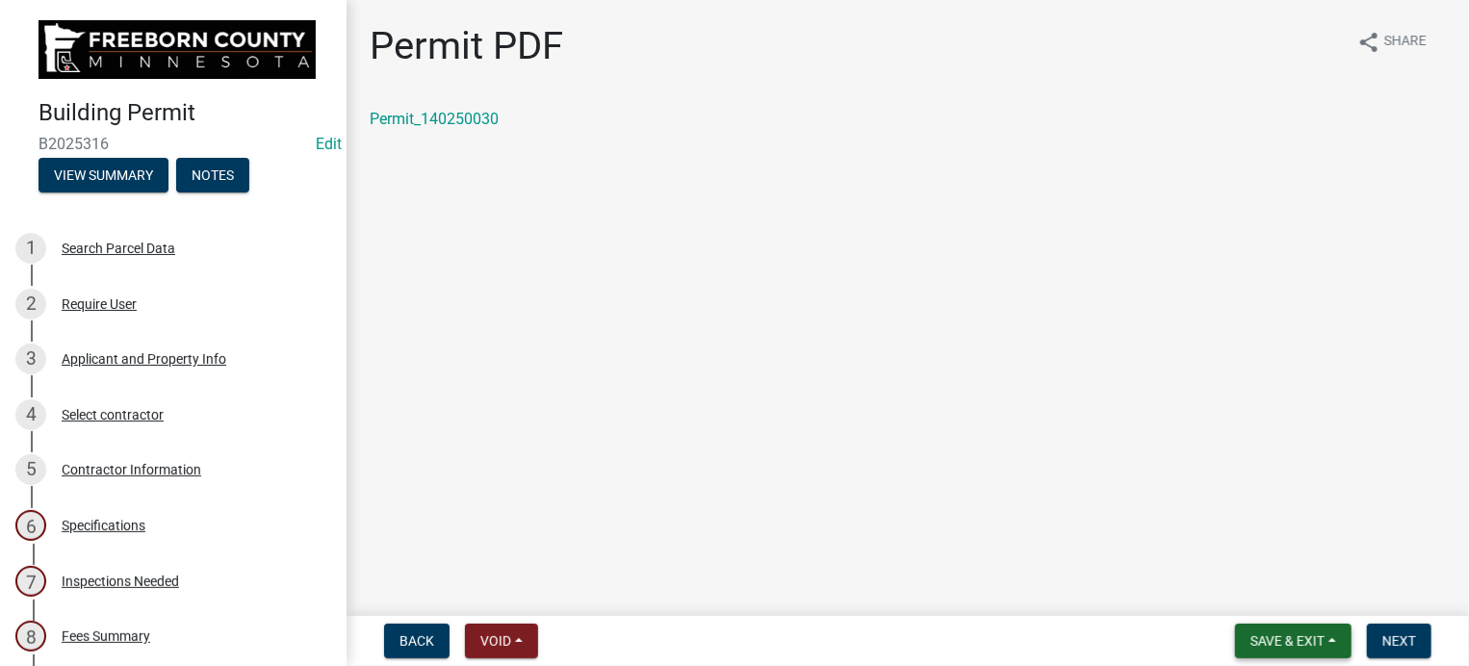
click at [1306, 635] on span "Save & Exit" at bounding box center [1288, 641] width 74 height 15
click at [1312, 592] on button "Save & Exit" at bounding box center [1275, 591] width 154 height 46
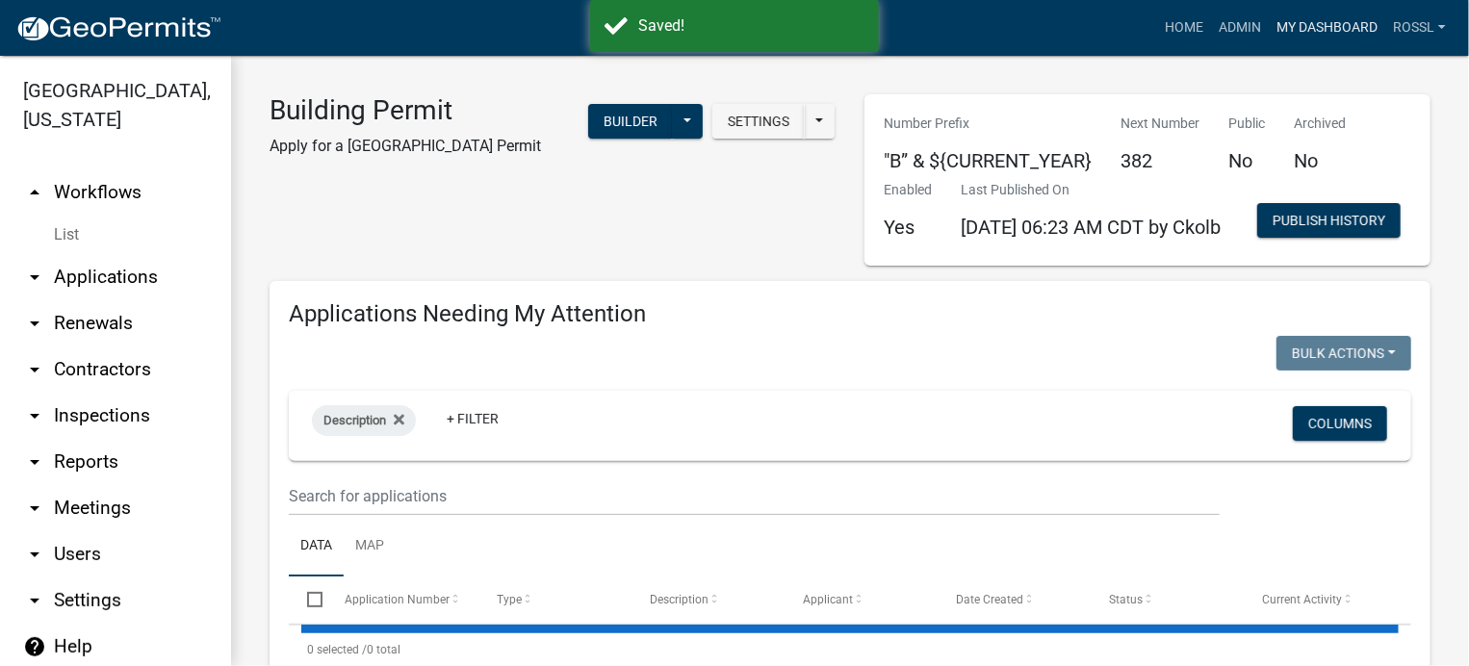
select select "2: 50"
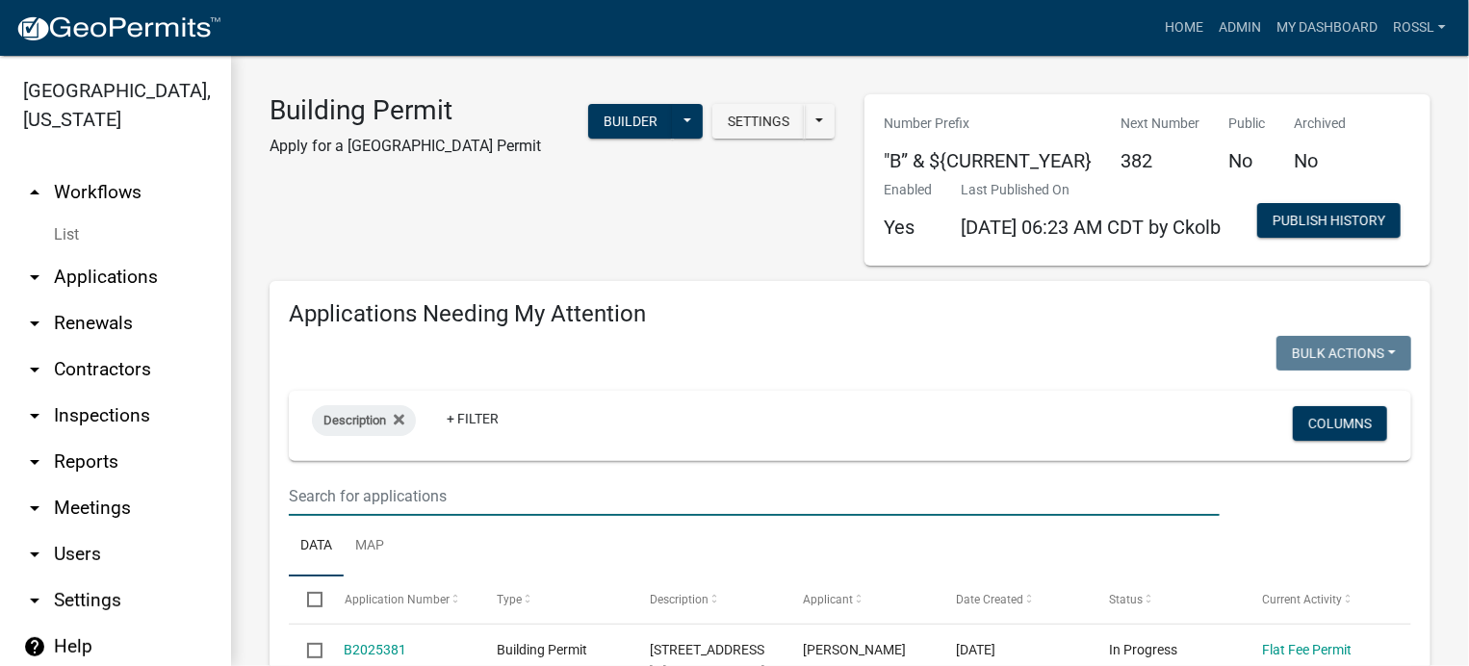
click at [367, 516] on input "text" at bounding box center [754, 496] width 931 height 39
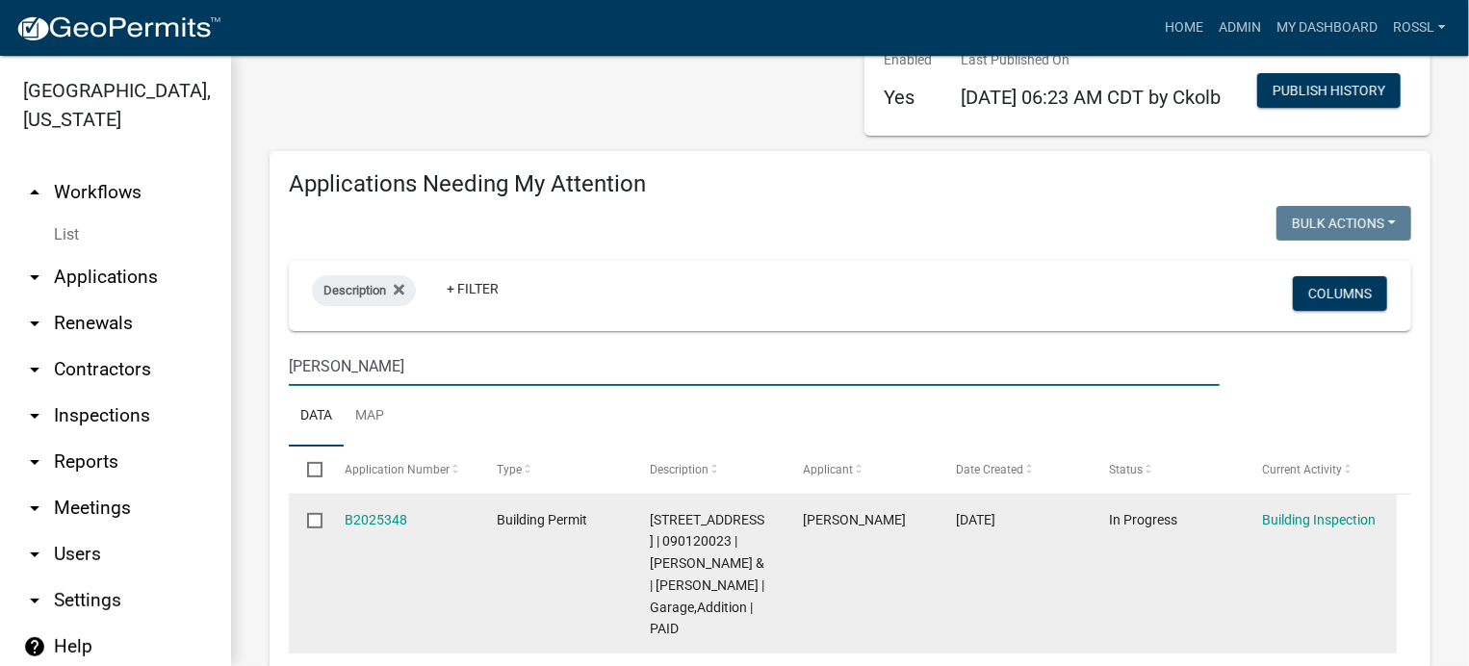
scroll to position [385, 0]
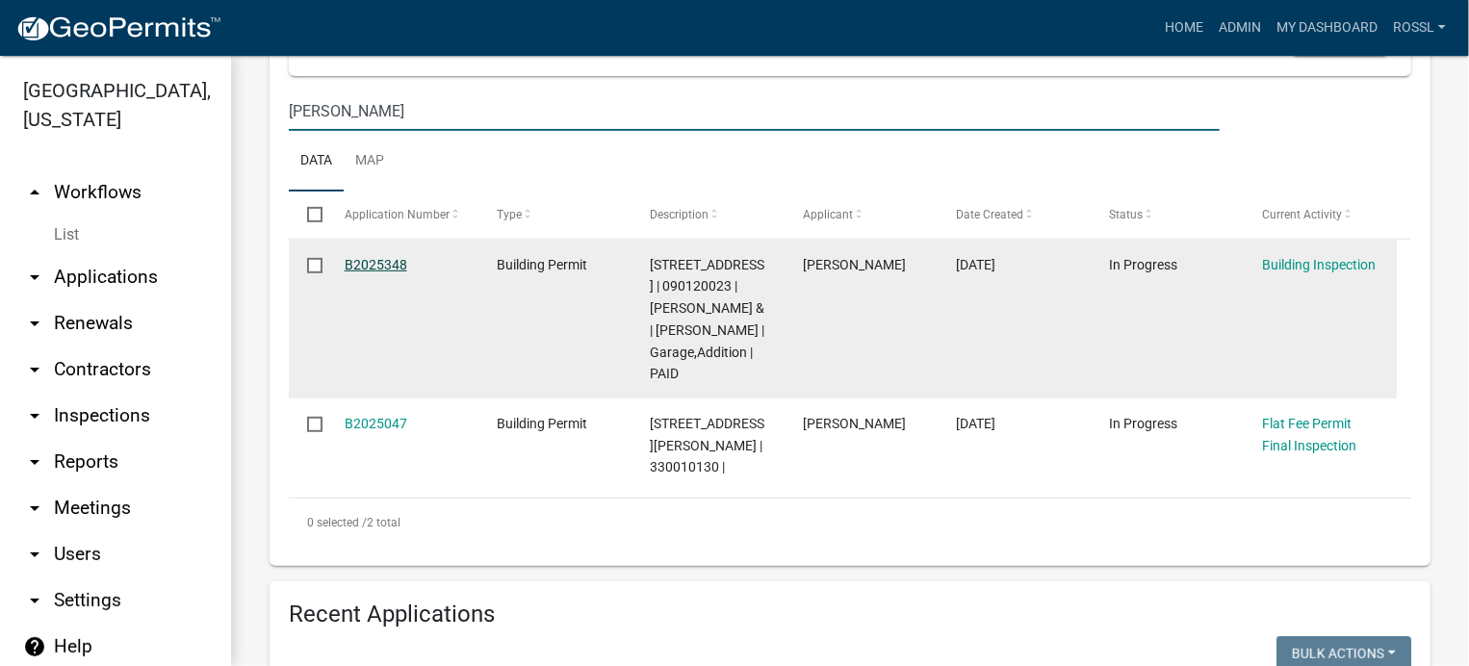
type input "[PERSON_NAME]"
click at [385, 273] on link "B2025348" at bounding box center [376, 264] width 63 height 15
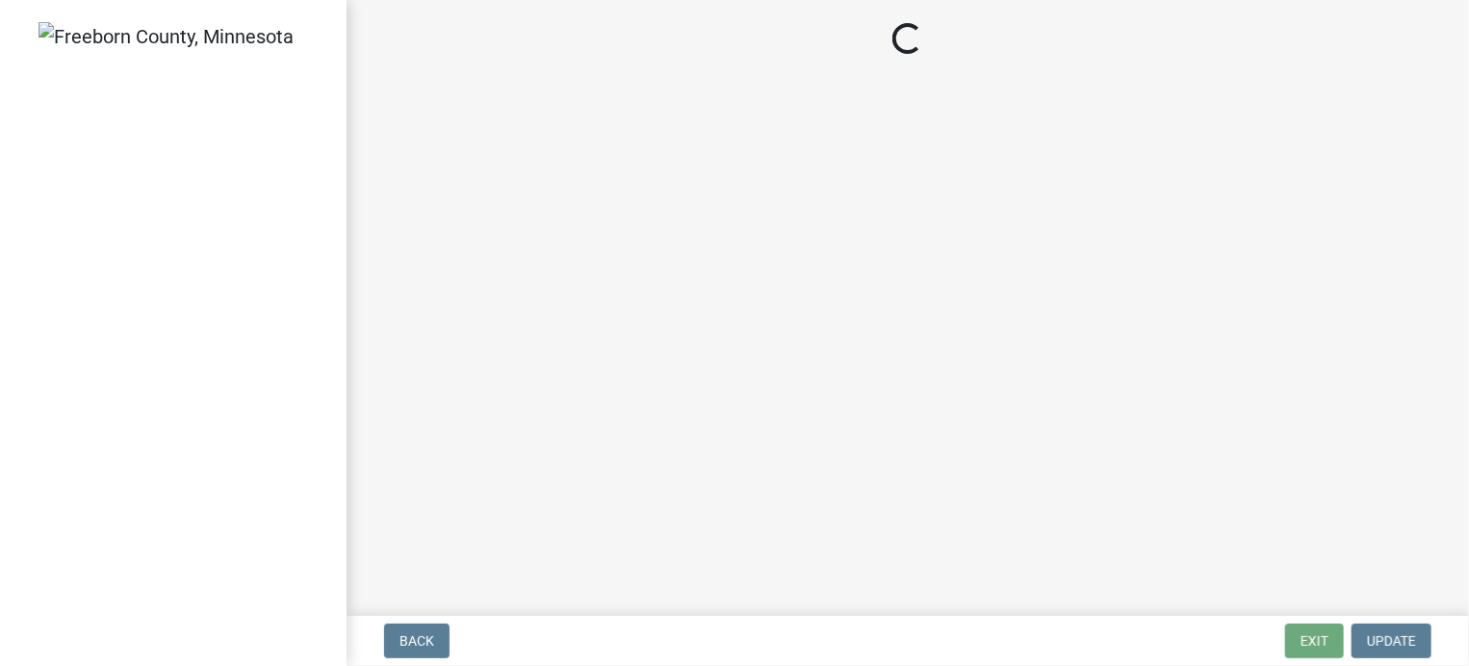
select select "24c4516e-7a9f-48a4-a0b5-6d857a377a6e"
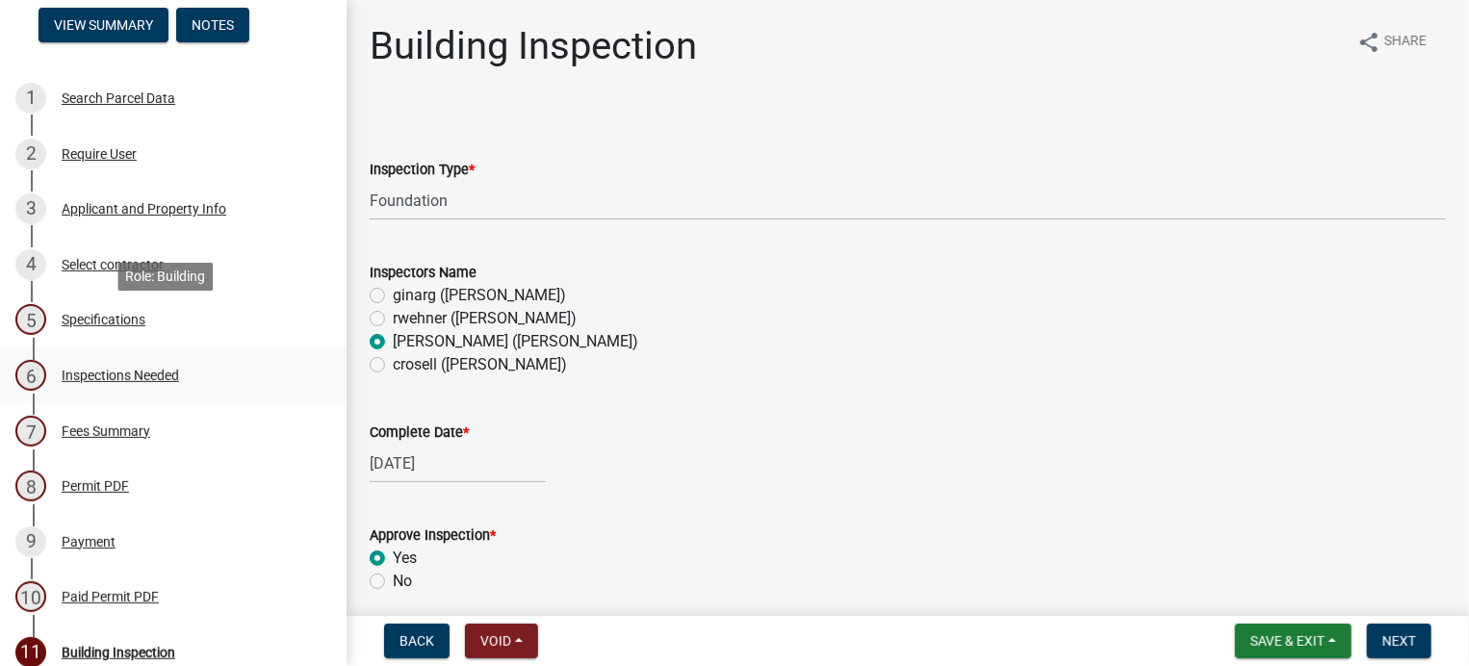
scroll to position [193, 0]
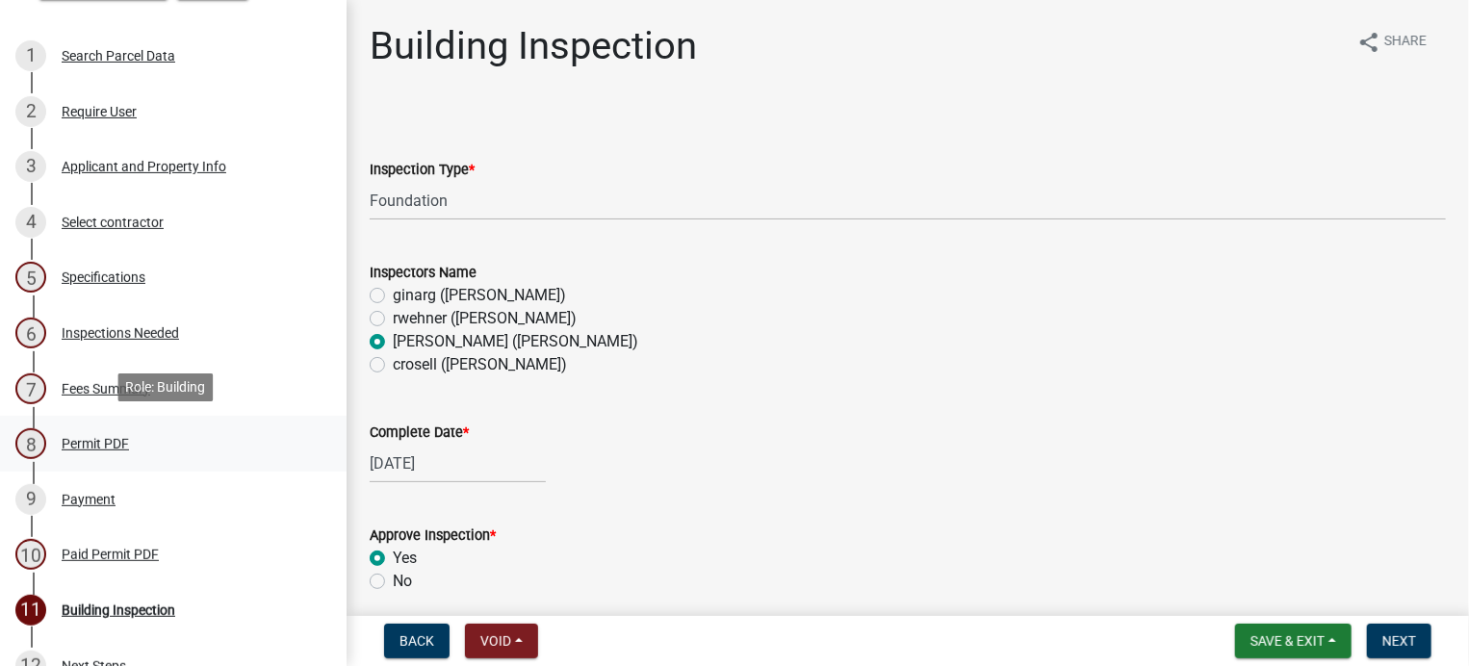
click at [99, 444] on div "Permit PDF" at bounding box center [95, 443] width 67 height 13
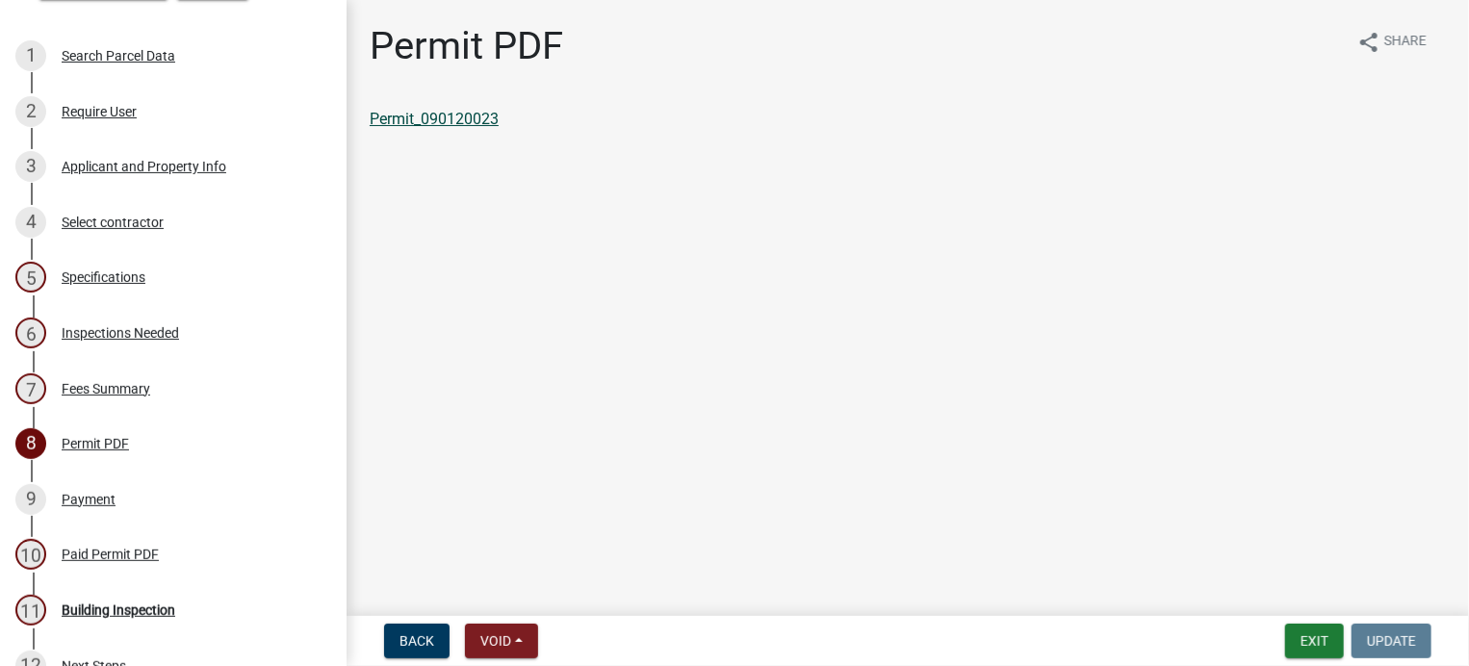
click at [440, 119] on link "Permit_090120023" at bounding box center [434, 119] width 129 height 18
